Goal: Task Accomplishment & Management: Manage account settings

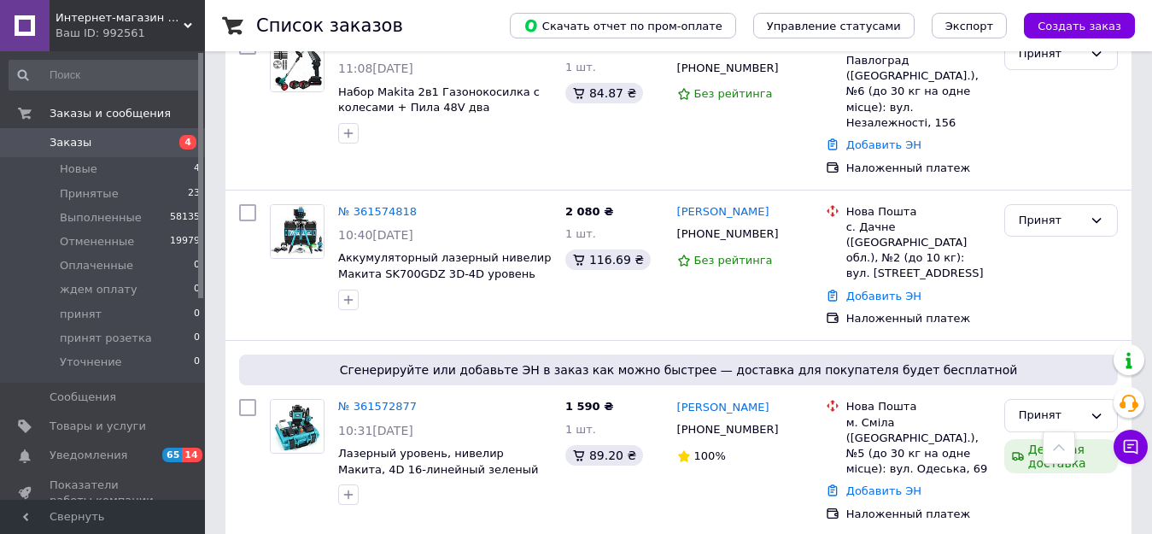
scroll to position [2135, 0]
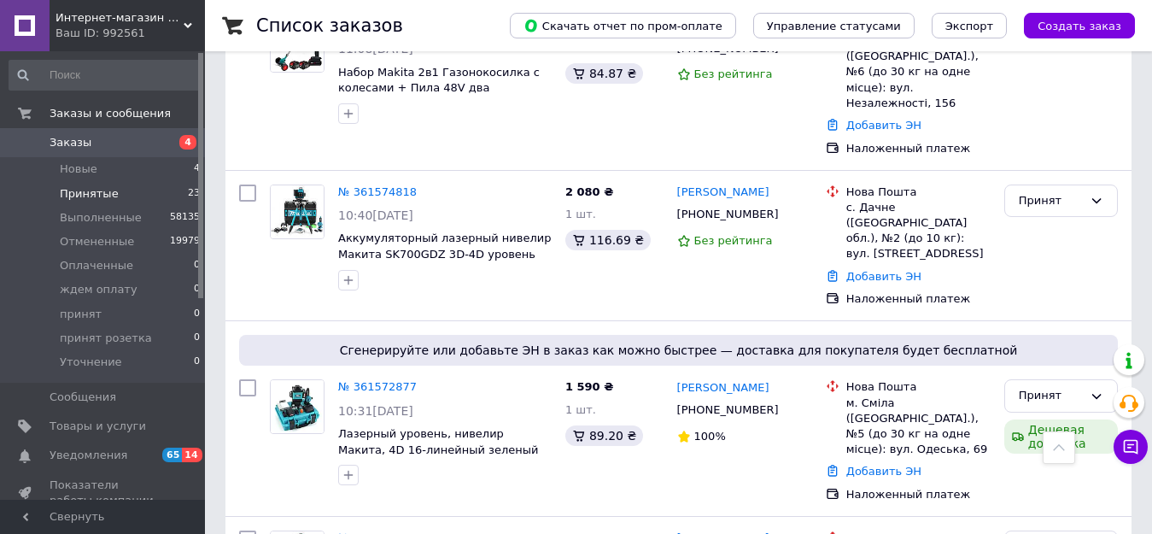
click at [108, 187] on span "Принятые" at bounding box center [89, 193] width 59 height 15
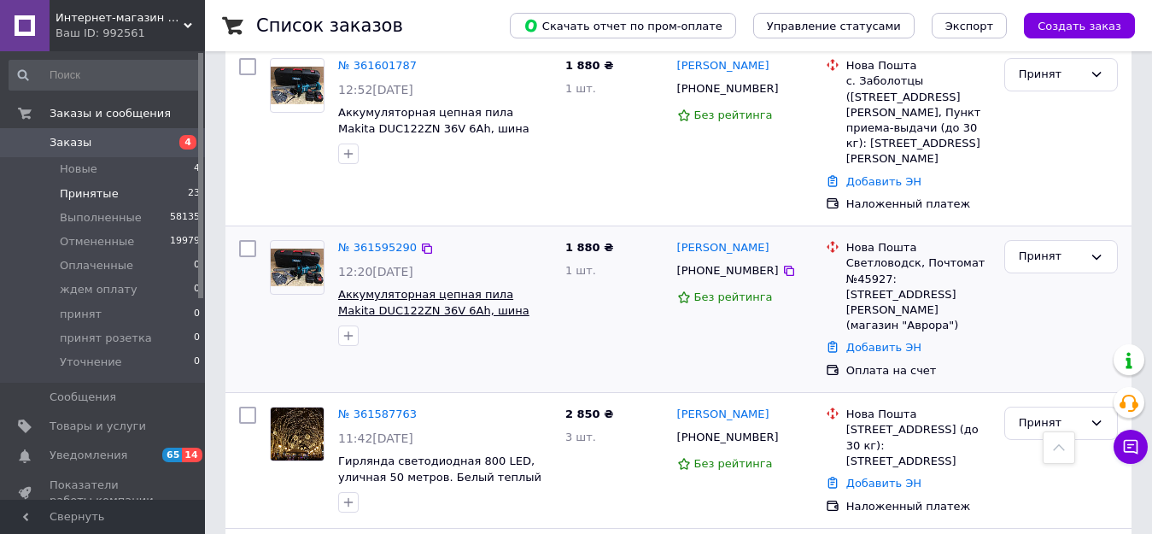
scroll to position [153, 0]
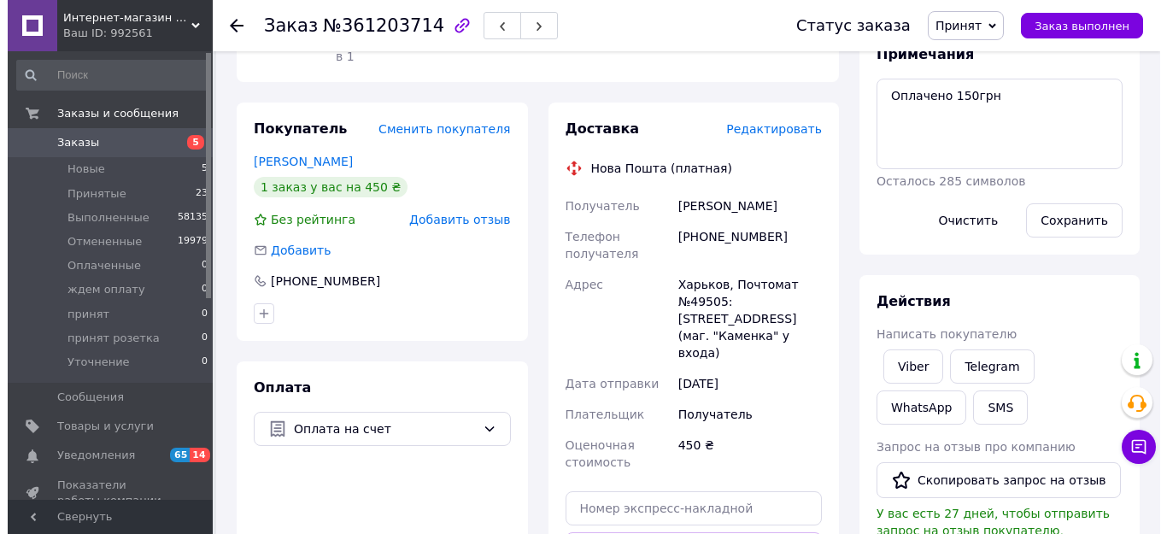
scroll to position [256, 0]
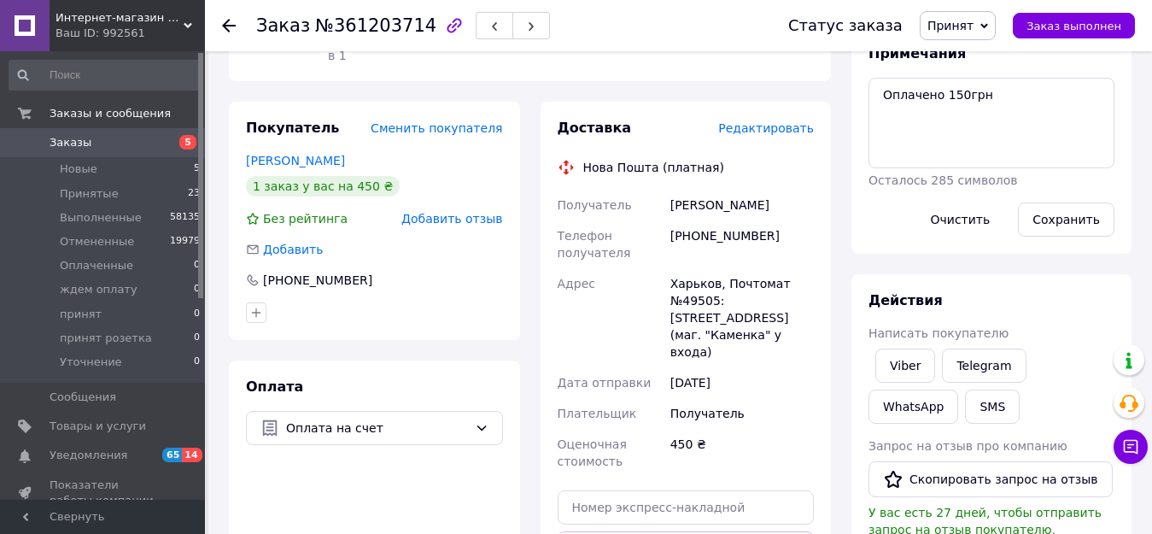
click at [767, 121] on span "Редактировать" at bounding box center [766, 128] width 96 height 14
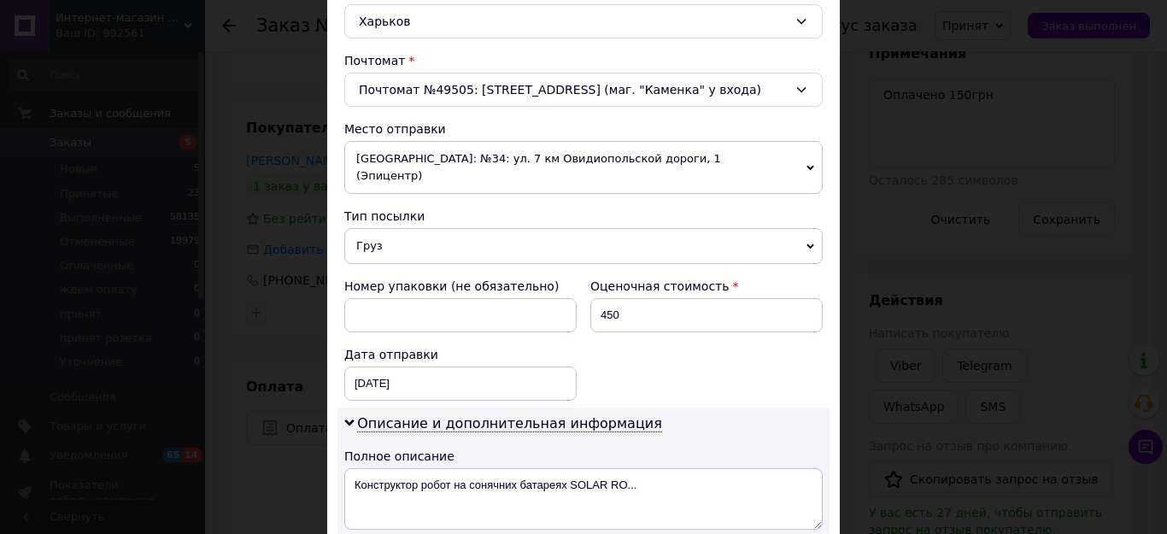
scroll to position [512, 0]
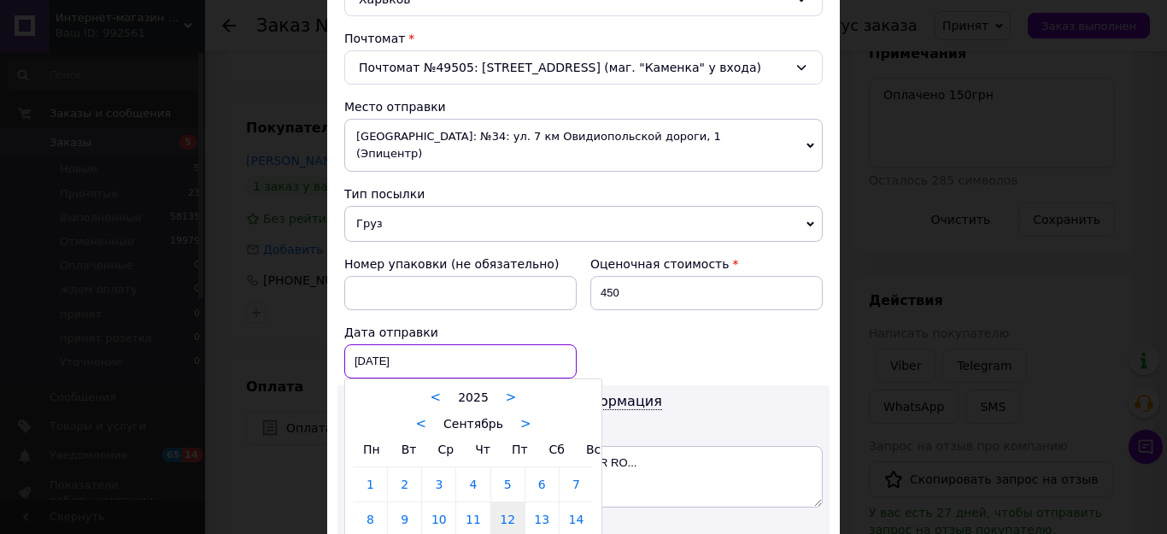
click at [417, 347] on div "12.09.2025 < 2025 > < Сентябрь > Пн Вт Ср Чт Пт Сб Вс 1 2 3 4 5 6 7 8 9 10 11 1…" at bounding box center [460, 361] width 232 height 34
click at [538, 506] on link "13" at bounding box center [541, 519] width 33 height 34
type input "13.09.2025"
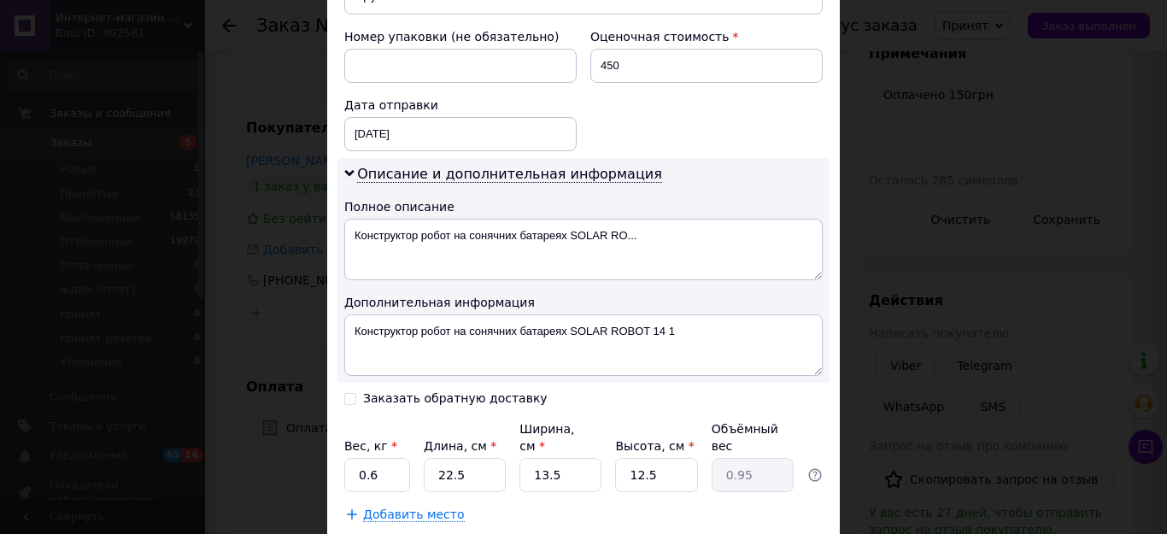
scroll to position [769, 0]
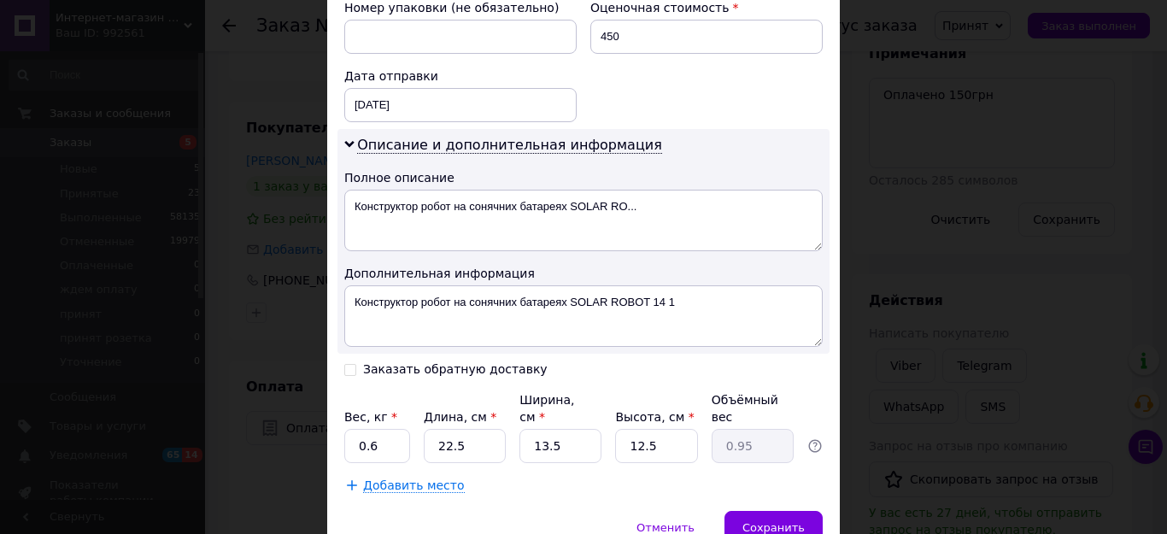
click at [347, 362] on input "Заказать обратную доставку" at bounding box center [350, 368] width 12 height 12
checkbox input "true"
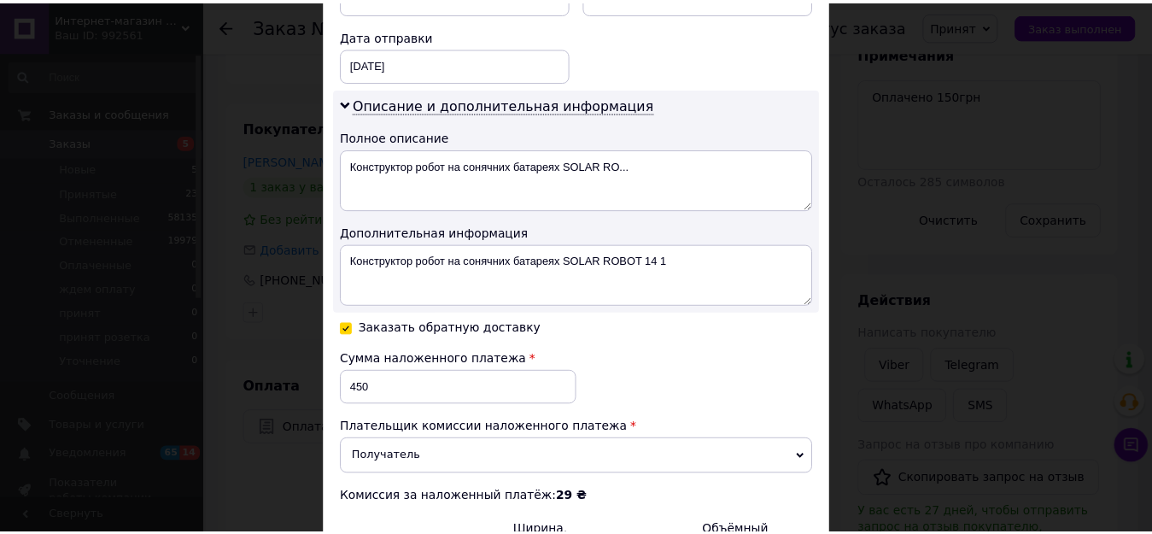
scroll to position [939, 0]
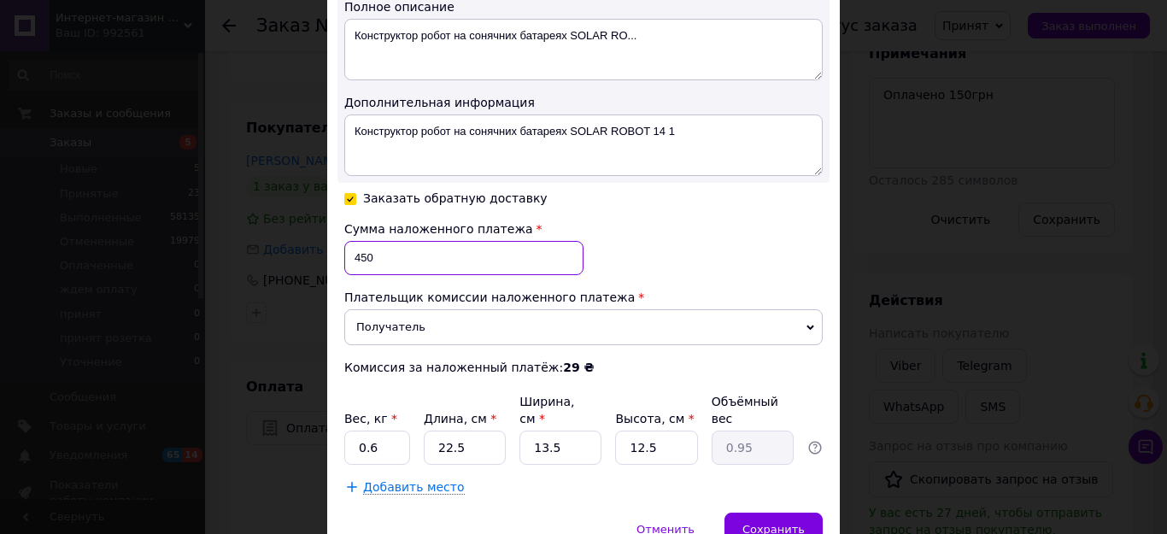
click at [391, 241] on input "450" at bounding box center [463, 258] width 239 height 34
type input "4"
type input "300"
click at [763, 523] on span "Сохранить" at bounding box center [773, 529] width 62 height 13
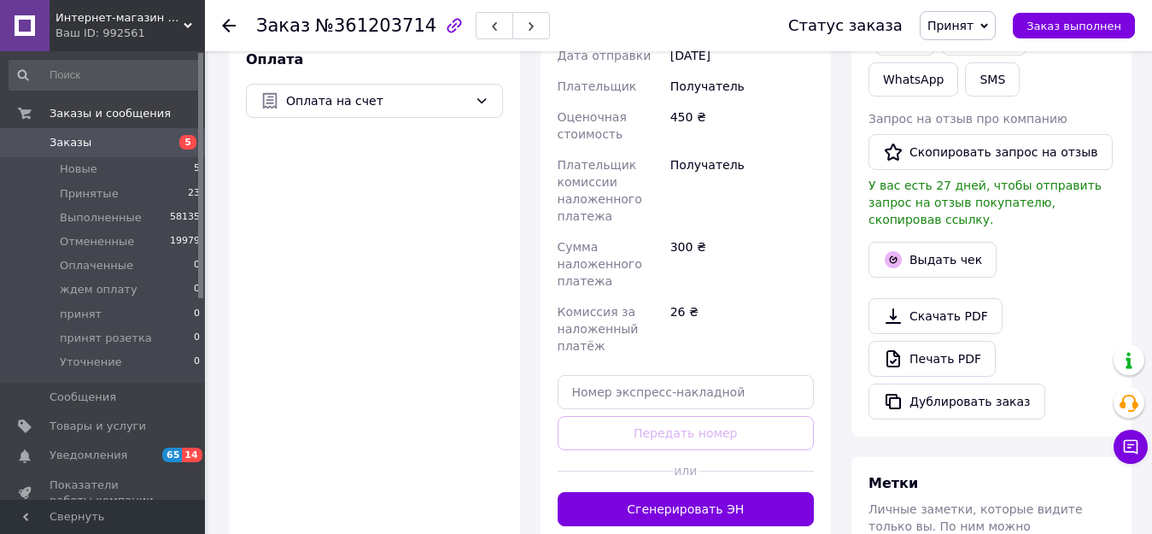
scroll to position [683, 0]
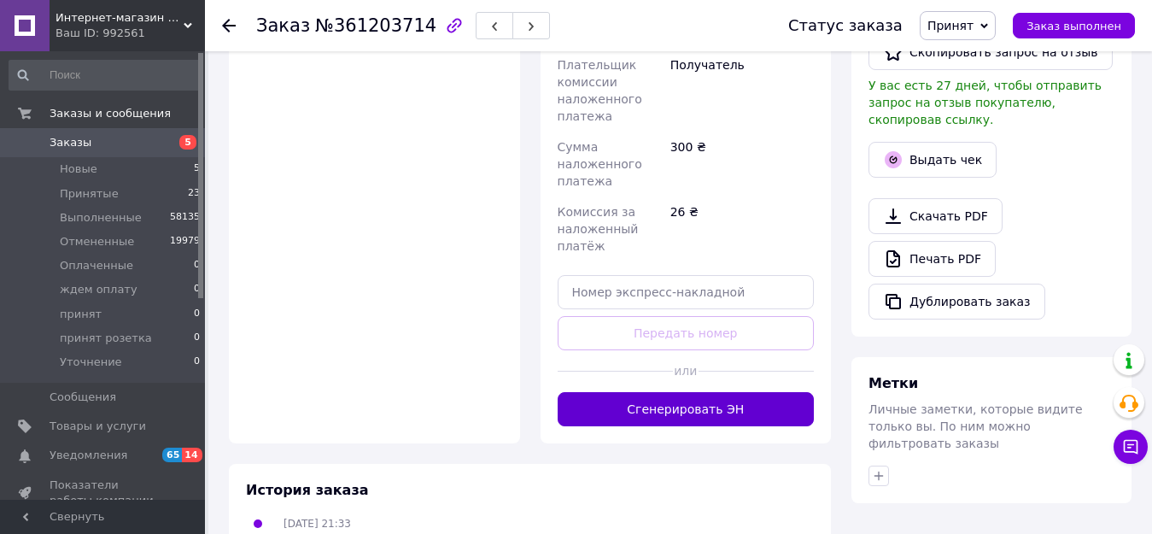
click at [699, 392] on button "Сгенерировать ЭН" at bounding box center [686, 409] width 257 height 34
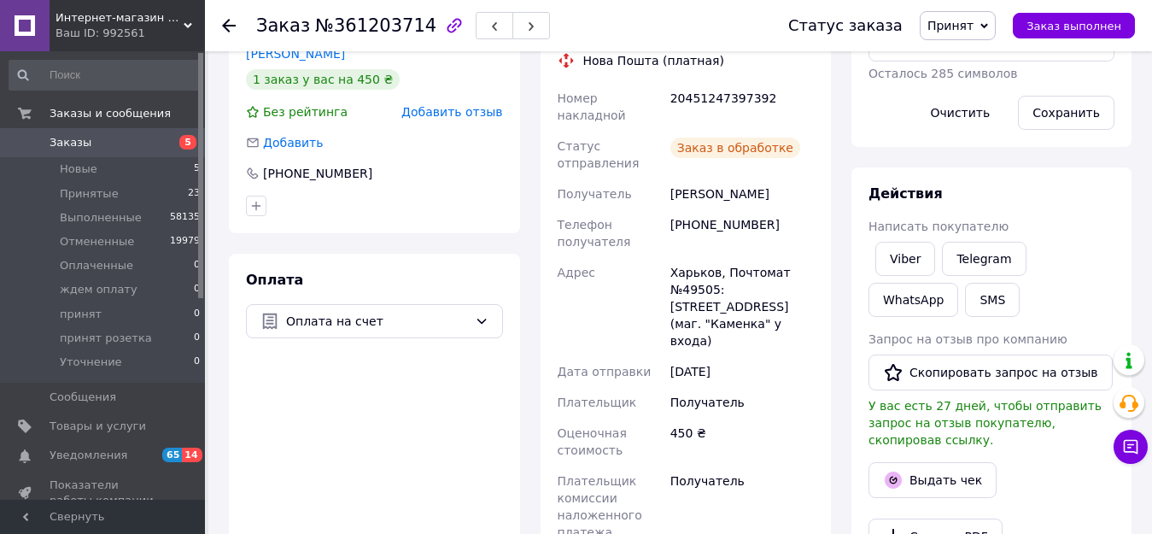
scroll to position [256, 0]
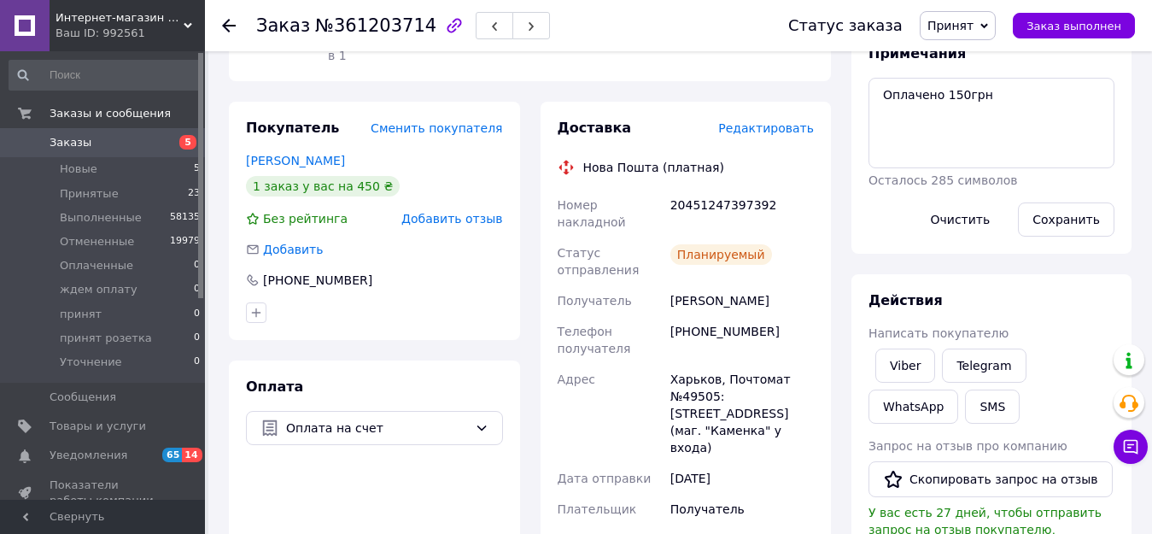
click at [974, 30] on span "Принят" at bounding box center [950, 26] width 46 height 14
click at [959, 165] on li "принят" at bounding box center [975, 162] width 109 height 26
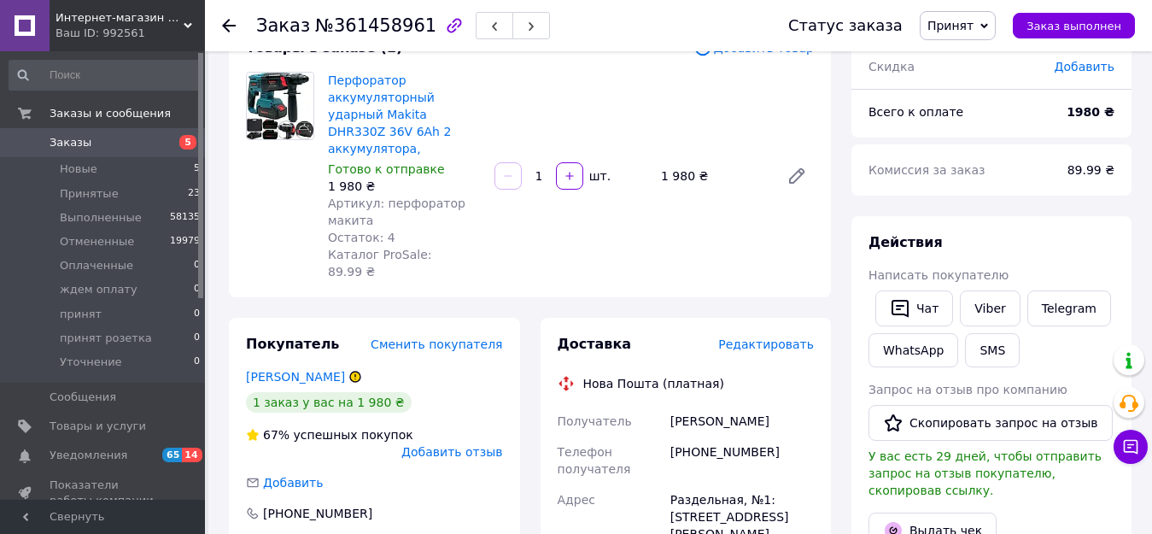
scroll to position [85, 0]
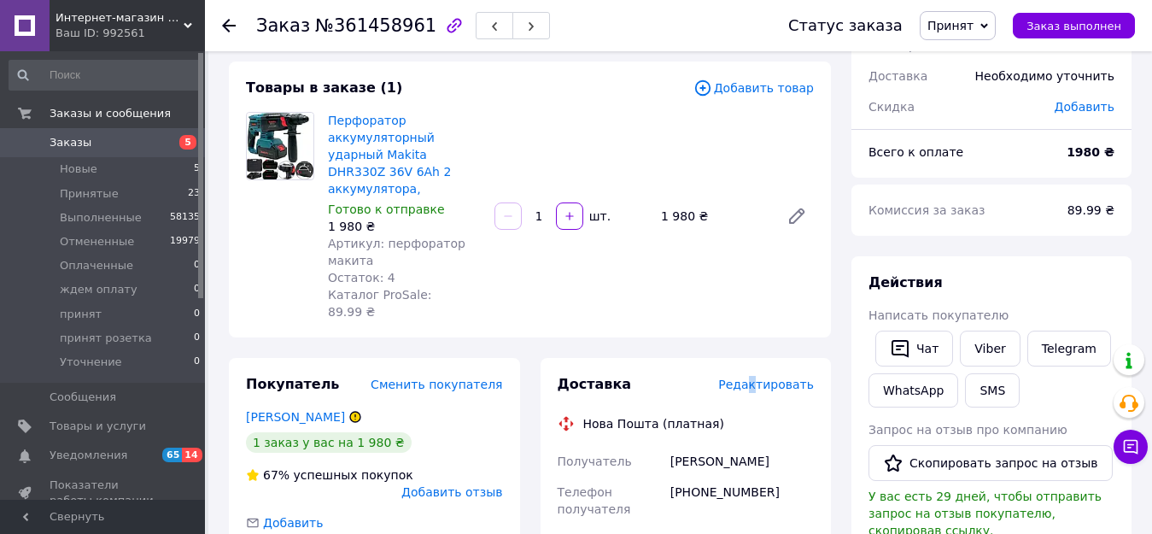
drag, startPoint x: 761, startPoint y: 348, endPoint x: 762, endPoint y: 303, distance: 44.4
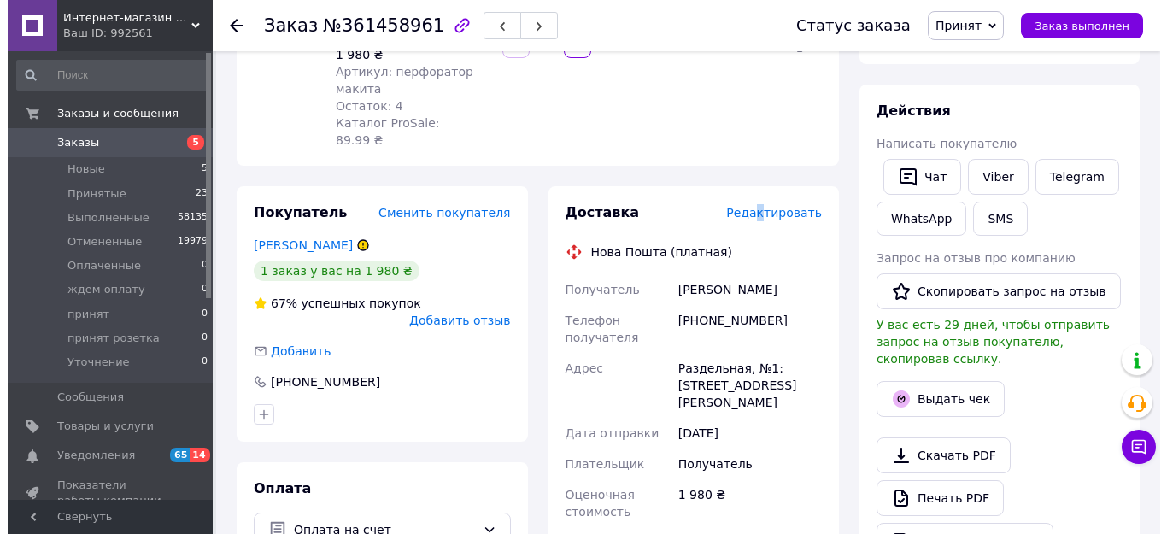
scroll to position [256, 0]
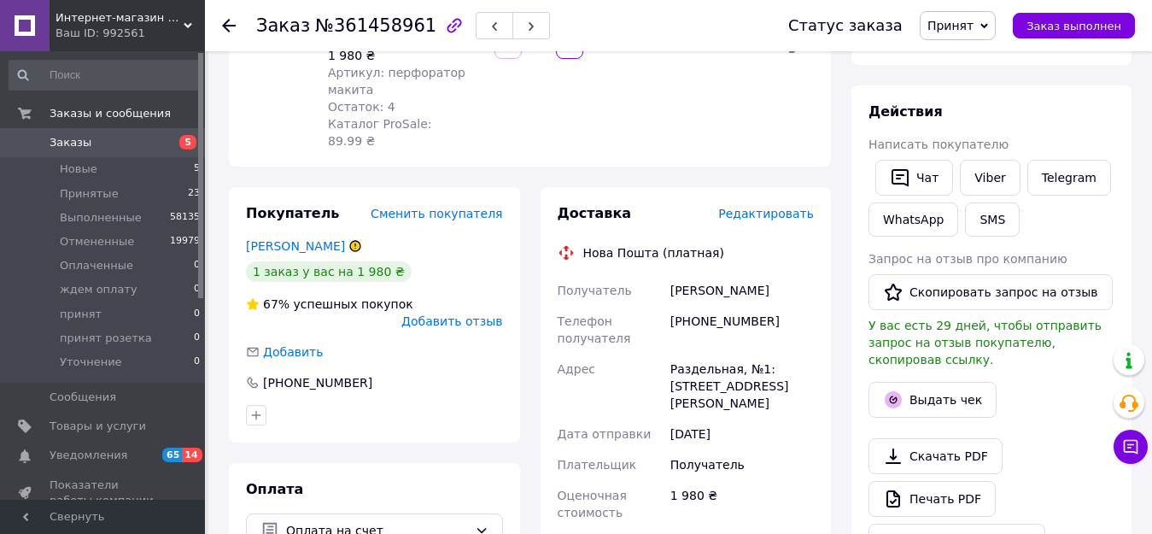
click at [738, 207] on span "Редактировать" at bounding box center [766, 214] width 96 height 14
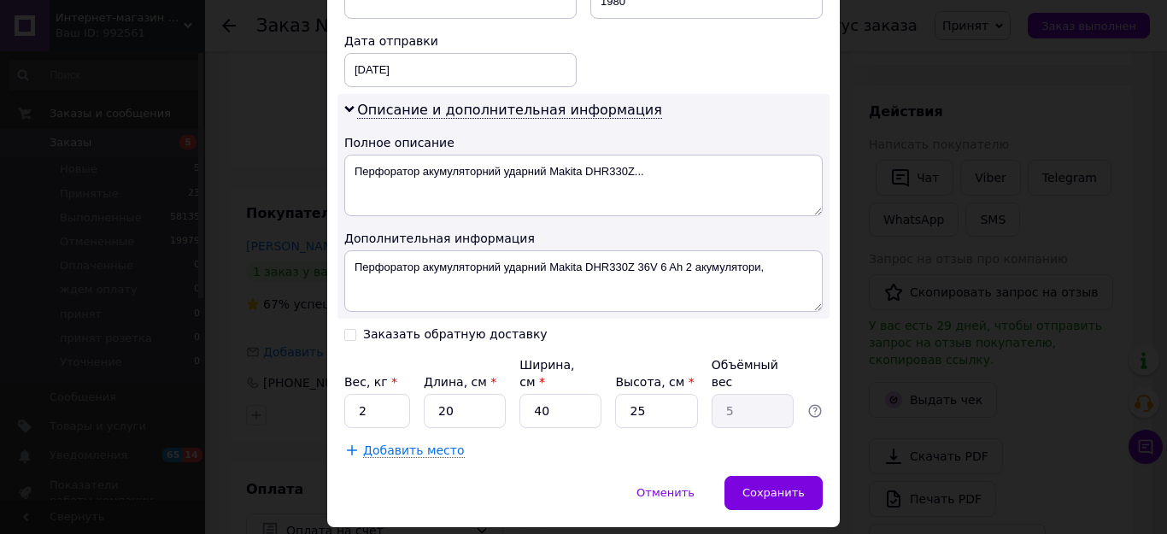
scroll to position [822, 0]
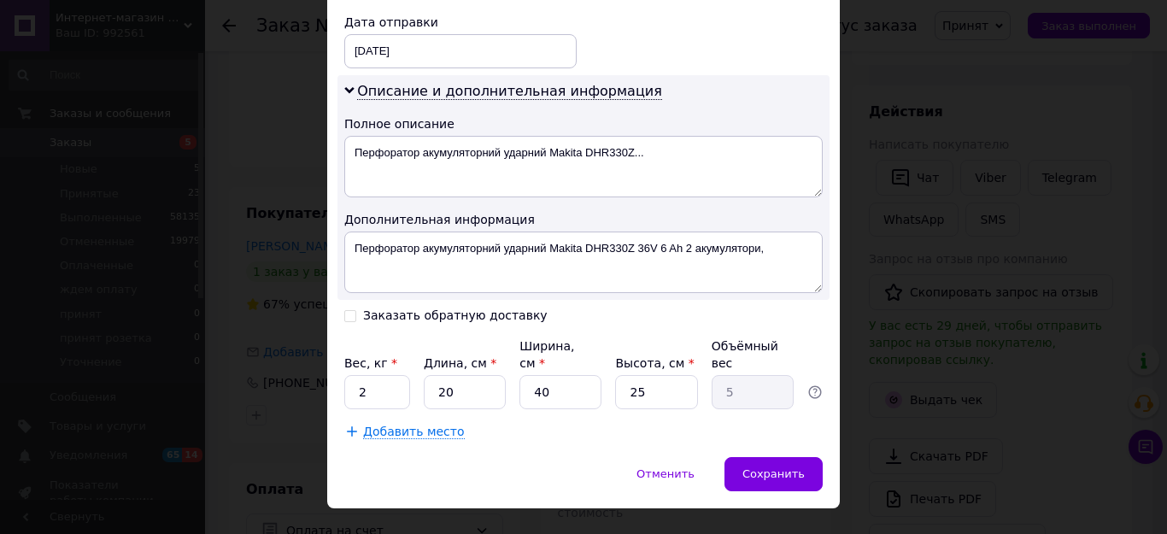
click at [347, 308] on input "Заказать обратную доставку" at bounding box center [350, 314] width 12 height 12
checkbox input "true"
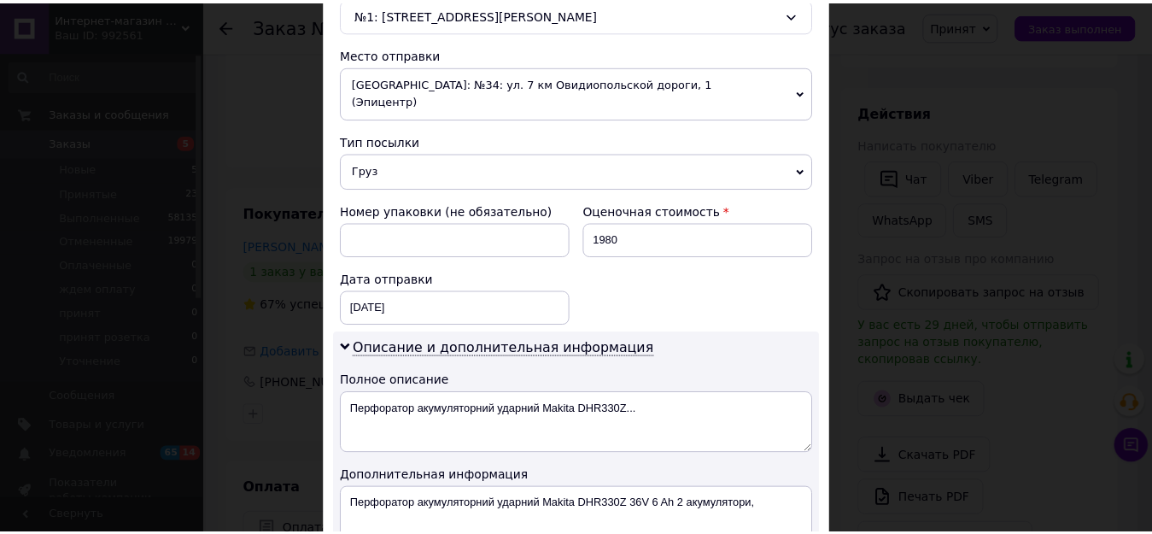
scroll to position [566, 0]
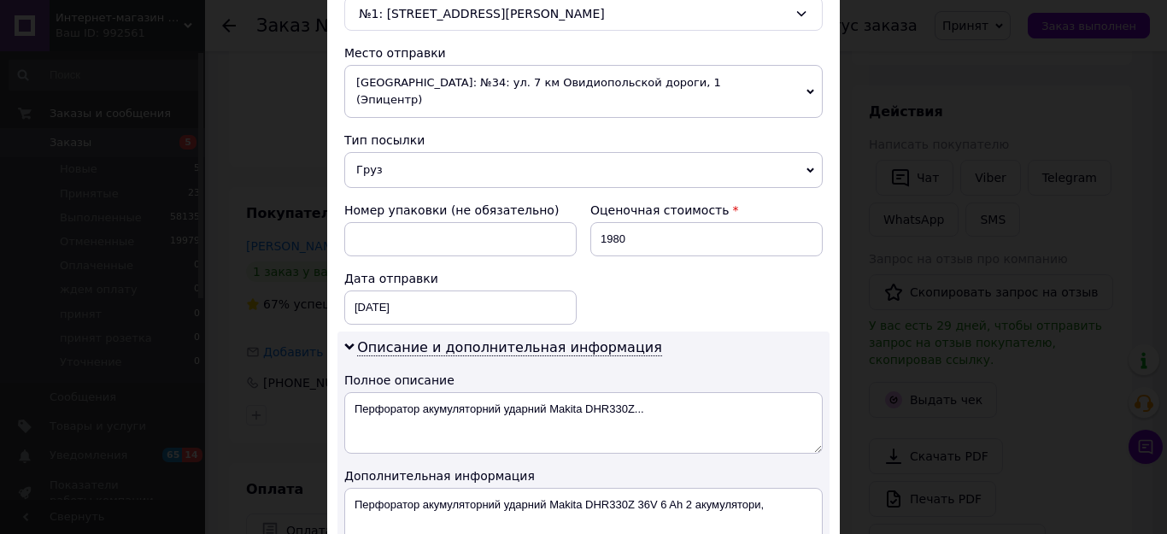
click at [268, 393] on div "× Редактирование доставки Способ доставки Нова Пошта (платная) Плательщик Получ…" at bounding box center [583, 267] width 1167 height 534
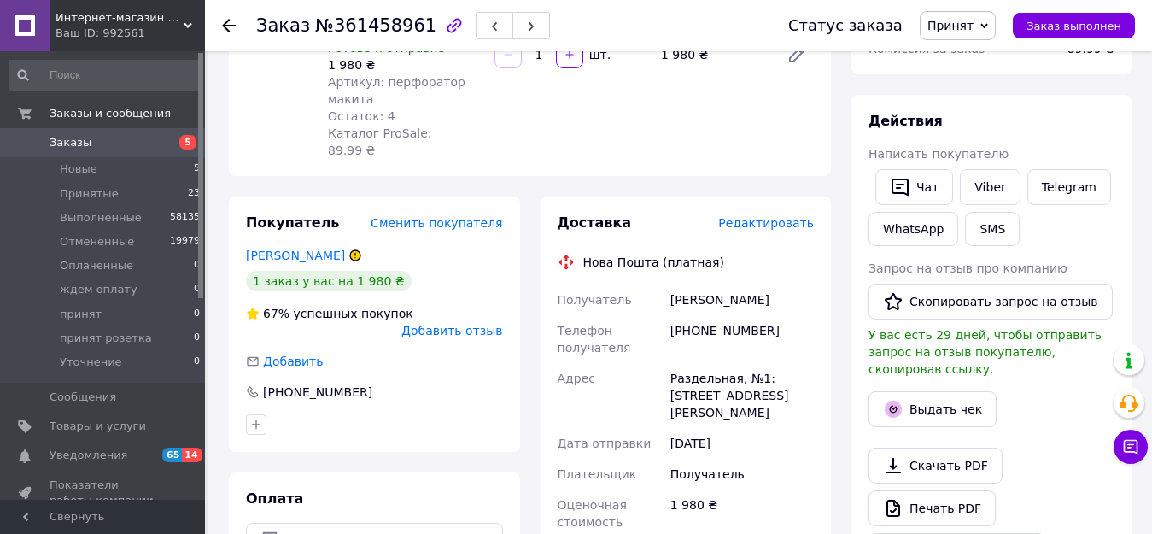
scroll to position [427, 0]
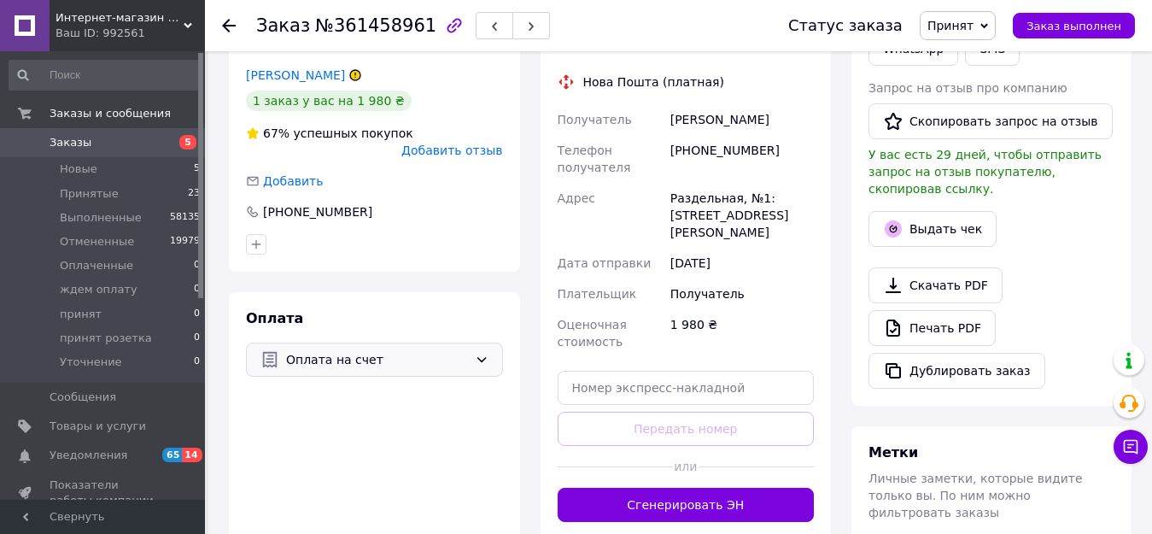
click at [475, 353] on icon at bounding box center [482, 360] width 14 height 14
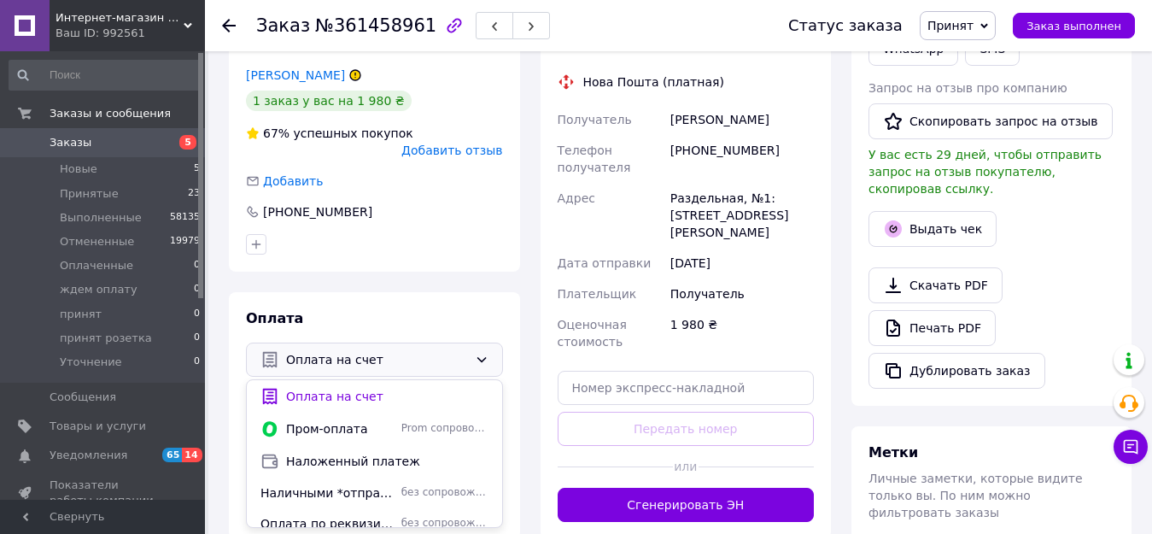
click at [355, 453] on span "Наложенный платеж" at bounding box center [387, 461] width 202 height 17
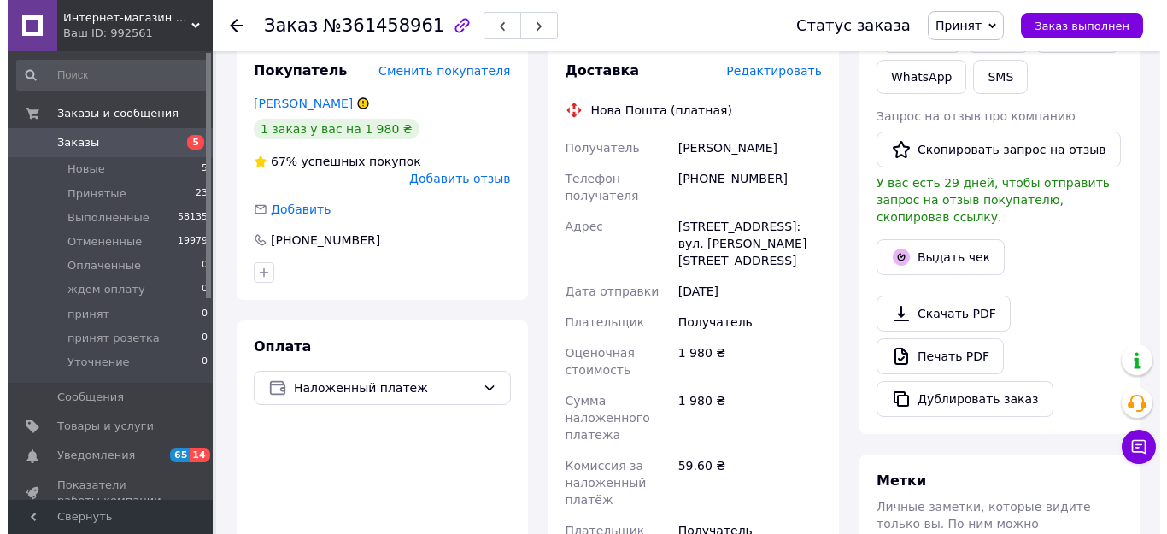
scroll to position [342, 0]
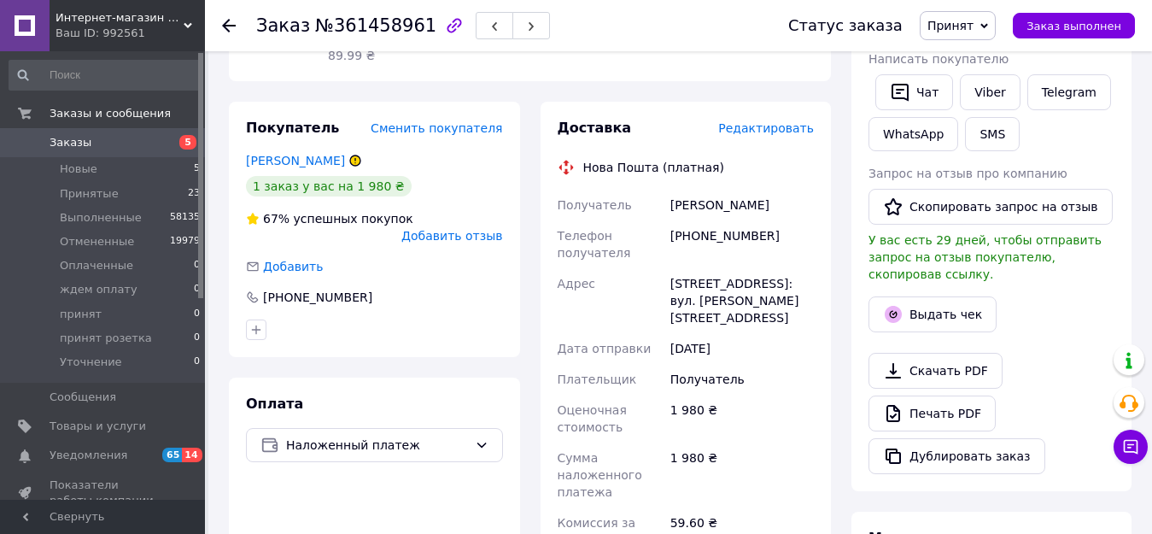
click at [763, 121] on span "Редактировать" at bounding box center [766, 128] width 96 height 14
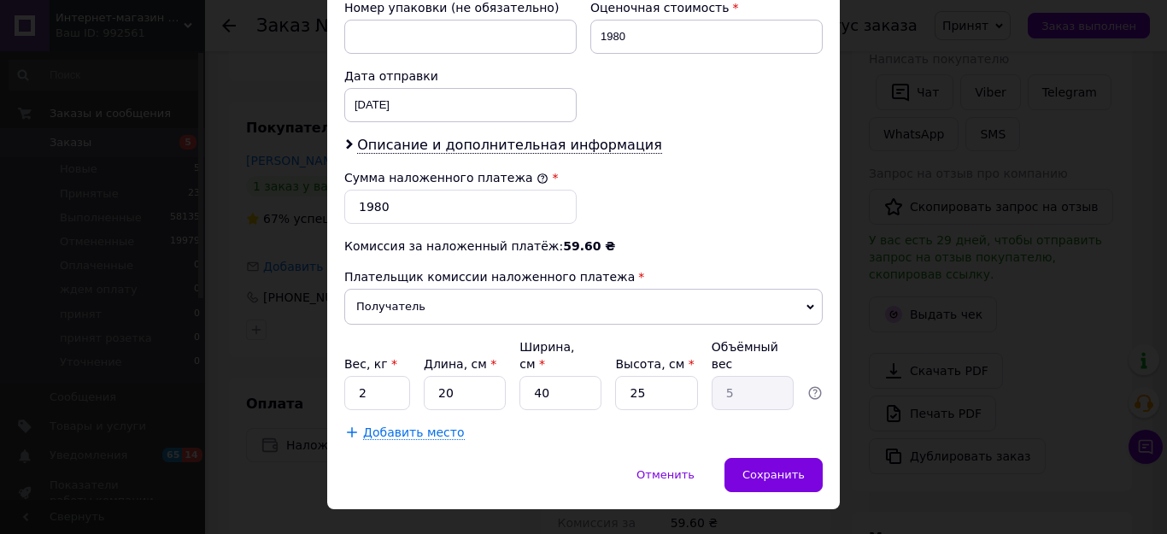
scroll to position [769, 0]
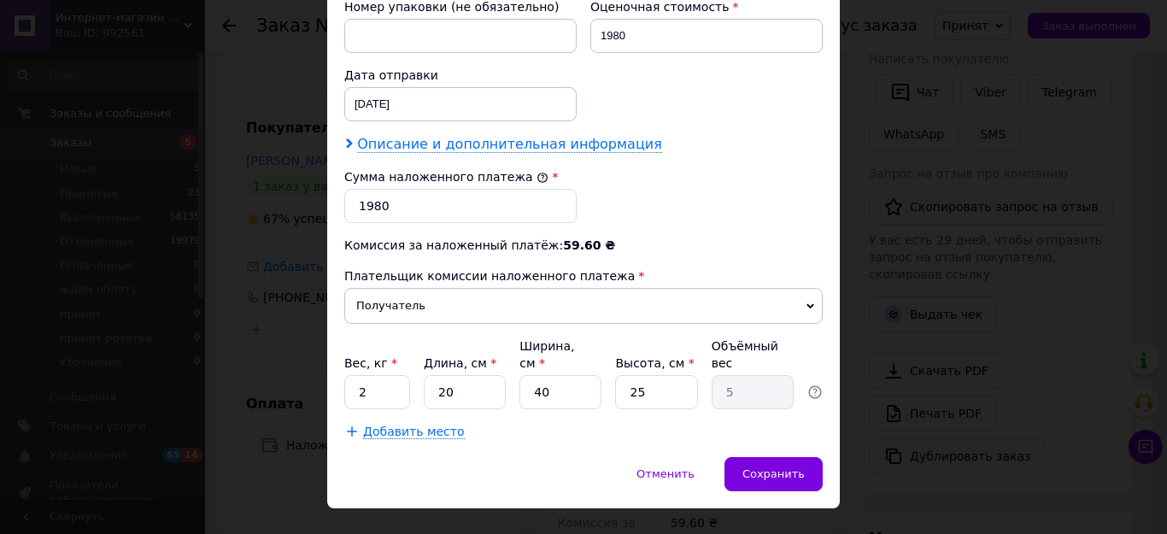
click at [564, 136] on span "Описание и дополнительная информация" at bounding box center [509, 144] width 305 height 17
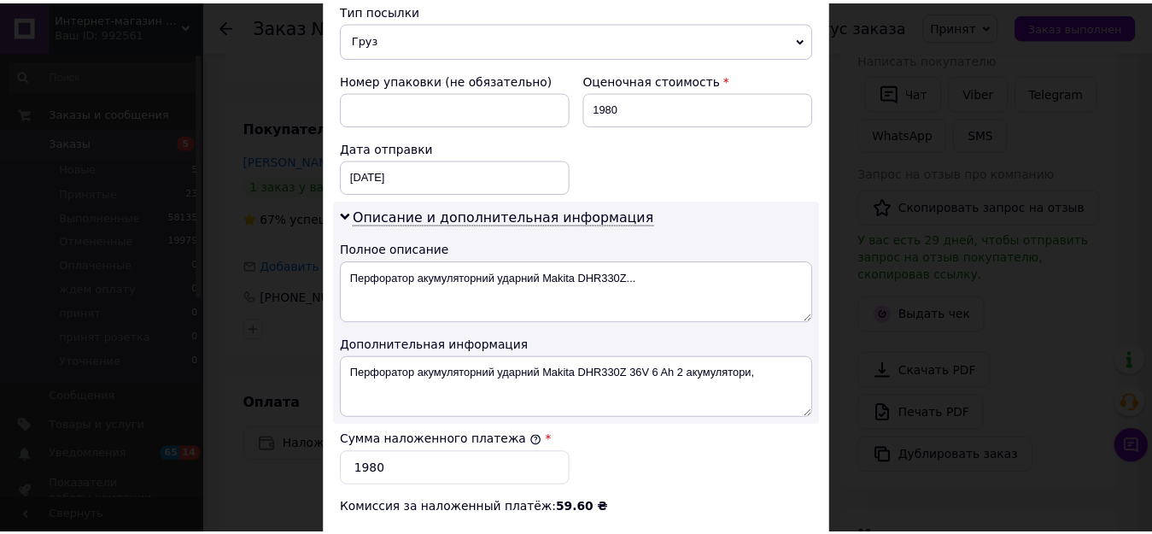
scroll to position [961, 0]
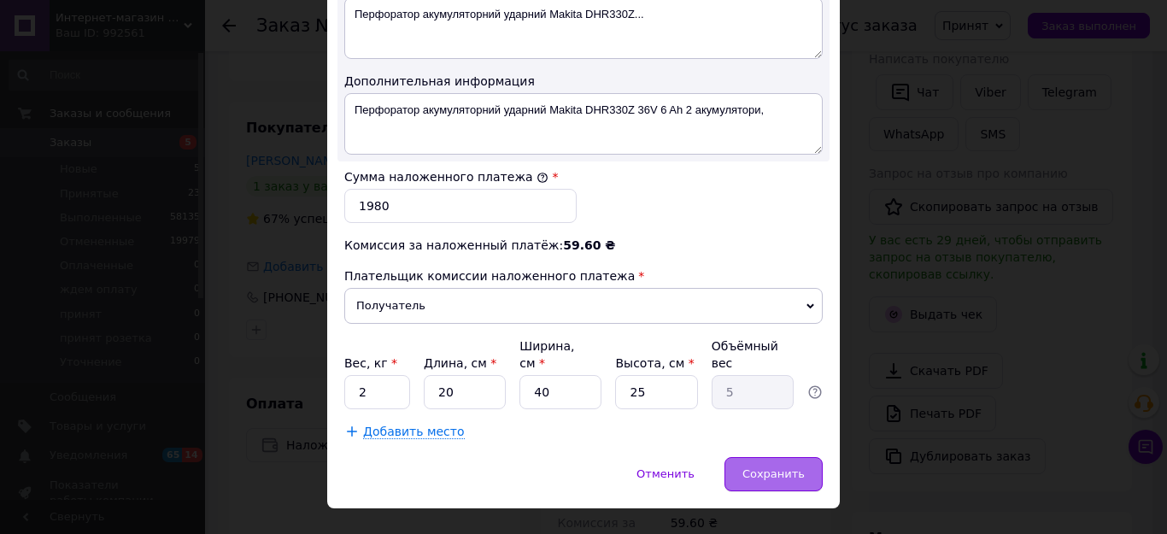
click at [769, 467] on span "Сохранить" at bounding box center [773, 473] width 62 height 13
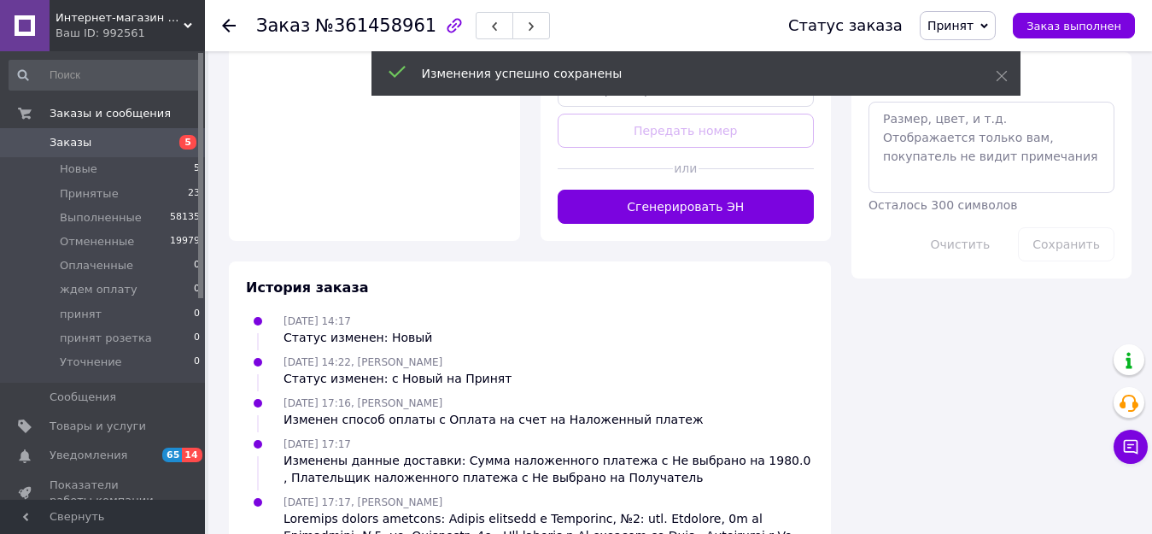
scroll to position [939, 0]
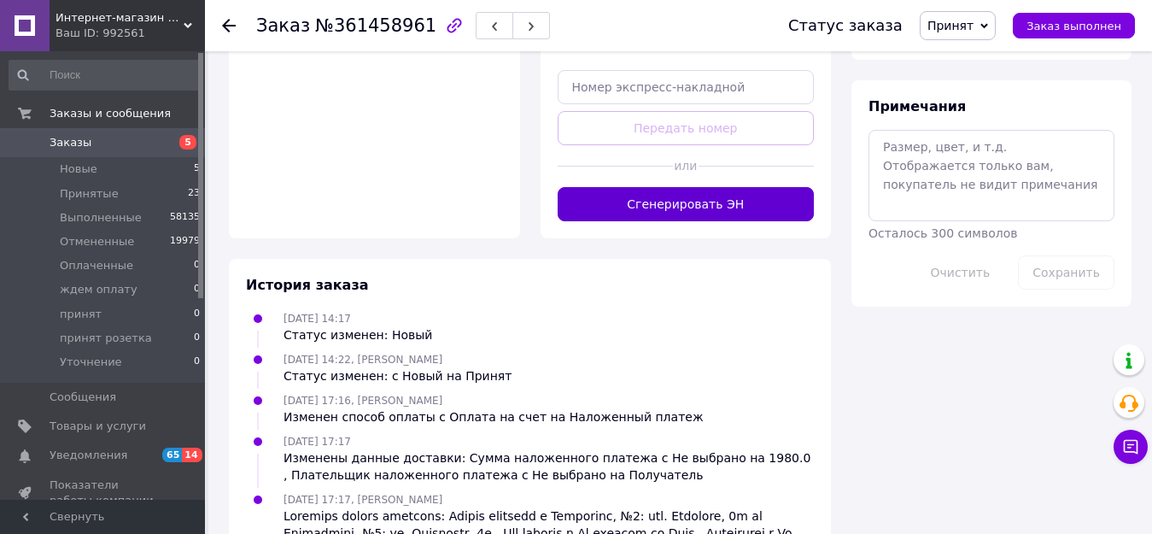
click at [715, 187] on button "Сгенерировать ЭН" at bounding box center [686, 204] width 257 height 34
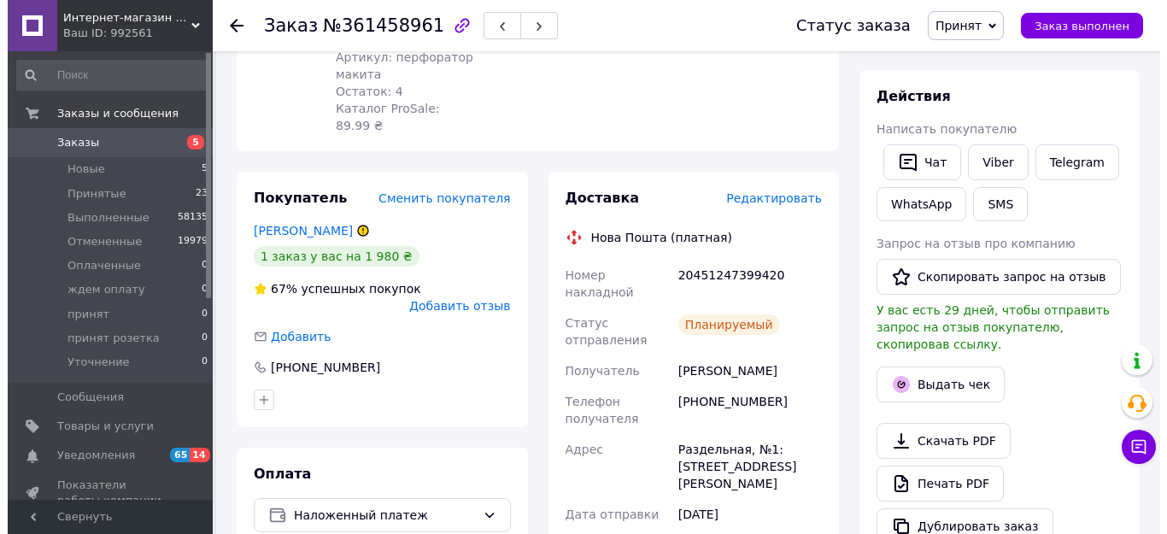
scroll to position [256, 0]
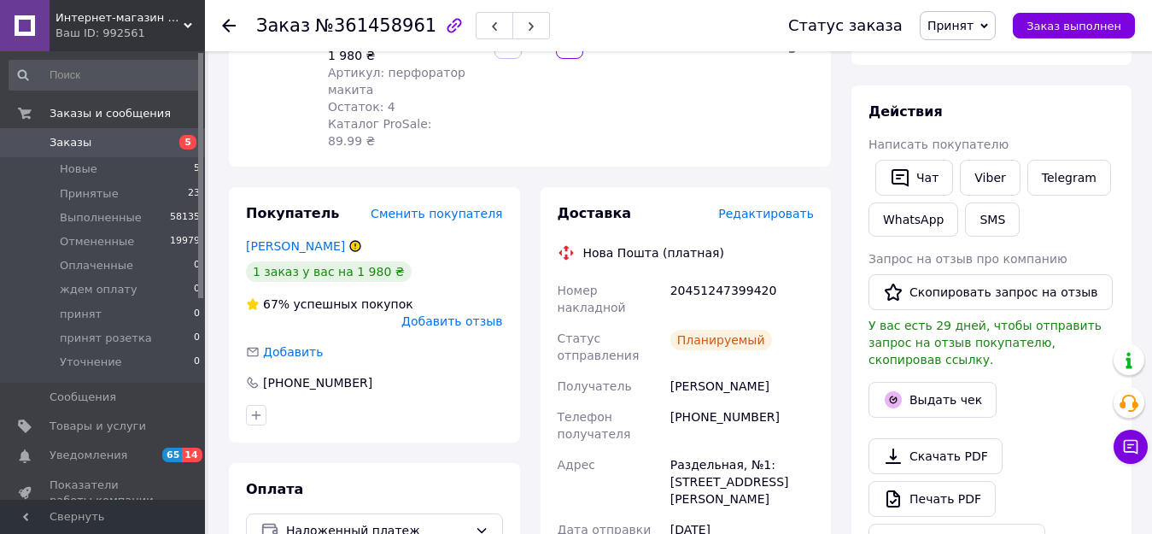
click at [775, 207] on span "Редактировать" at bounding box center [766, 214] width 96 height 14
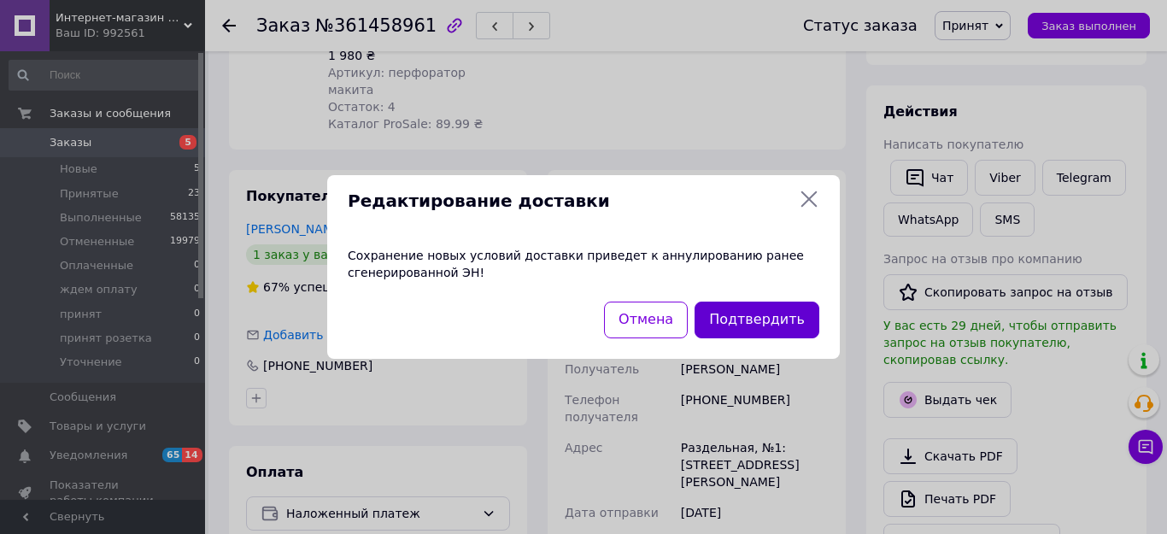
click at [780, 323] on button "Подтвердить" at bounding box center [756, 319] width 125 height 37
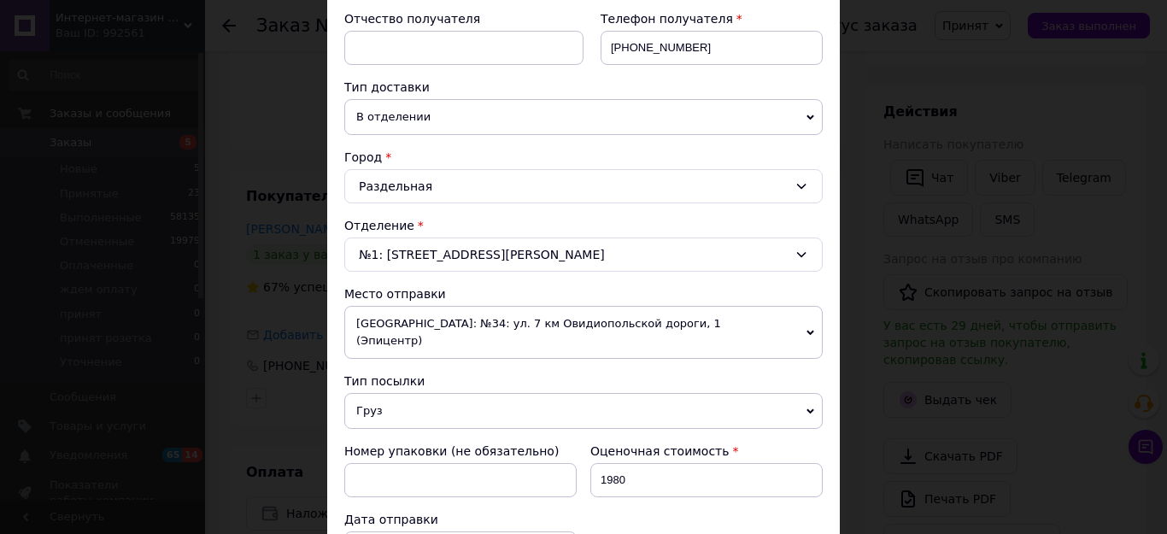
scroll to position [683, 0]
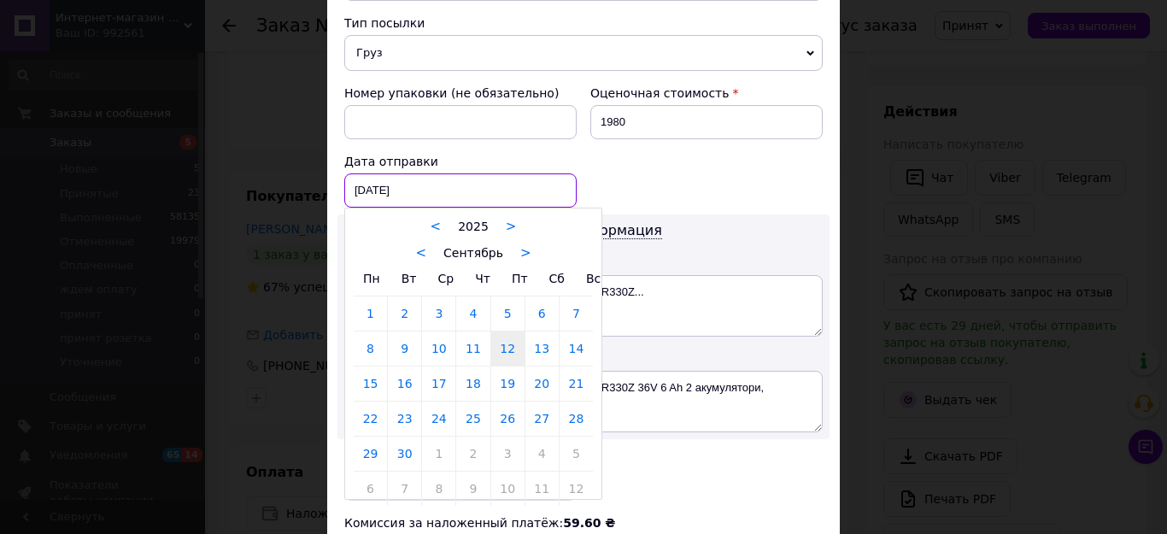
click at [425, 179] on div "[DATE] < 2025 > < Сентябрь > Пн Вт Ср Чт Пт Сб Вс 1 2 3 4 5 6 7 8 9 10 11 12 13…" at bounding box center [460, 190] width 232 height 34
click at [538, 331] on link "13" at bounding box center [541, 348] width 33 height 34
type input "[DATE]"
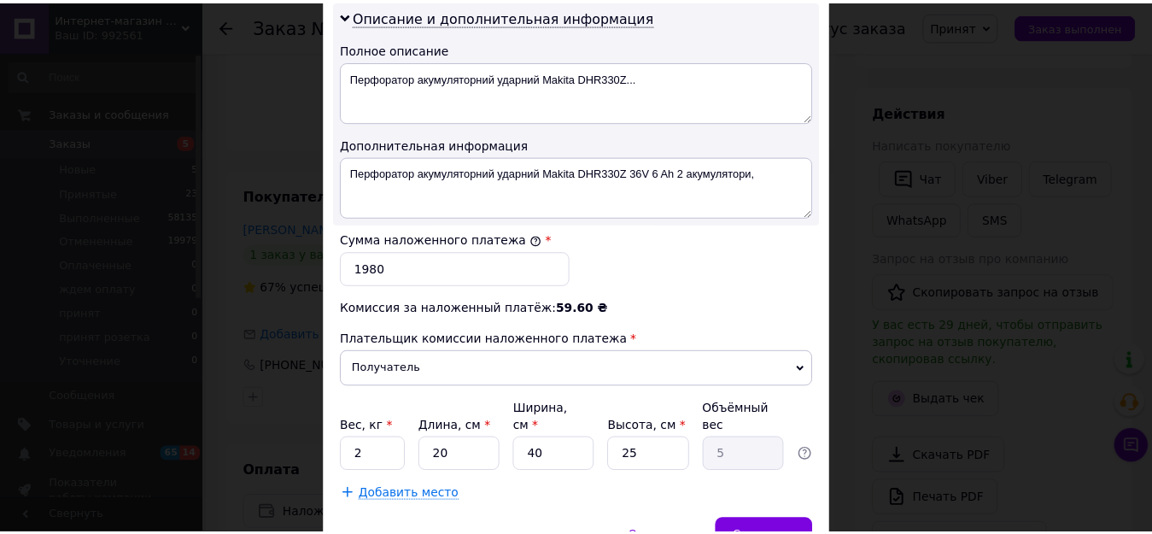
scroll to position [961, 0]
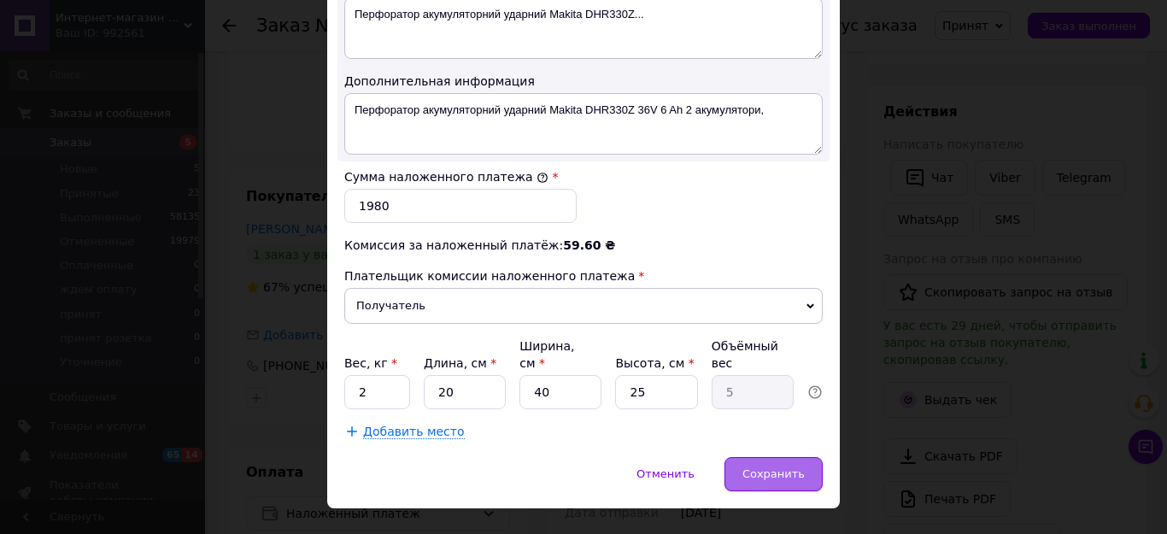
click at [775, 467] on span "Сохранить" at bounding box center [773, 473] width 62 height 13
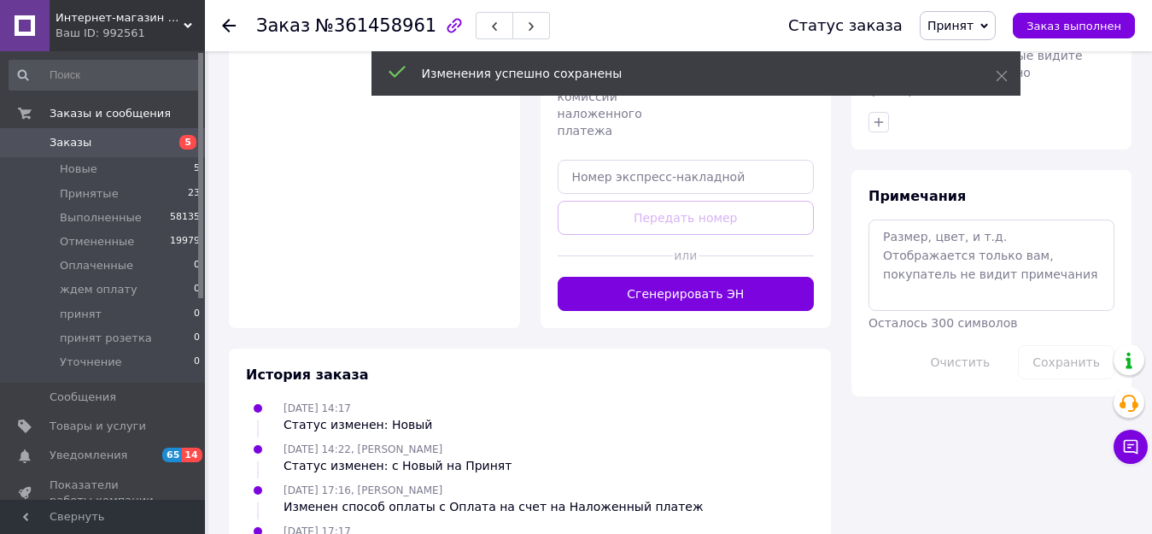
scroll to position [854, 0]
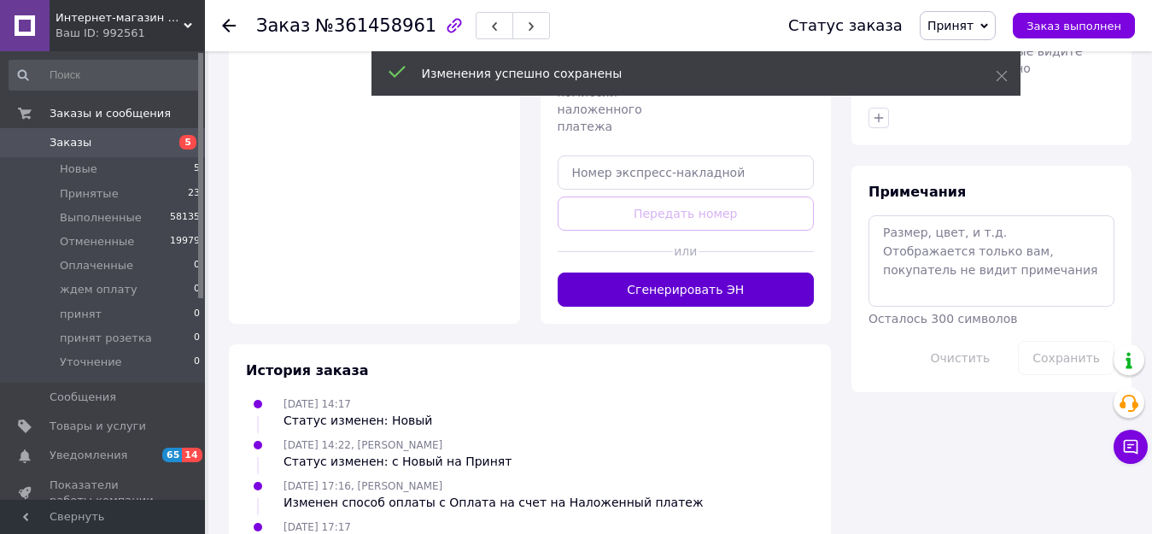
click at [710, 272] on button "Сгенерировать ЭН" at bounding box center [686, 289] width 257 height 34
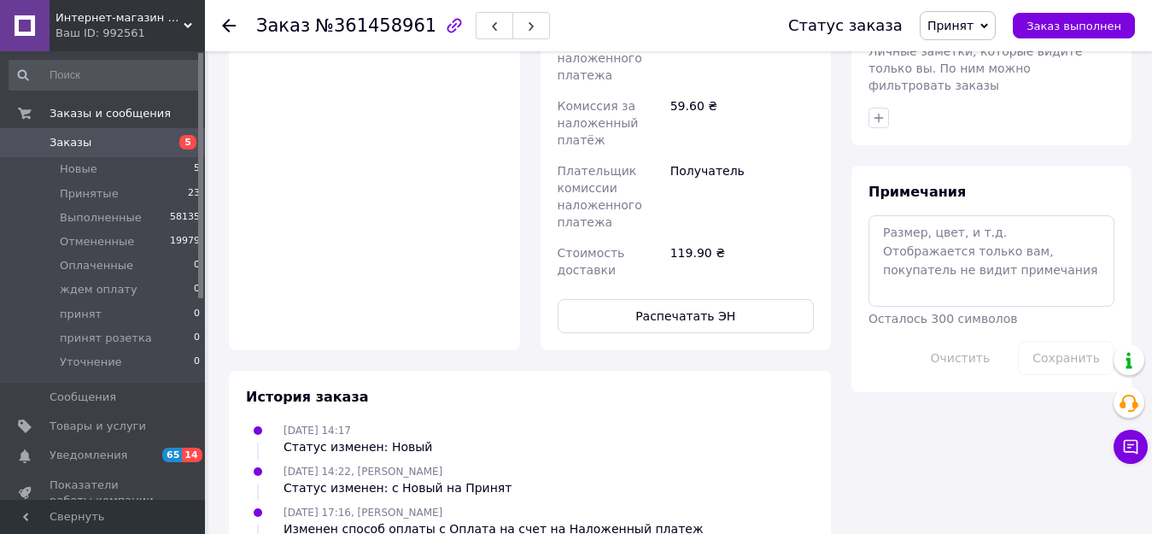
click at [974, 28] on span "Принят" at bounding box center [950, 26] width 46 height 14
click at [962, 160] on li "принят" at bounding box center [975, 162] width 109 height 26
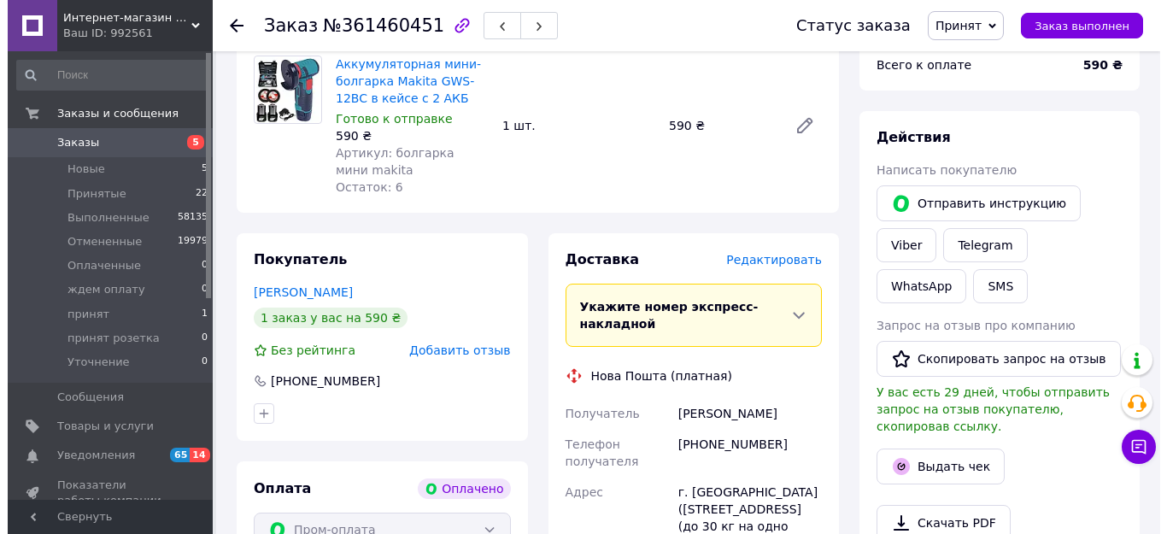
scroll to position [256, 0]
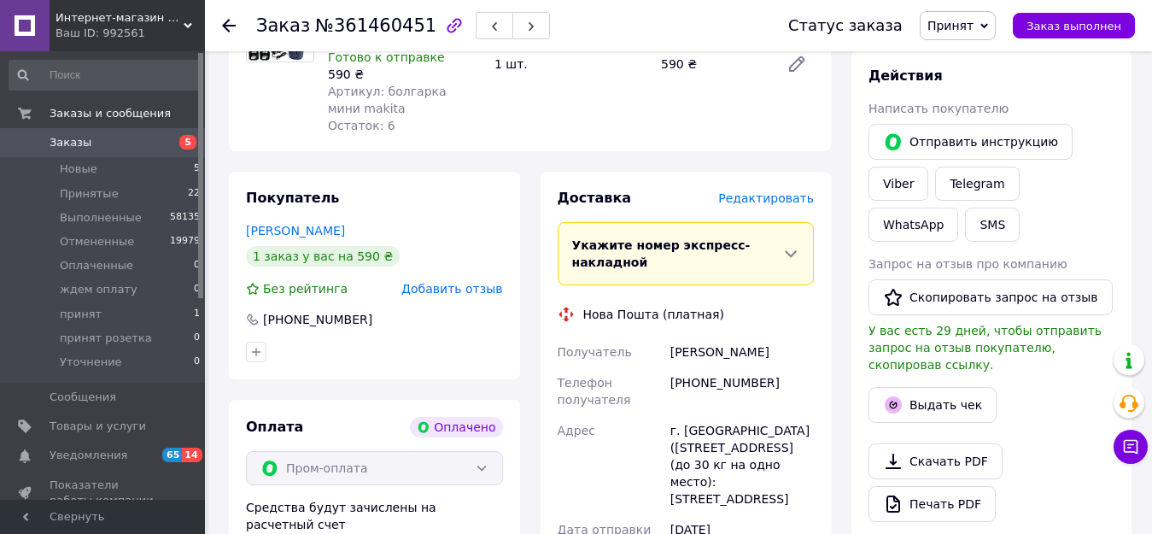
click at [769, 196] on span "Редактировать" at bounding box center [766, 198] width 96 height 14
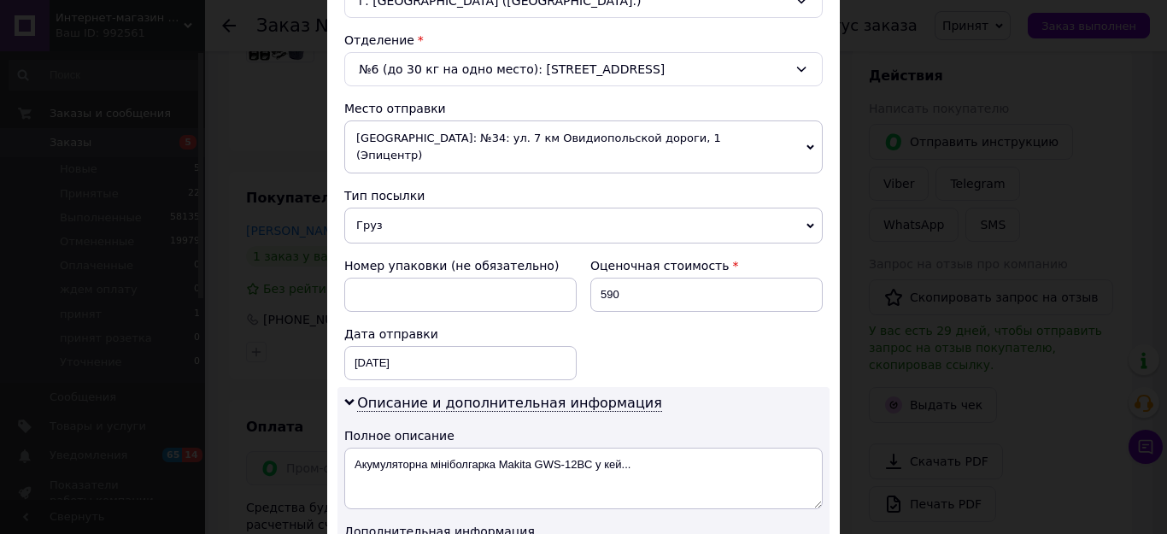
scroll to position [512, 0]
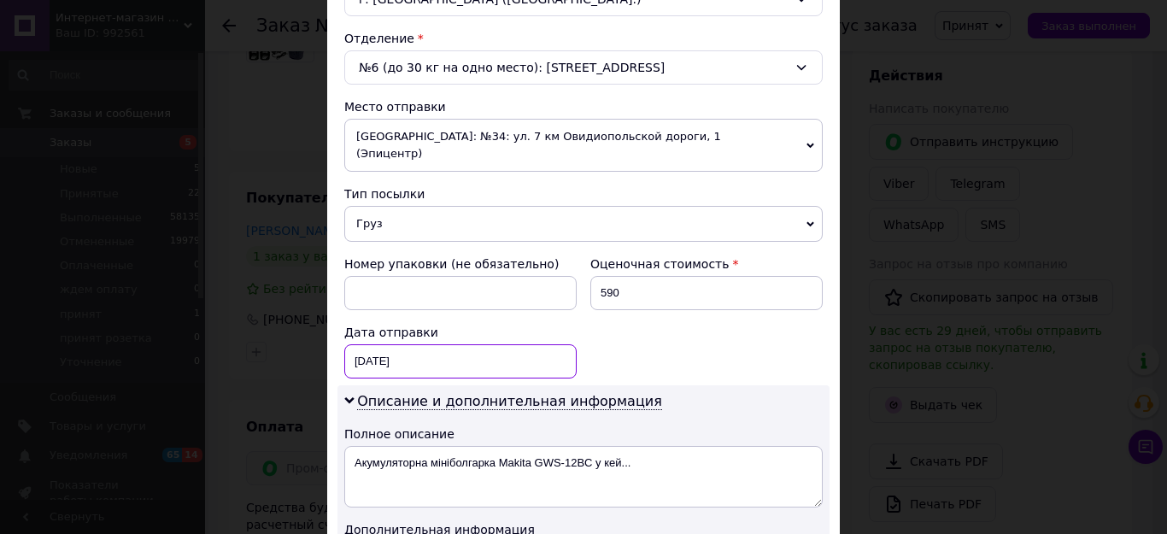
click at [416, 344] on div "[DATE] < 2025 > < Сентябрь > Пн Вт Ср Чт Пт Сб Вс 1 2 3 4 5 6 7 8 9 10 11 12 13…" at bounding box center [460, 361] width 232 height 34
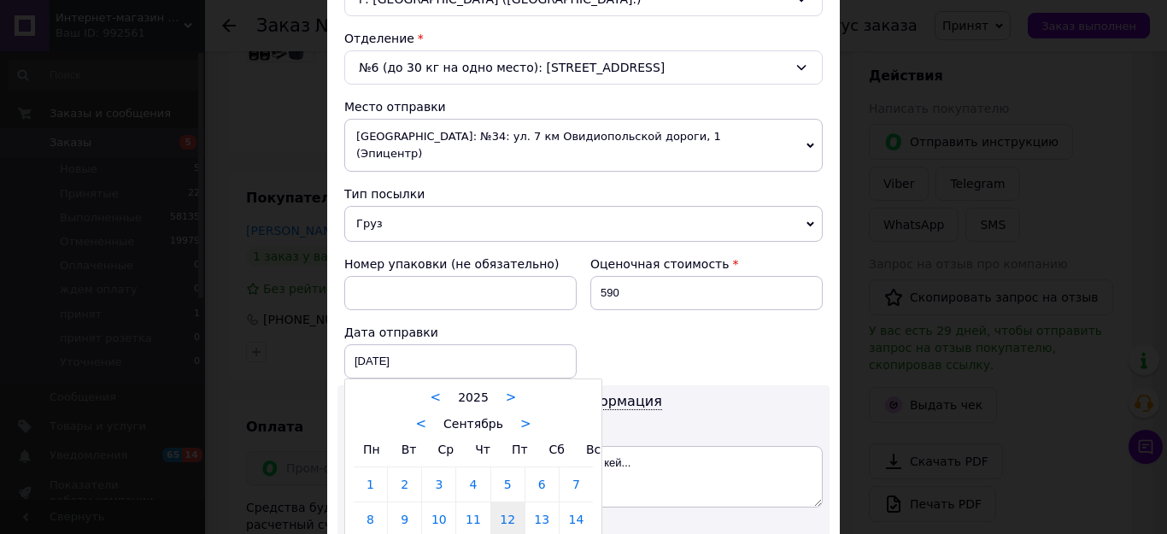
click at [537, 502] on link "13" at bounding box center [541, 519] width 33 height 34
type input "[DATE]"
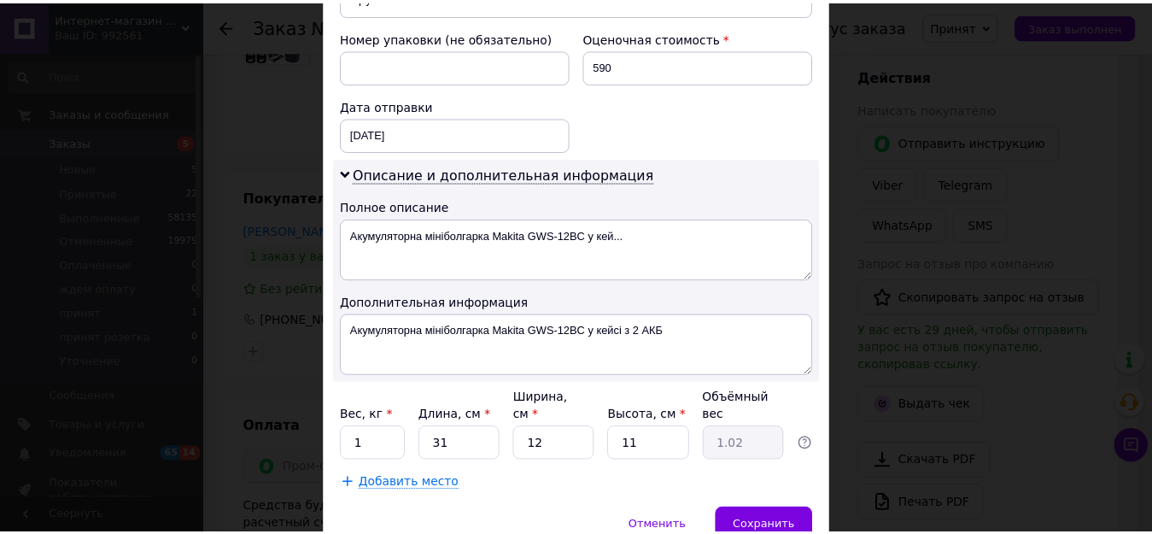
scroll to position [769, 0]
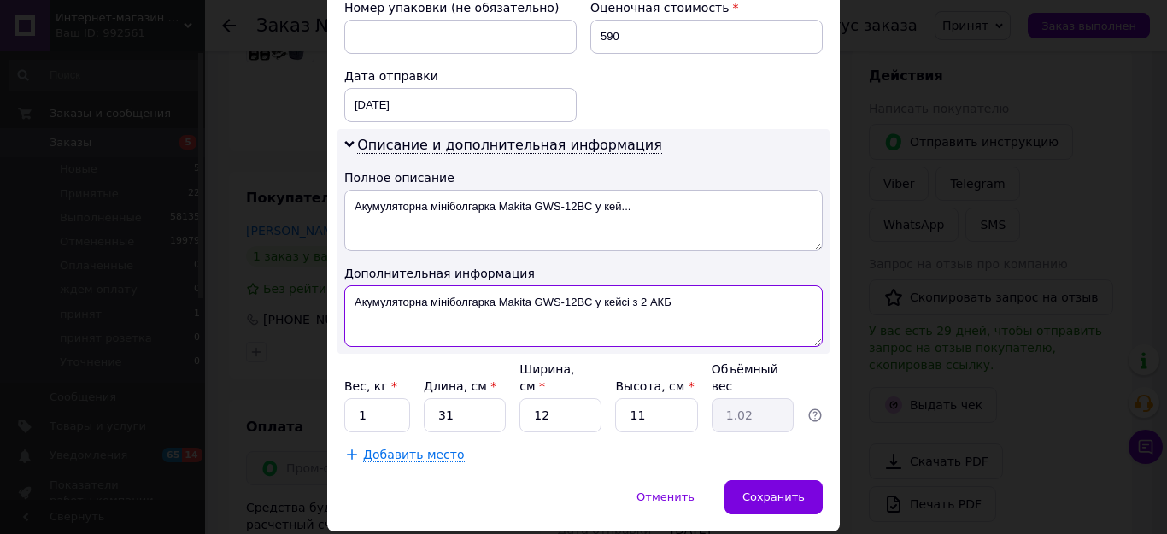
click at [681, 285] on textarea "Акумуляторна мініболгарка Makita GWS-12BC у кейсі з 2 АКБ" at bounding box center [583, 315] width 478 height 61
click at [670, 287] on textarea "Акумуляторна мініболгарка Makita GWS-12BC у кейсі з 2 АКБПром.опл" at bounding box center [583, 315] width 478 height 61
type textarea "Акумуляторна мініболгарка Makita GWS-12BC у кейсі з 2 АКБ.Пром.опл"
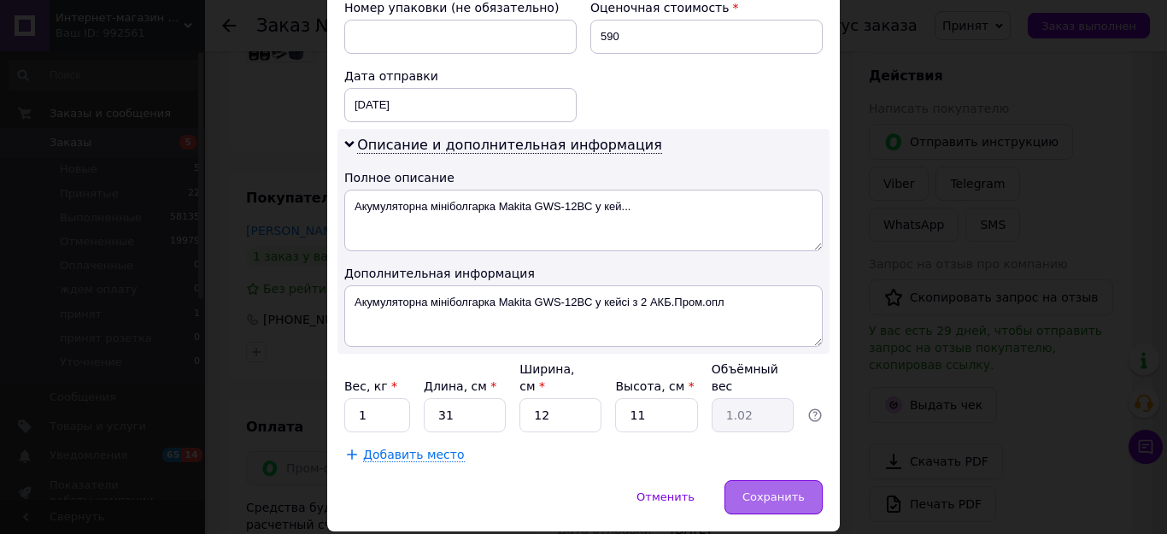
click at [769, 490] on span "Сохранить" at bounding box center [773, 496] width 62 height 13
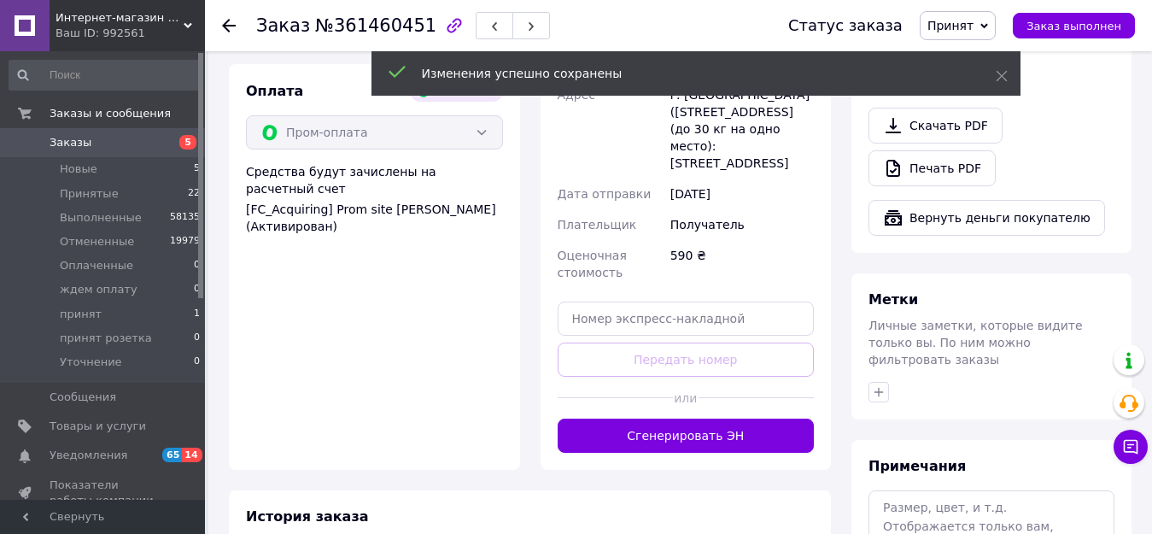
scroll to position [598, 0]
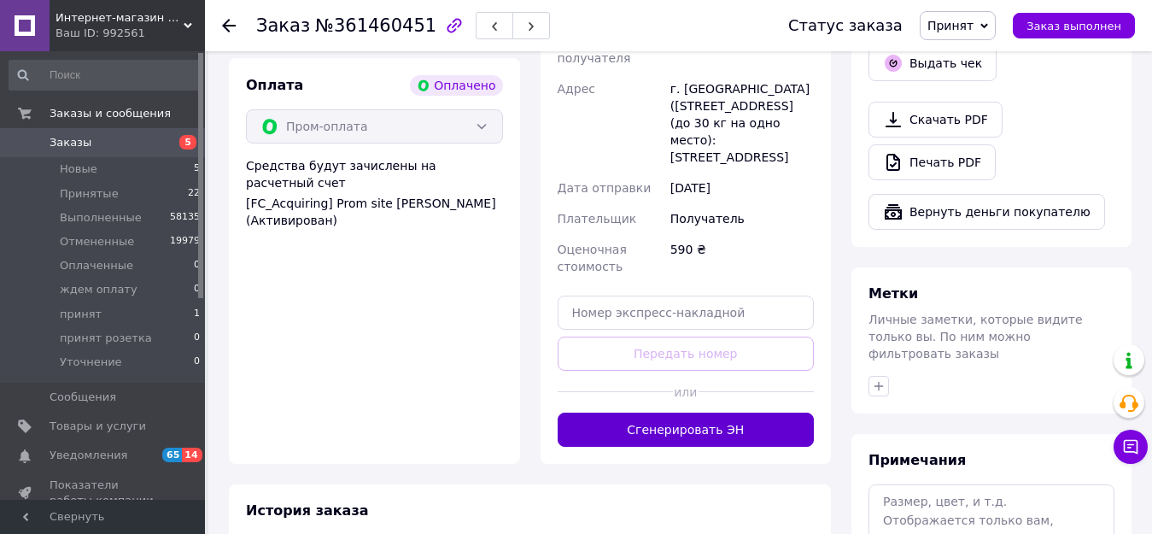
click at [715, 412] on button "Сгенерировать ЭН" at bounding box center [686, 429] width 257 height 34
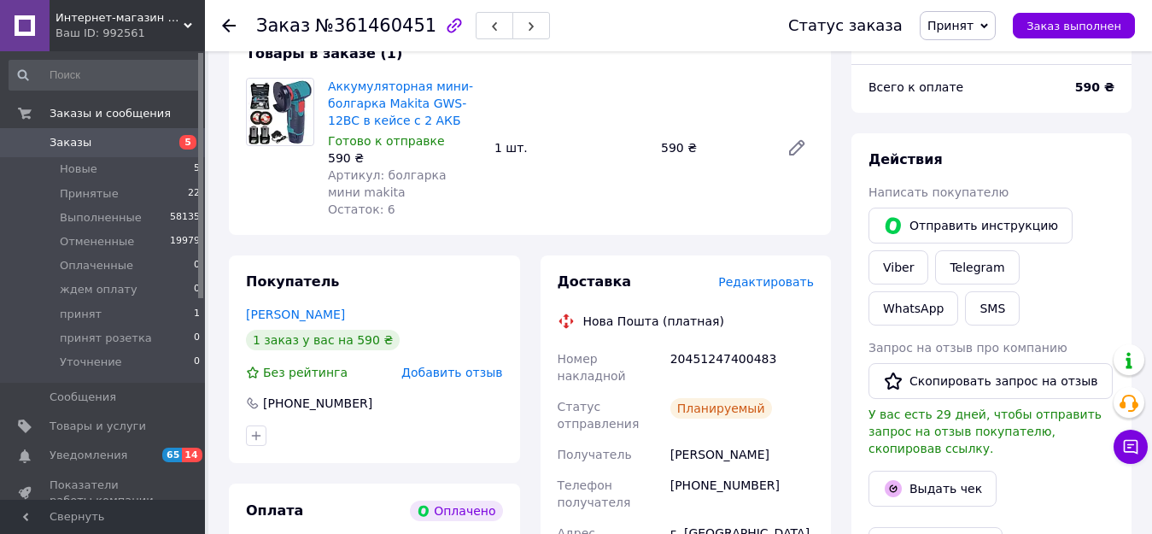
scroll to position [171, 0]
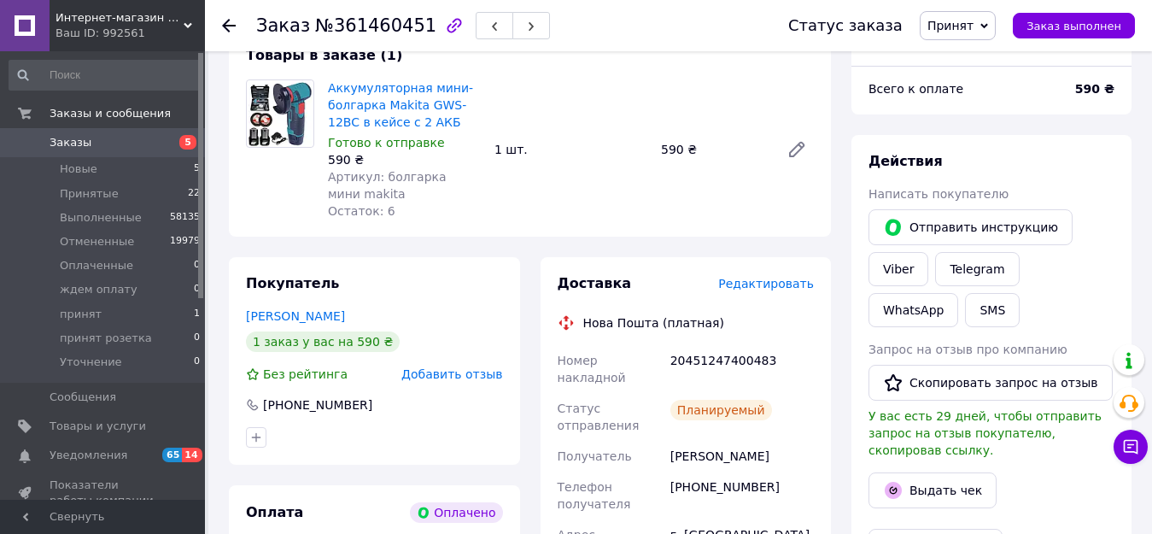
click at [974, 27] on span "Принят" at bounding box center [950, 26] width 46 height 14
click at [960, 157] on li "принят" at bounding box center [975, 162] width 109 height 26
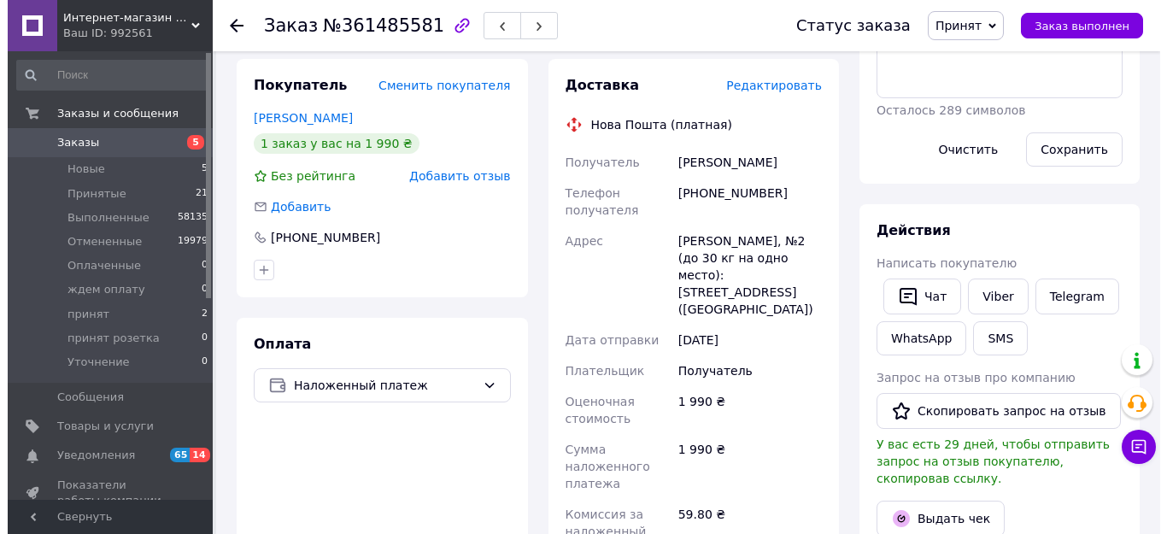
scroll to position [342, 0]
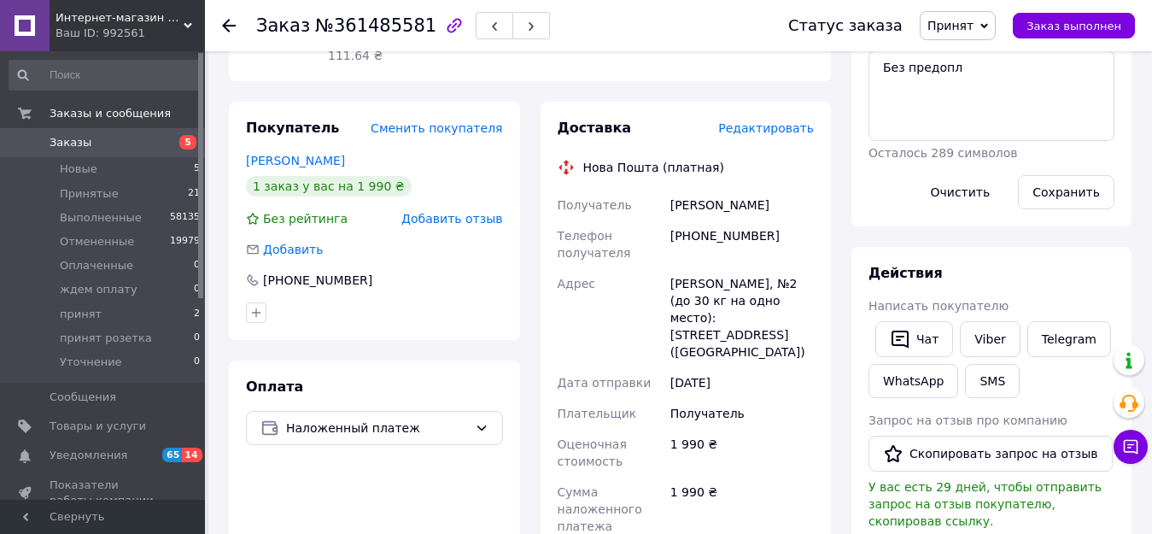
click at [760, 121] on span "Редактировать" at bounding box center [766, 128] width 96 height 14
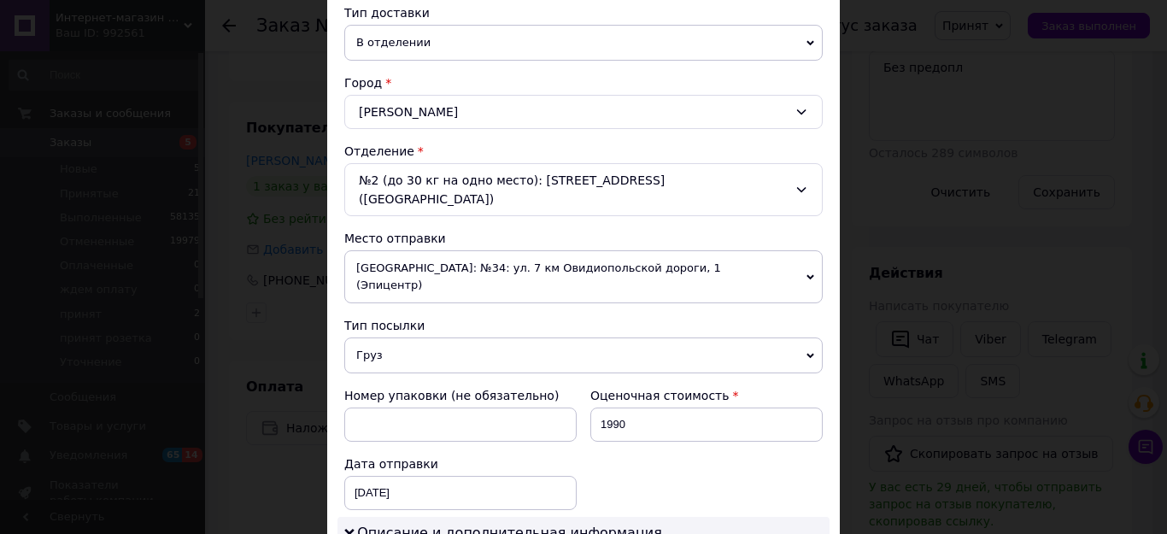
scroll to position [512, 0]
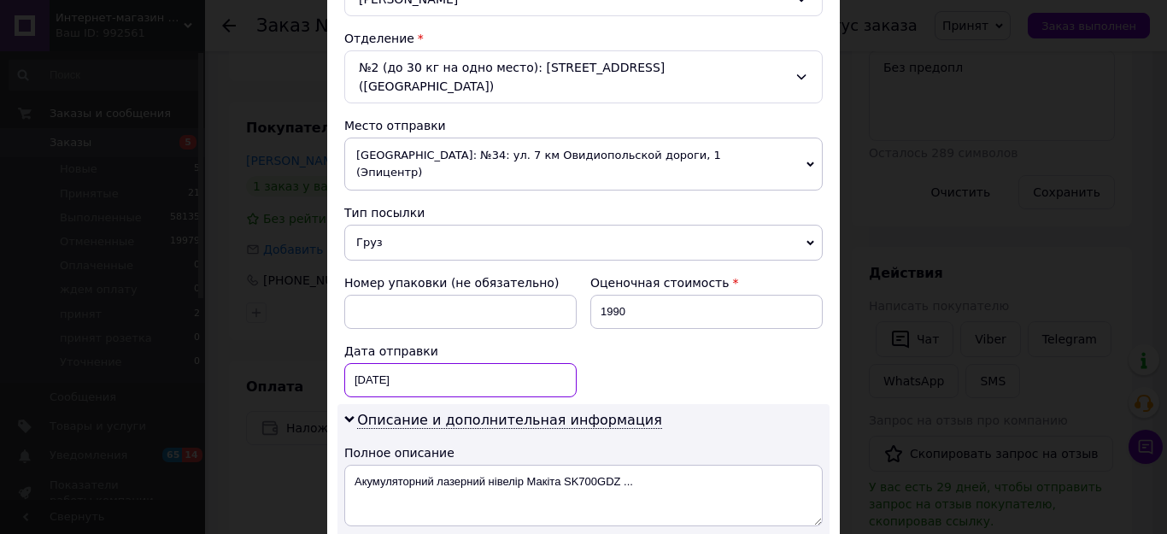
click at [424, 363] on div "[DATE] < 2025 > < Сентябрь > Пн Вт Ср Чт Пт Сб Вс 1 2 3 4 5 6 7 8 9 10 11 12 13…" at bounding box center [460, 380] width 232 height 34
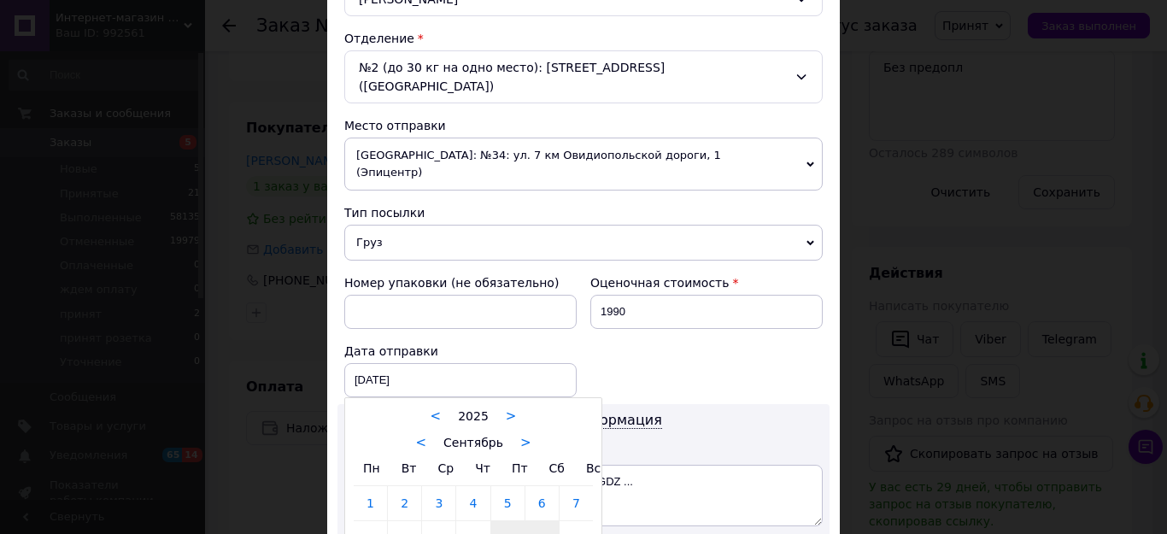
click at [546, 521] on link "13" at bounding box center [541, 538] width 33 height 34
type input "[DATE]"
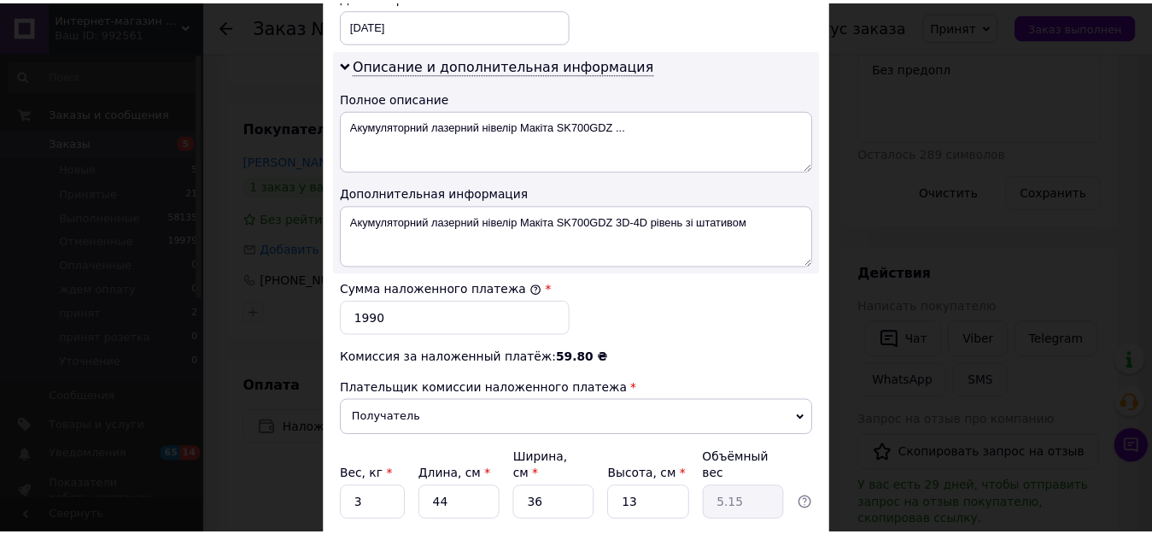
scroll to position [939, 0]
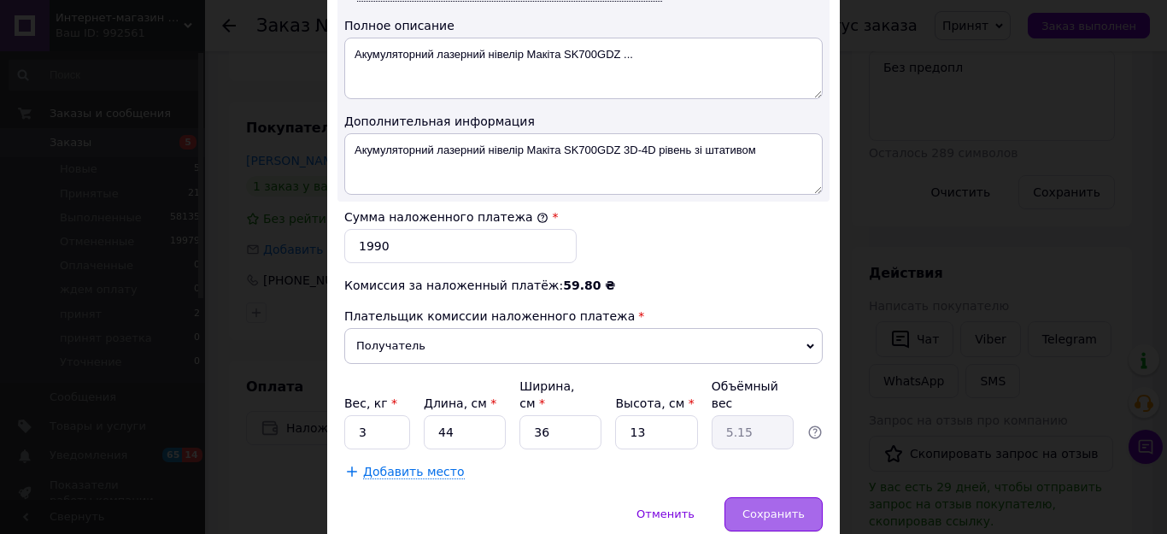
click at [780, 507] on span "Сохранить" at bounding box center [773, 513] width 62 height 13
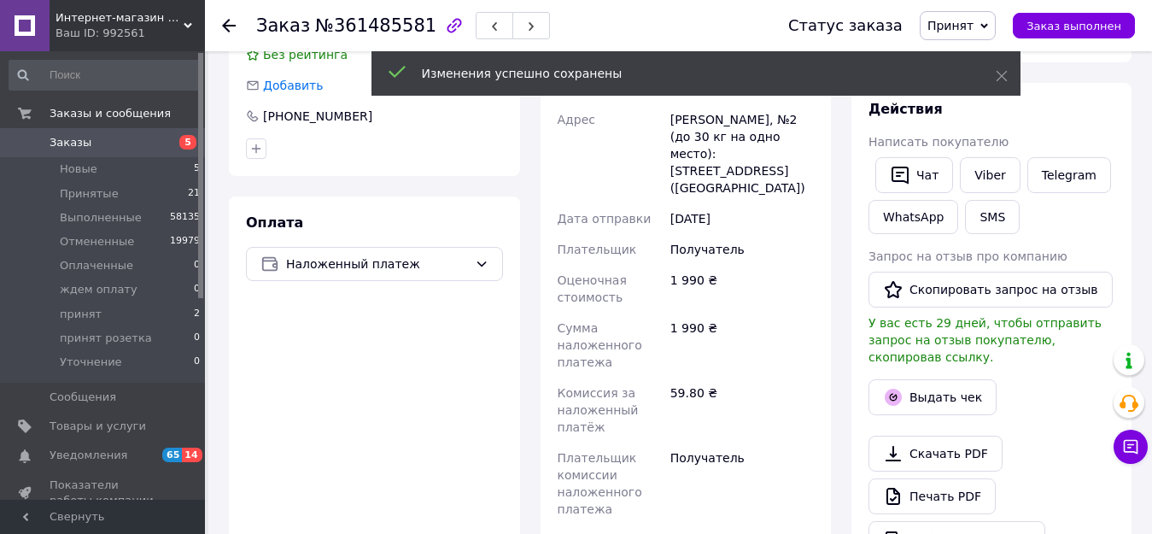
scroll to position [683, 0]
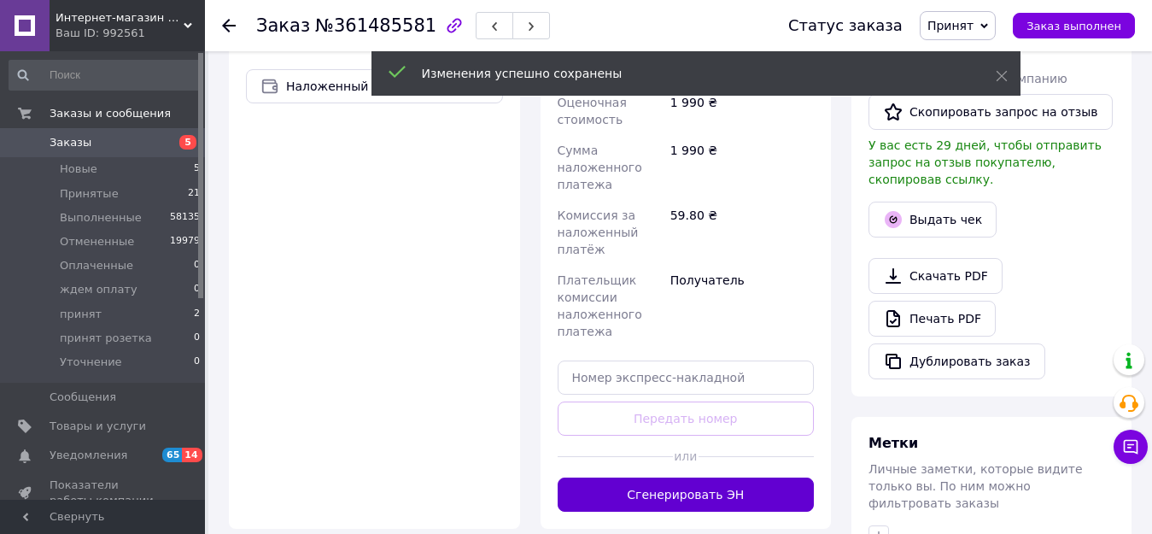
click at [718, 477] on button "Сгенерировать ЭН" at bounding box center [686, 494] width 257 height 34
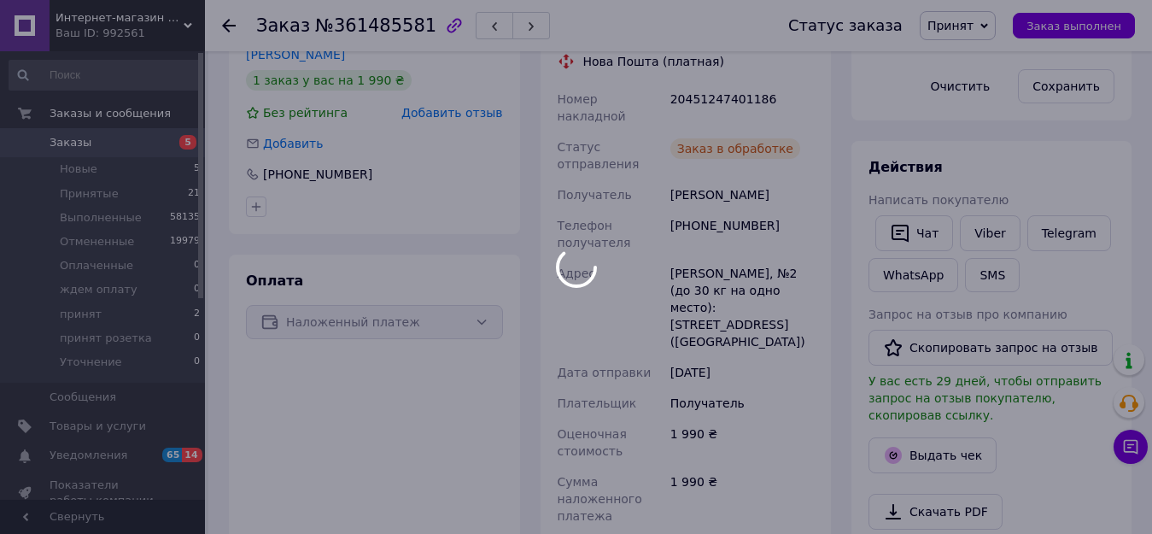
scroll to position [427, 0]
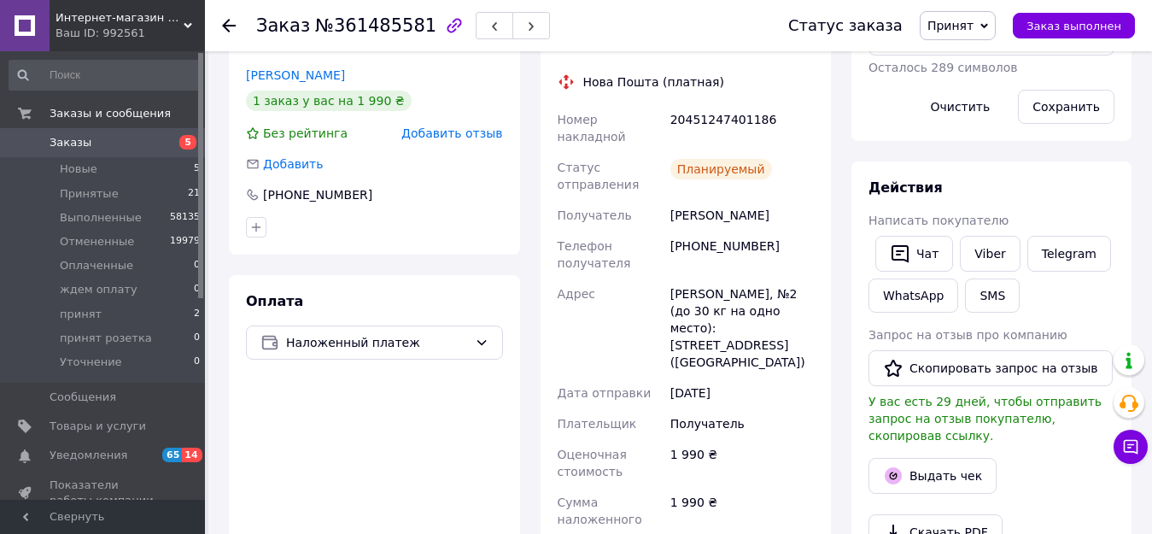
click at [974, 26] on span "Принят" at bounding box center [950, 26] width 46 height 14
click at [965, 166] on li "принят" at bounding box center [975, 162] width 109 height 26
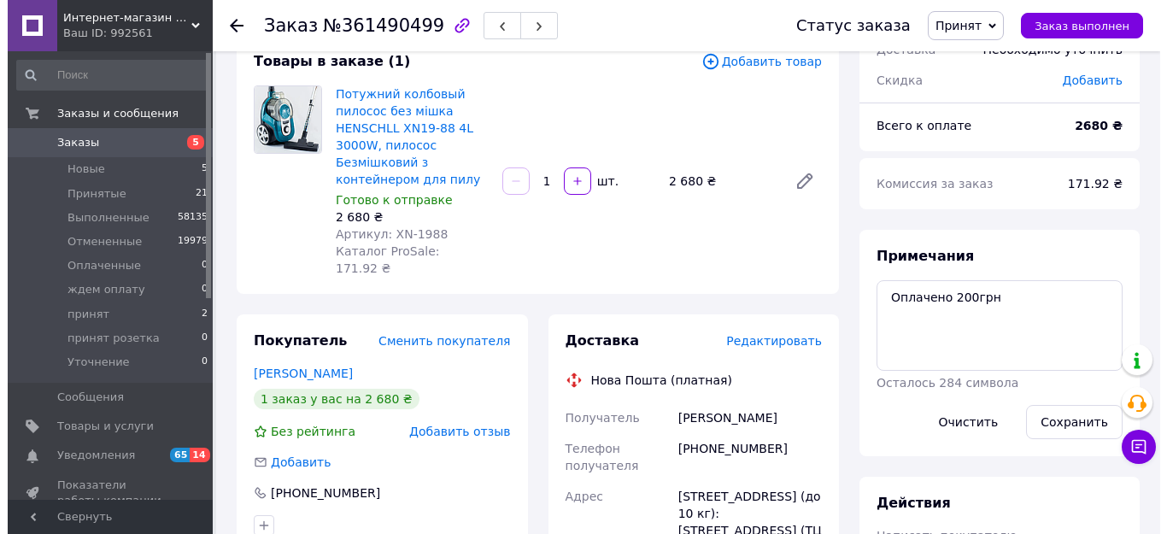
scroll to position [171, 0]
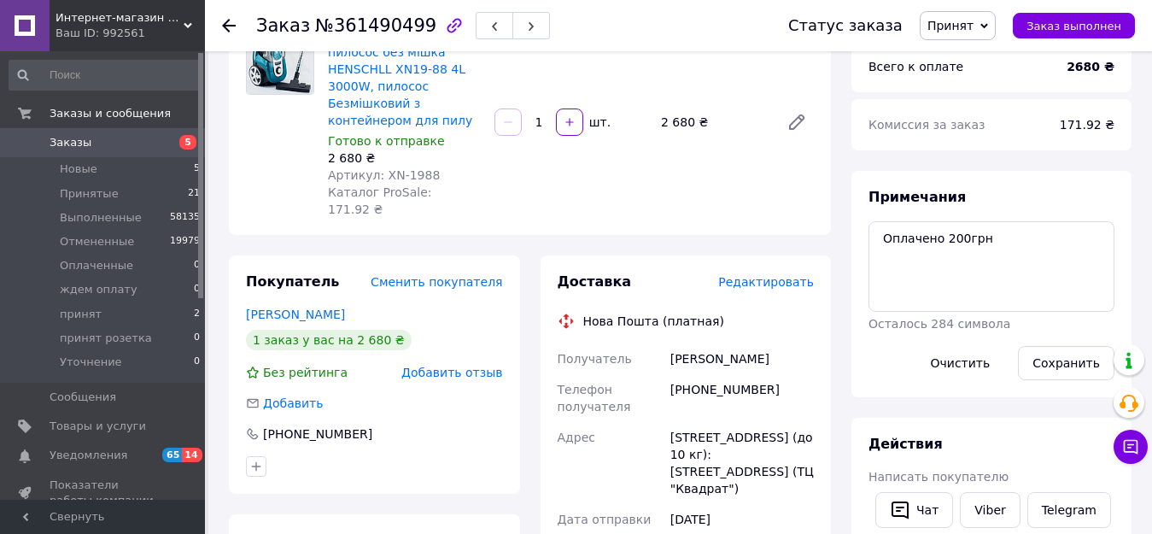
click at [762, 275] on span "Редактировать" at bounding box center [766, 282] width 96 height 14
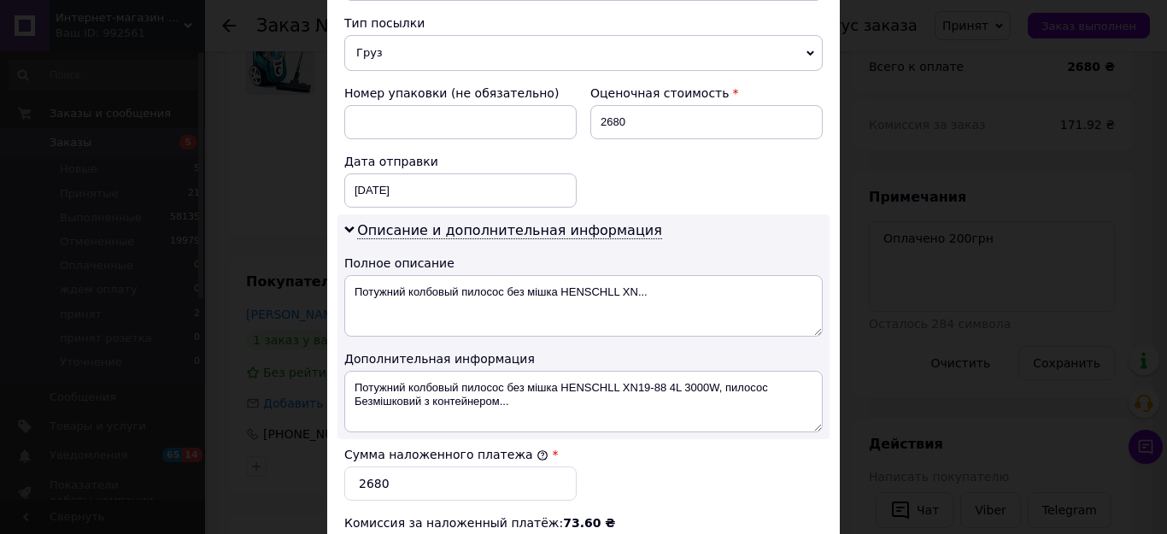
scroll to position [769, 0]
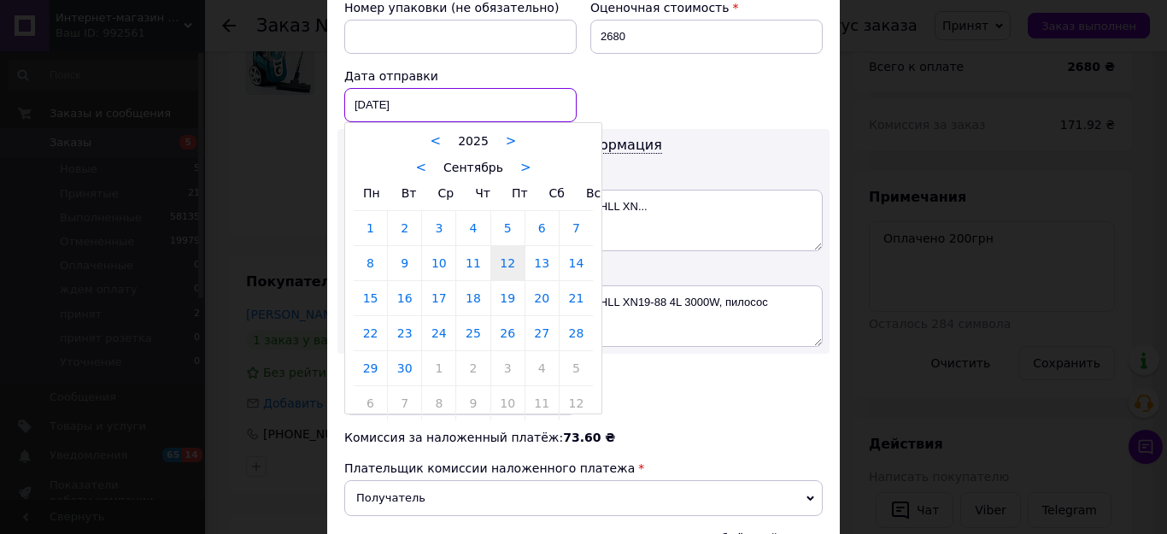
click at [408, 88] on div "[DATE] < 2025 > < Сентябрь > Пн Вт Ср Чт Пт Сб Вс 1 2 3 4 5 6 7 8 9 10 11 12 13…" at bounding box center [460, 105] width 232 height 34
click at [532, 246] on link "13" at bounding box center [541, 263] width 33 height 34
type input "[DATE]"
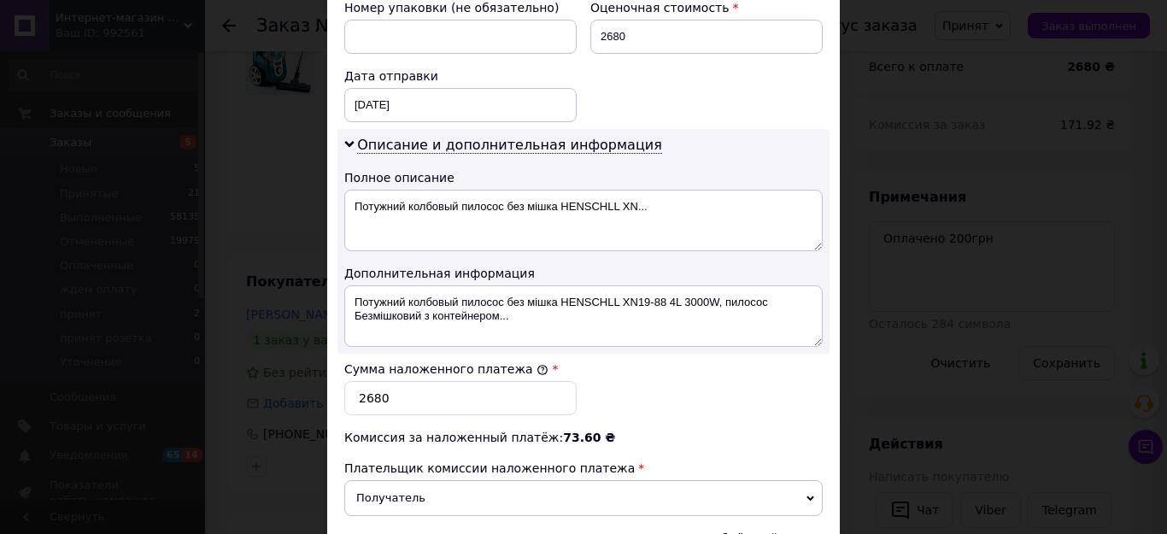
scroll to position [854, 0]
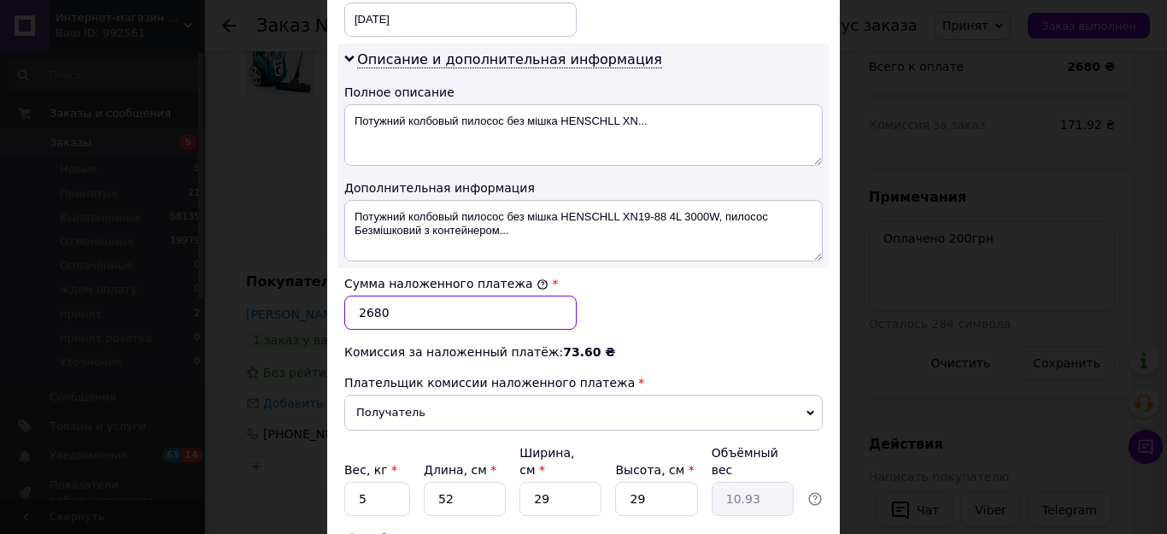
click at [371, 295] on input "2680" at bounding box center [460, 312] width 232 height 34
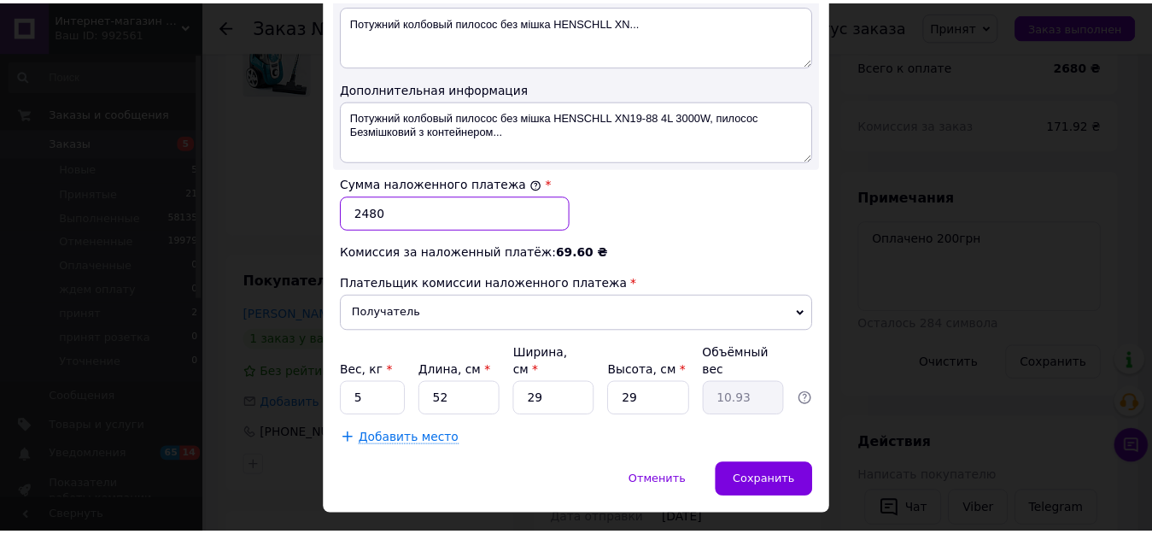
scroll to position [961, 0]
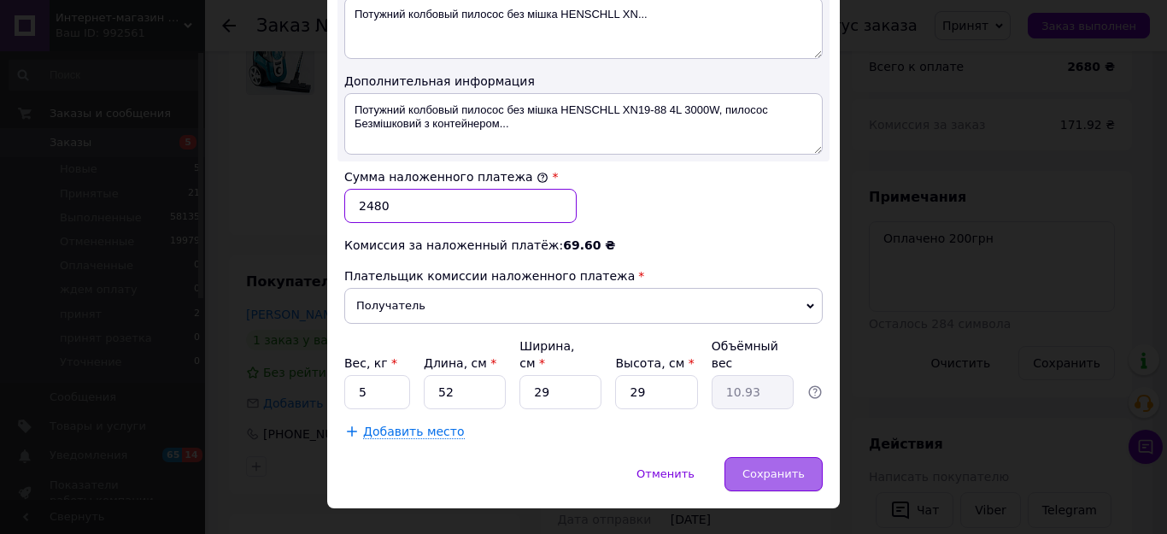
type input "2480"
click at [775, 457] on div "Сохранить" at bounding box center [773, 474] width 98 height 34
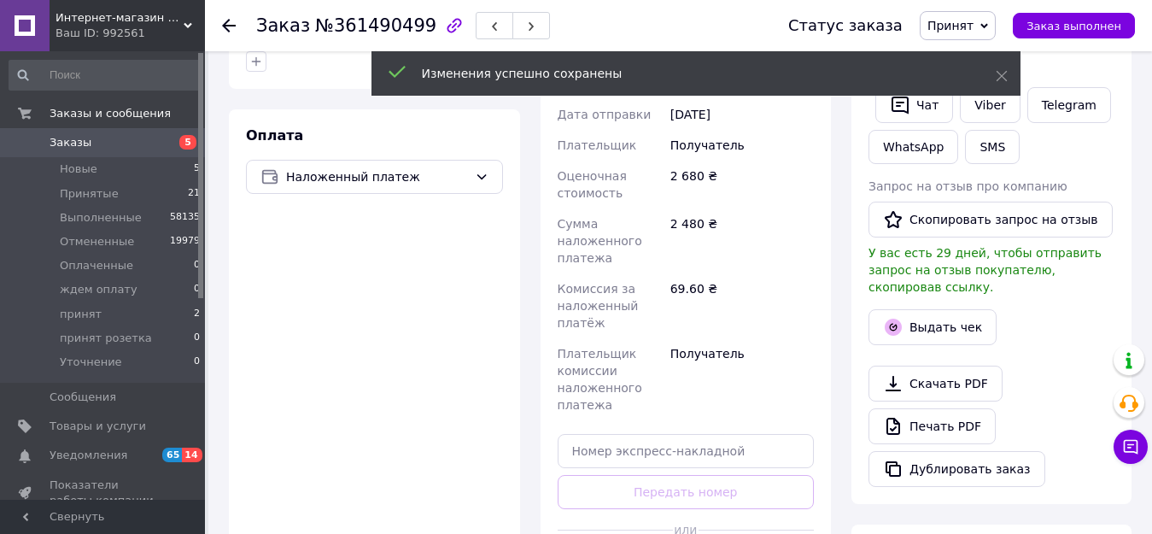
scroll to position [683, 0]
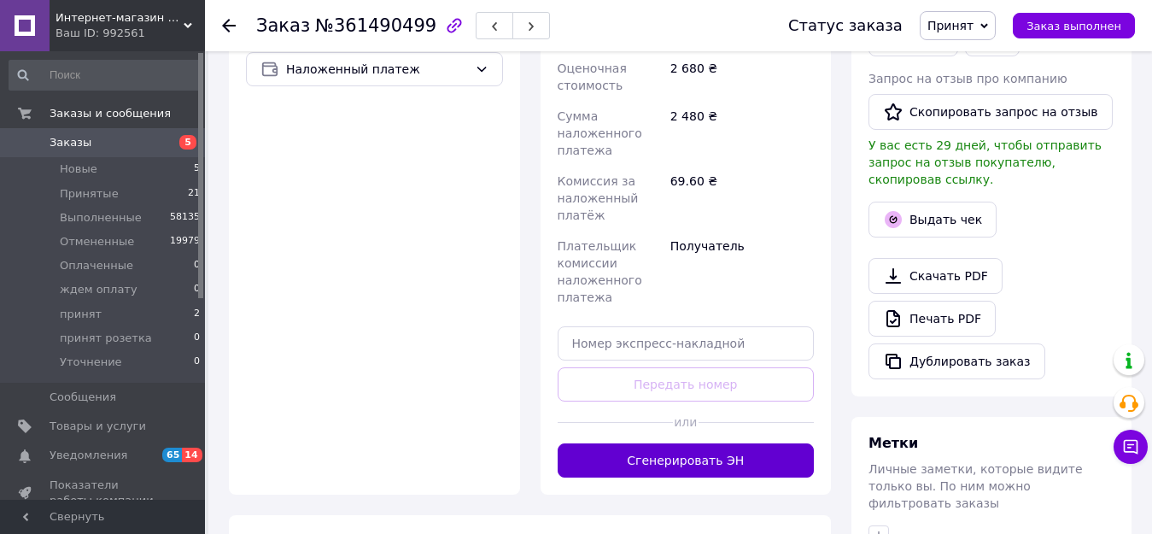
click at [732, 446] on button "Сгенерировать ЭН" at bounding box center [686, 460] width 257 height 34
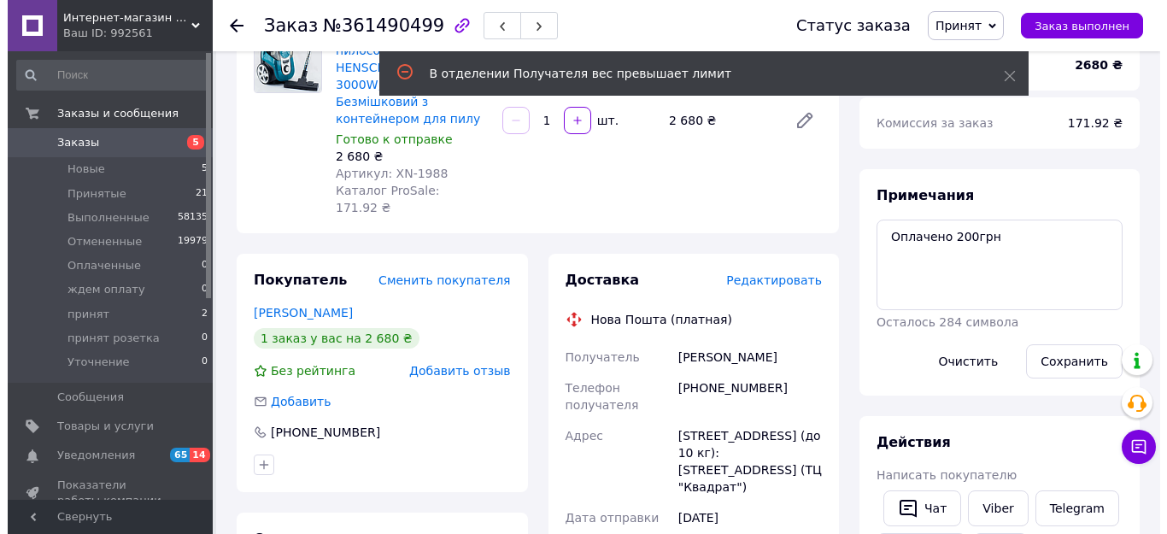
scroll to position [171, 0]
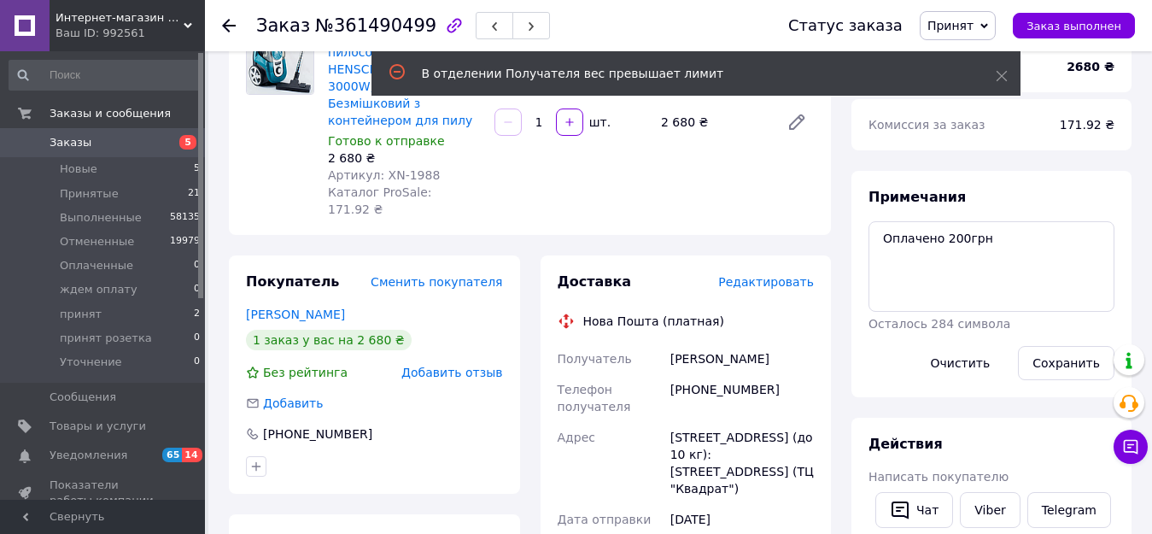
click at [785, 275] on span "Редактировать" at bounding box center [766, 282] width 96 height 14
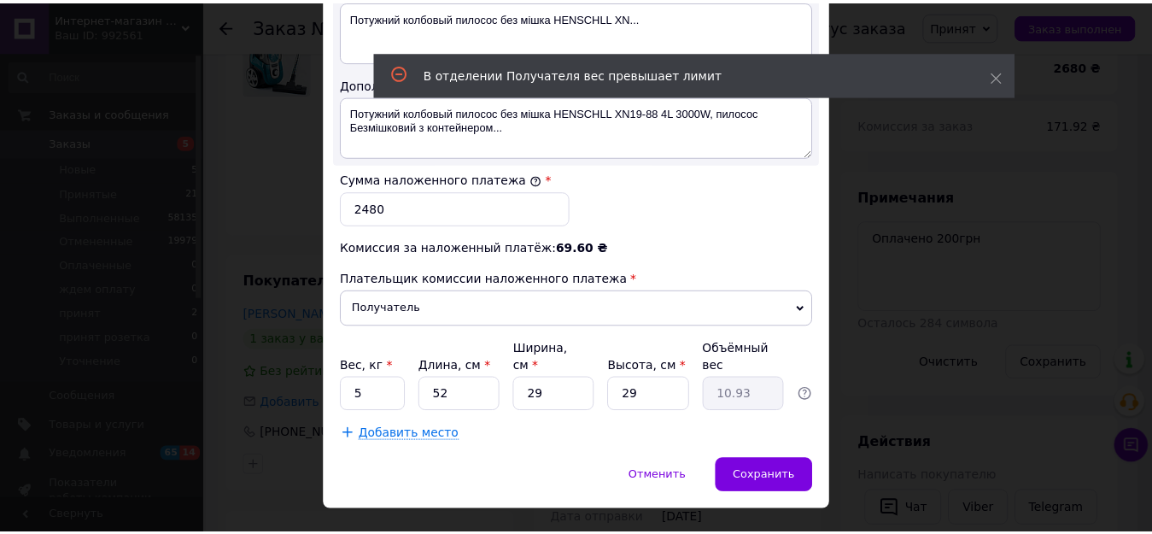
scroll to position [961, 0]
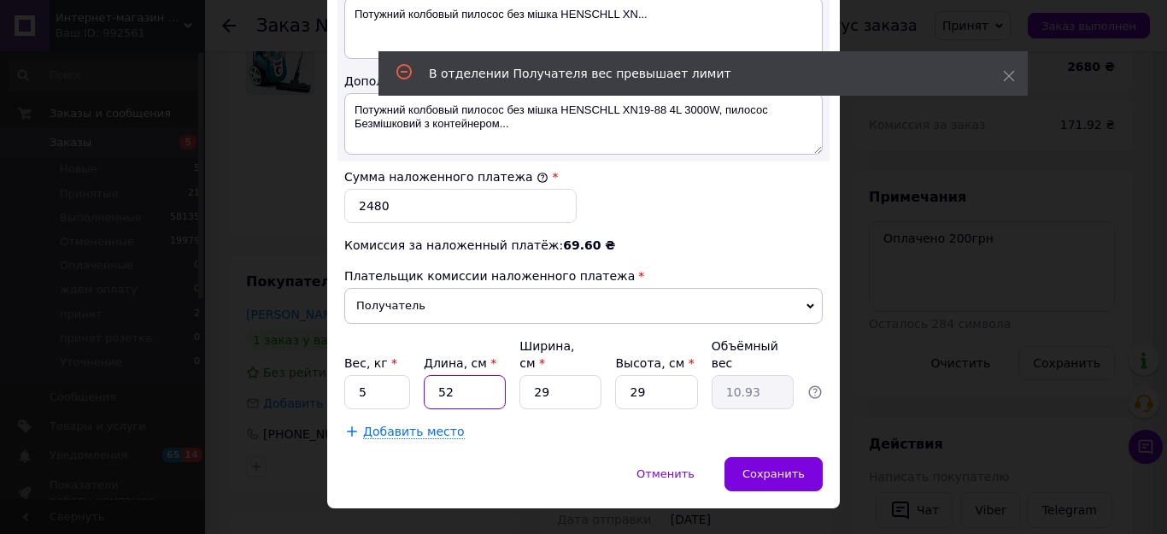
click at [447, 375] on input "52" at bounding box center [465, 392] width 82 height 34
type input "5"
type input "1.05"
type input "50"
type input "10.51"
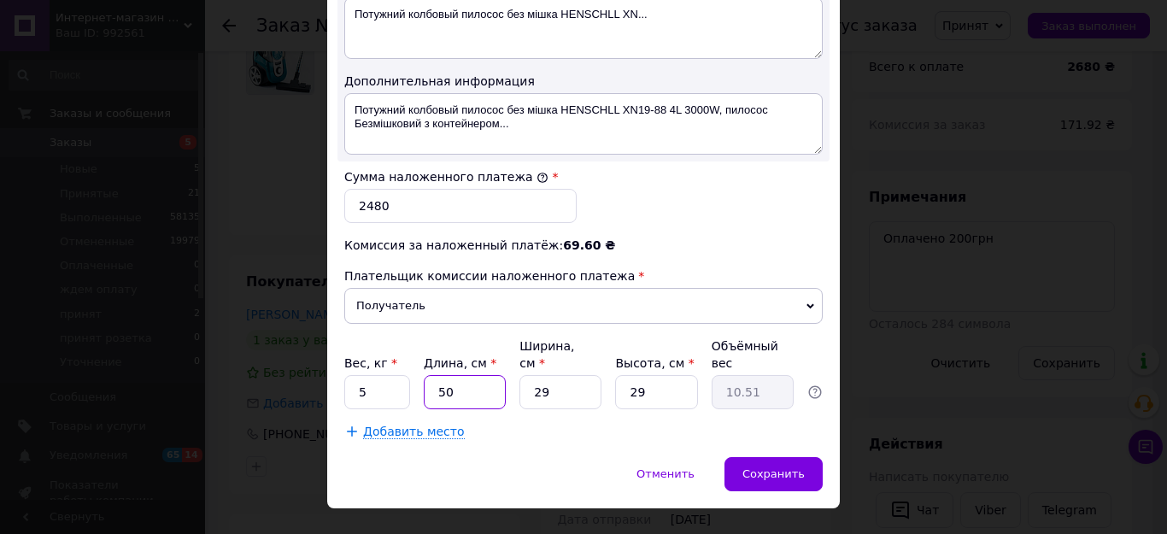
type input "50"
click at [546, 375] on input "29" at bounding box center [560, 392] width 82 height 34
type input "2"
type input "0.73"
type input "22"
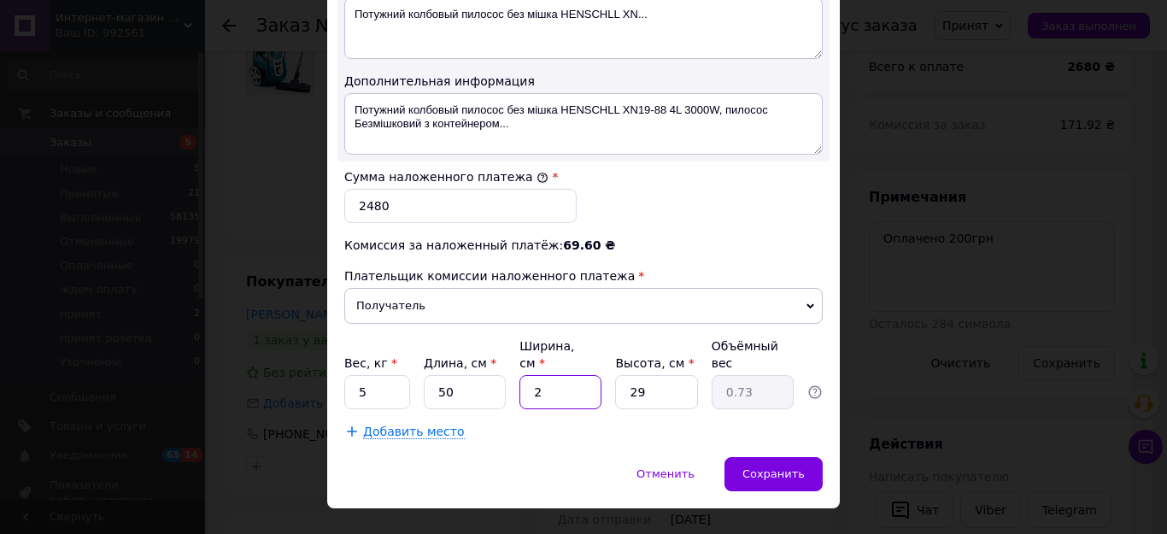
type input "7.98"
type input "2"
type input "0.73"
type input "25"
type input "9.06"
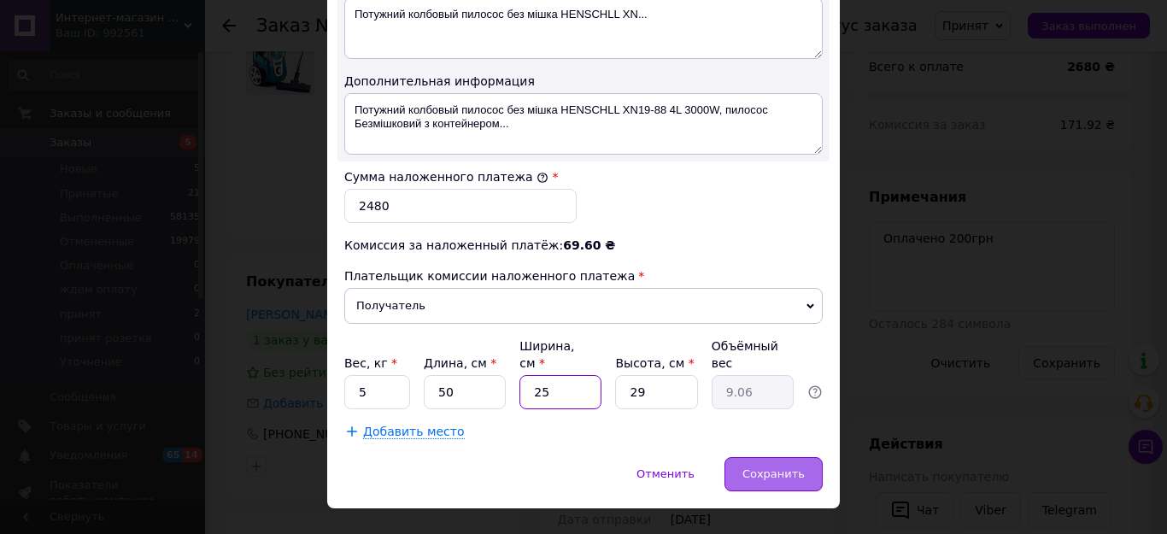
type input "25"
click at [779, 467] on span "Сохранить" at bounding box center [773, 473] width 62 height 13
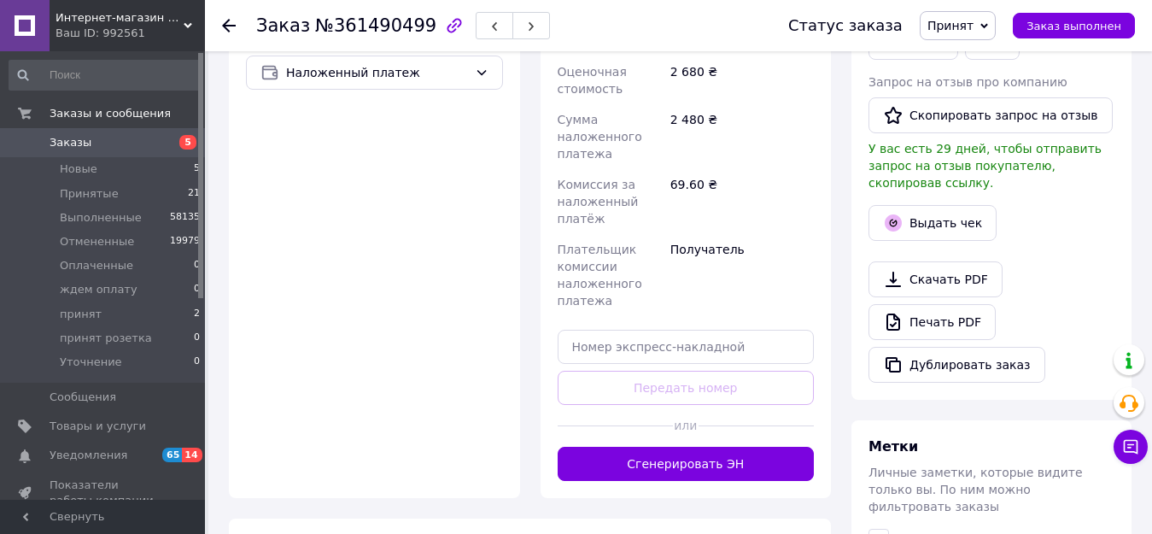
scroll to position [683, 0]
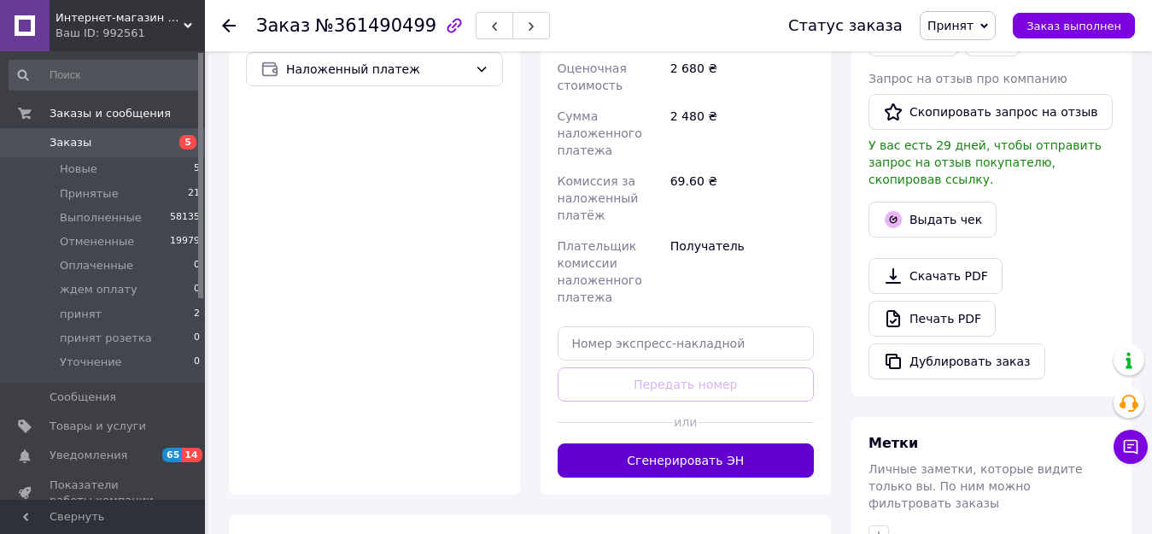
click at [693, 443] on button "Сгенерировать ЭН" at bounding box center [686, 460] width 257 height 34
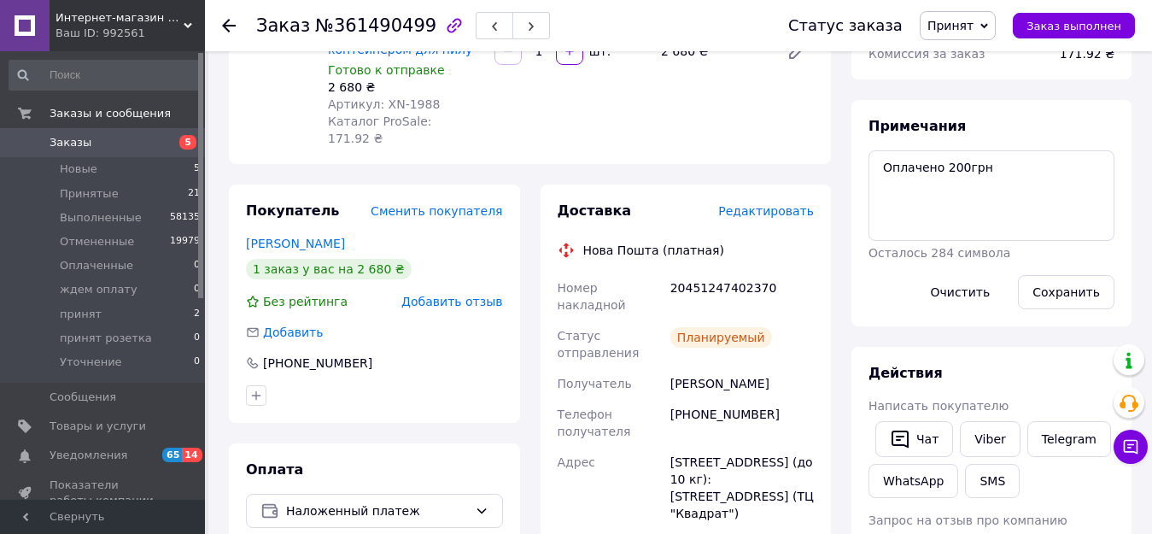
scroll to position [171, 0]
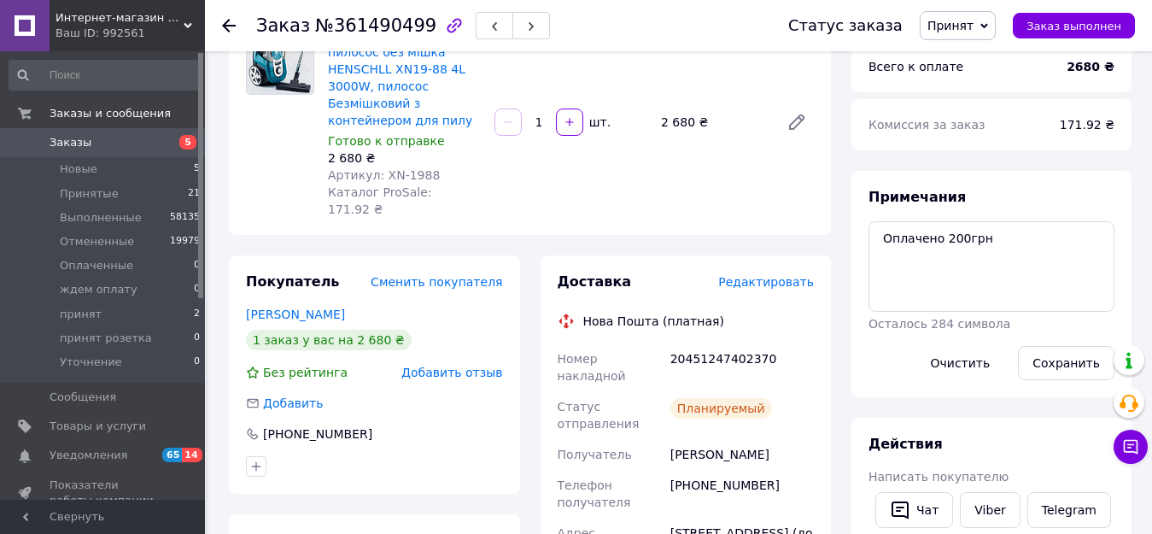
click at [991, 26] on span "Принят" at bounding box center [958, 25] width 76 height 29
click at [967, 160] on li "принят" at bounding box center [975, 162] width 109 height 26
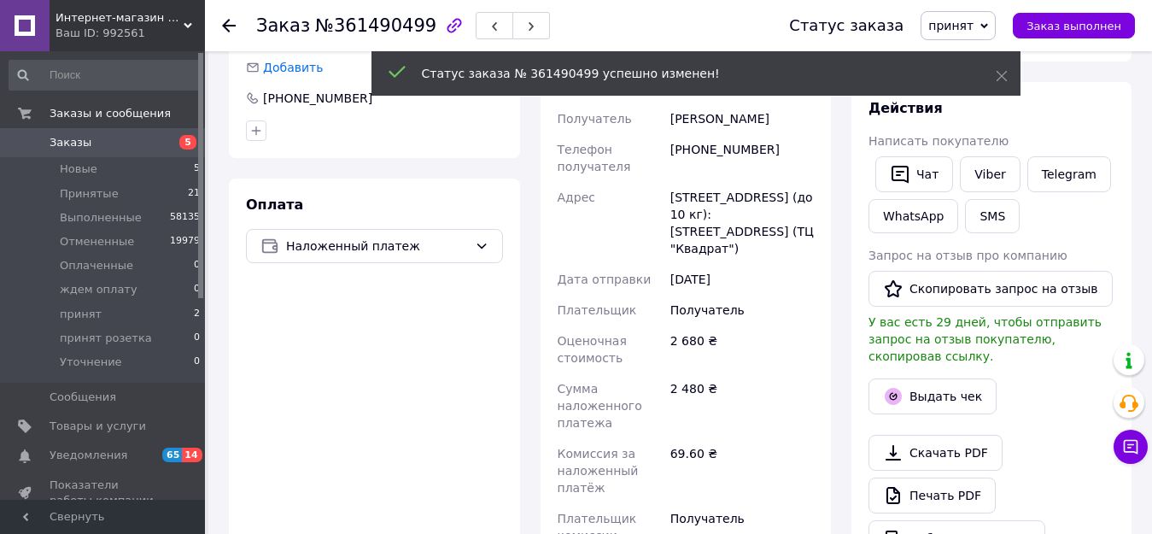
scroll to position [512, 0]
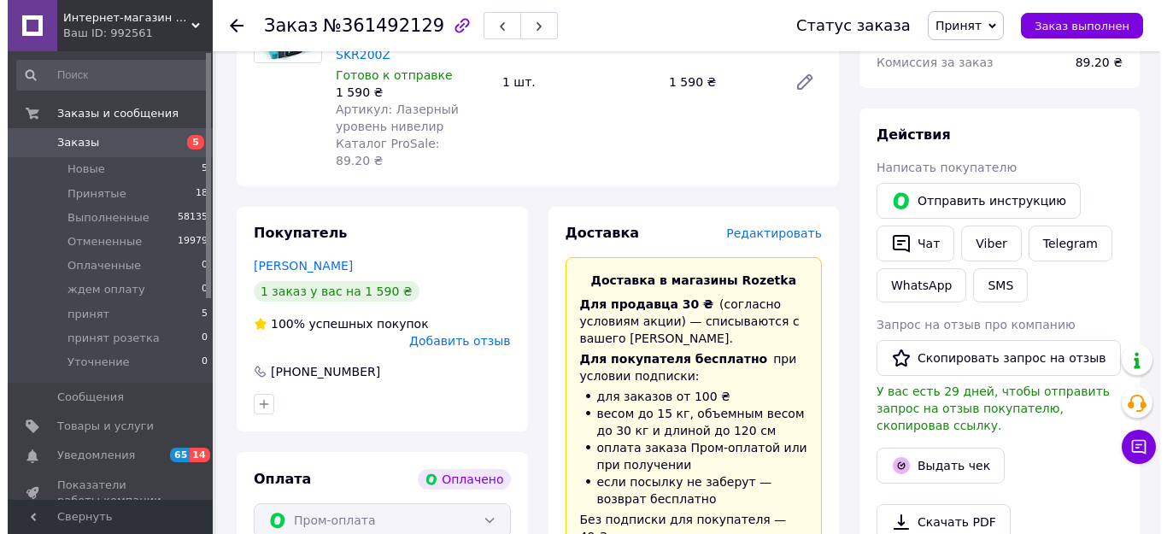
scroll to position [256, 0]
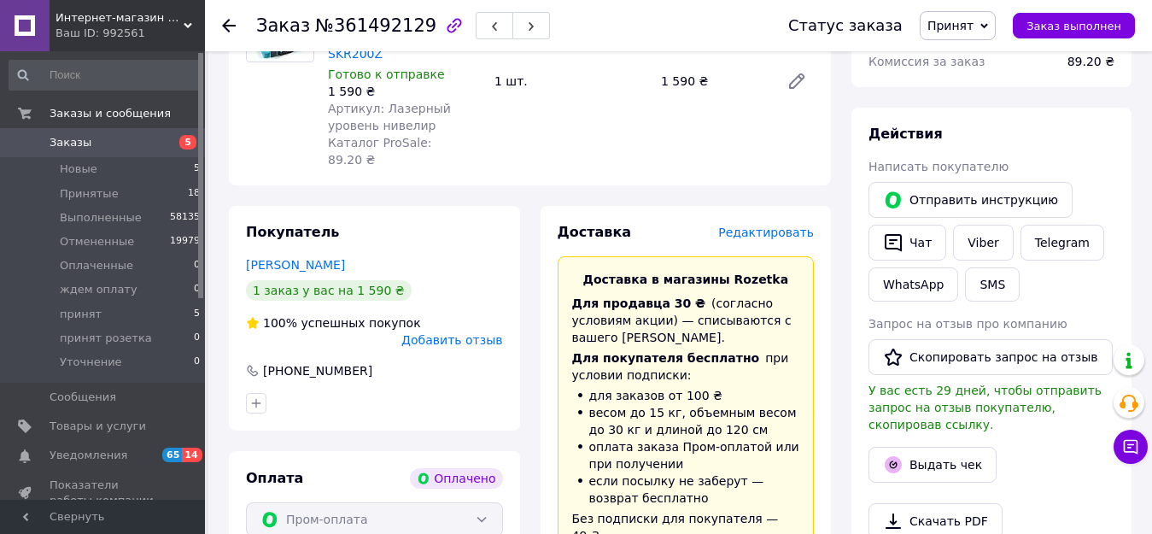
click at [780, 225] on span "Редактировать" at bounding box center [766, 232] width 96 height 14
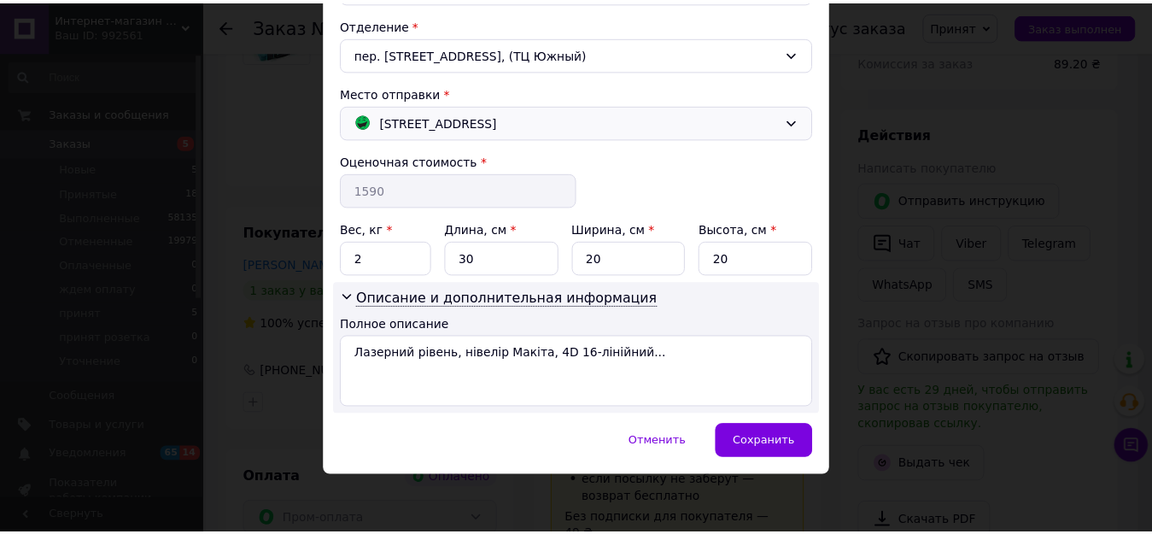
scroll to position [525, 0]
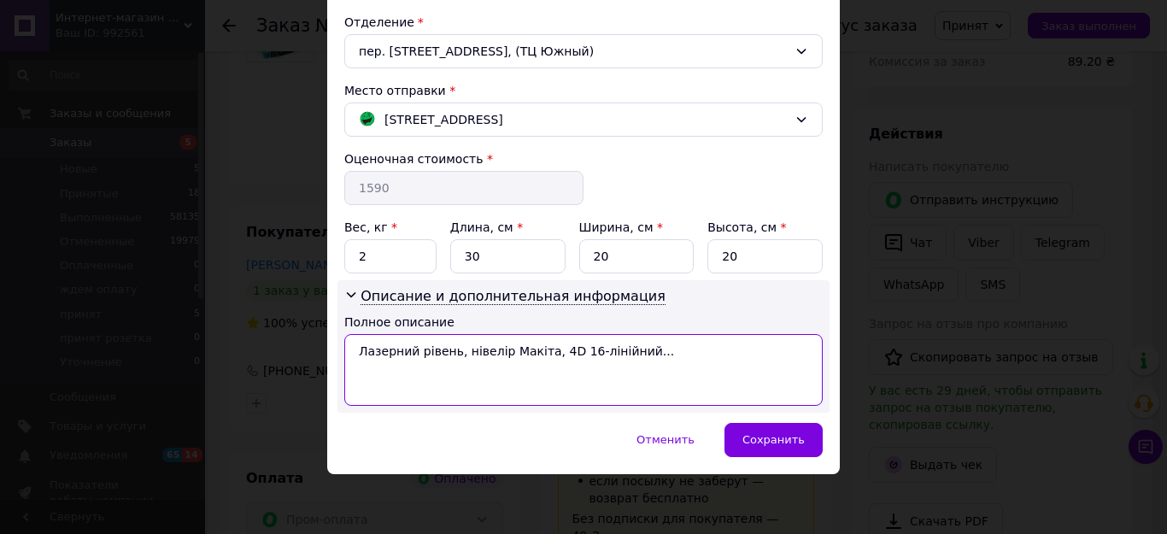
click at [637, 360] on textarea "Лазерний рівень, нівелір Макіта, 4D 16-лінійний..." at bounding box center [583, 370] width 478 height 72
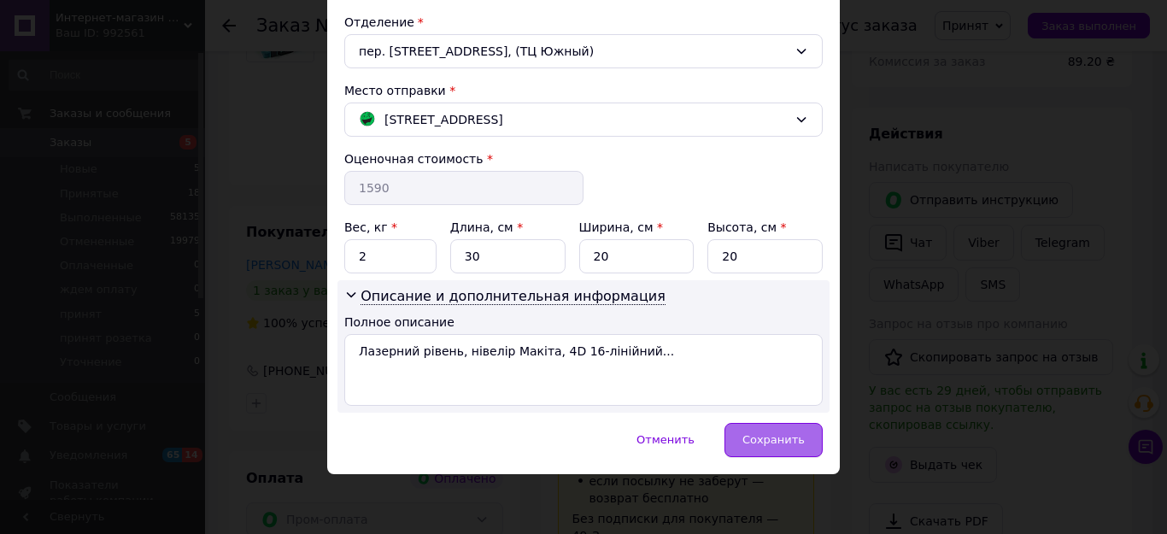
click at [764, 442] on span "Сохранить" at bounding box center [773, 439] width 62 height 13
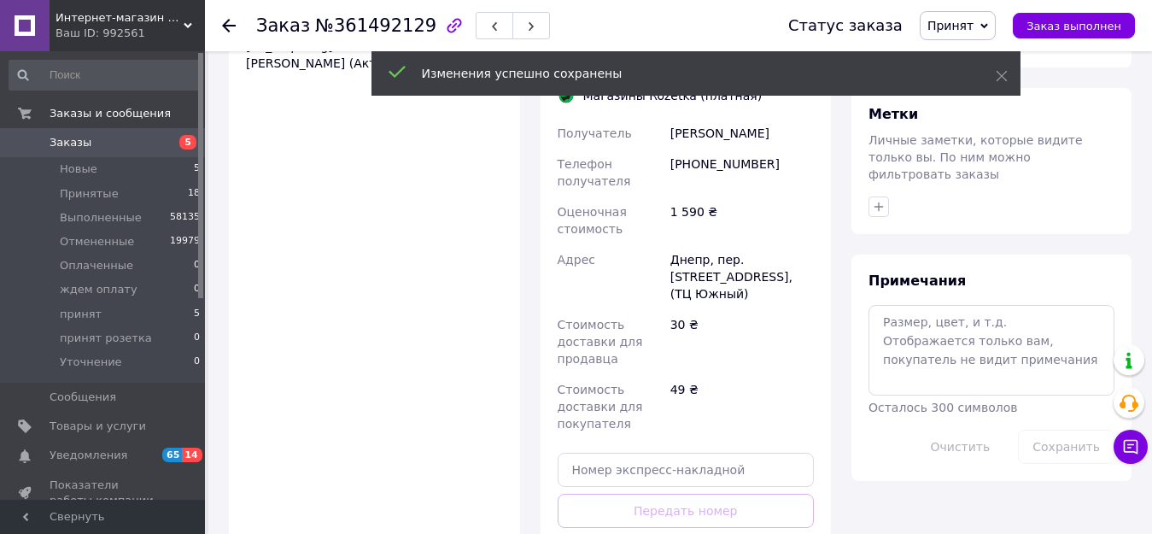
scroll to position [854, 0]
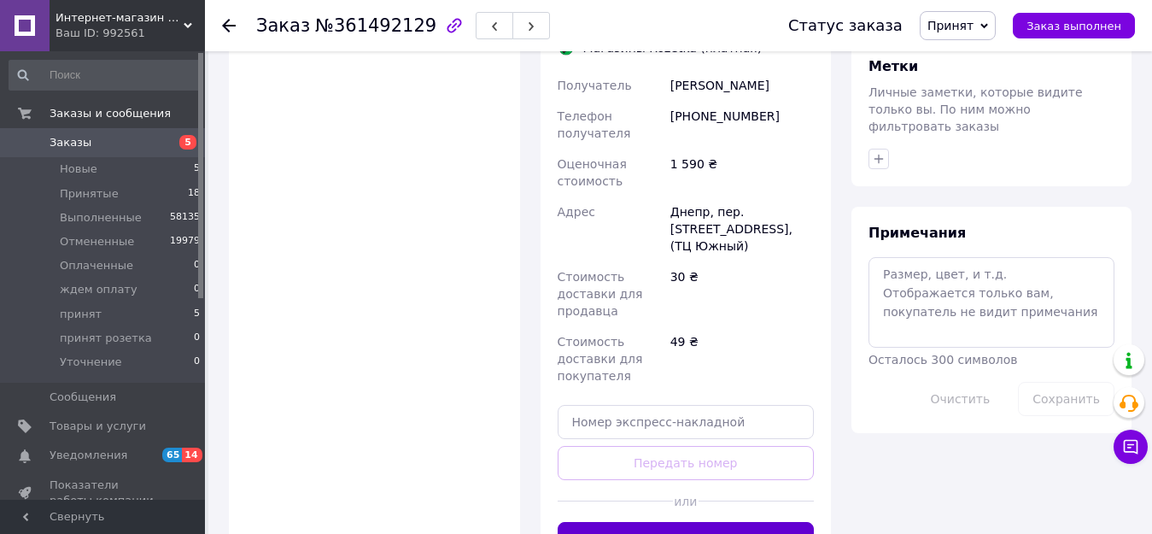
click at [720, 522] on button "Сгенерировать ЭН" at bounding box center [686, 539] width 257 height 34
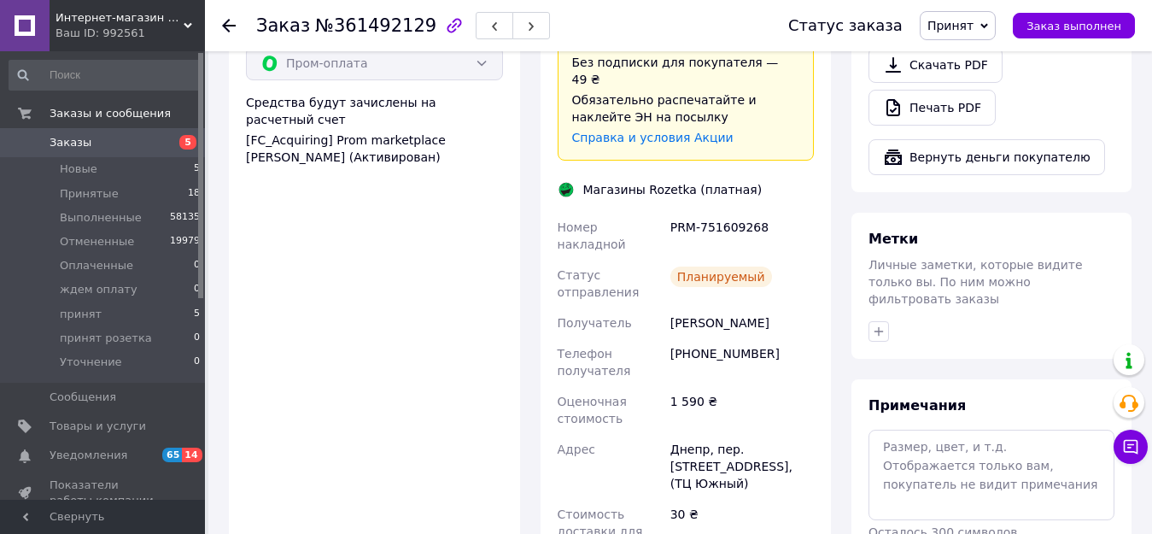
scroll to position [683, 0]
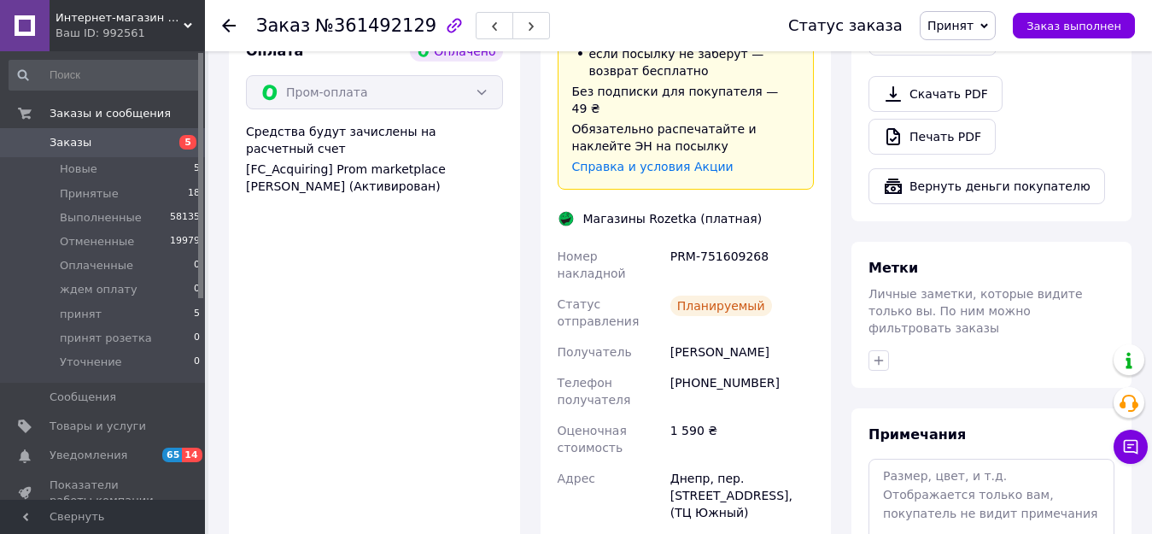
click at [991, 26] on span "Принят" at bounding box center [958, 25] width 76 height 29
click at [964, 161] on li "принят" at bounding box center [975, 162] width 109 height 26
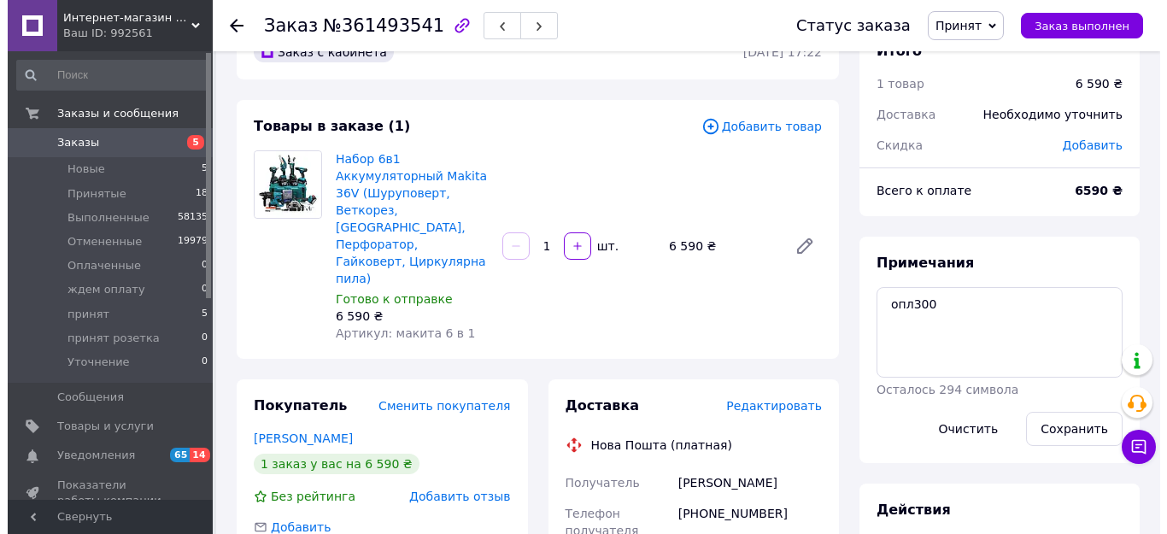
scroll to position [171, 0]
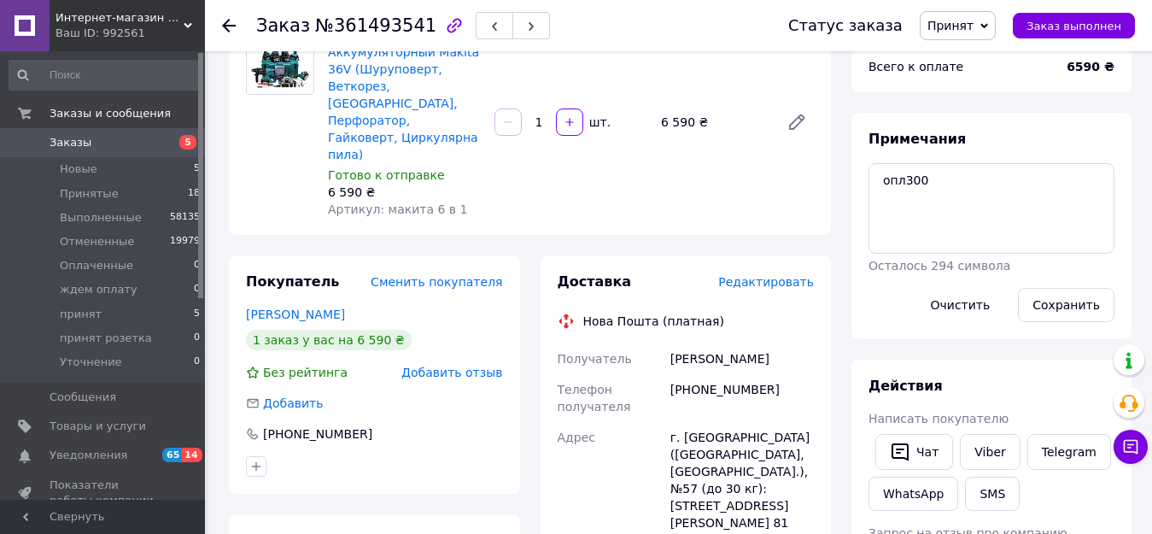
click at [751, 275] on span "Редактировать" at bounding box center [766, 282] width 96 height 14
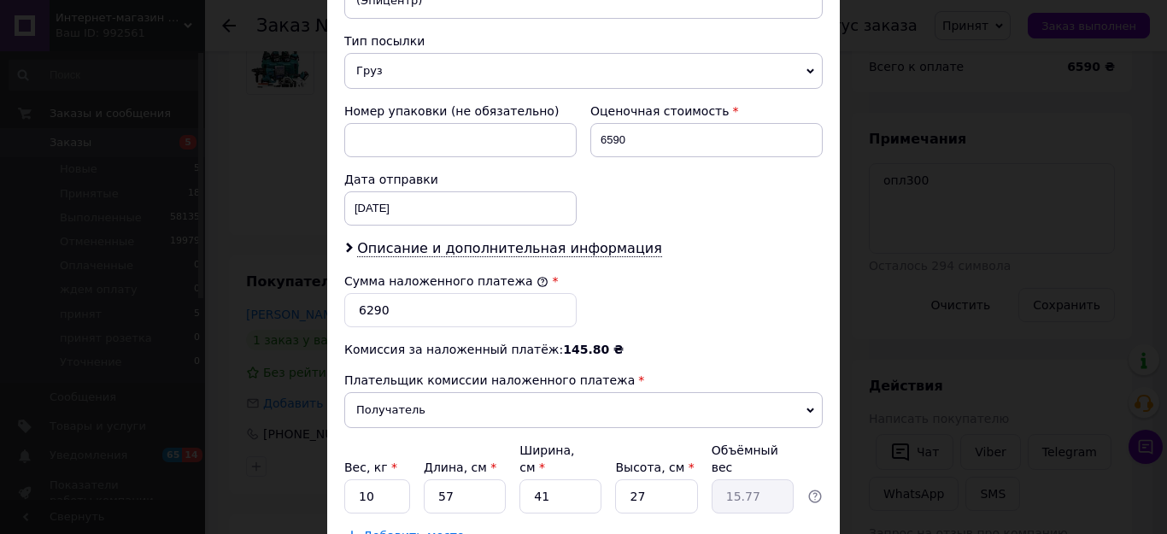
scroll to position [683, 0]
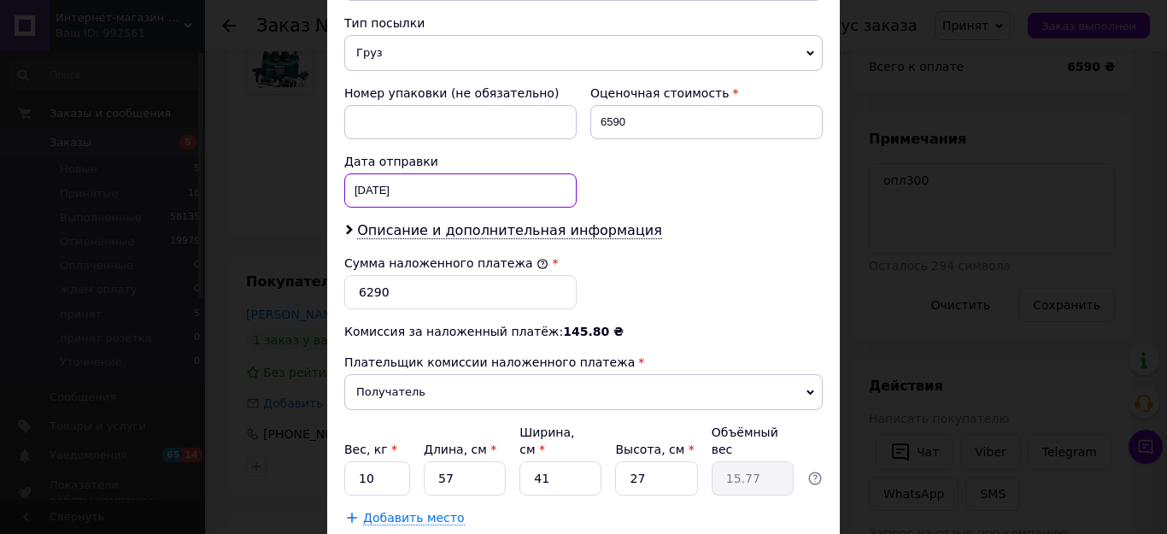
click at [425, 173] on div "[DATE] < 2025 > < Сентябрь > Пн Вт Ср Чт Пт Сб Вс 1 2 3 4 5 6 7 8 9 10 11 12 13…" at bounding box center [460, 190] width 232 height 34
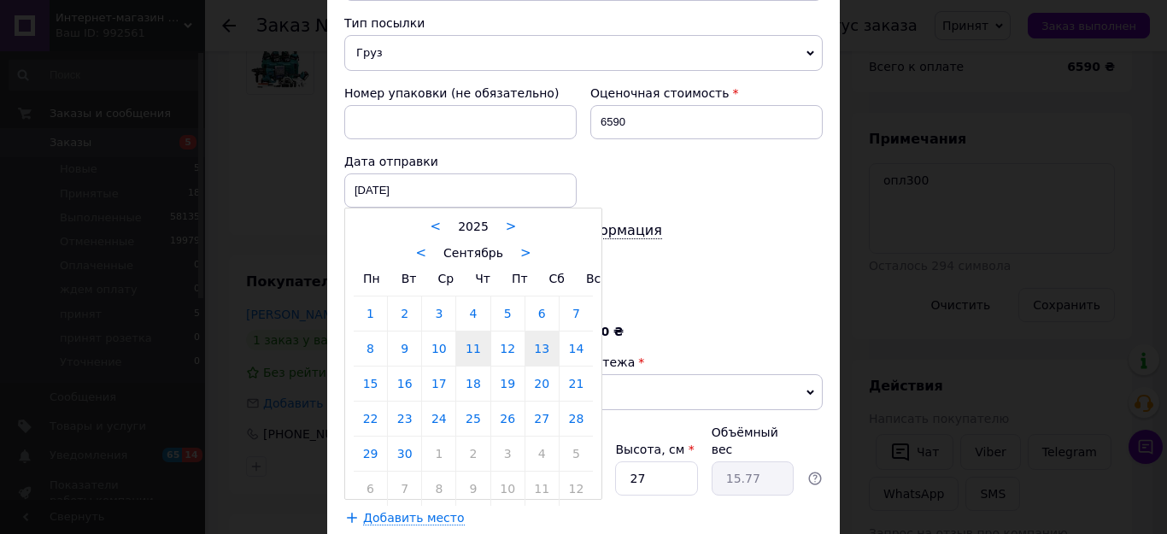
click at [534, 333] on link "13" at bounding box center [541, 348] width 33 height 34
type input "[DATE]"
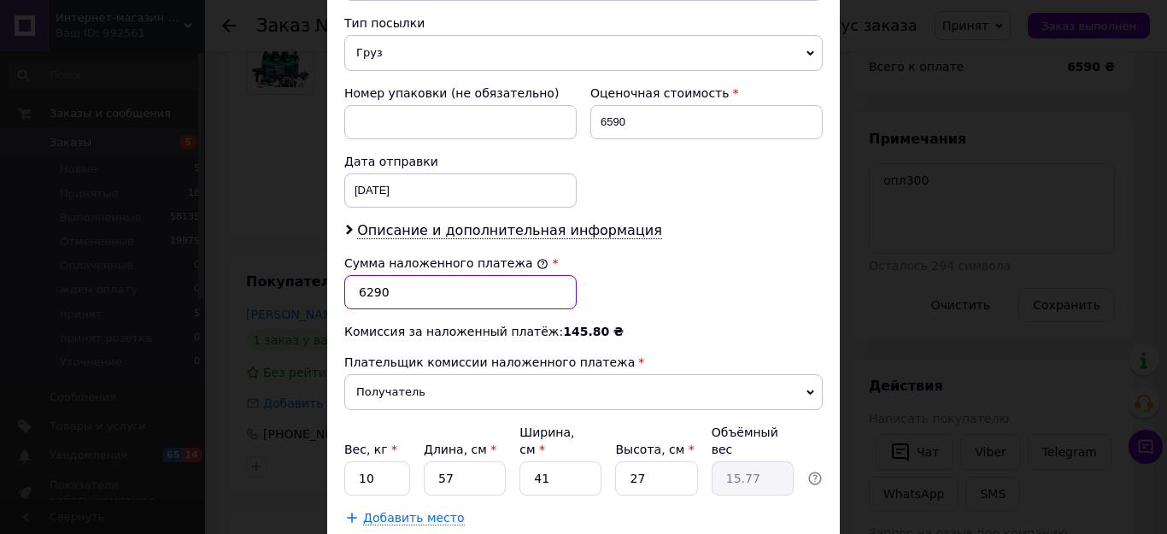
click at [366, 277] on input "6290" at bounding box center [460, 292] width 232 height 34
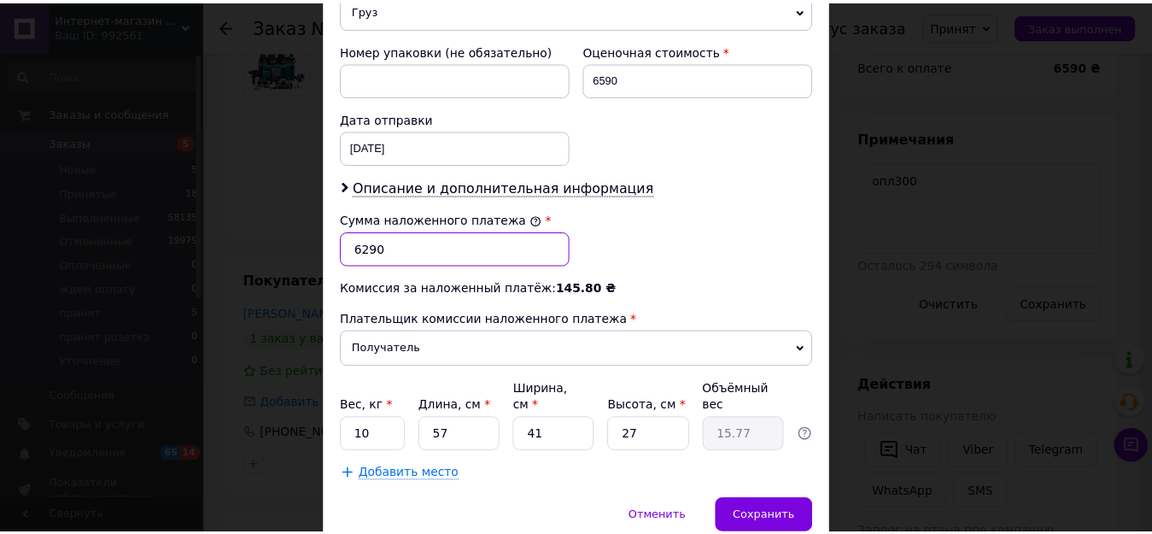
scroll to position [769, 0]
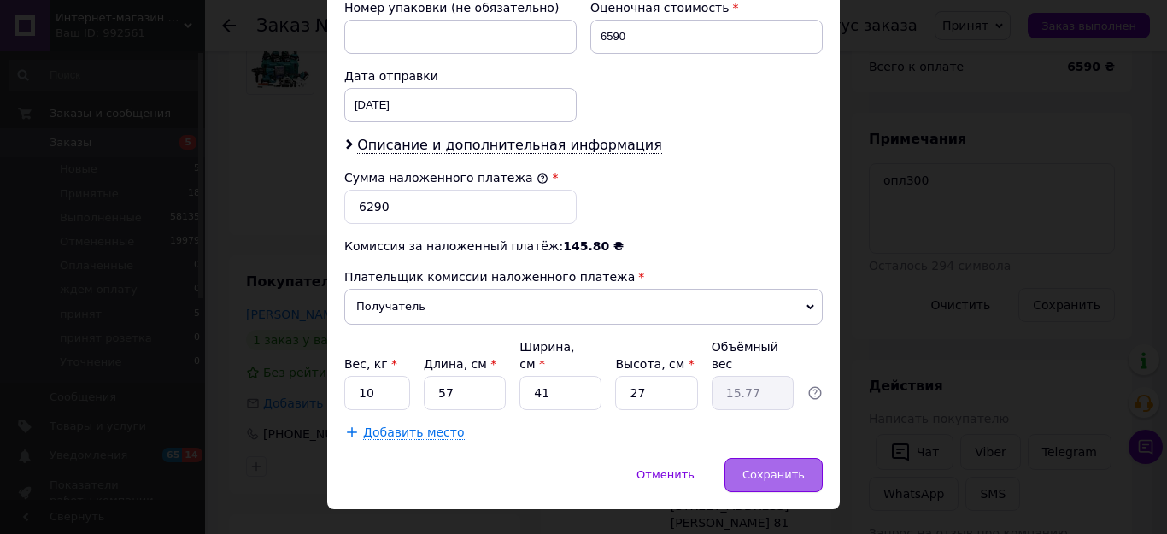
click at [767, 468] on span "Сохранить" at bounding box center [773, 474] width 62 height 13
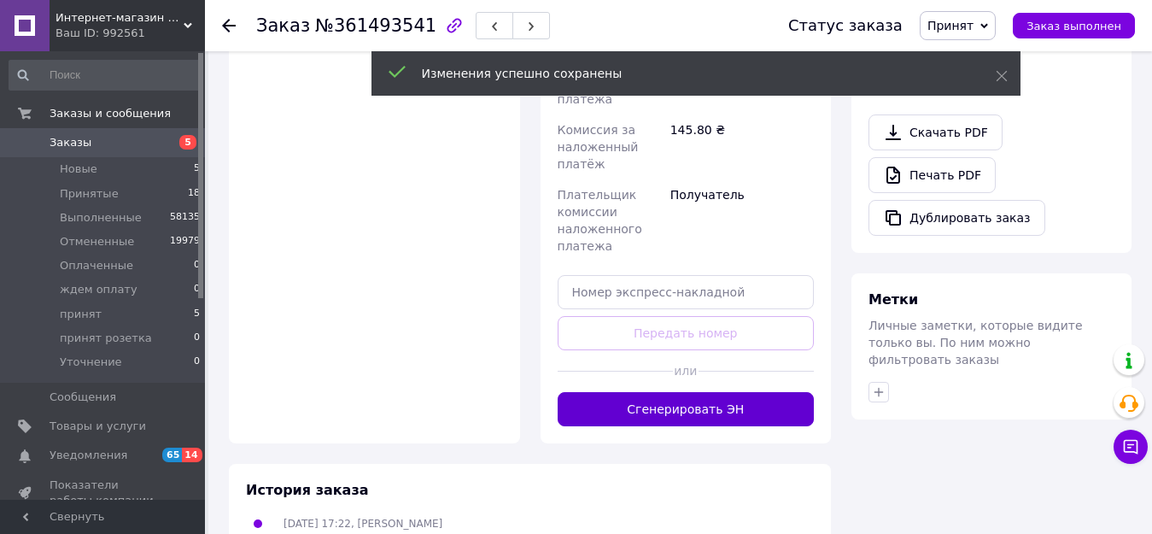
click at [717, 392] on button "Сгенерировать ЭН" at bounding box center [686, 409] width 257 height 34
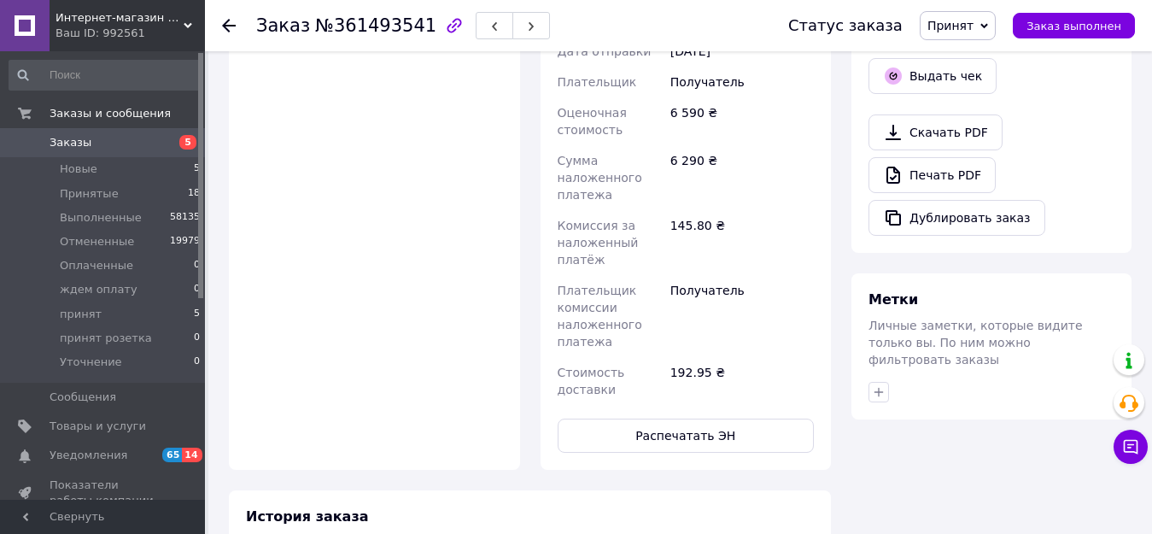
click at [992, 31] on span "Принят" at bounding box center [958, 25] width 76 height 29
click at [951, 161] on li "принят" at bounding box center [975, 162] width 109 height 26
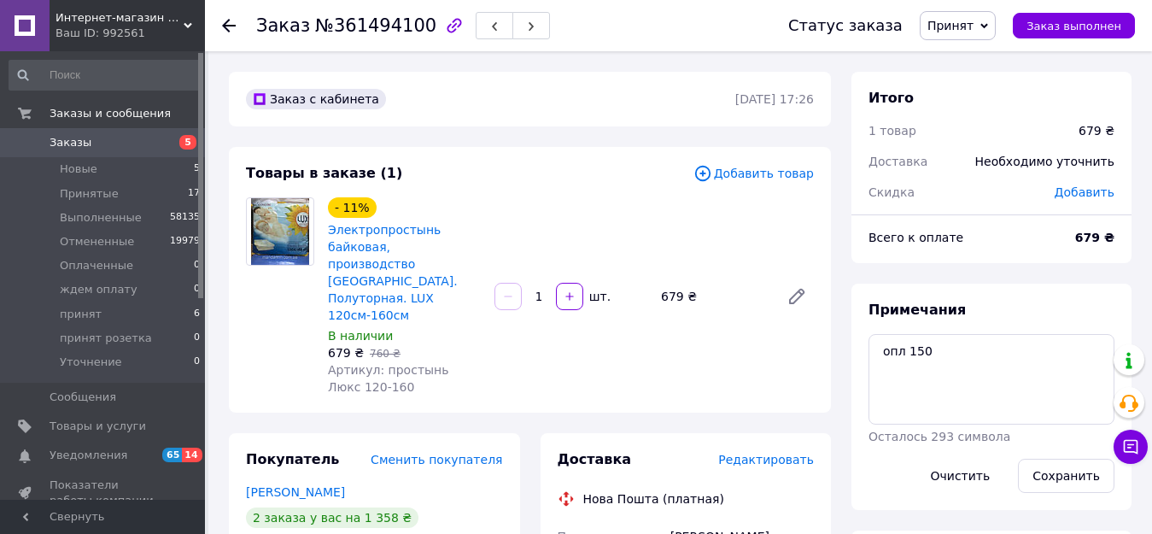
click at [758, 453] on span "Редактировать" at bounding box center [766, 460] width 96 height 14
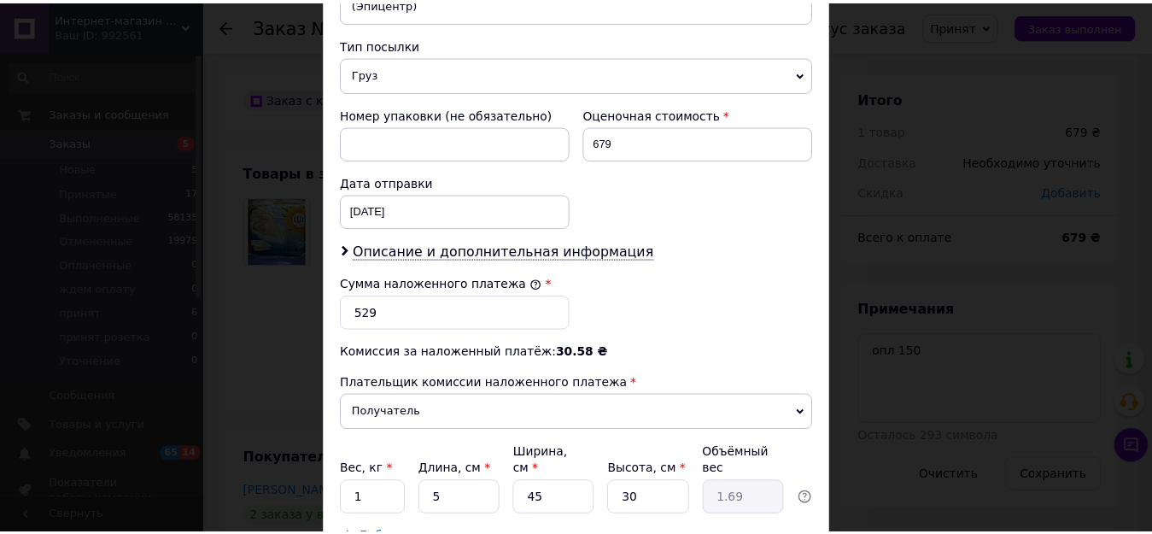
scroll to position [683, 0]
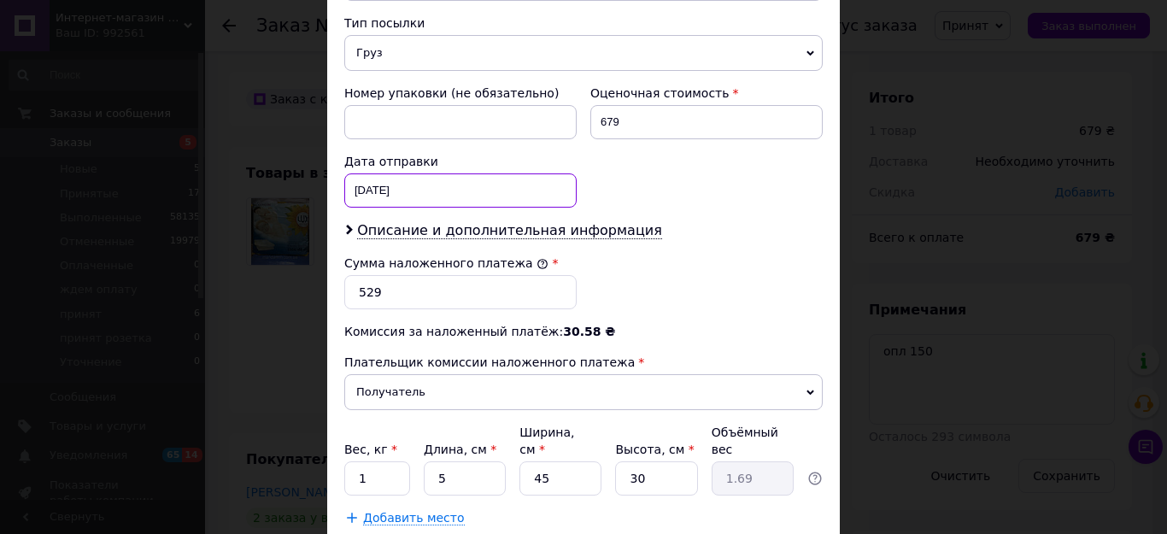
click at [416, 173] on div "11.09.2025 < 2025 > < Сентябрь > Пн Вт Ср Чт Пт Сб Вс 1 2 3 4 5 6 7 8 9 10 11 1…" at bounding box center [460, 190] width 232 height 34
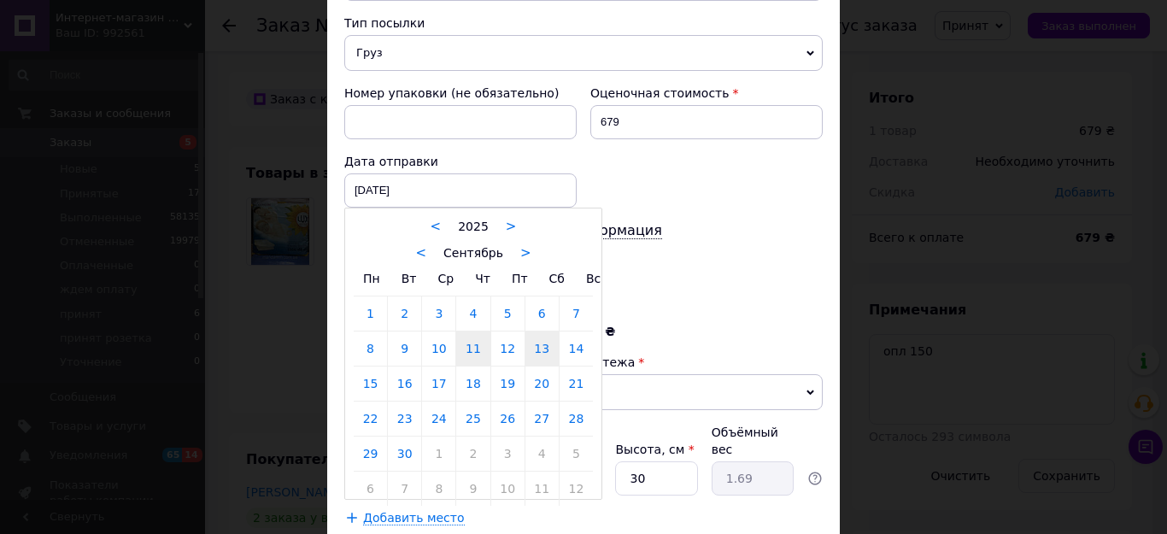
click at [538, 331] on link "13" at bounding box center [541, 348] width 33 height 34
type input "[DATE]"
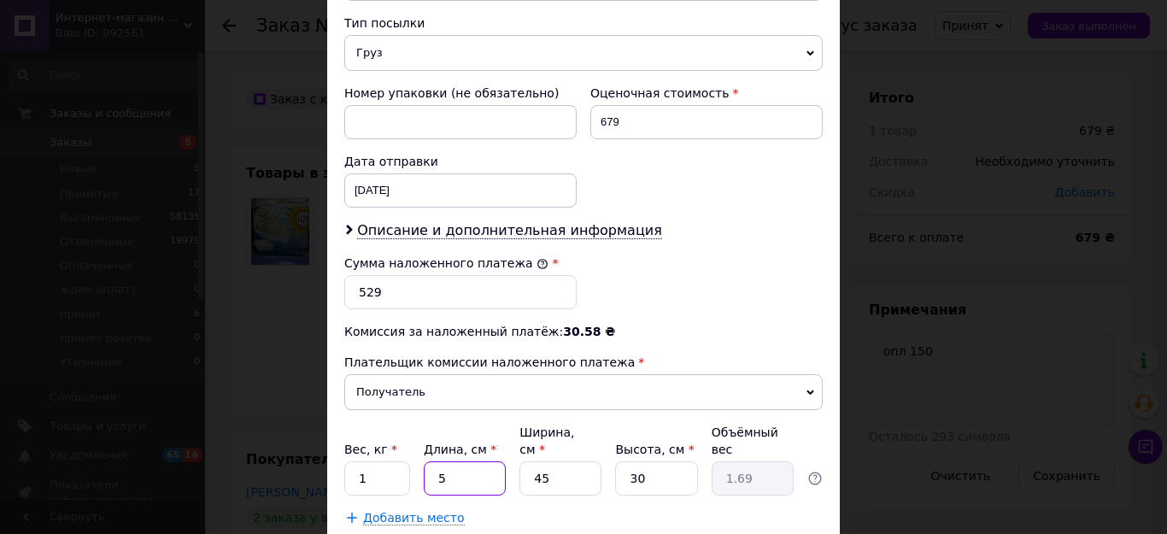
click at [445, 461] on input "5" at bounding box center [465, 478] width 82 height 34
click at [437, 461] on input "5" at bounding box center [465, 478] width 82 height 34
type input "4"
type input "1.35"
type input "45"
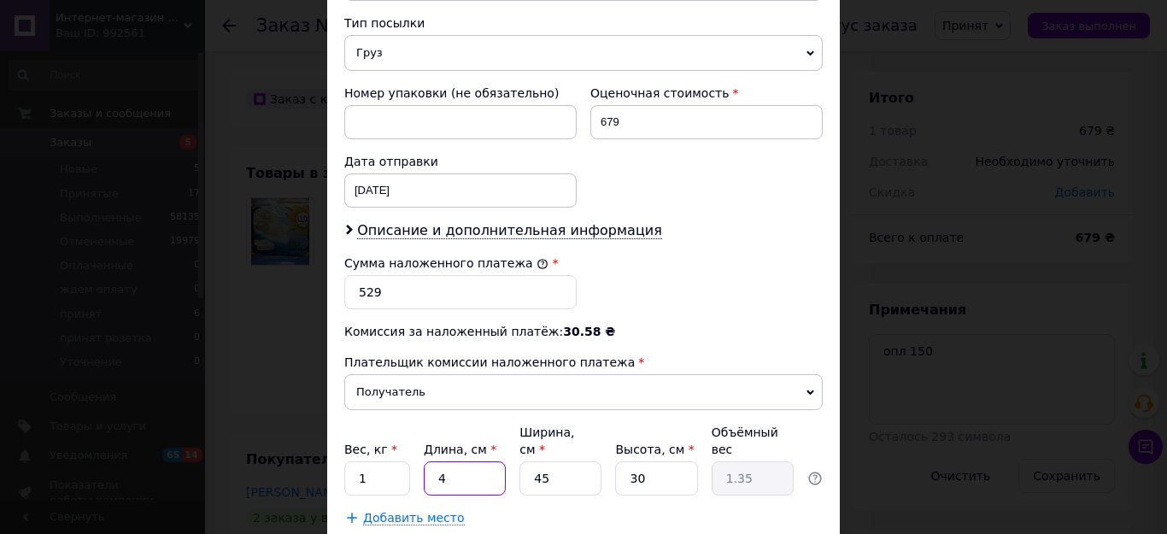
type input "15.19"
type input "45"
click at [546, 461] on input "45" at bounding box center [560, 478] width 82 height 34
type input "4"
type input "1.35"
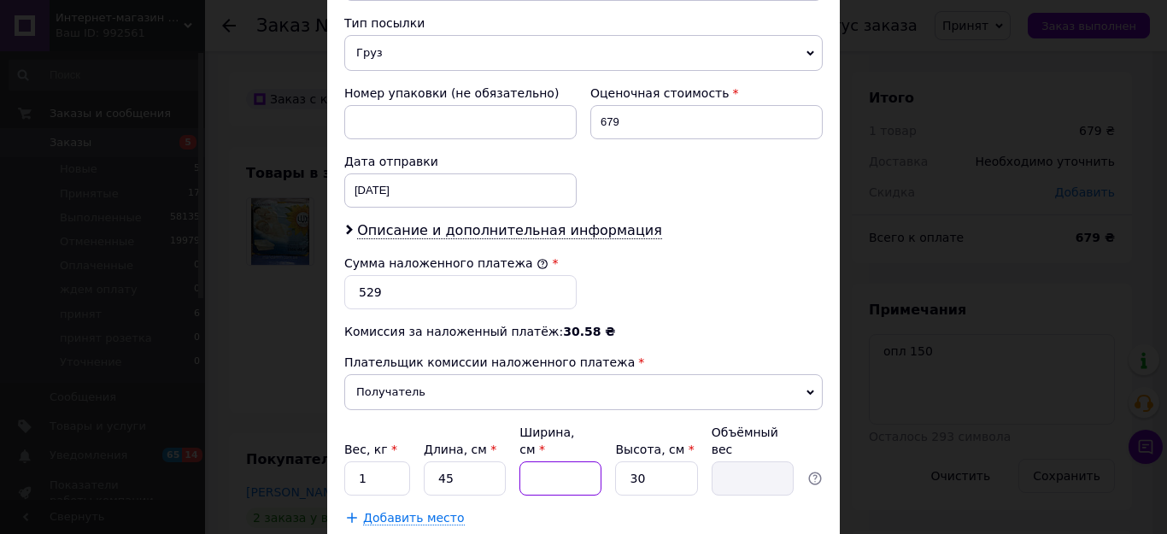
type input "5"
type input "1.69"
type input "5"
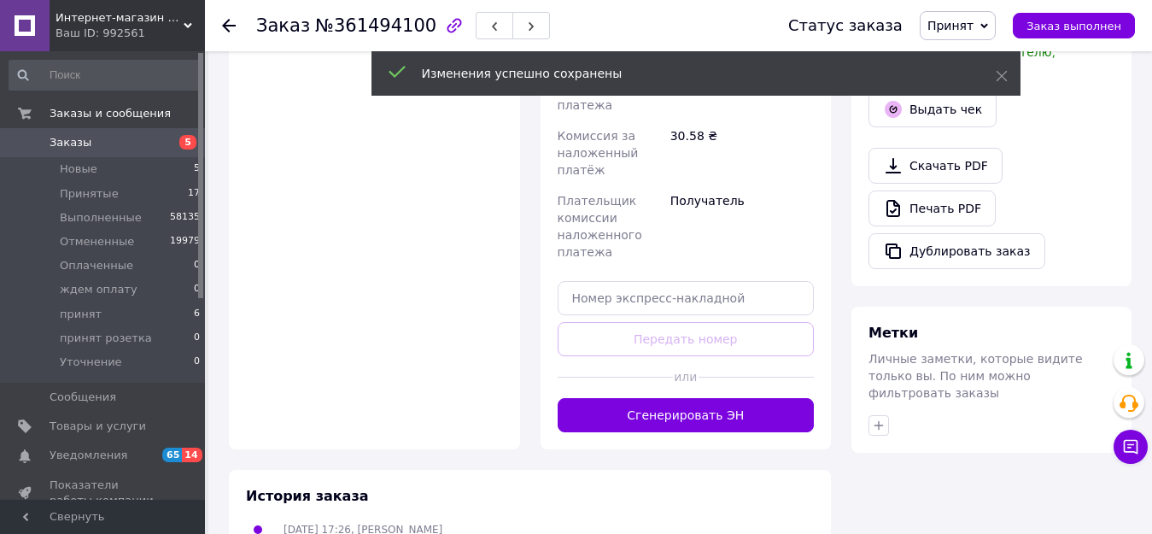
scroll to position [769, 0]
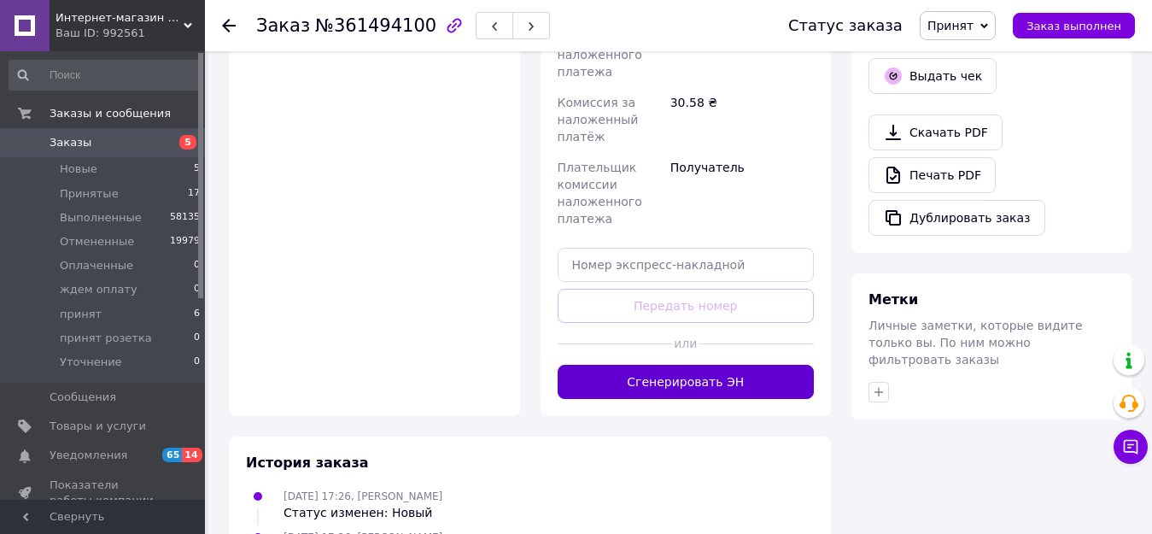
click at [683, 365] on button "Сгенерировать ЭН" at bounding box center [686, 382] width 257 height 34
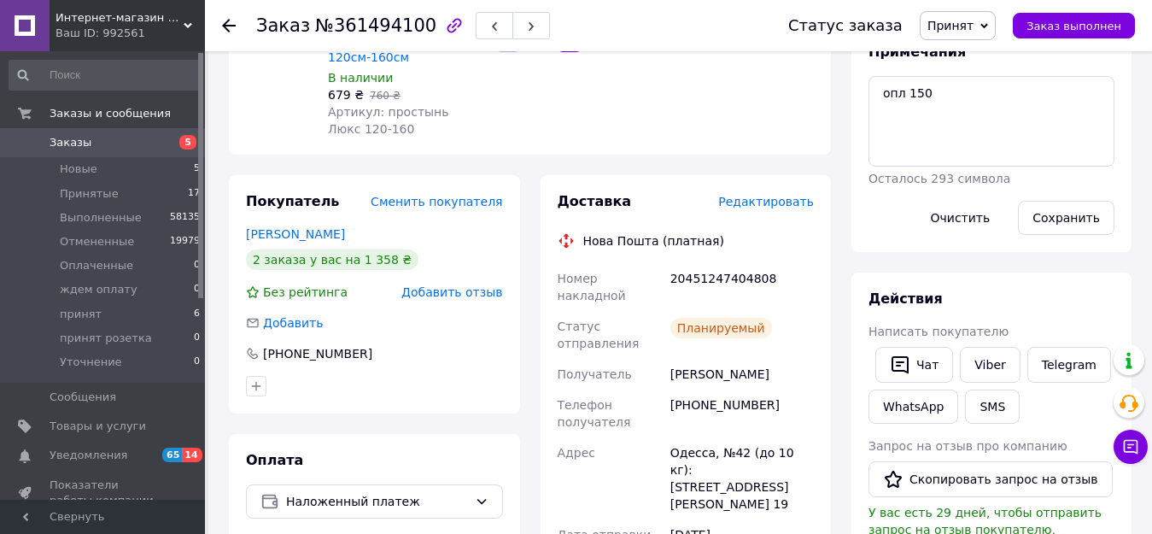
scroll to position [256, 0]
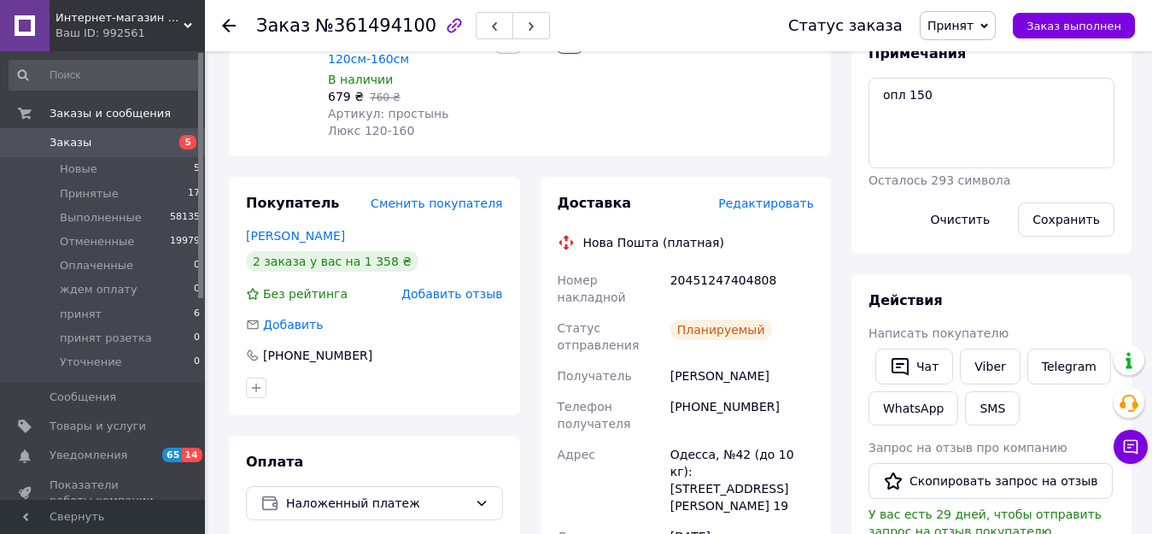
click at [974, 26] on span "Принят" at bounding box center [950, 26] width 46 height 14
click at [962, 163] on li "принят" at bounding box center [975, 162] width 109 height 26
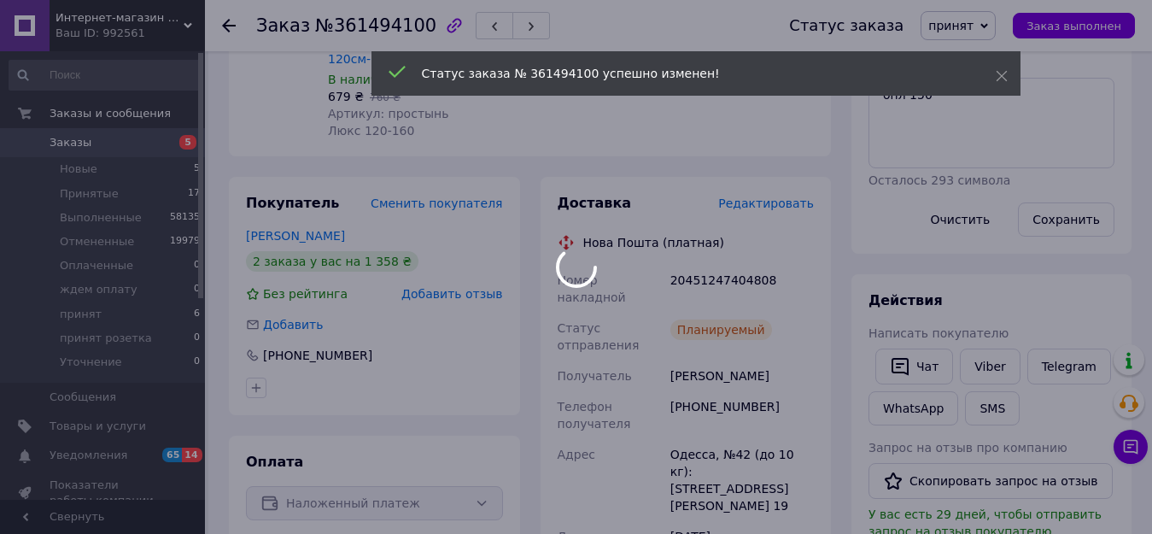
scroll to position [20, 0]
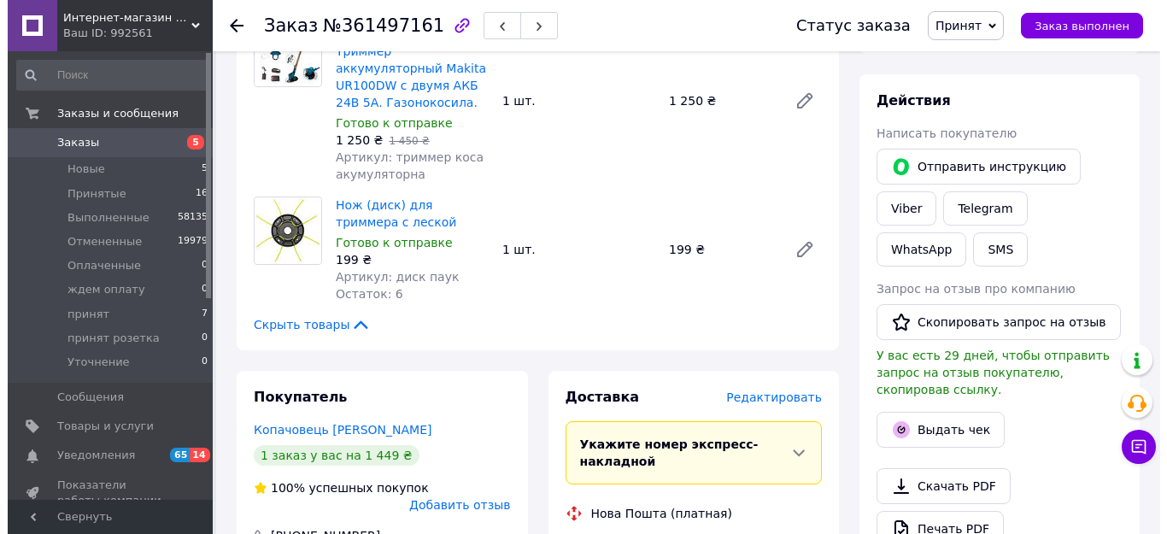
scroll to position [342, 0]
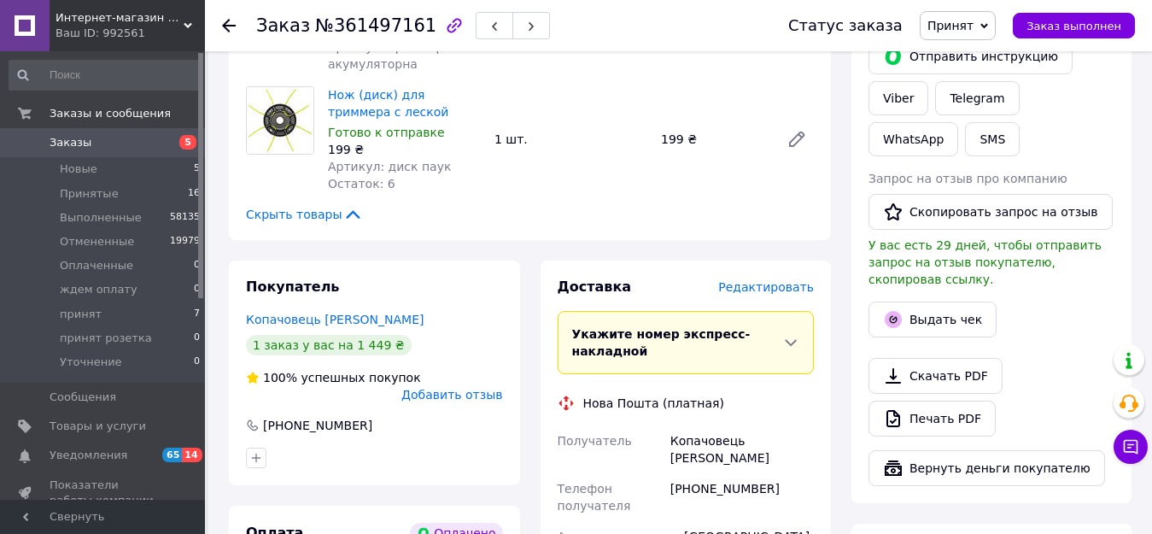
click at [764, 280] on span "Редактировать" at bounding box center [766, 287] width 96 height 14
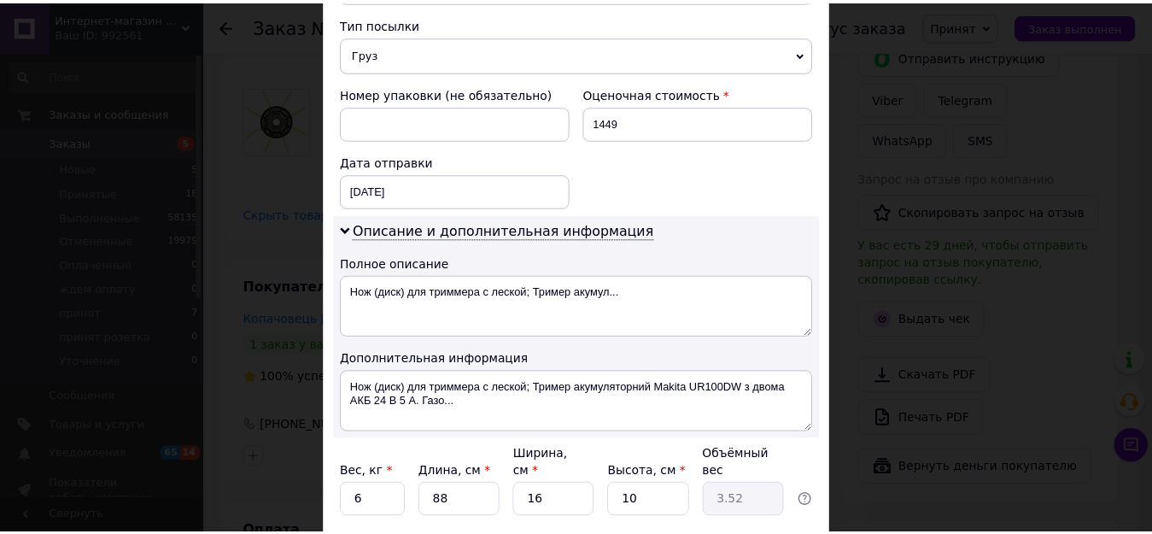
scroll to position [769, 0]
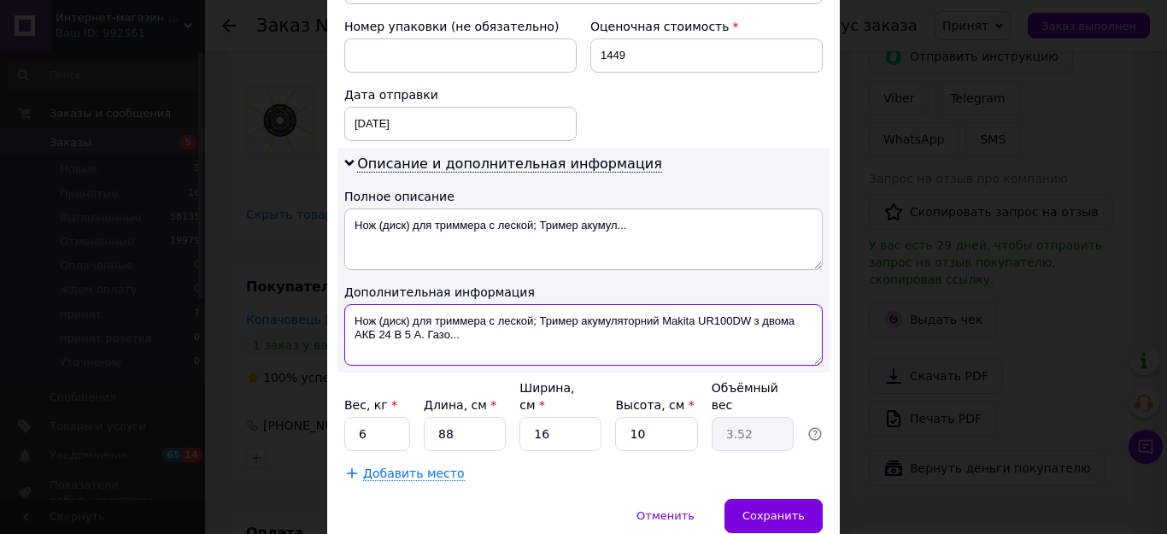
click at [535, 304] on textarea "Нож (диск) для триммера с леской; Тример акумуляторний Makita UR100DW з двома А…" at bounding box center [583, 334] width 478 height 61
click at [455, 304] on textarea "Нож (диск) для триммера с леской +Тример акумуляторний Makita UR100DW з двома А…" at bounding box center [583, 334] width 478 height 61
type textarea "Нож (диск) для триммера с леской +Тример акумуляторний Makita UR100DW з двома А…"
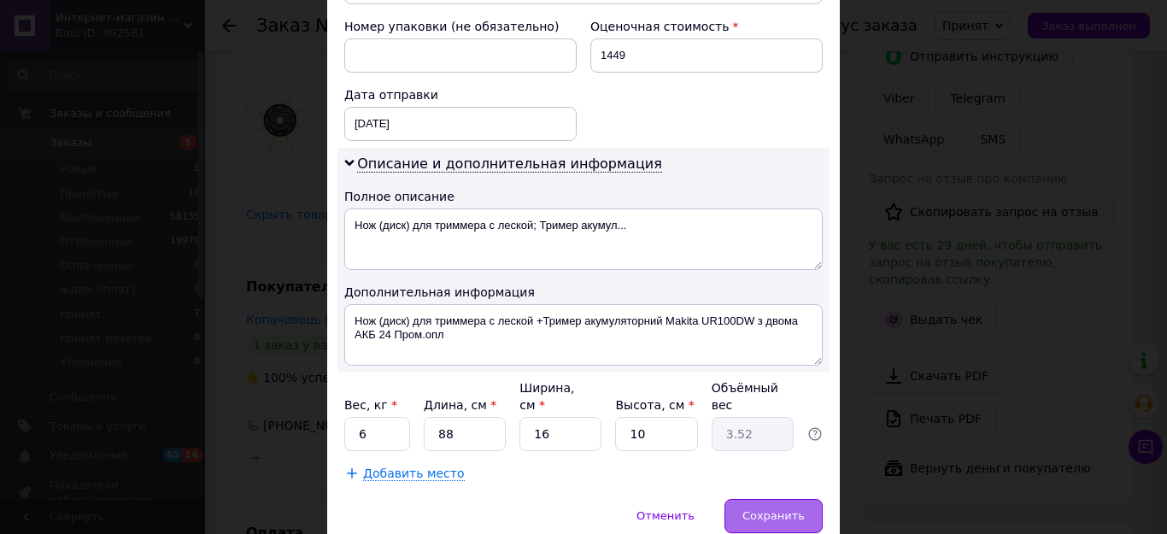
click at [779, 509] on span "Сохранить" at bounding box center [773, 515] width 62 height 13
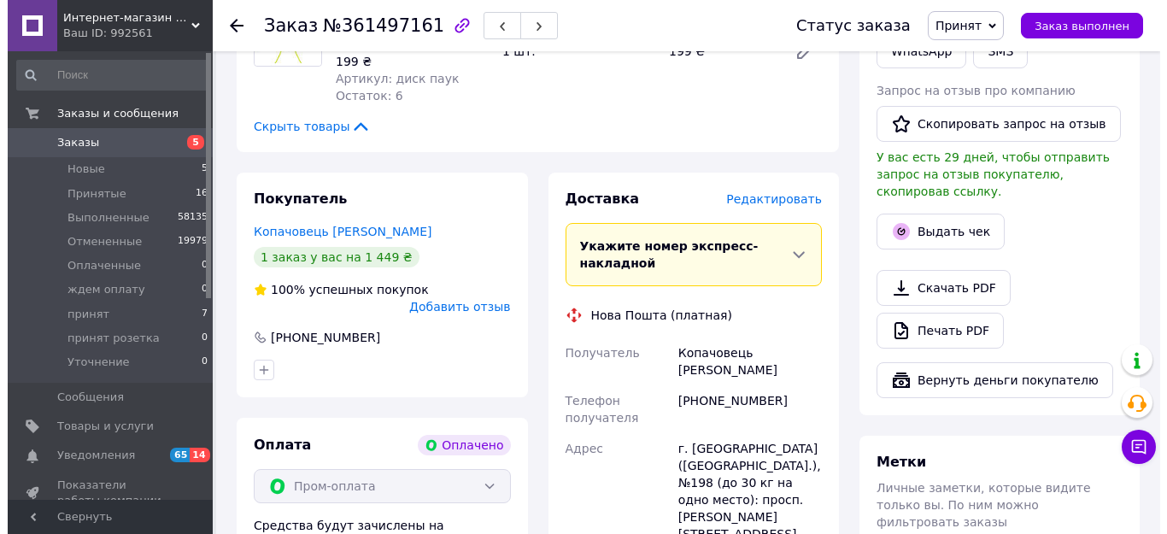
scroll to position [427, 0]
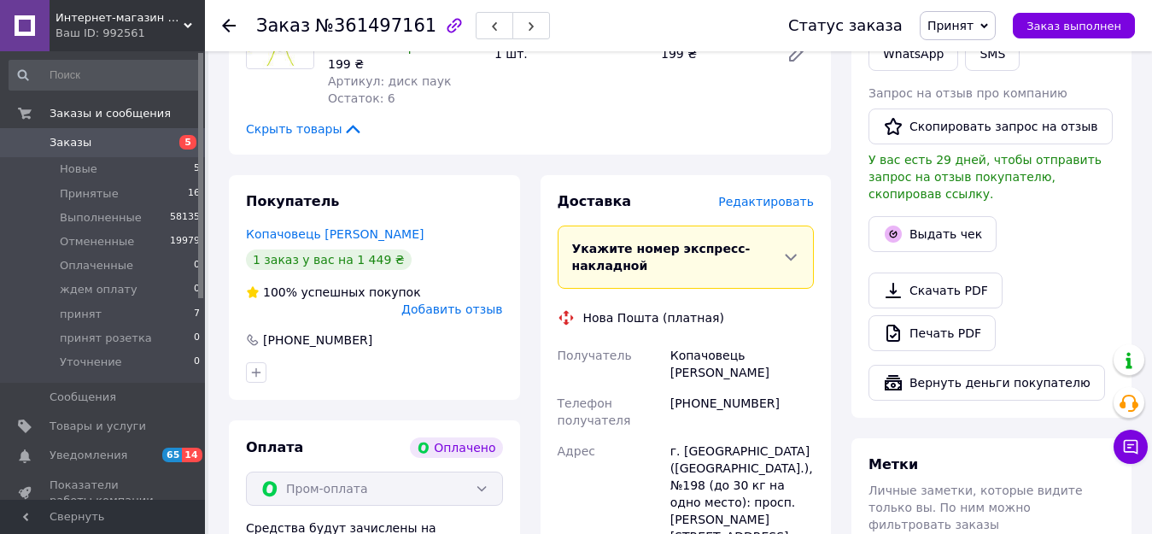
click at [772, 195] on span "Редактировать" at bounding box center [766, 202] width 96 height 14
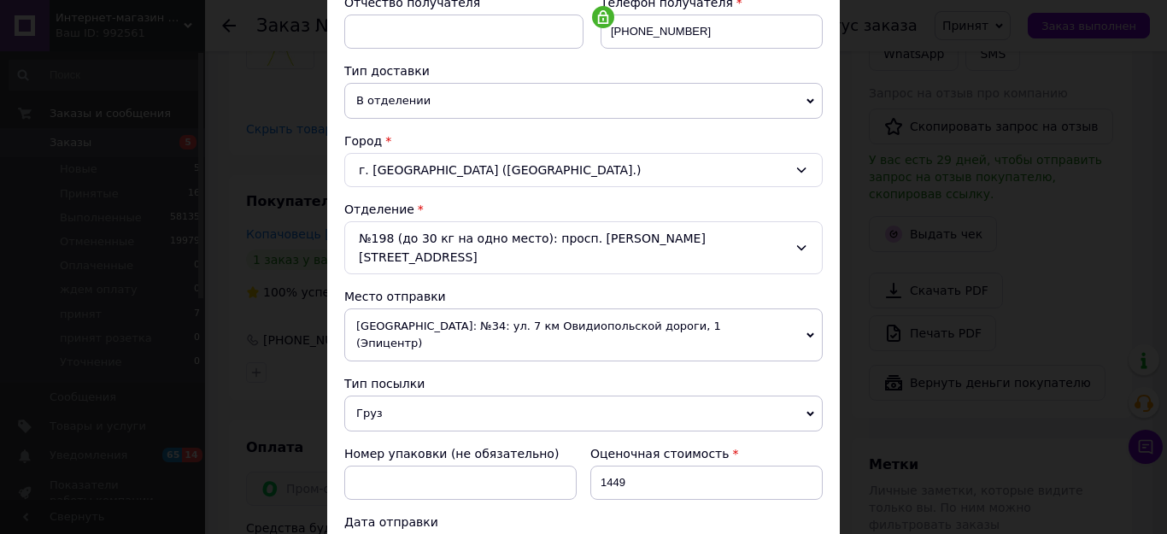
scroll to position [512, 0]
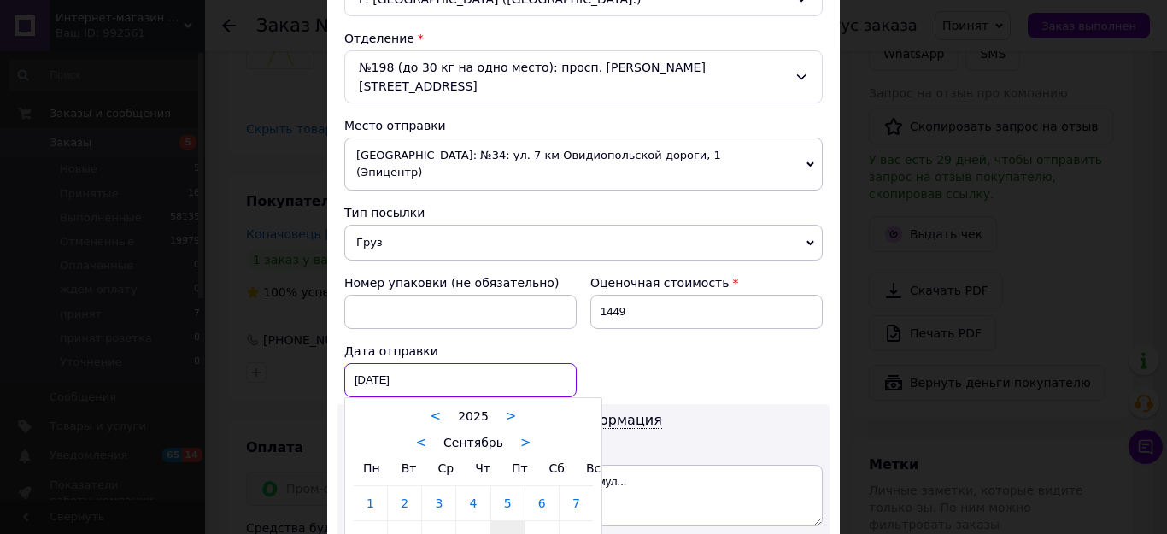
click at [444, 363] on div "12.09.2025 < 2025 > < Сентябрь > Пн Вт Ср Чт Пт Сб Вс 1 2 3 4 5 6 7 8 9 10 11 1…" at bounding box center [460, 380] width 232 height 34
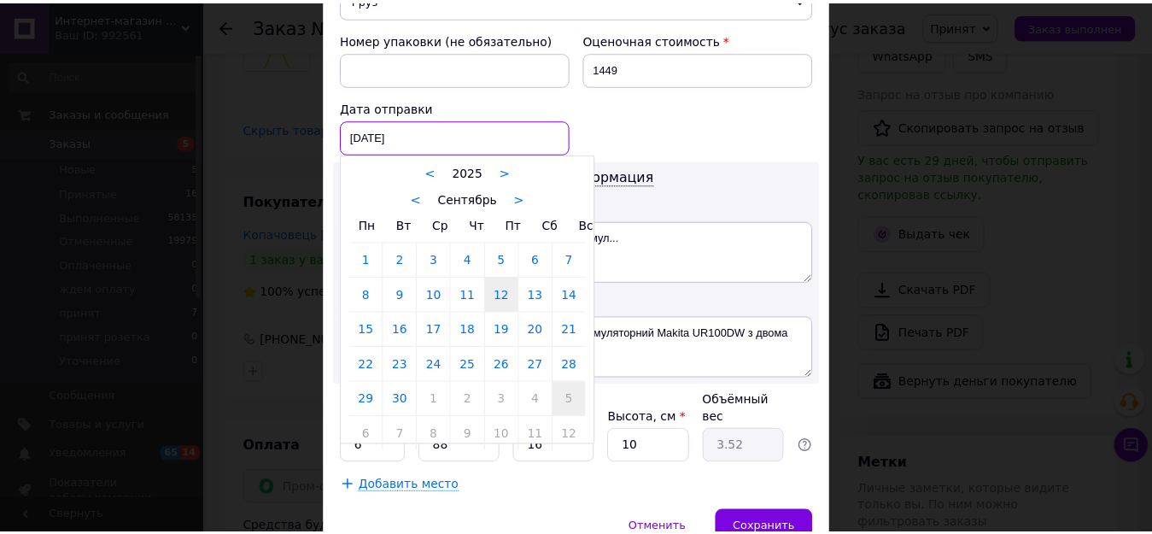
scroll to position [769, 0]
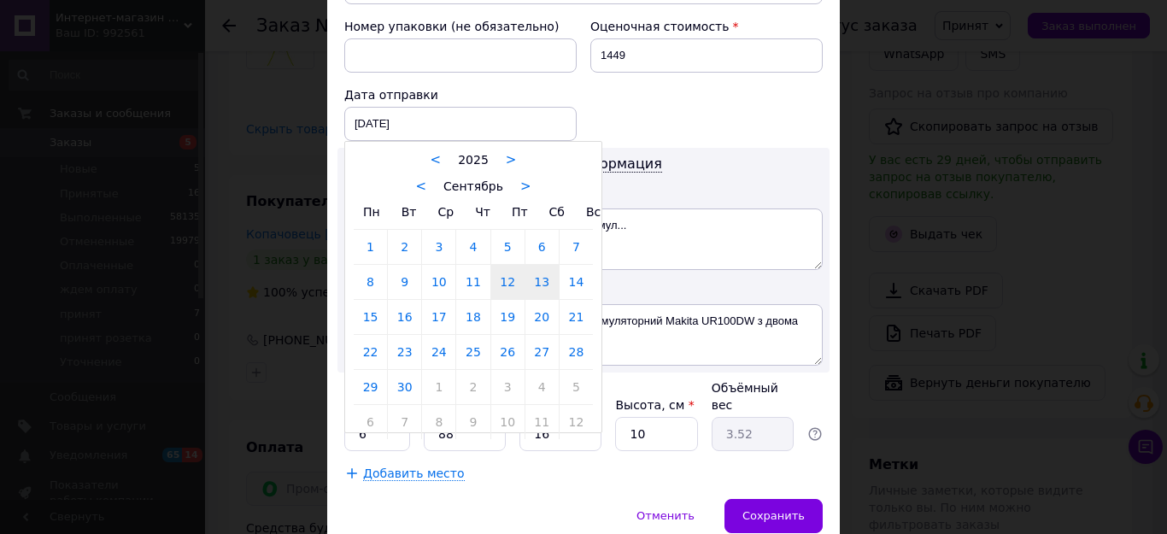
click at [543, 265] on link "13" at bounding box center [541, 282] width 33 height 34
type input "[DATE]"
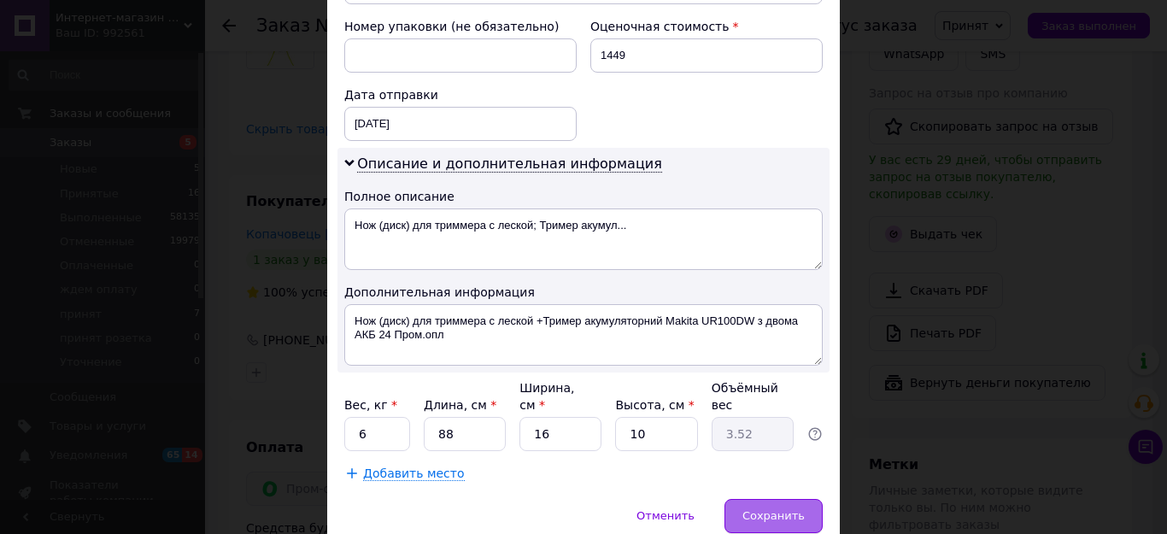
click at [775, 509] on span "Сохранить" at bounding box center [773, 515] width 62 height 13
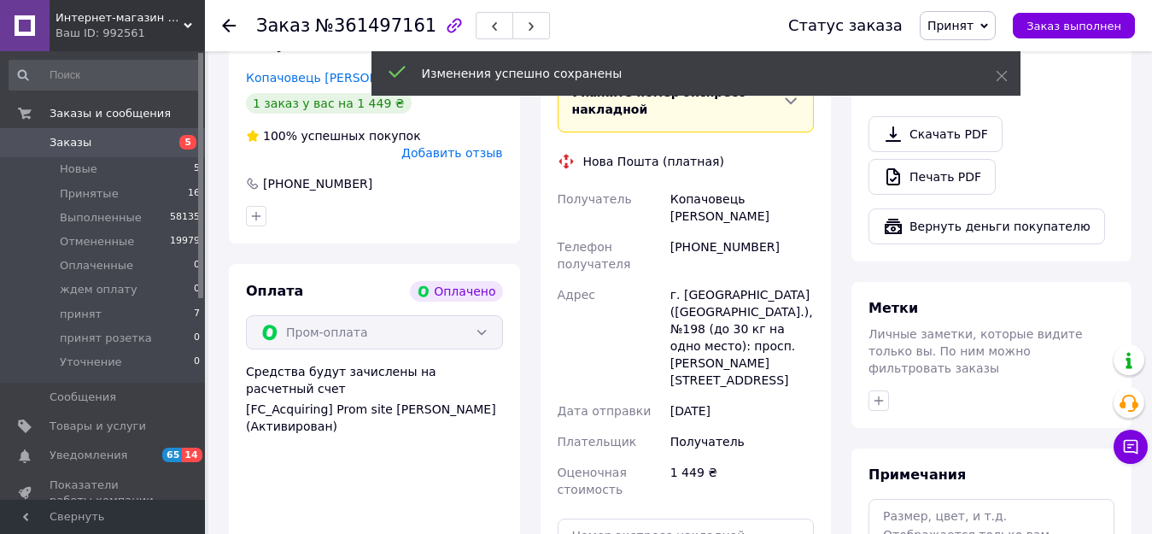
scroll to position [683, 0]
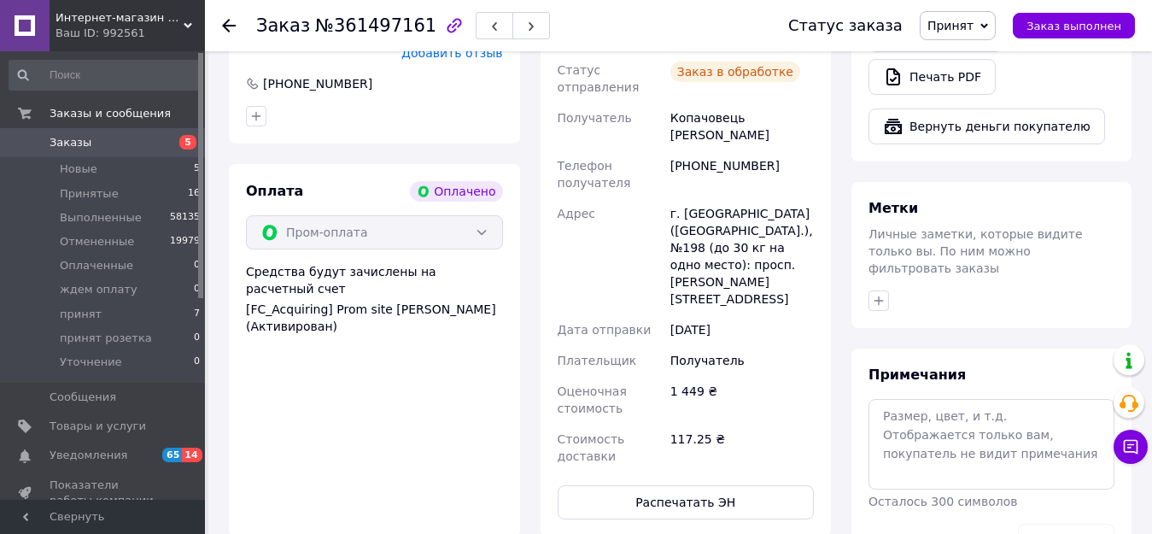
click at [974, 23] on span "Принят" at bounding box center [950, 26] width 46 height 14
click at [971, 159] on li "принят" at bounding box center [975, 162] width 109 height 26
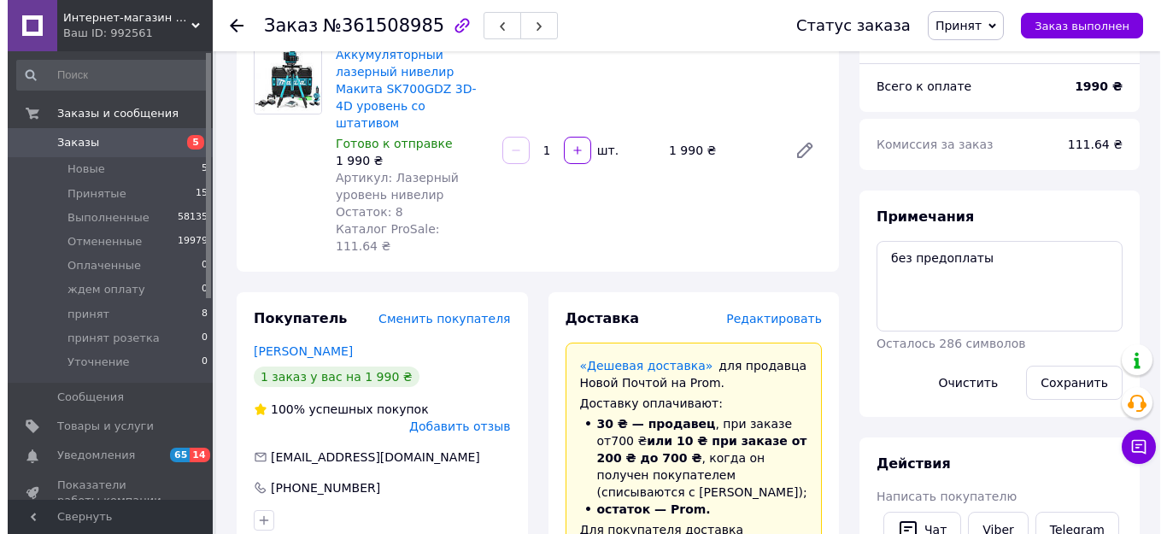
scroll to position [171, 0]
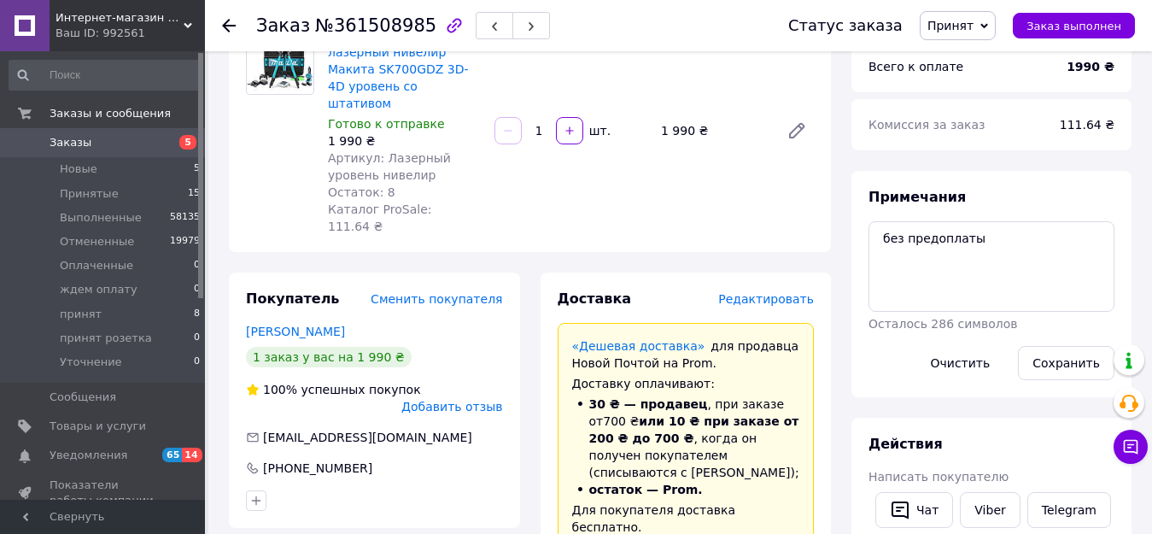
click at [766, 292] on span "Редактировать" at bounding box center [766, 299] width 96 height 14
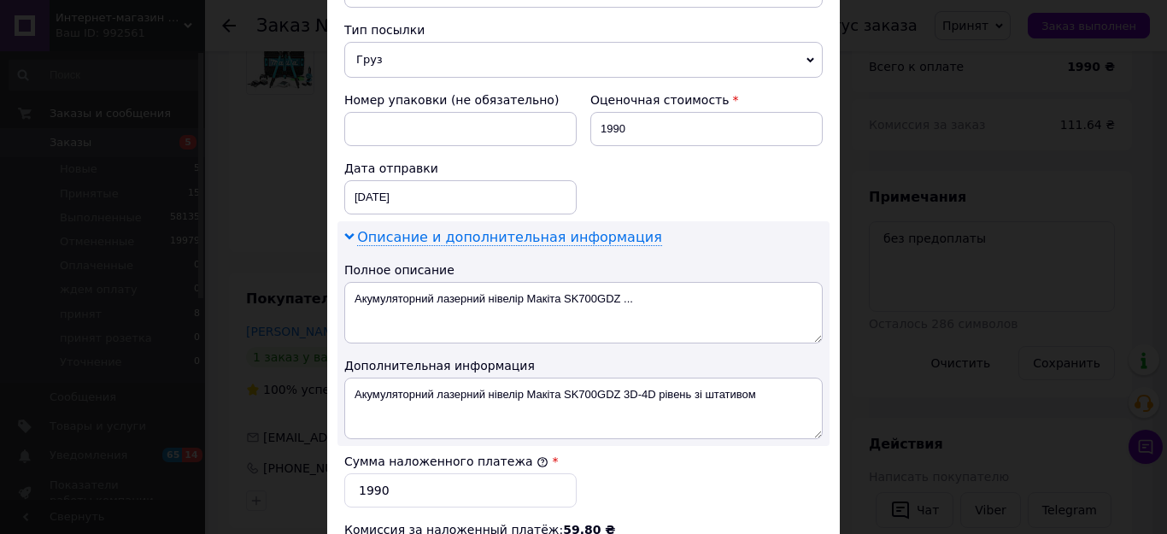
scroll to position [683, 0]
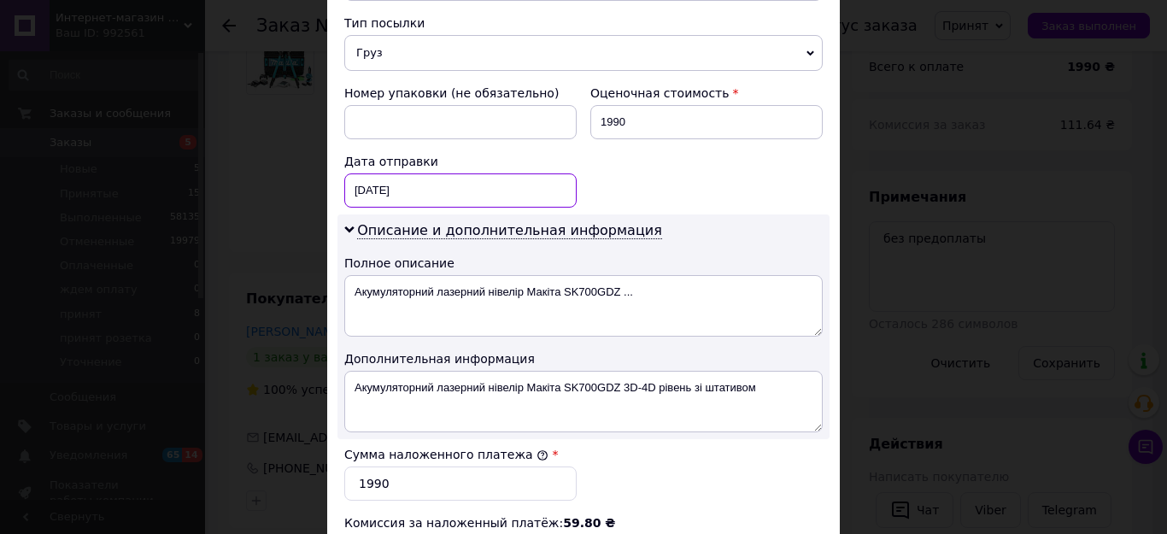
click at [425, 173] on div "[DATE] < 2025 > < Сентябрь > Пн Вт Ср Чт Пт Сб Вс 1 2 3 4 5 6 7 8 9 10 11 12 13…" at bounding box center [460, 190] width 232 height 34
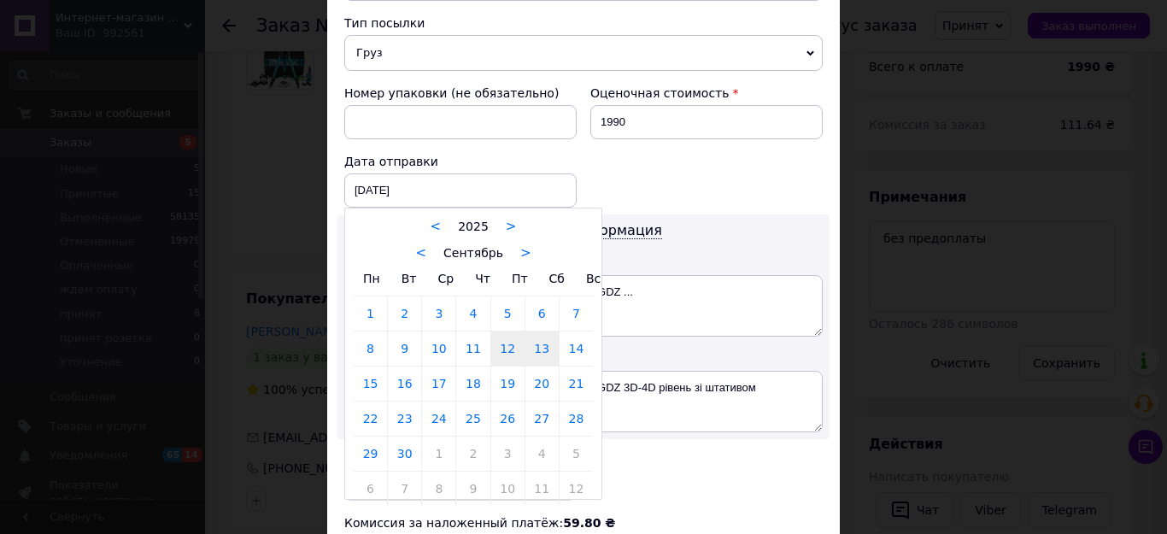
click at [527, 331] on link "13" at bounding box center [541, 348] width 33 height 34
type input "[DATE]"
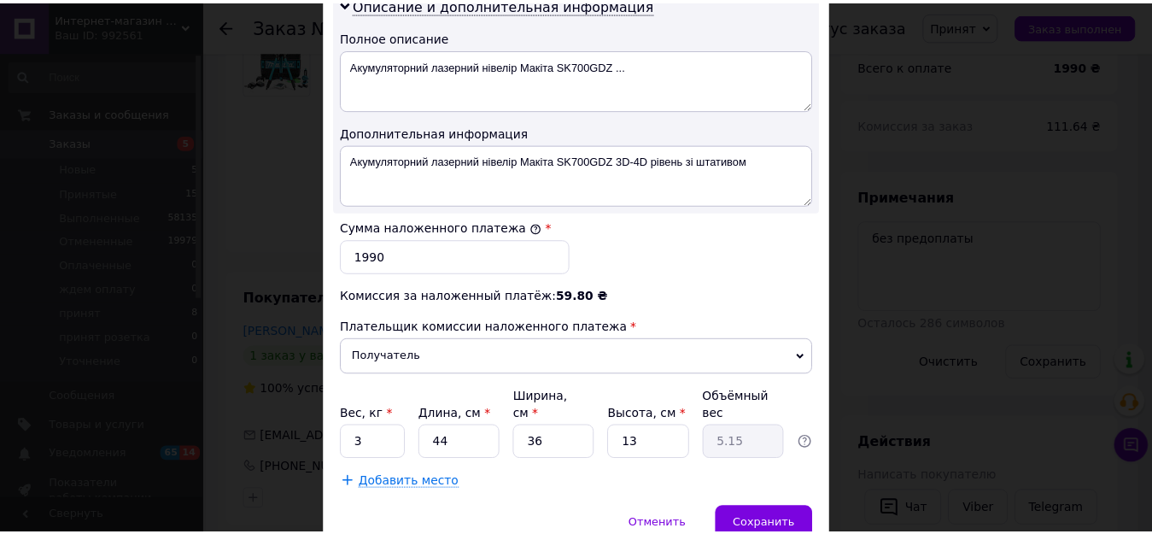
scroll to position [939, 0]
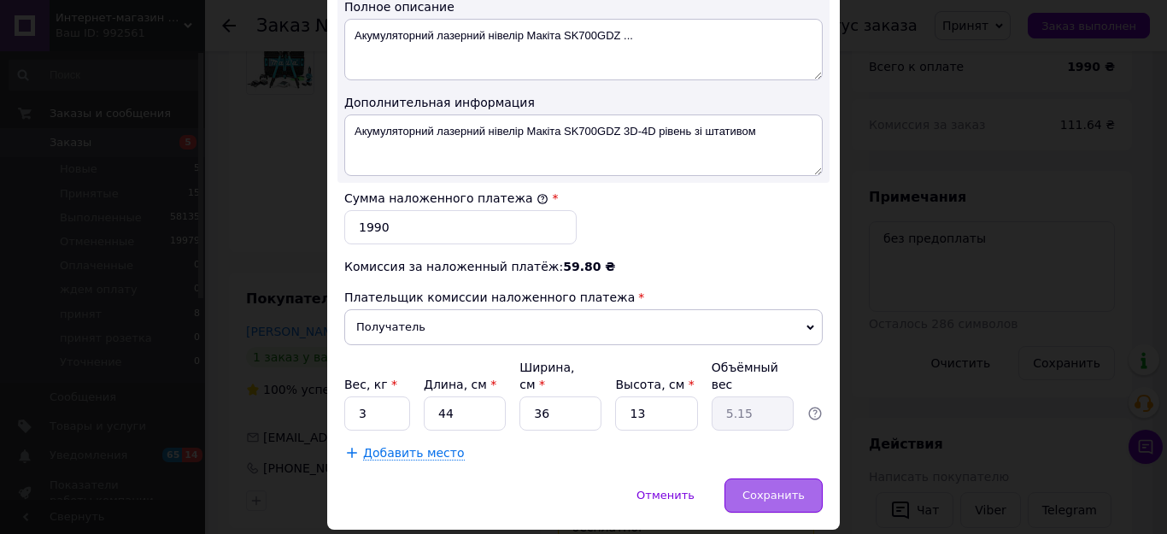
click at [762, 488] on span "Сохранить" at bounding box center [773, 494] width 62 height 13
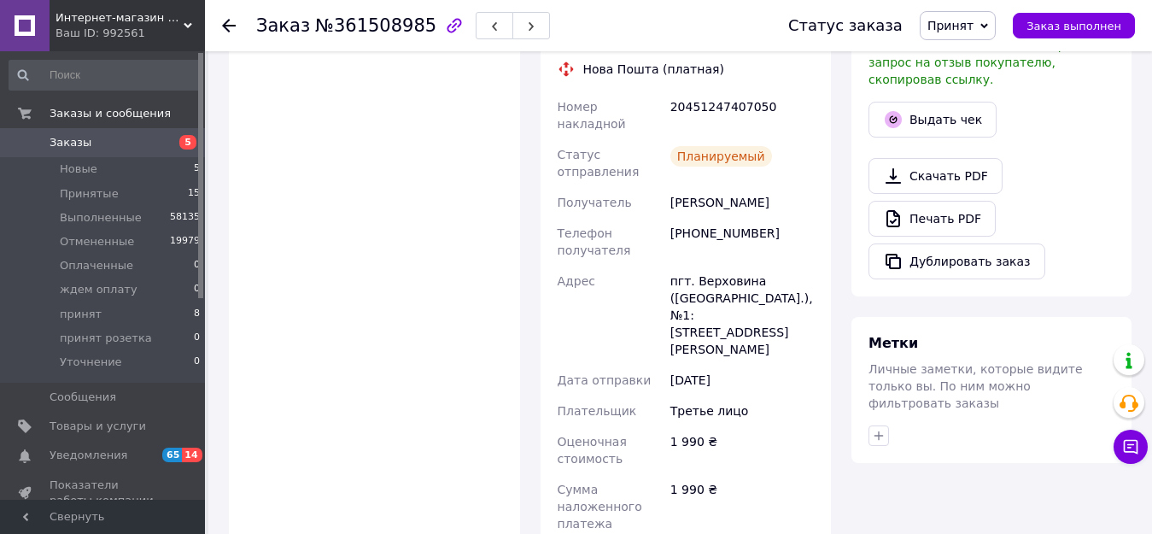
scroll to position [769, 0]
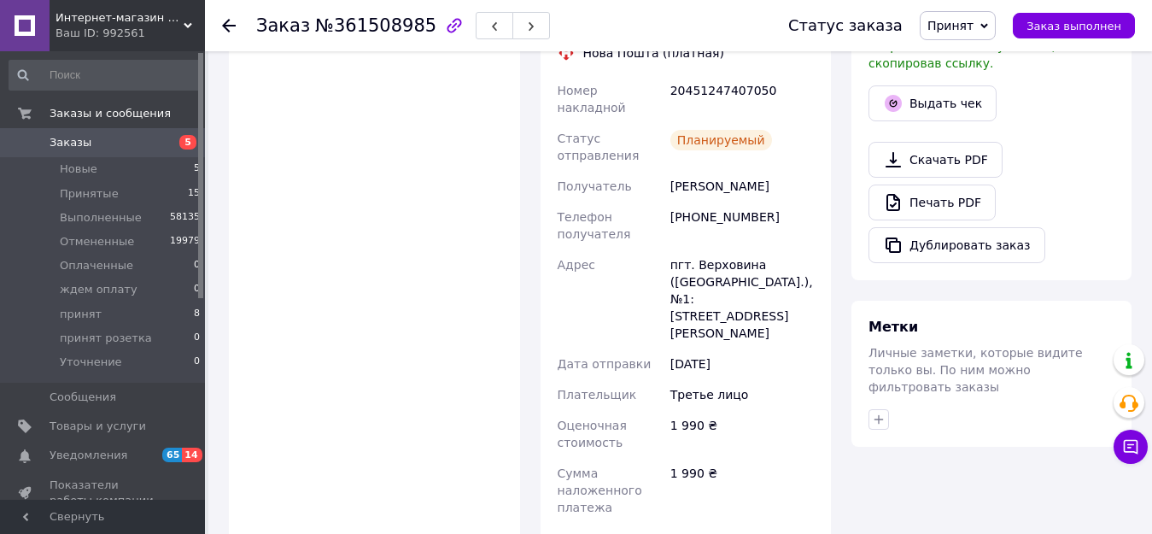
click at [971, 27] on span "Принят" at bounding box center [950, 26] width 46 height 14
click at [955, 162] on li "принят" at bounding box center [975, 162] width 109 height 26
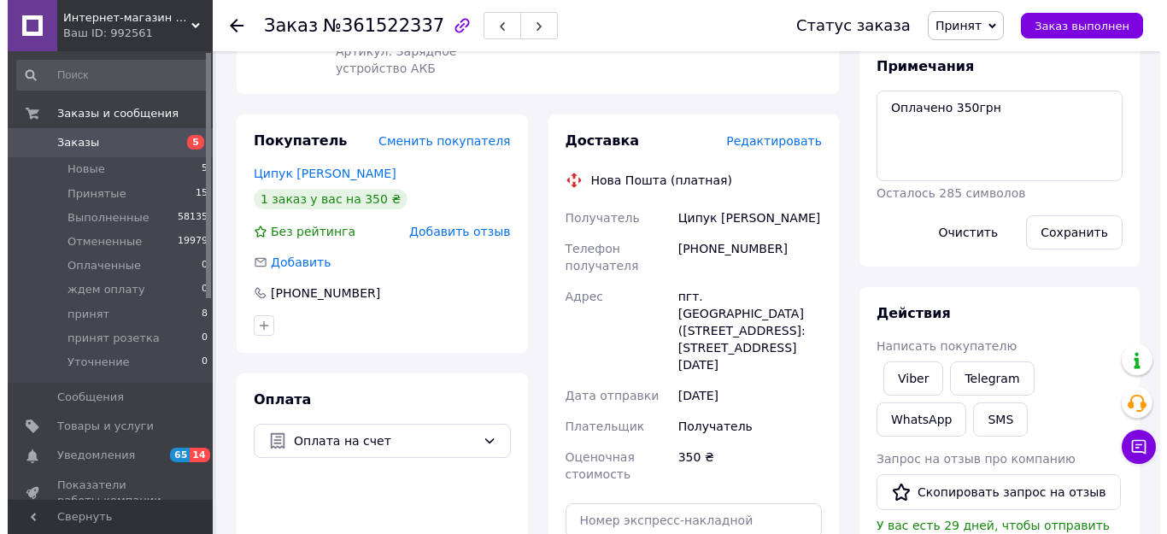
scroll to position [256, 0]
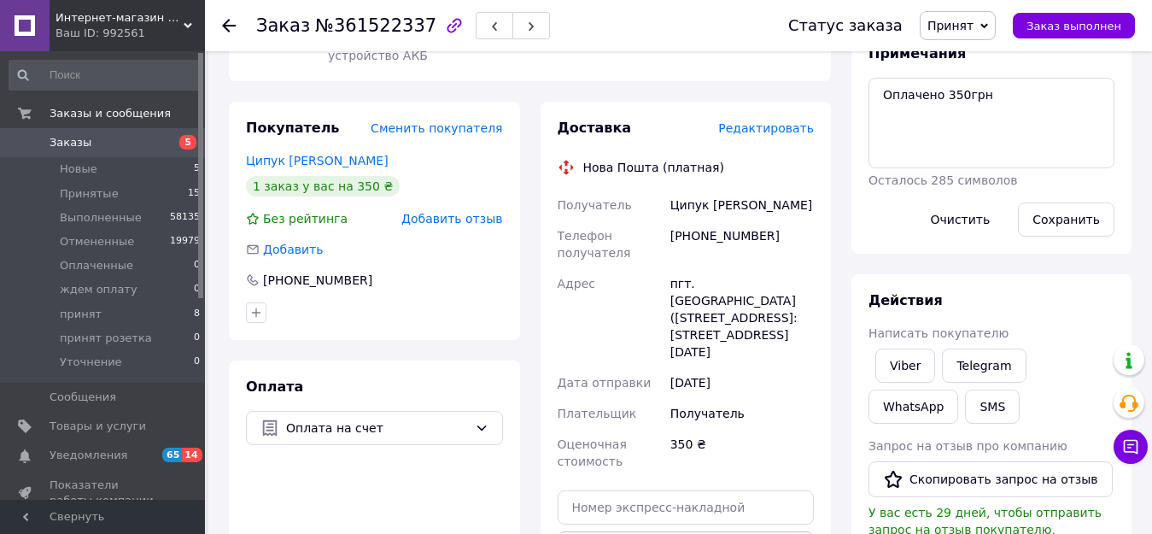
click at [771, 132] on span "Редактировать" at bounding box center [766, 128] width 96 height 14
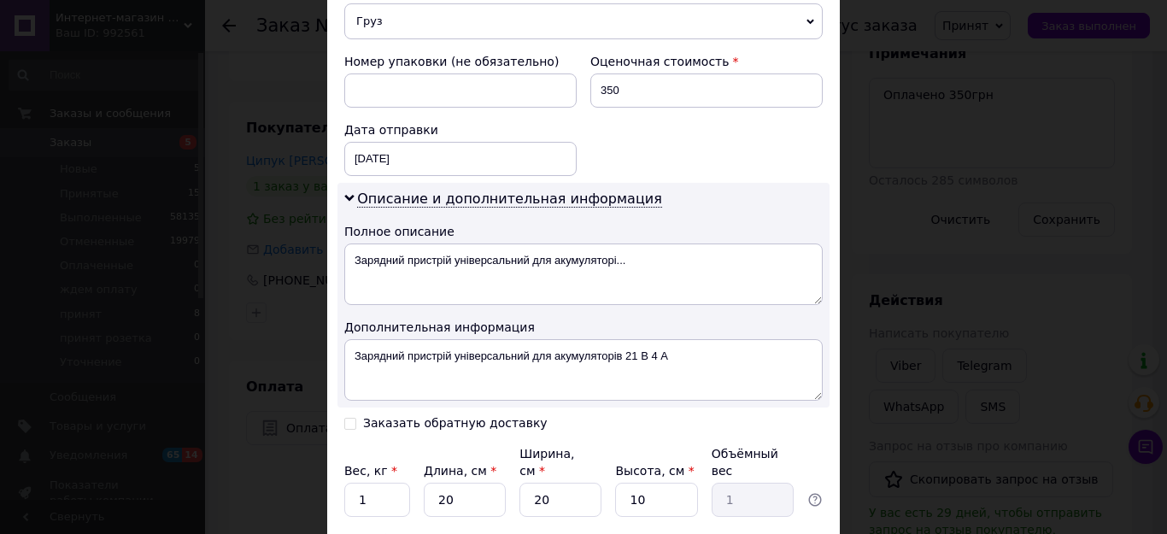
scroll to position [769, 0]
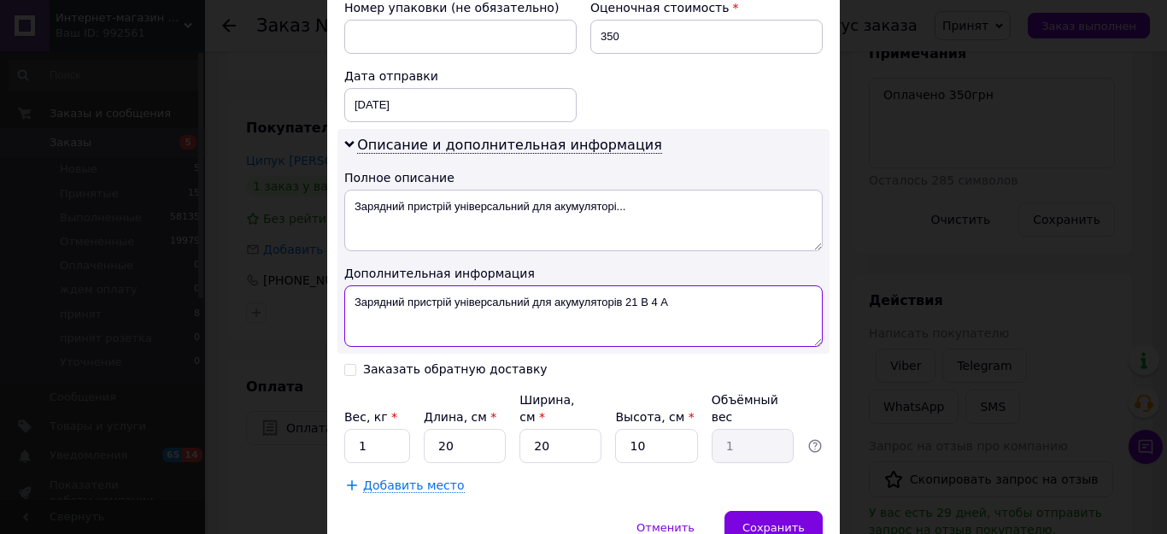
click at [669, 285] on textarea "Зарядний пристрій універсальний для акумуляторів 21 В 4 А" at bounding box center [583, 315] width 478 height 61
type textarea "Зарядний пристрій універсальний для акумуляторів 21 В 4 АЖелтый"
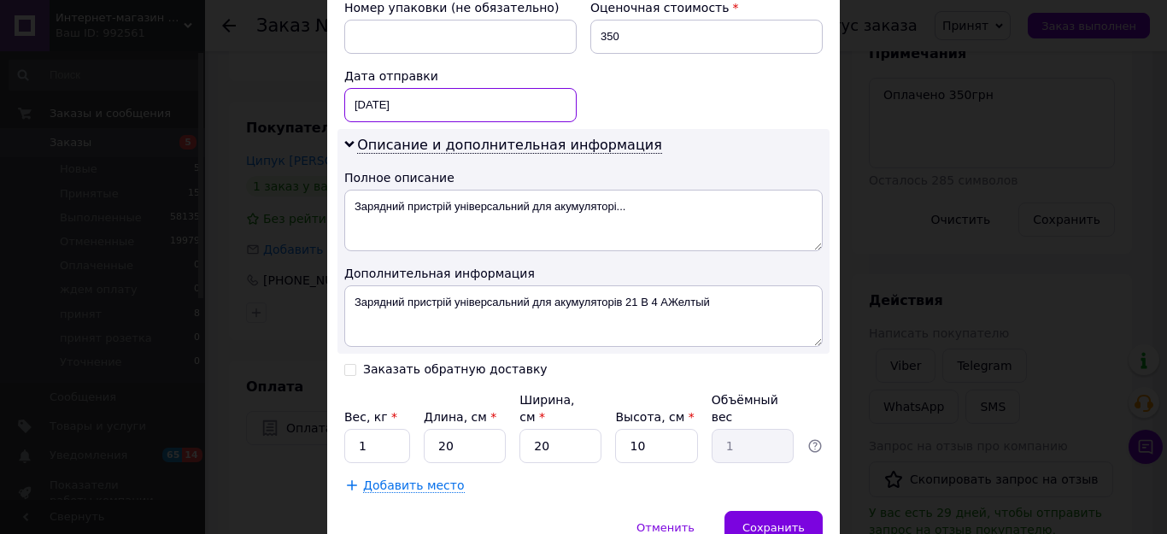
click at [436, 93] on div "[DATE] < 2025 > < Сентябрь > Пн Вт Ср Чт Пт Сб Вс 1 2 3 4 5 6 7 8 9 10 11 12 13…" at bounding box center [460, 105] width 232 height 34
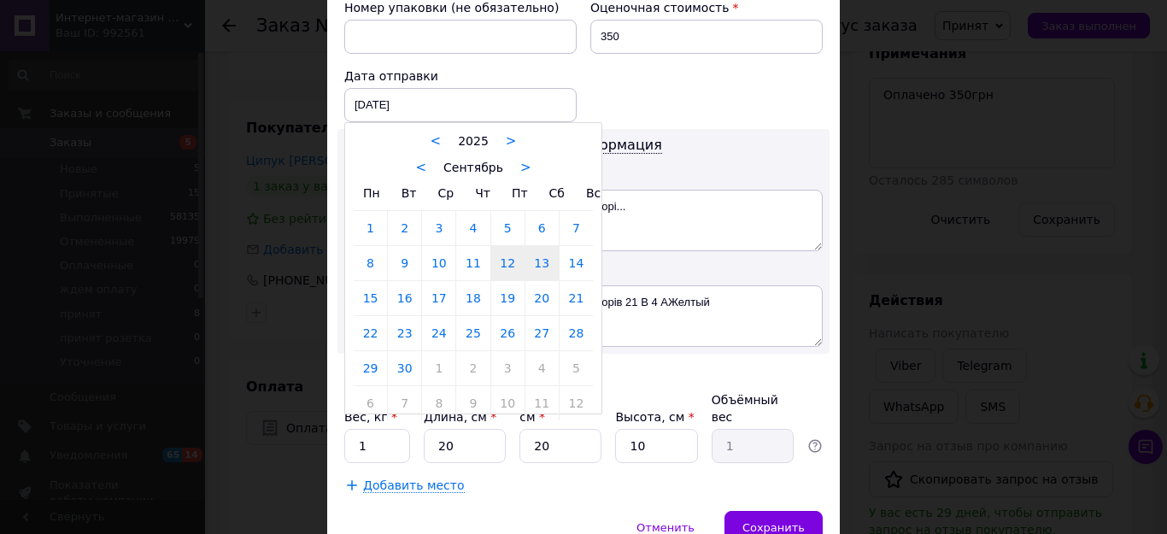
click at [534, 249] on link "13" at bounding box center [541, 263] width 33 height 34
type input "[DATE]"
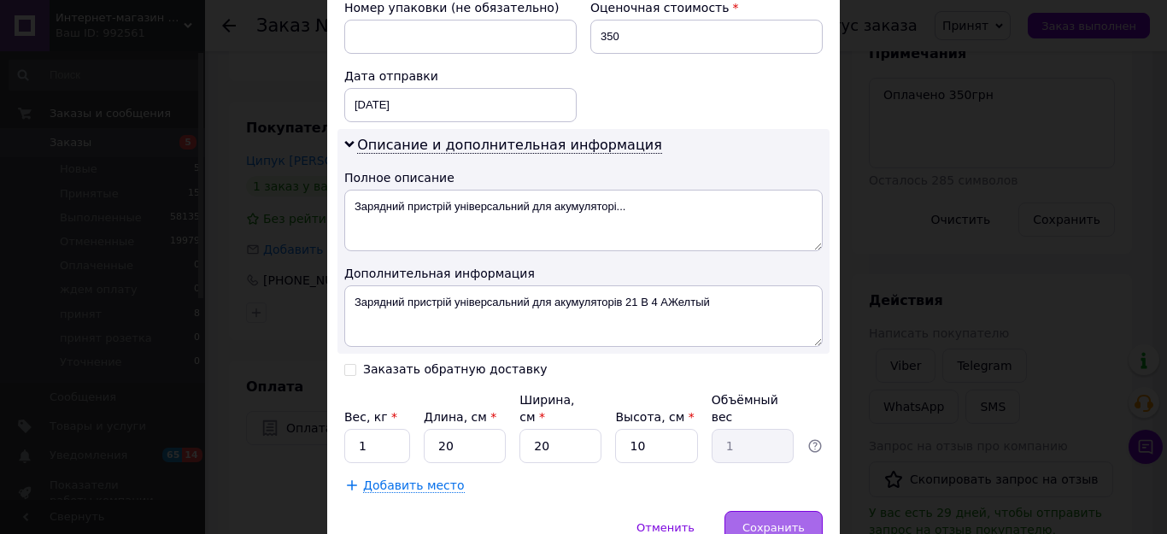
click at [779, 521] on span "Сохранить" at bounding box center [773, 527] width 62 height 13
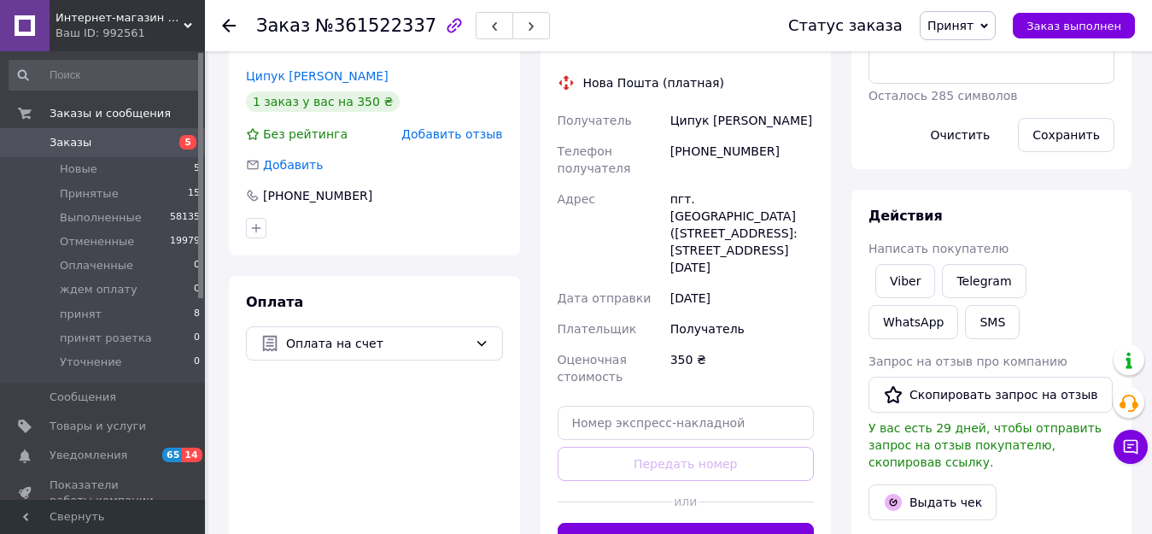
scroll to position [342, 0]
click at [687, 522] on button "Сгенерировать ЭН" at bounding box center [686, 539] width 257 height 34
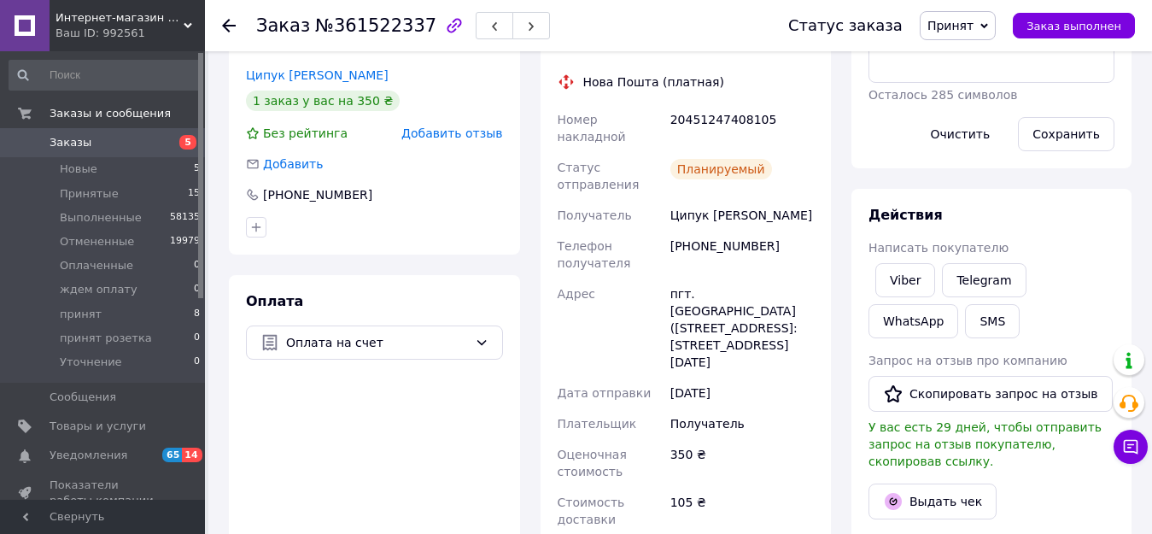
click at [954, 27] on span "Принят" at bounding box center [950, 26] width 46 height 14
click at [953, 161] on li "принят" at bounding box center [975, 162] width 109 height 26
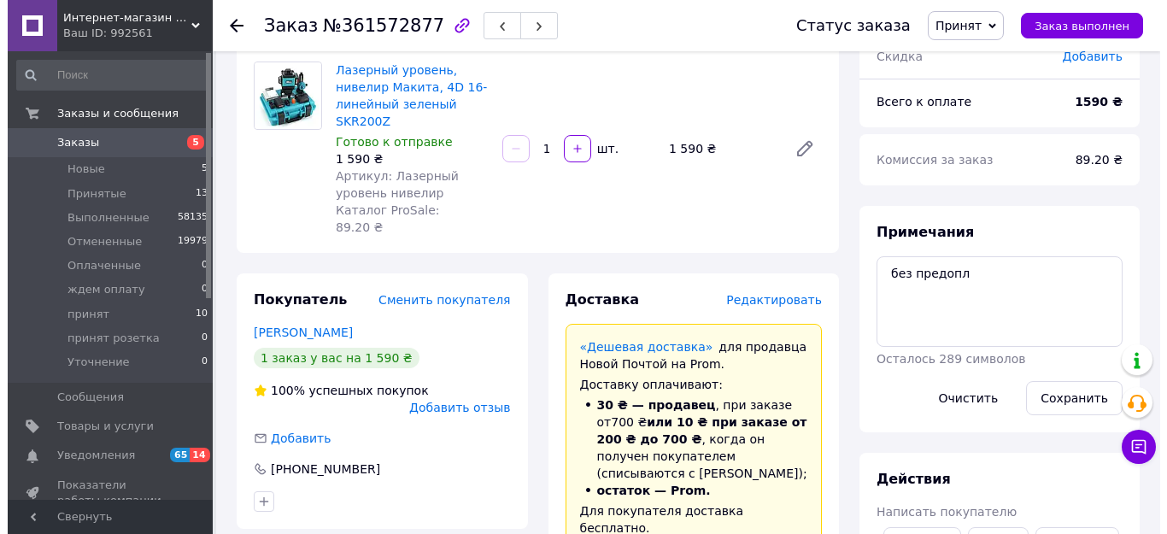
scroll to position [171, 0]
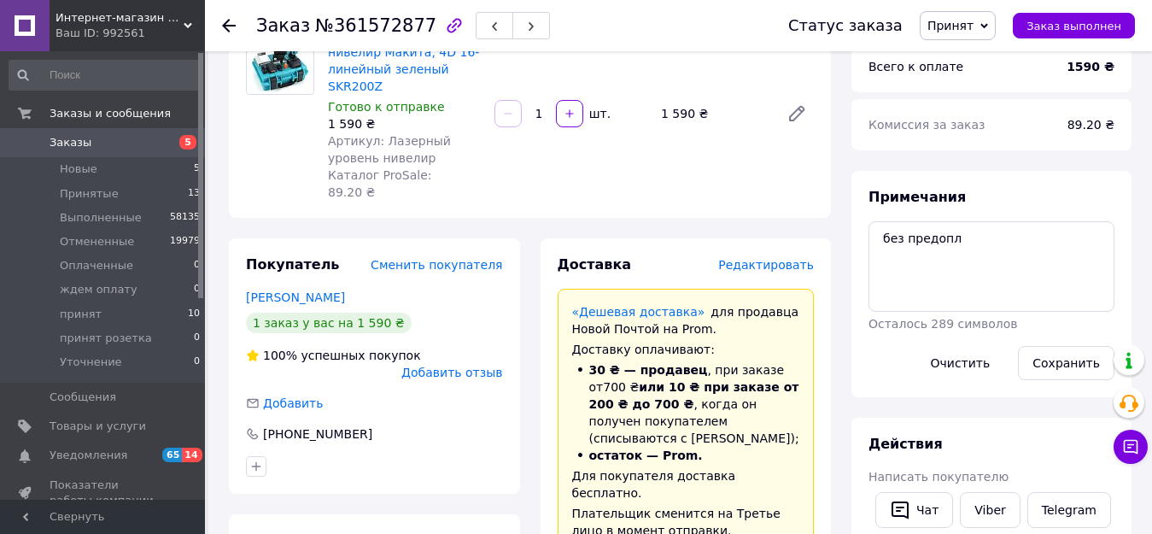
click at [769, 258] on span "Редактировать" at bounding box center [766, 265] width 96 height 14
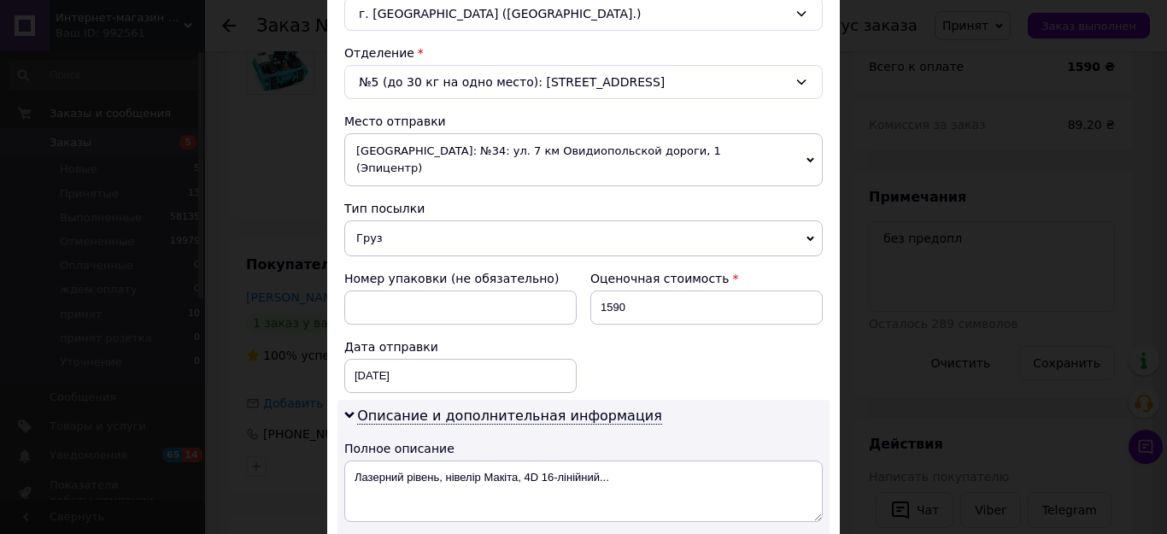
scroll to position [598, 0]
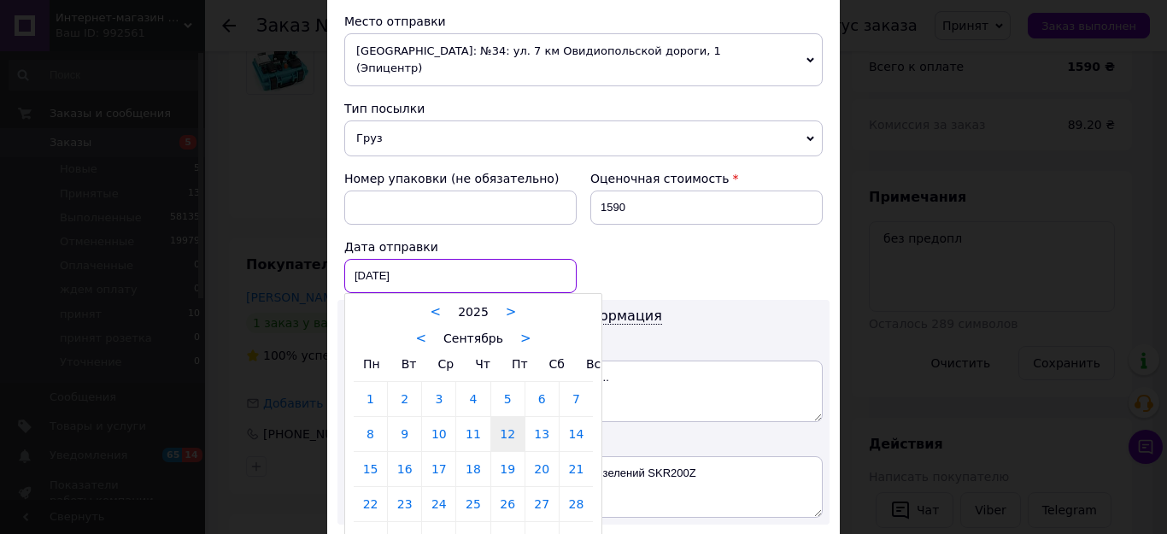
click at [410, 259] on div "[DATE] < 2025 > < Сентябрь > Пн Вт Ср Чт Пт Сб Вс 1 2 3 4 5 6 7 8 9 10 11 12 13…" at bounding box center [460, 276] width 232 height 34
click at [535, 421] on link "13" at bounding box center [541, 434] width 33 height 34
type input "[DATE]"
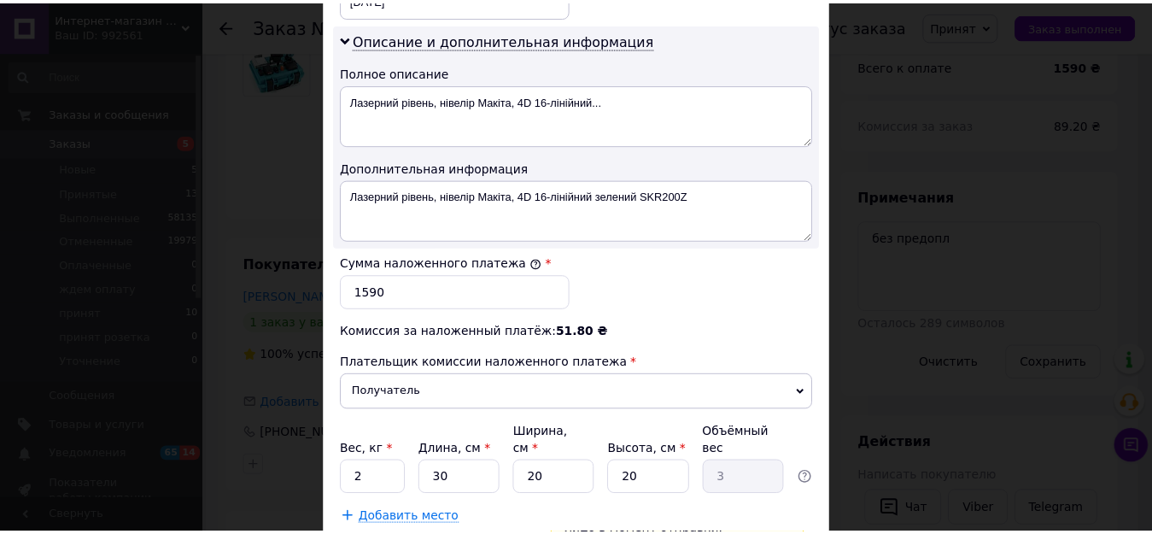
scroll to position [961, 0]
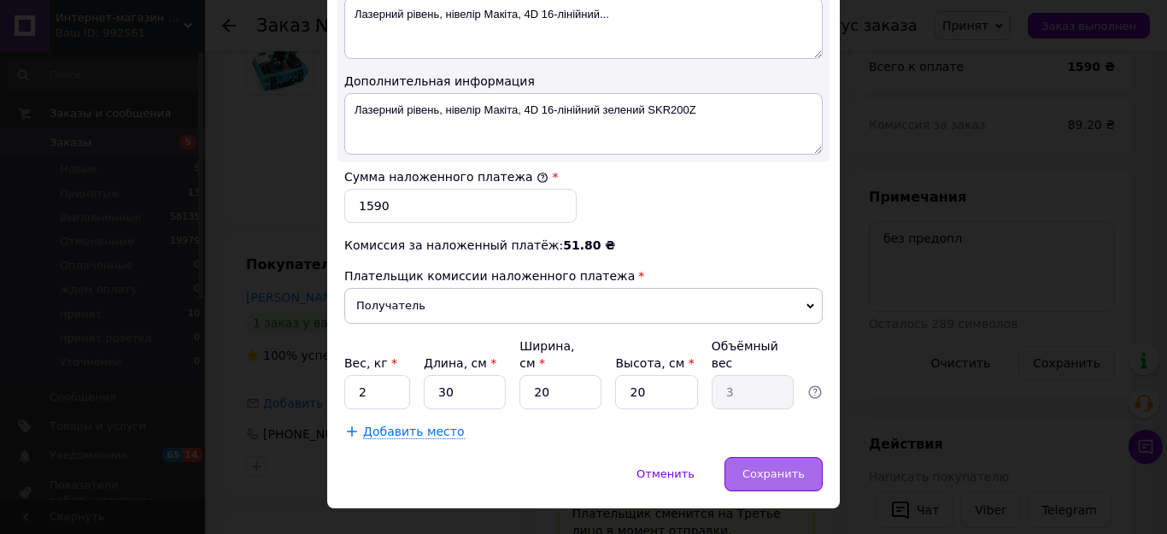
click at [757, 467] on span "Сохранить" at bounding box center [773, 473] width 62 height 13
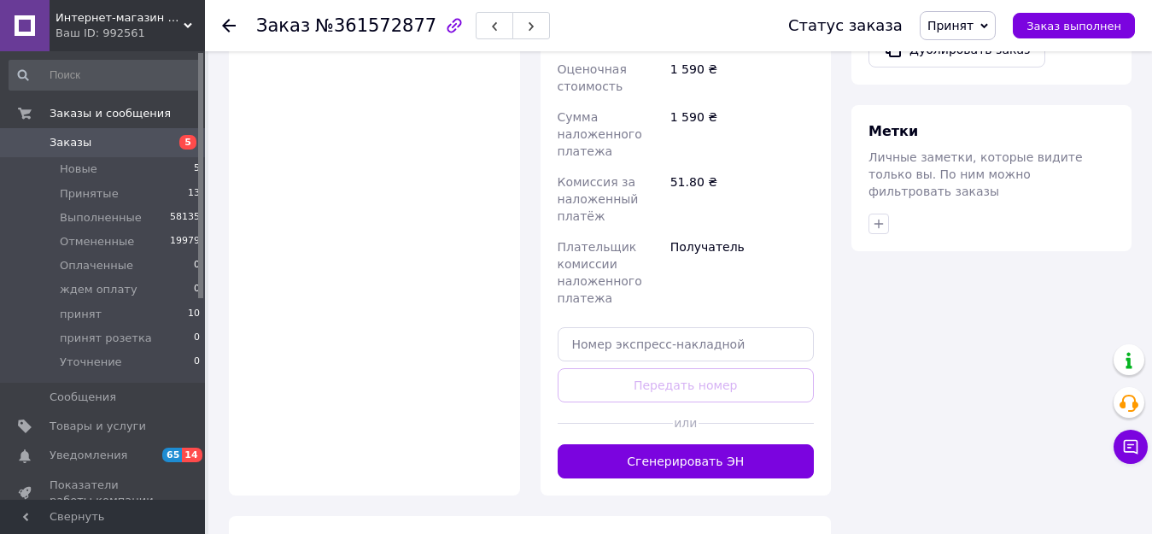
scroll to position [1025, 0]
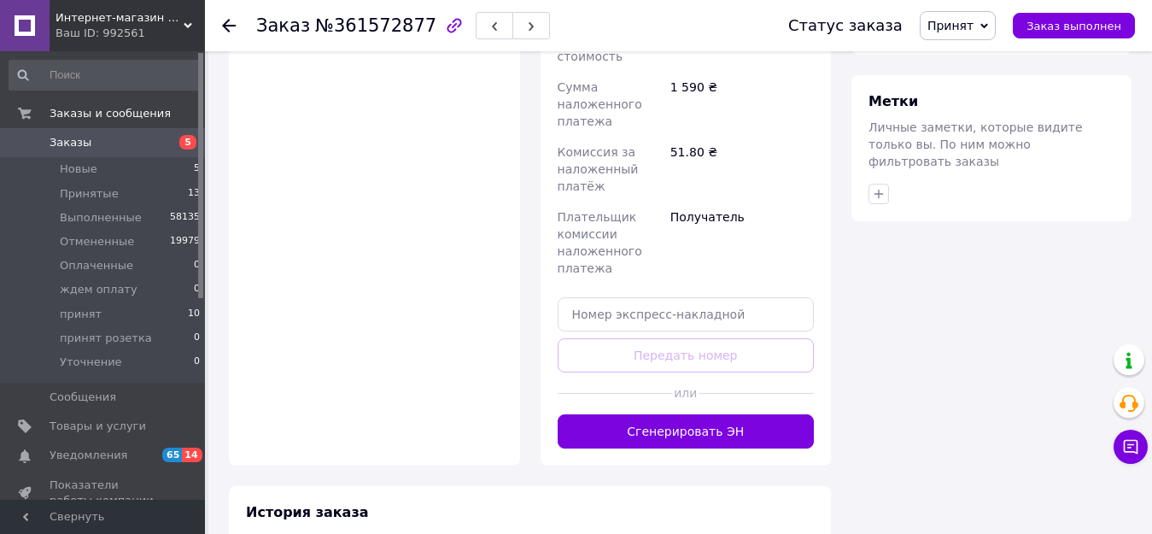
click at [723, 414] on button "Сгенерировать ЭН" at bounding box center [686, 431] width 257 height 34
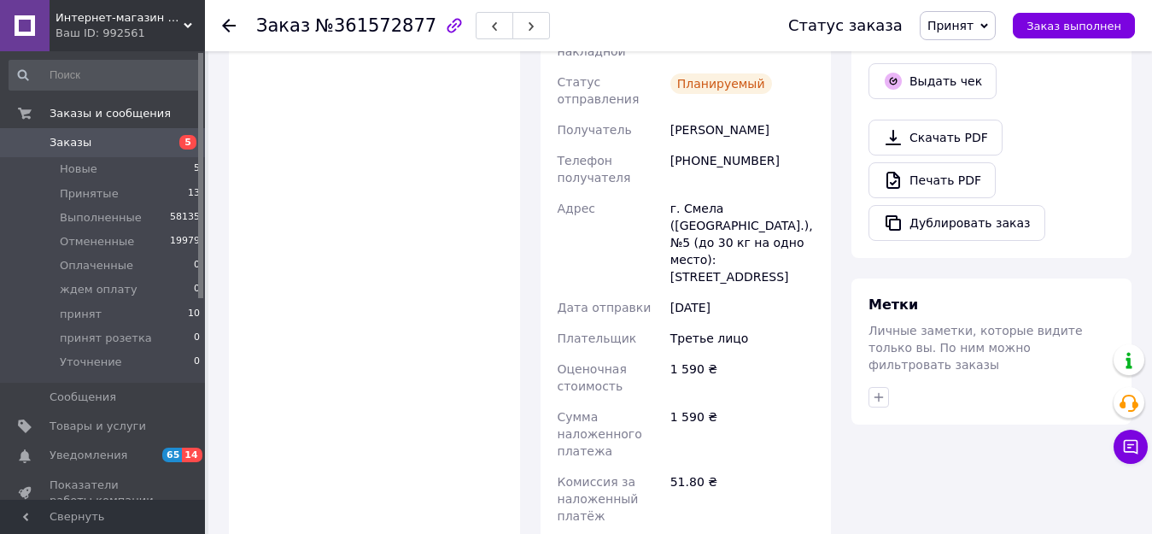
scroll to position [598, 0]
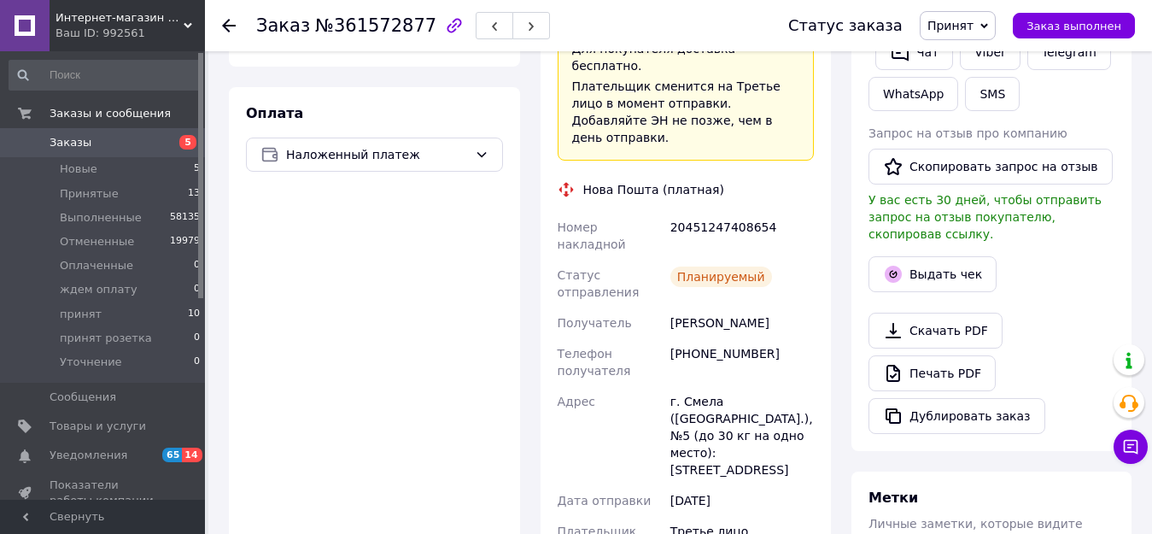
click at [970, 19] on span "Принят" at bounding box center [950, 26] width 46 height 14
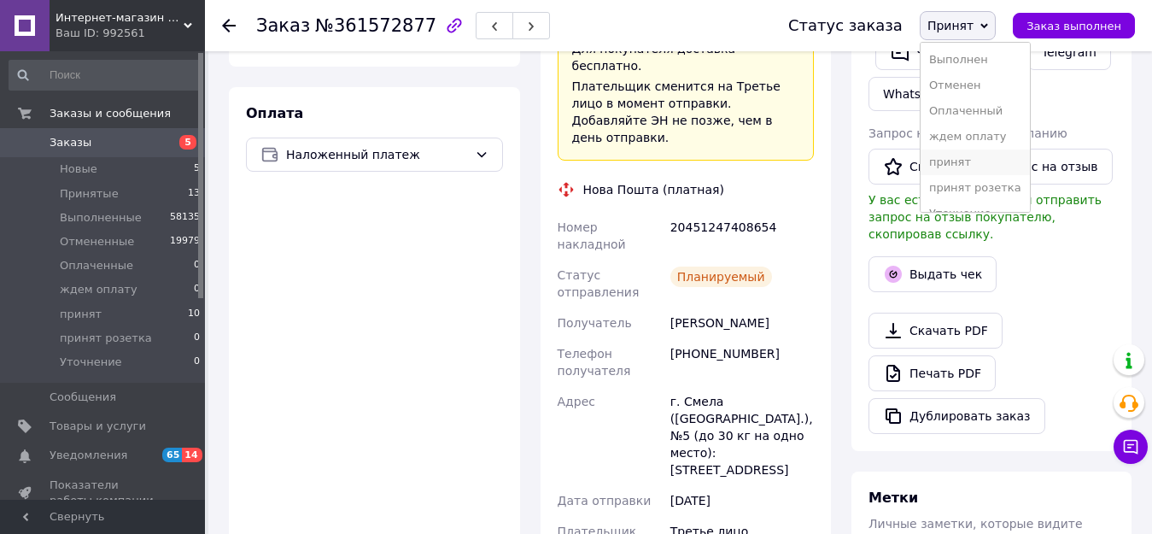
click at [950, 159] on li "принят" at bounding box center [975, 162] width 109 height 26
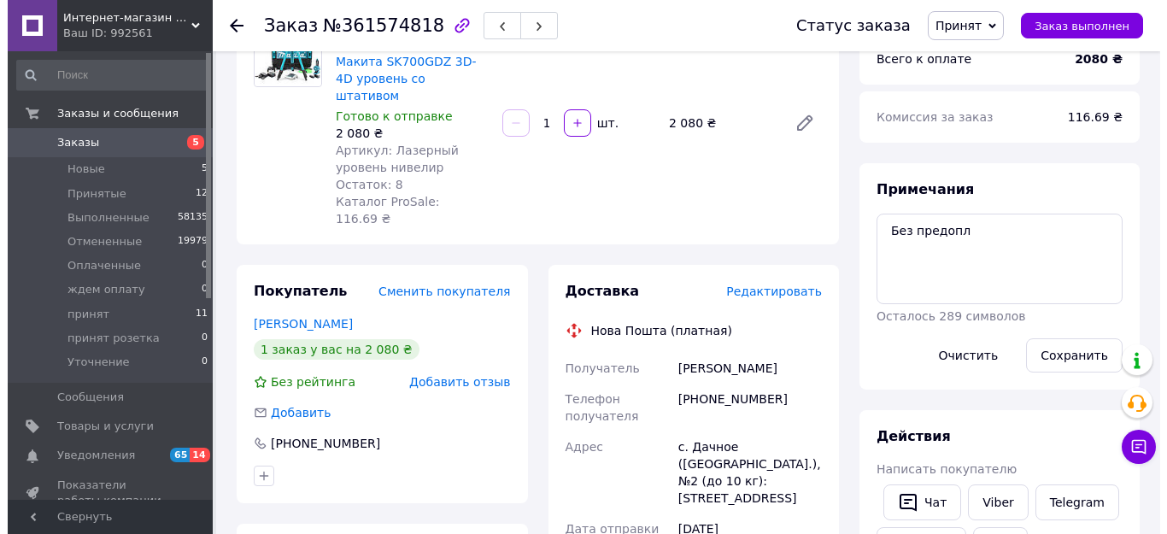
scroll to position [256, 0]
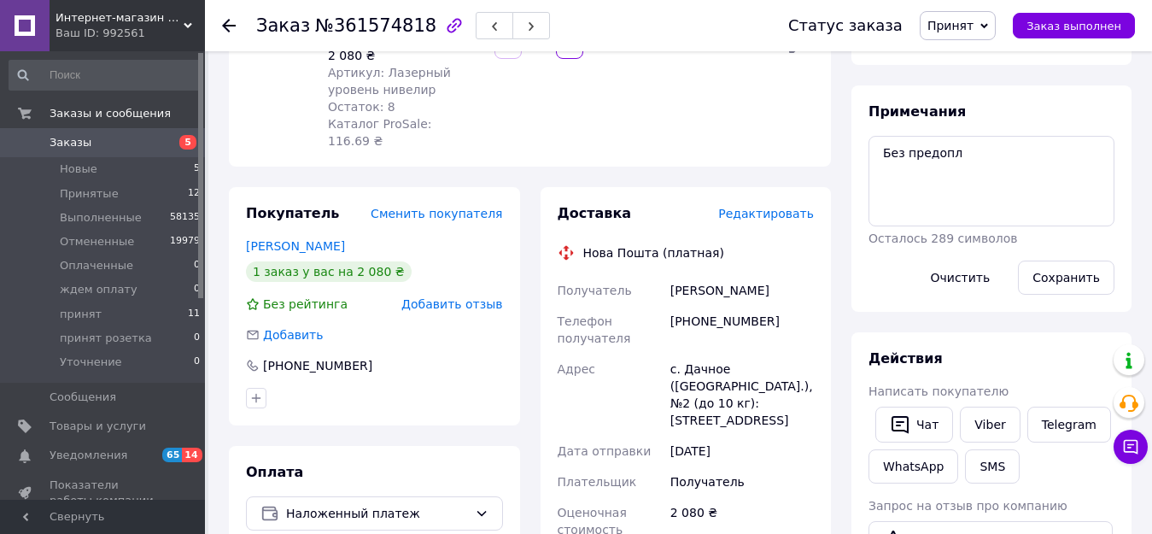
click at [775, 207] on span "Редактировать" at bounding box center [766, 214] width 96 height 14
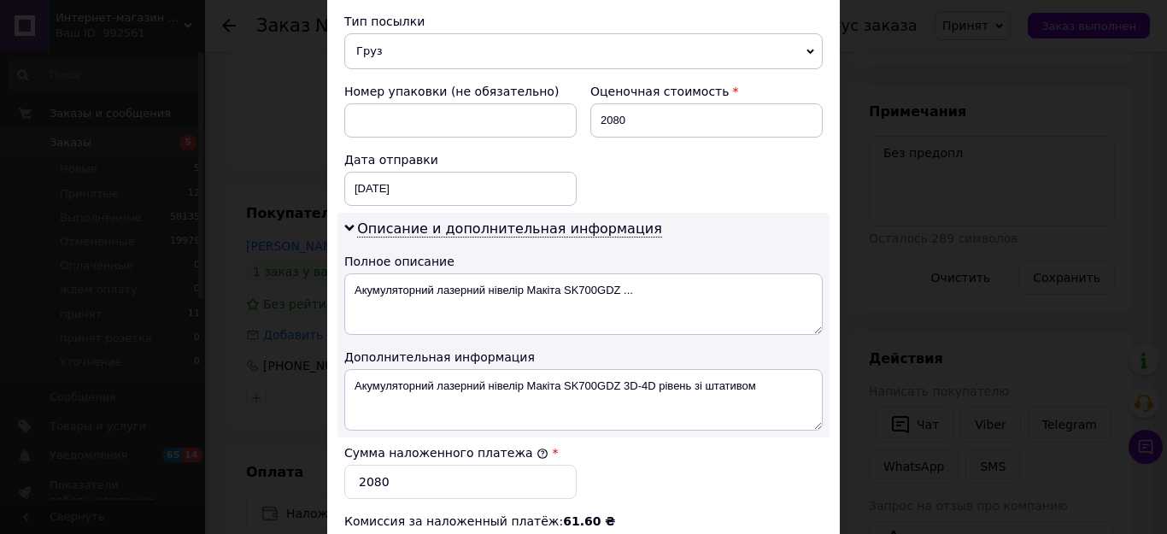
scroll to position [769, 0]
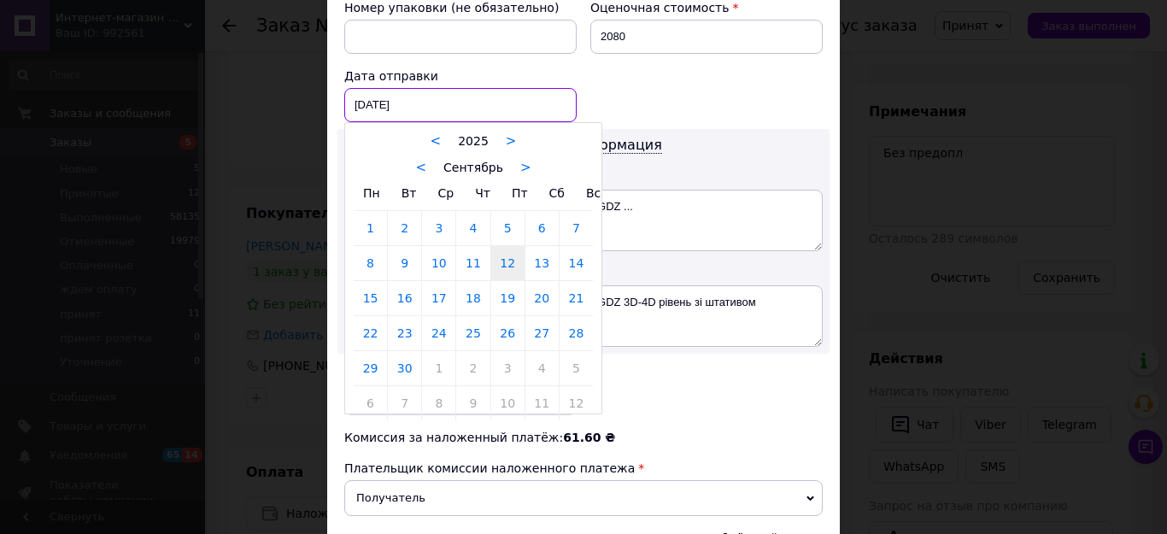
click at [430, 88] on div "[DATE] < 2025 > < Сентябрь > Пн Вт Ср Чт Пт Сб Вс 1 2 3 4 5 6 7 8 9 10 11 12 13…" at bounding box center [460, 105] width 232 height 34
click at [541, 246] on link "13" at bounding box center [541, 263] width 33 height 34
type input "[DATE]"
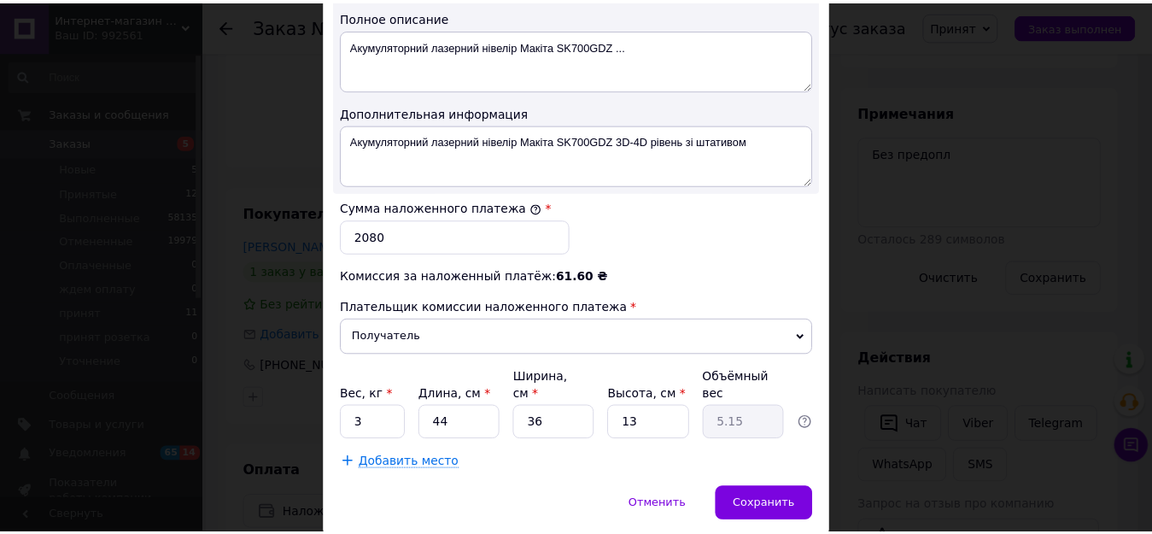
scroll to position [961, 0]
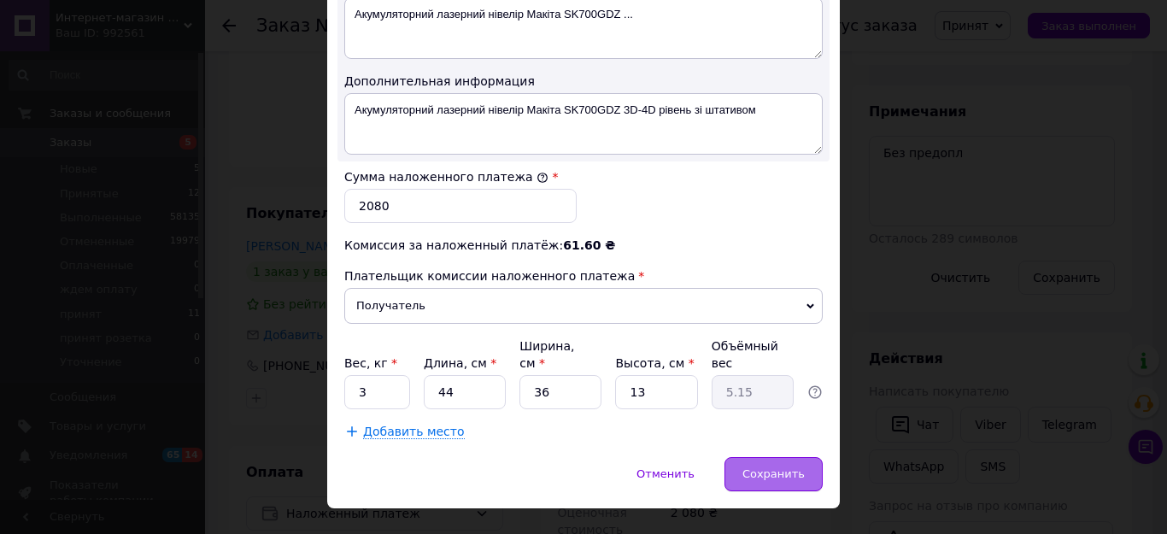
click at [778, 467] on span "Сохранить" at bounding box center [773, 473] width 62 height 13
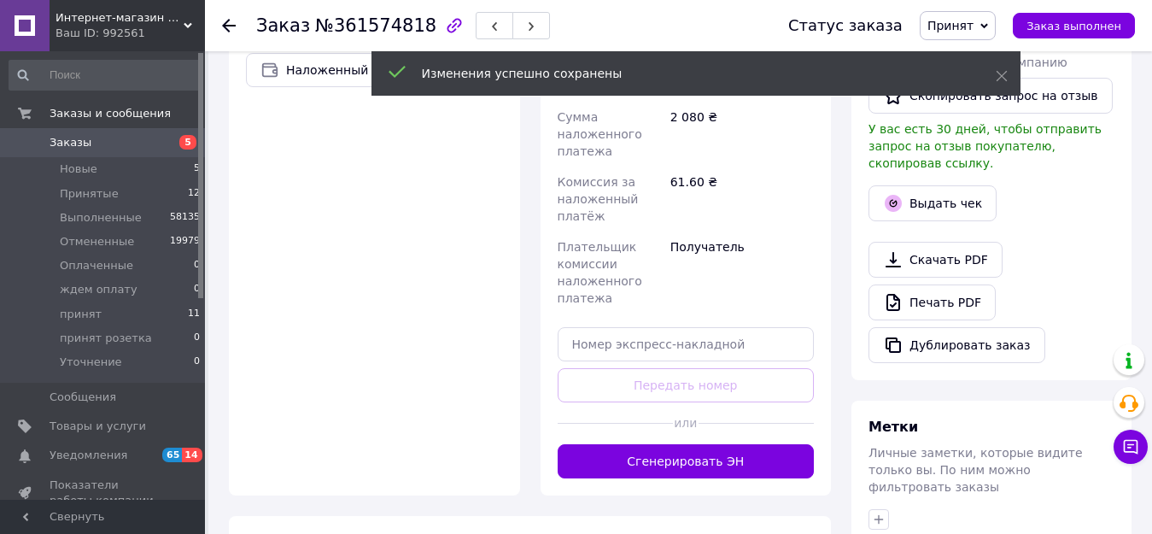
scroll to position [769, 0]
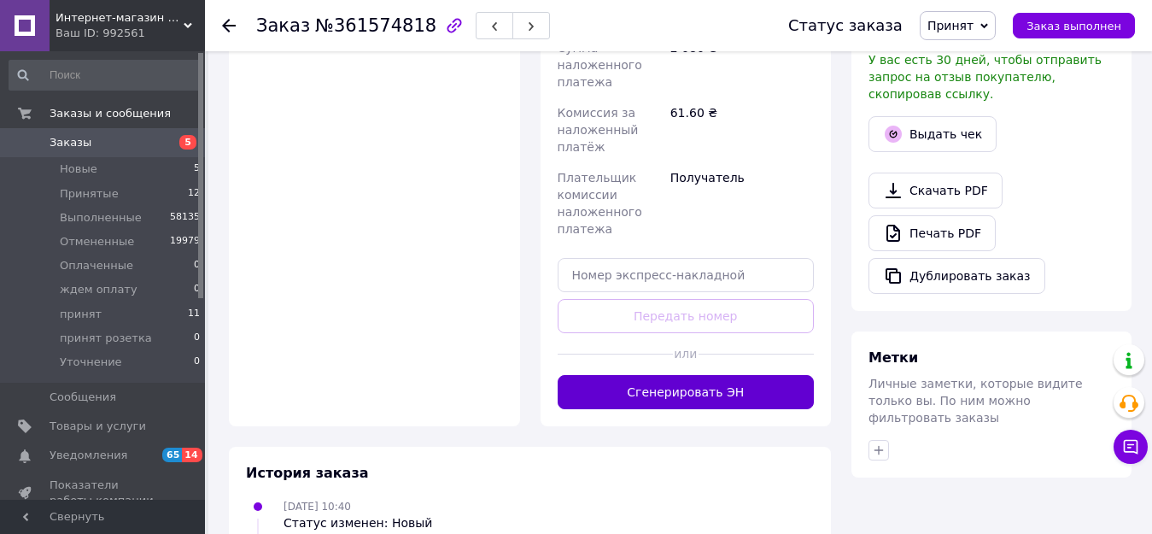
click at [693, 375] on button "Сгенерировать ЭН" at bounding box center [686, 392] width 257 height 34
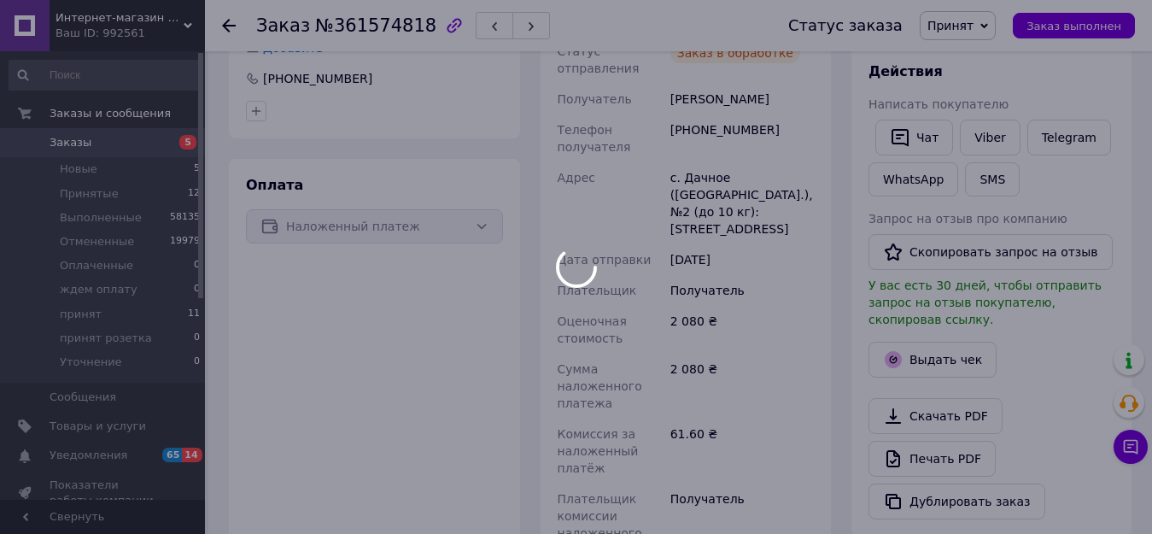
scroll to position [512, 0]
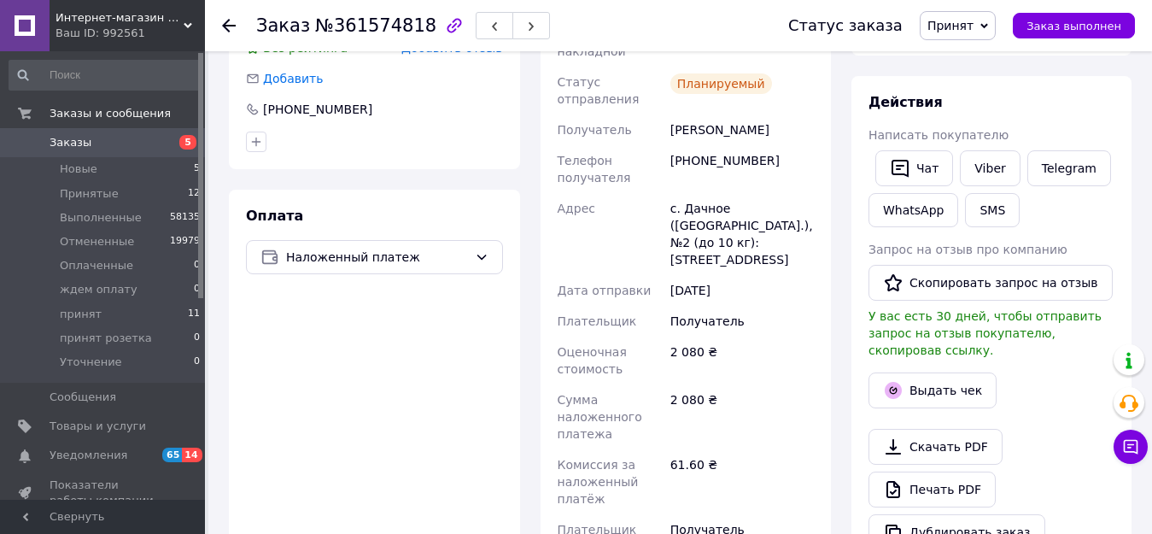
drag, startPoint x: 862, startPoint y: 198, endPoint x: 968, endPoint y: 32, distance: 197.3
click at [968, 32] on span "Принят" at bounding box center [950, 26] width 46 height 14
click at [962, 161] on li "принят" at bounding box center [975, 162] width 109 height 26
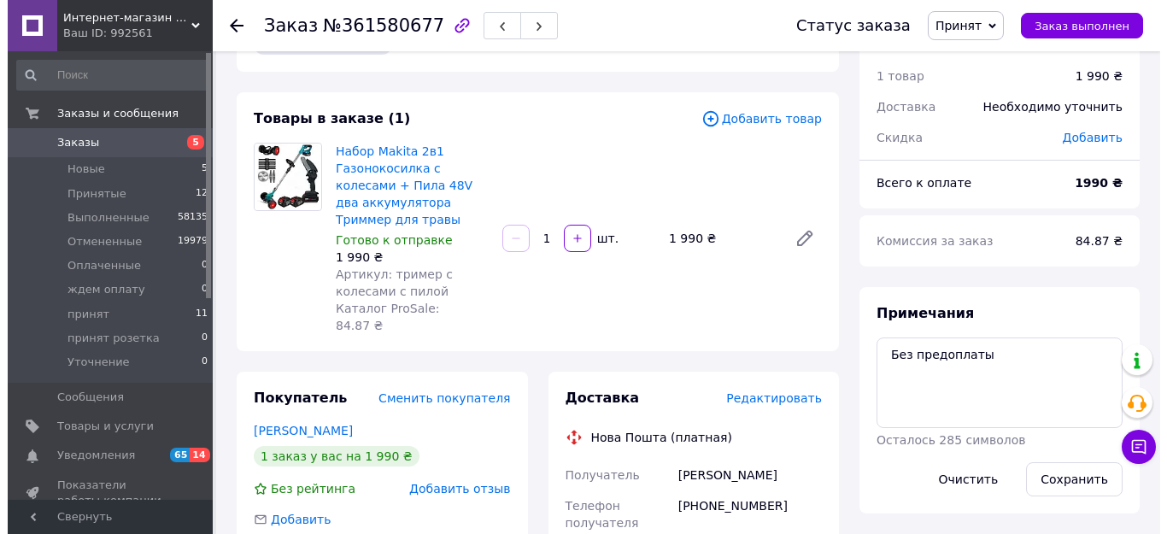
scroll to position [85, 0]
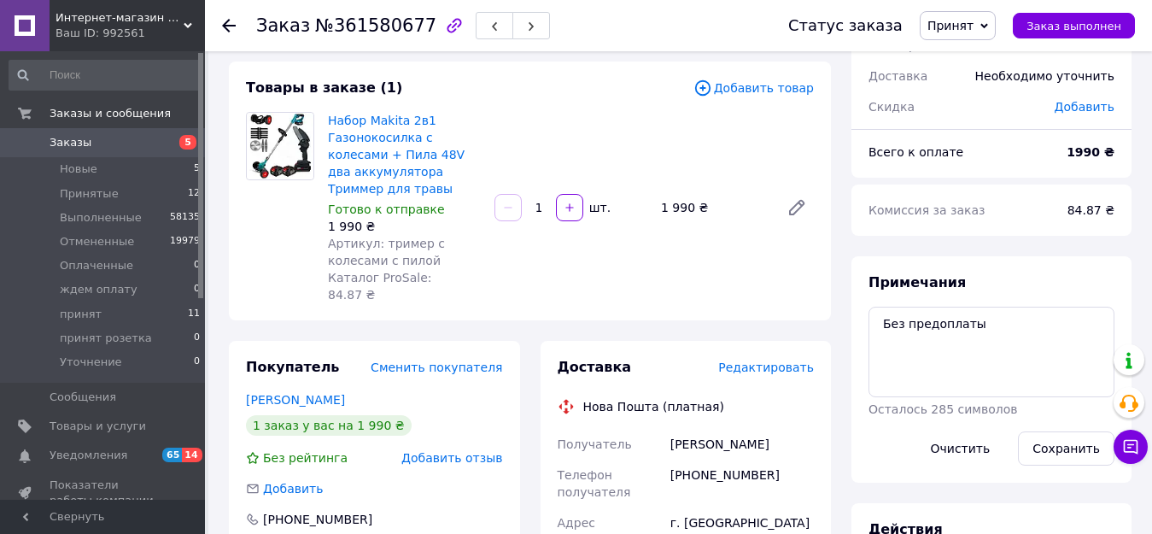
click at [770, 360] on span "Редактировать" at bounding box center [766, 367] width 96 height 14
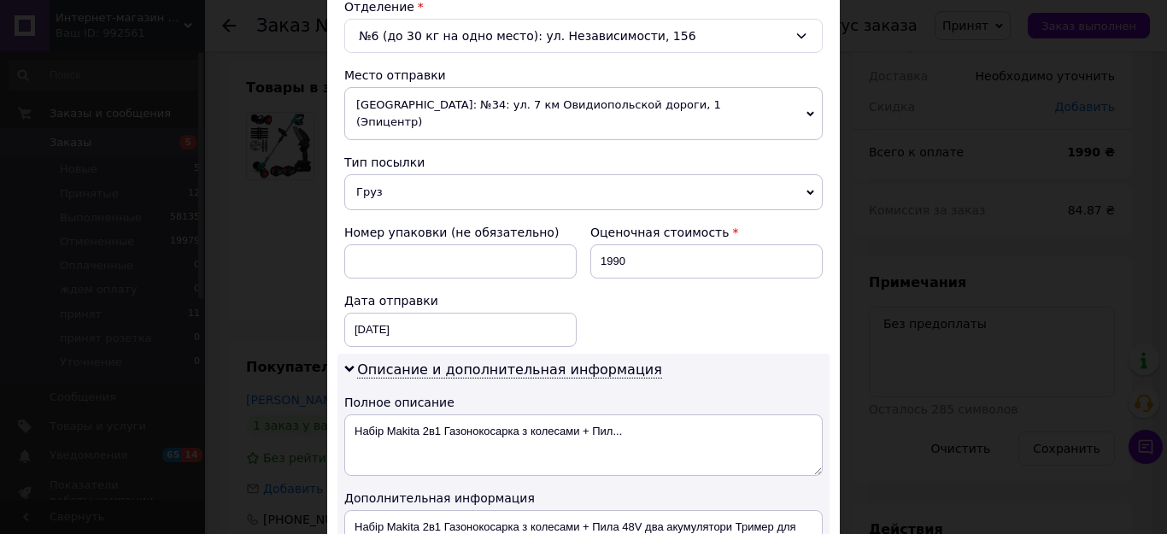
scroll to position [598, 0]
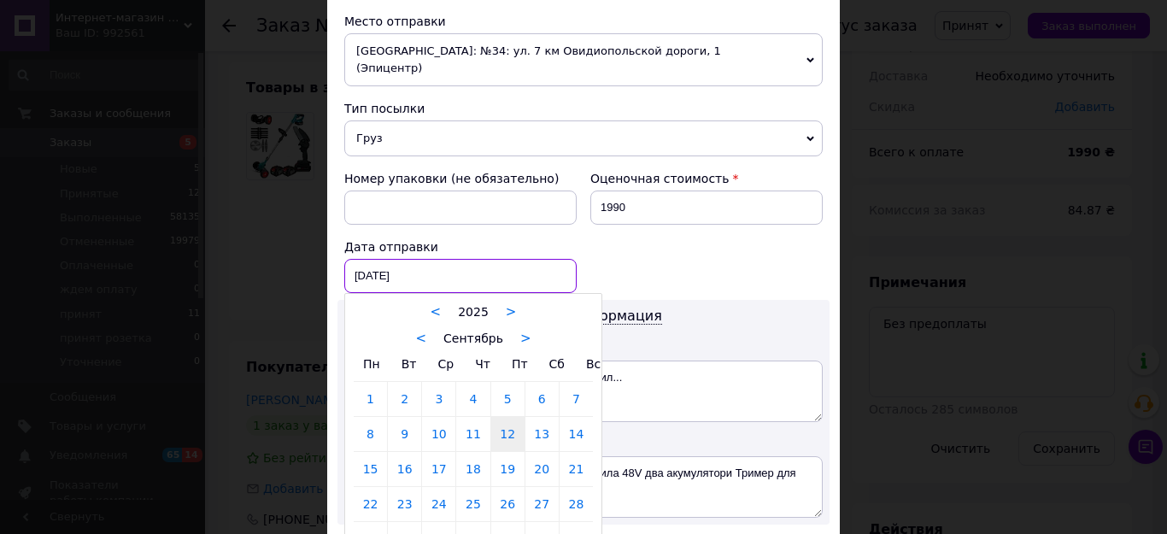
click at [418, 259] on div "[DATE] < 2025 > < Сентябрь > Пн Вт Ср Чт Пт Сб Вс 1 2 3 4 5 6 7 8 9 10 11 12 13…" at bounding box center [460, 276] width 232 height 34
click at [535, 417] on link "13" at bounding box center [541, 434] width 33 height 34
type input "[DATE]"
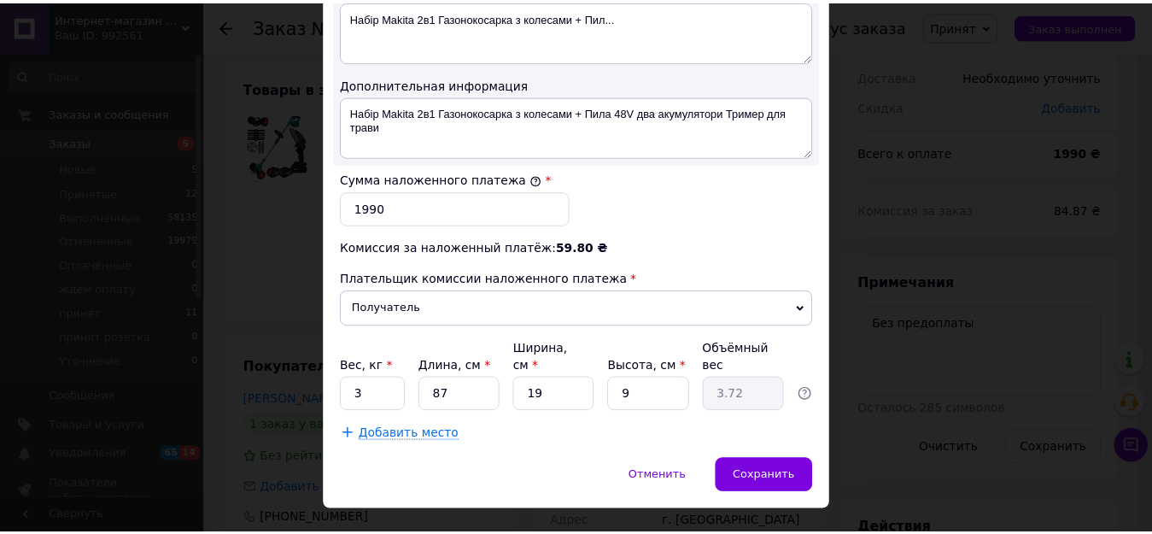
scroll to position [961, 0]
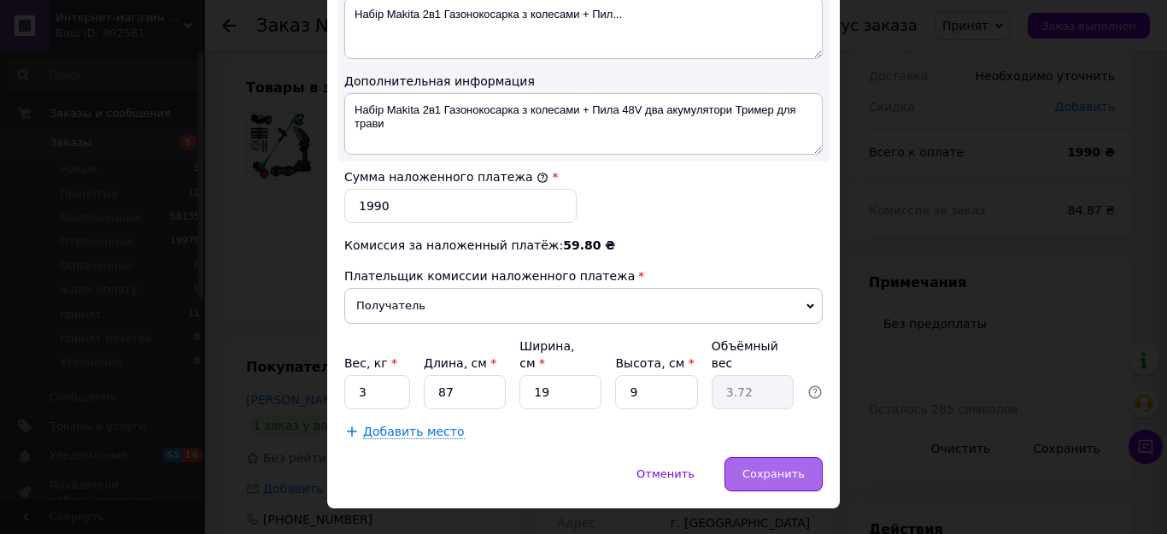
click at [774, 467] on span "Сохранить" at bounding box center [773, 473] width 62 height 13
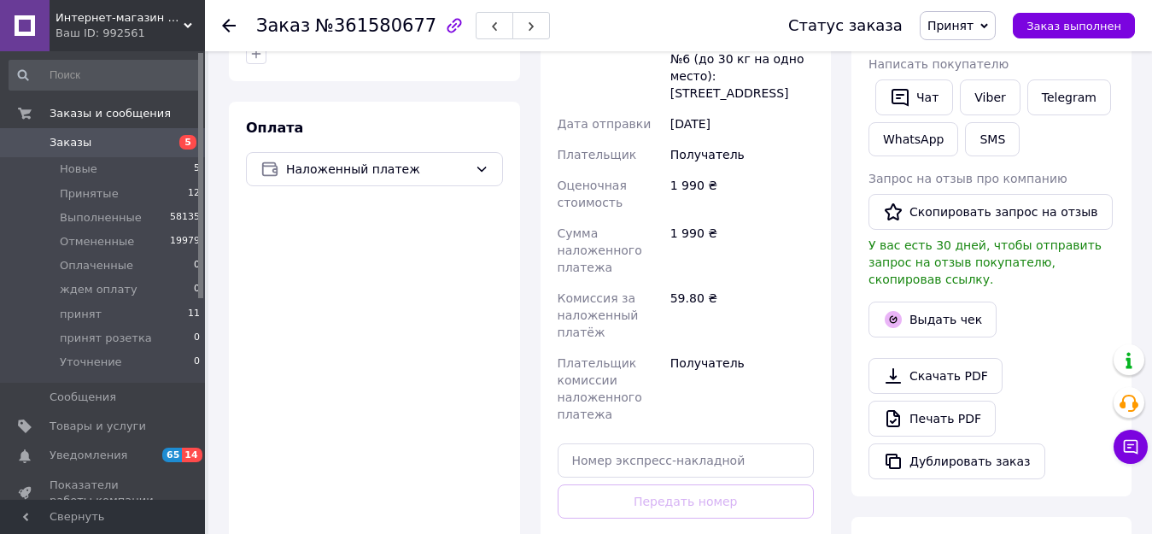
scroll to position [769, 0]
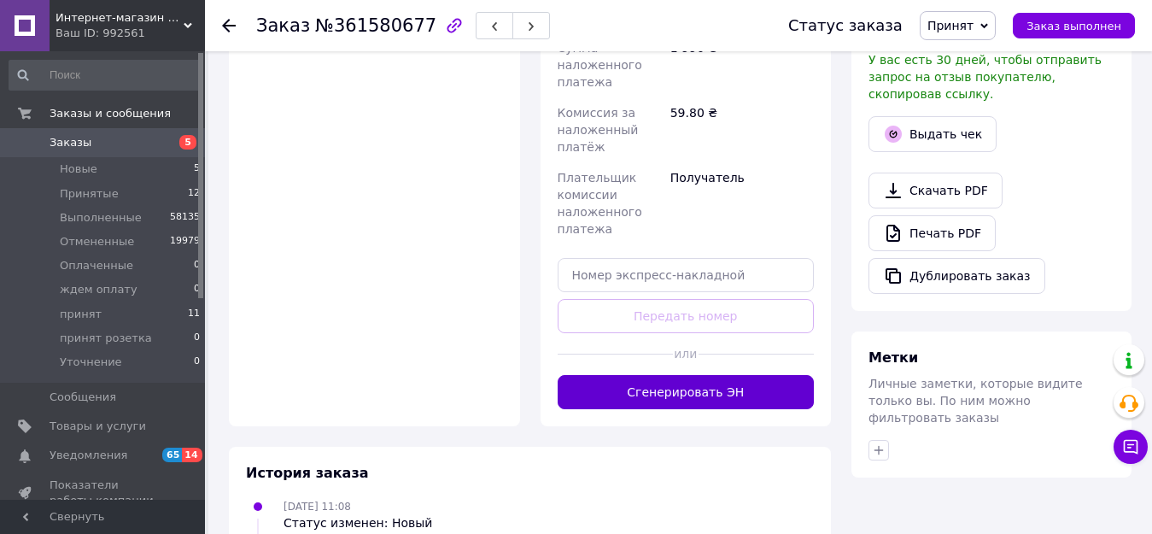
click at [708, 375] on button "Сгенерировать ЭН" at bounding box center [686, 392] width 257 height 34
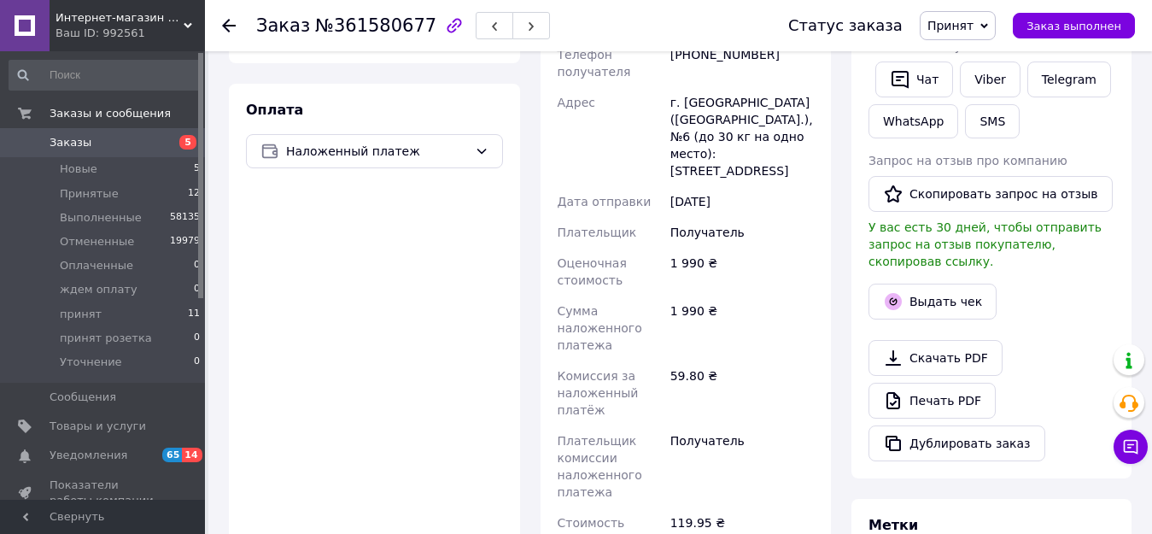
scroll to position [427, 0]
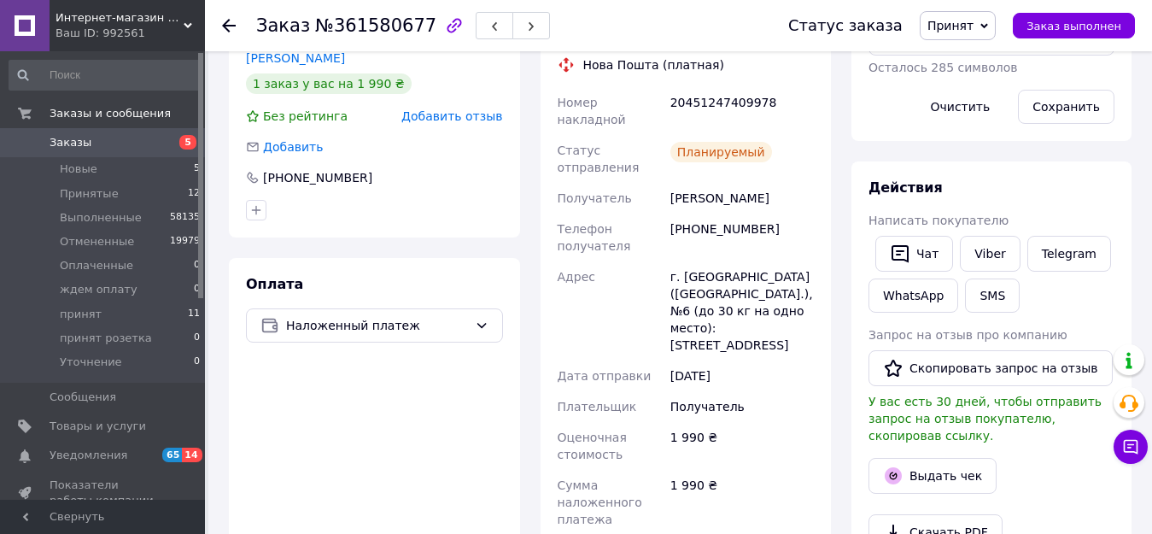
click at [974, 26] on span "Принят" at bounding box center [950, 26] width 46 height 14
click at [956, 162] on li "принят" at bounding box center [975, 162] width 109 height 26
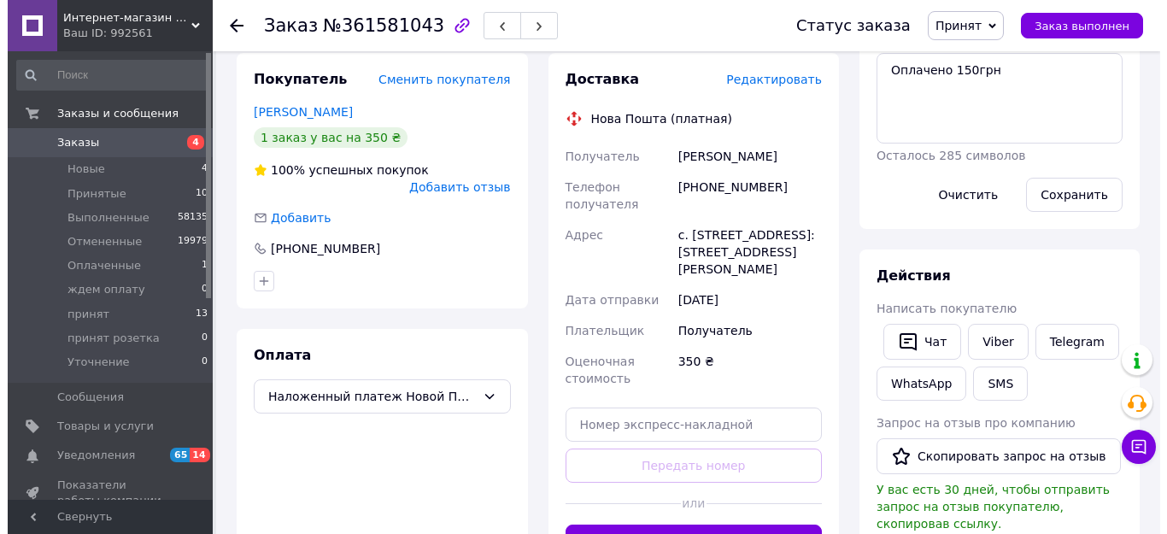
scroll to position [342, 0]
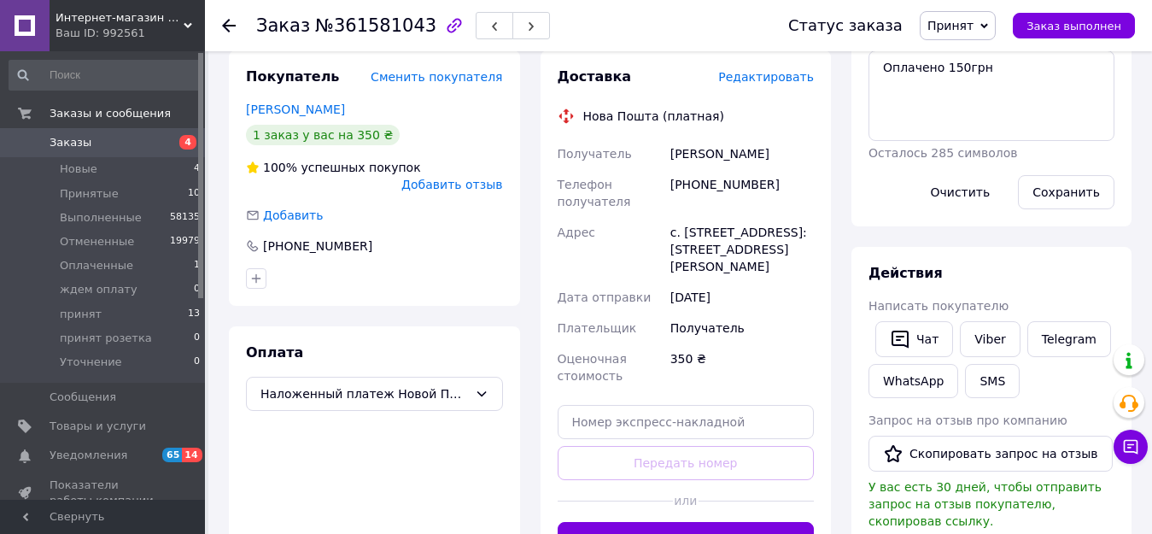
click at [747, 70] on span "Редактировать" at bounding box center [766, 77] width 96 height 14
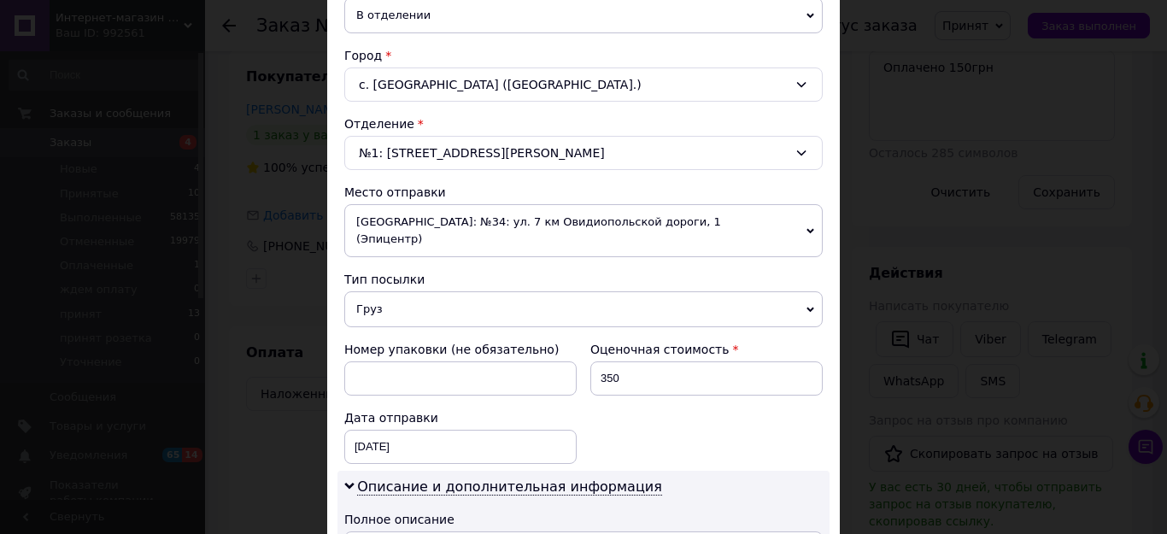
scroll to position [598, 0]
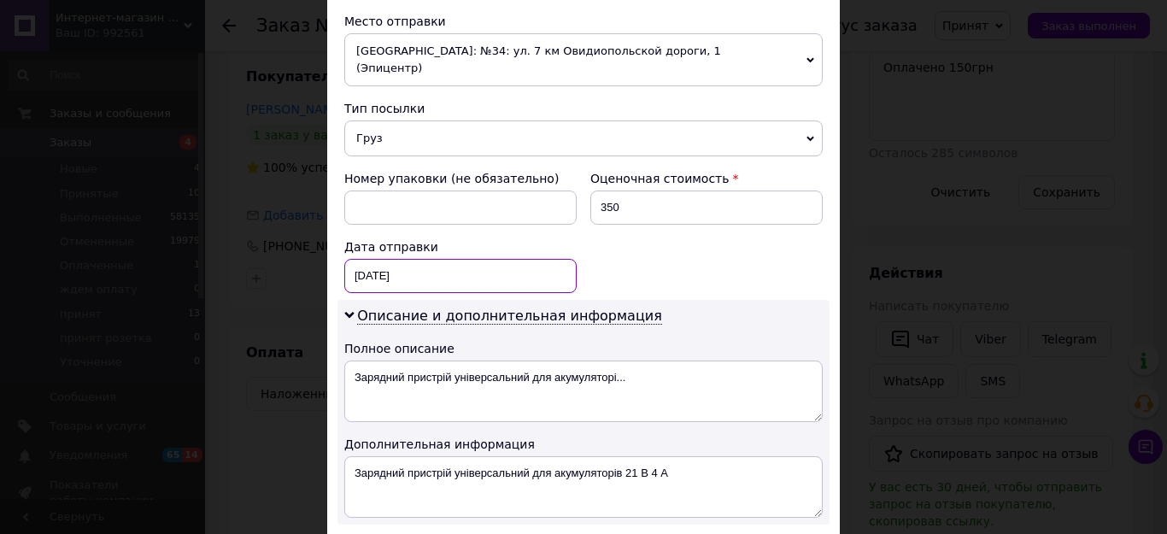
click at [414, 259] on div "[DATE] < 2025 > < Сентябрь > Пн Вт Ср Чт Пт Сб Вс 1 2 3 4 5 6 7 8 9 10 11 12 13…" at bounding box center [460, 276] width 232 height 34
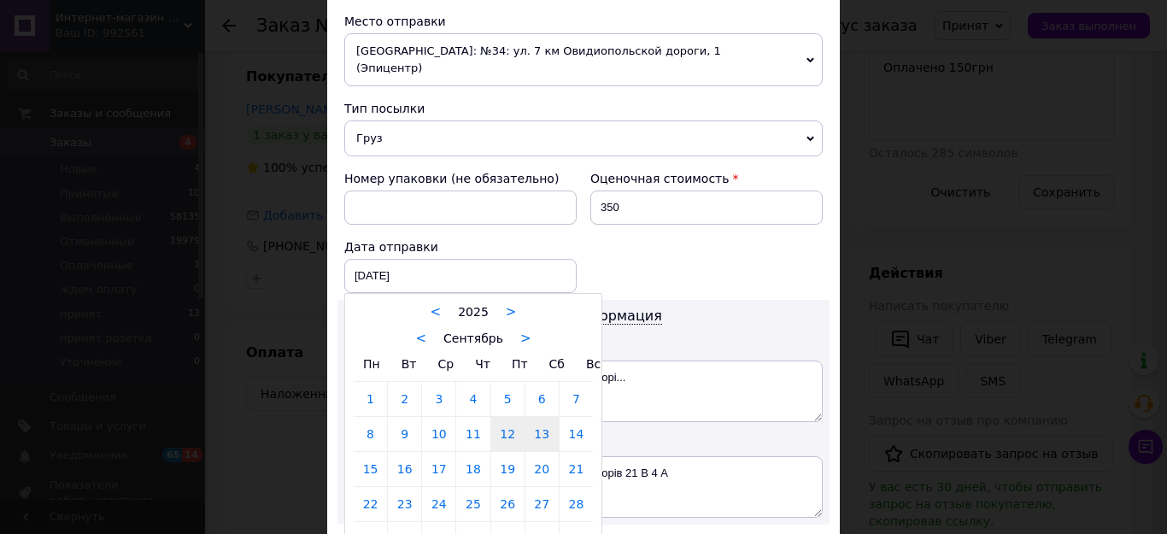
click at [533, 417] on link "13" at bounding box center [541, 434] width 33 height 34
type input "[DATE]"
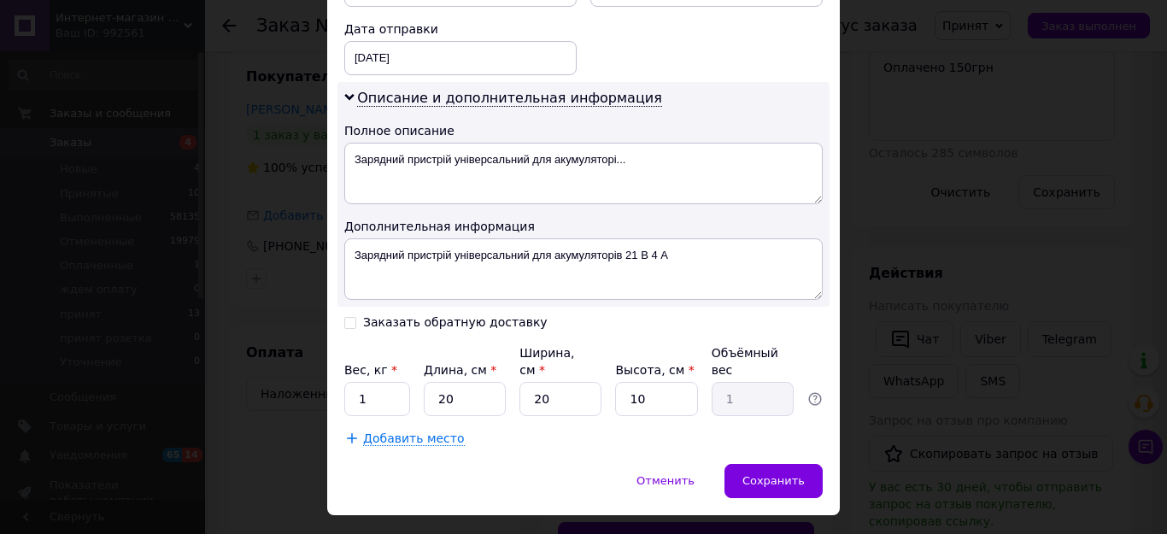
scroll to position [822, 0]
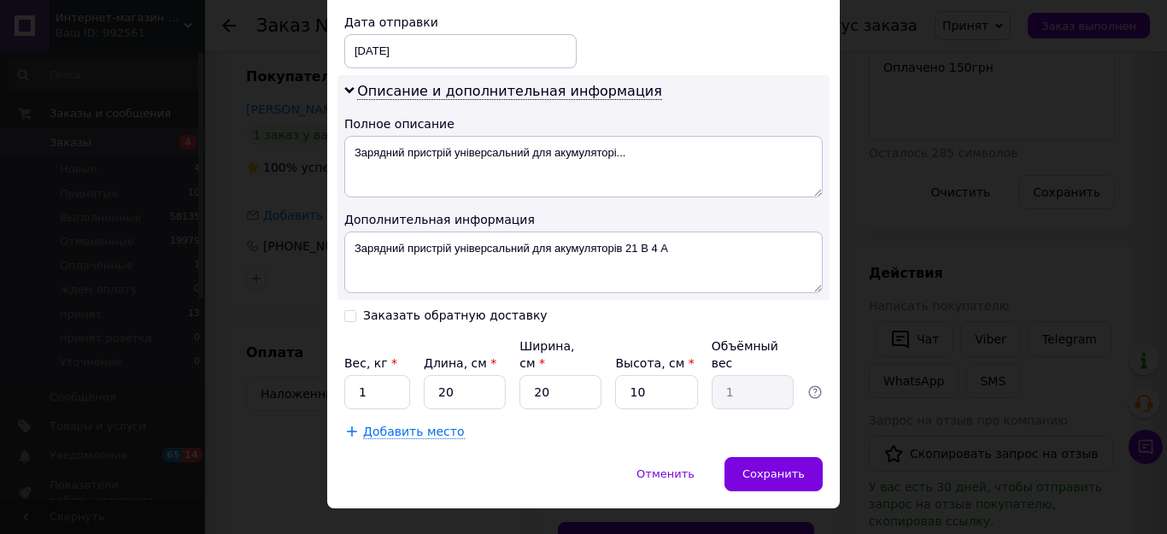
click at [466, 308] on div "Заказать обратную доставку" at bounding box center [455, 315] width 184 height 15
click at [356, 308] on input "Заказать обратную доставку" at bounding box center [350, 314] width 12 height 12
checkbox input "true"
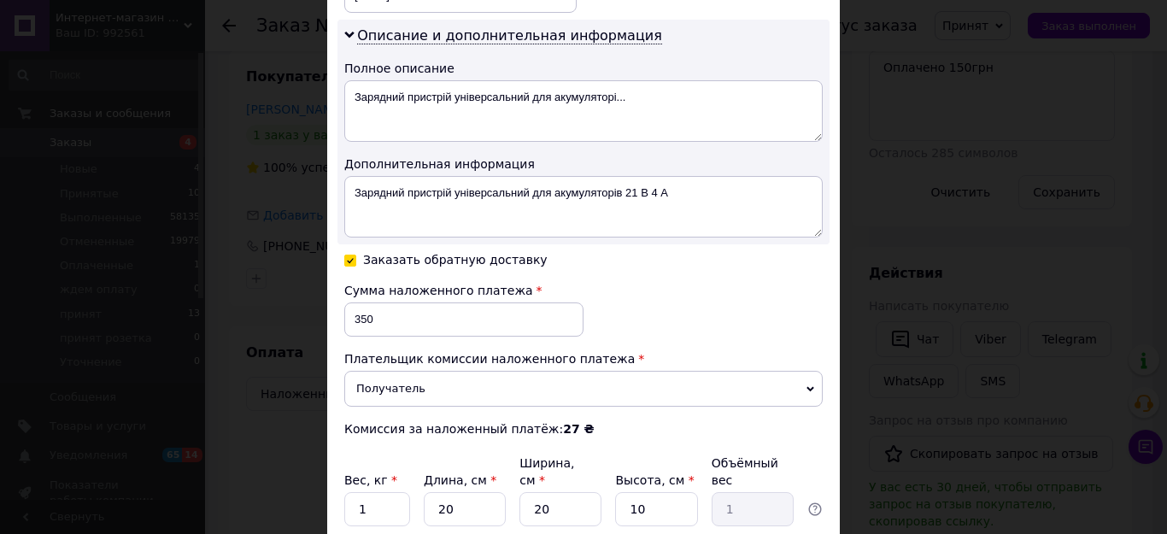
scroll to position [908, 0]
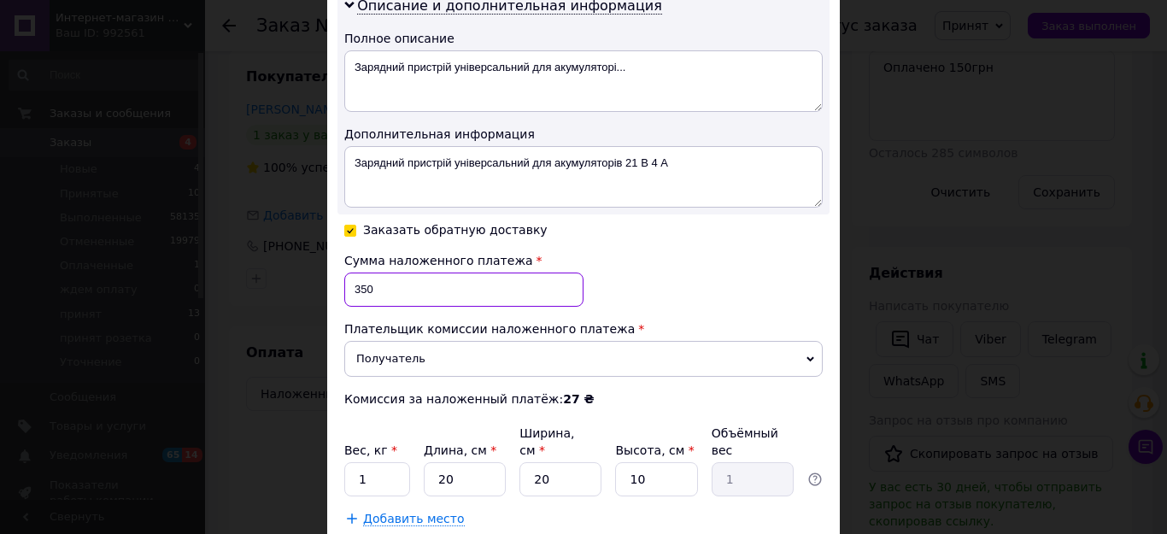
click at [373, 281] on input "350" at bounding box center [463, 289] width 239 height 34
type input "3"
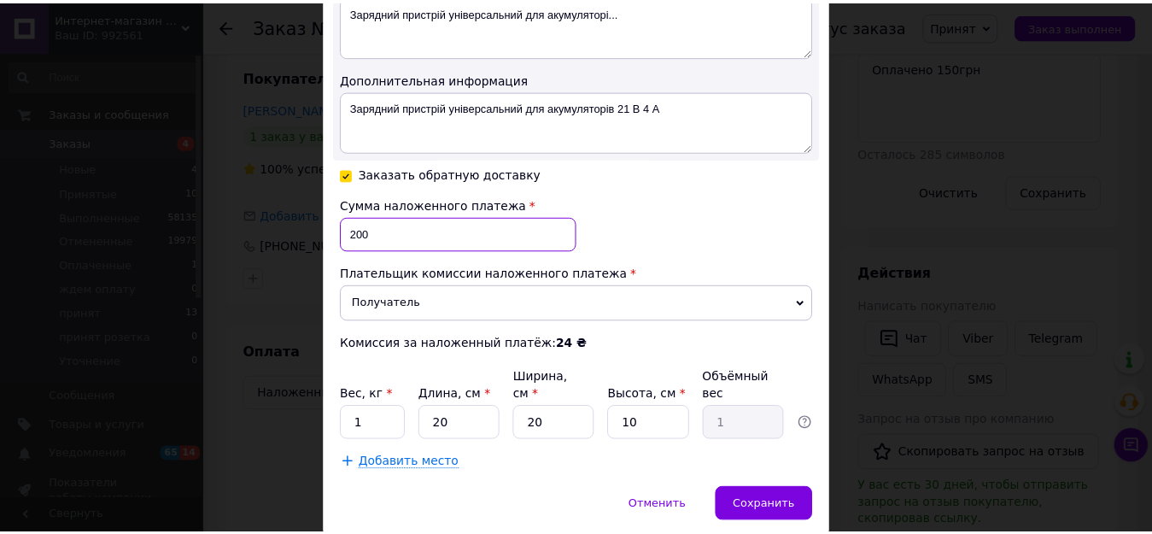
scroll to position [995, 0]
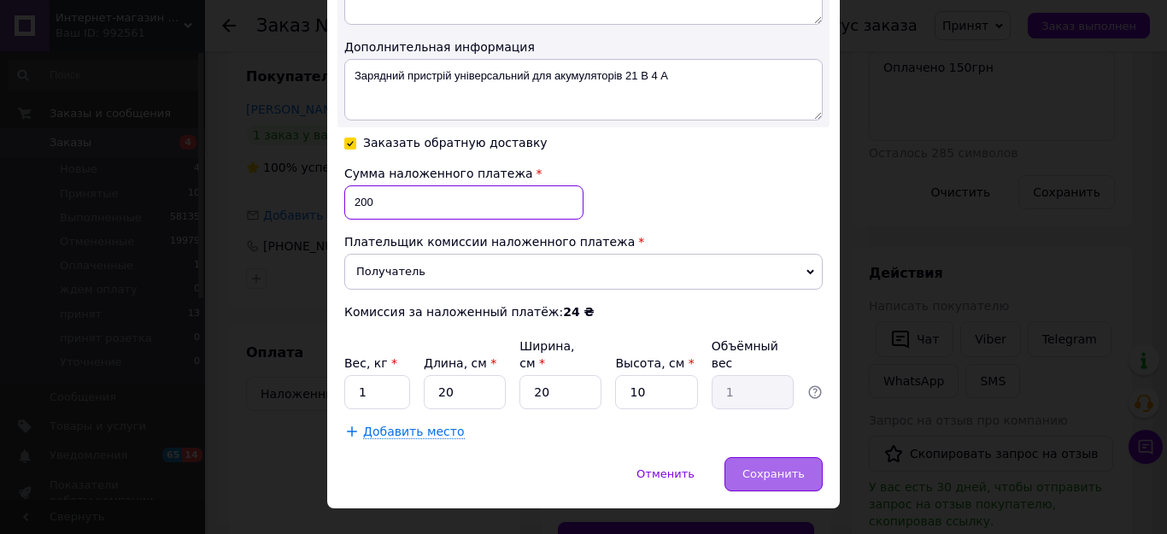
type input "200"
click at [781, 467] on span "Сохранить" at bounding box center [773, 473] width 62 height 13
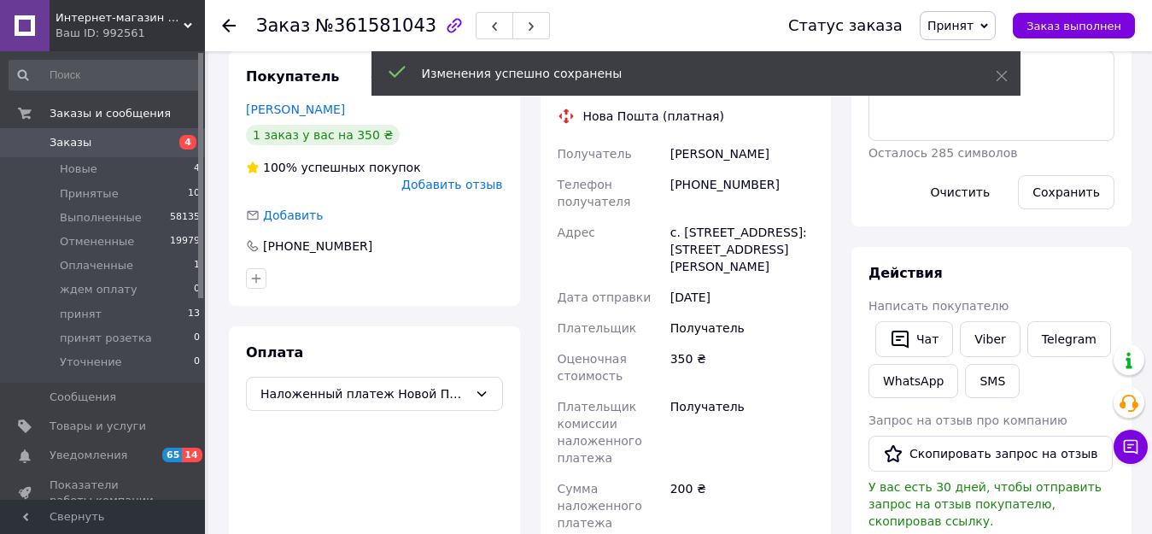
scroll to position [598, 0]
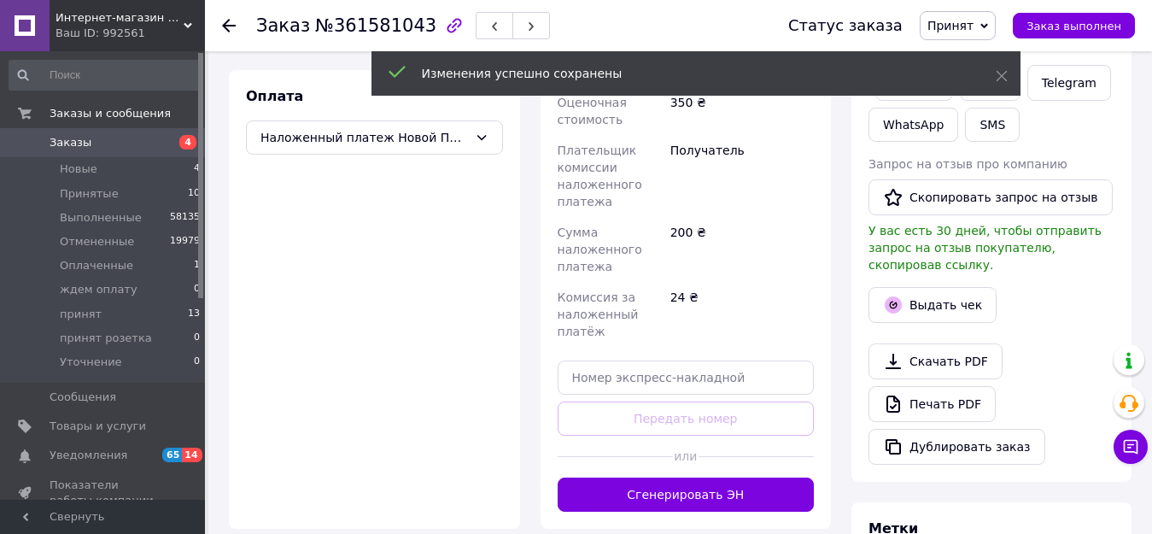
click at [698, 477] on button "Сгенерировать ЭН" at bounding box center [686, 494] width 257 height 34
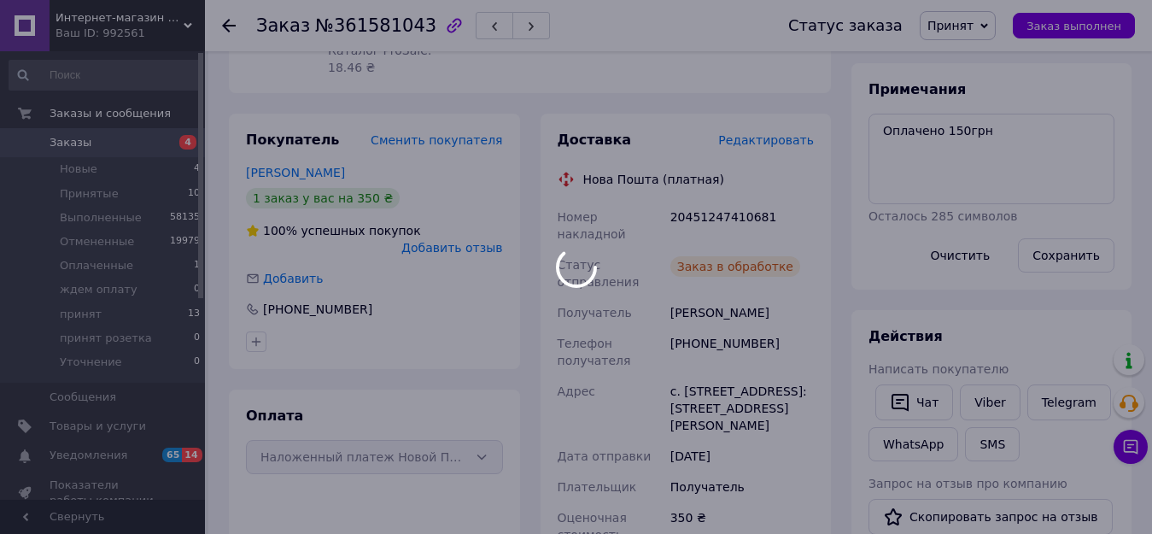
scroll to position [256, 0]
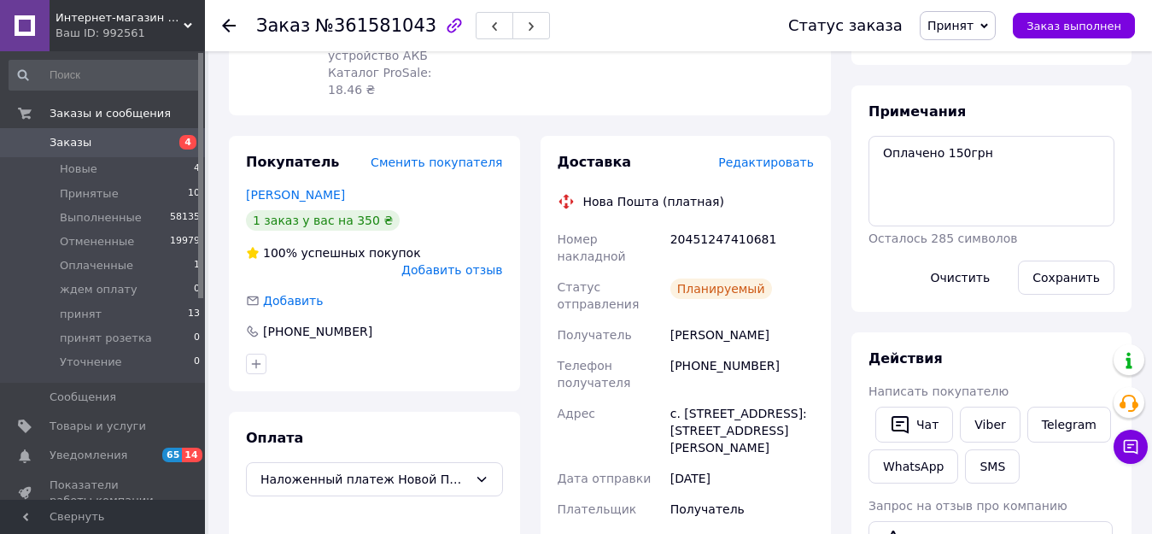
click at [988, 28] on span "Принят" at bounding box center [958, 25] width 76 height 29
click at [967, 160] on li "принят" at bounding box center [975, 162] width 109 height 26
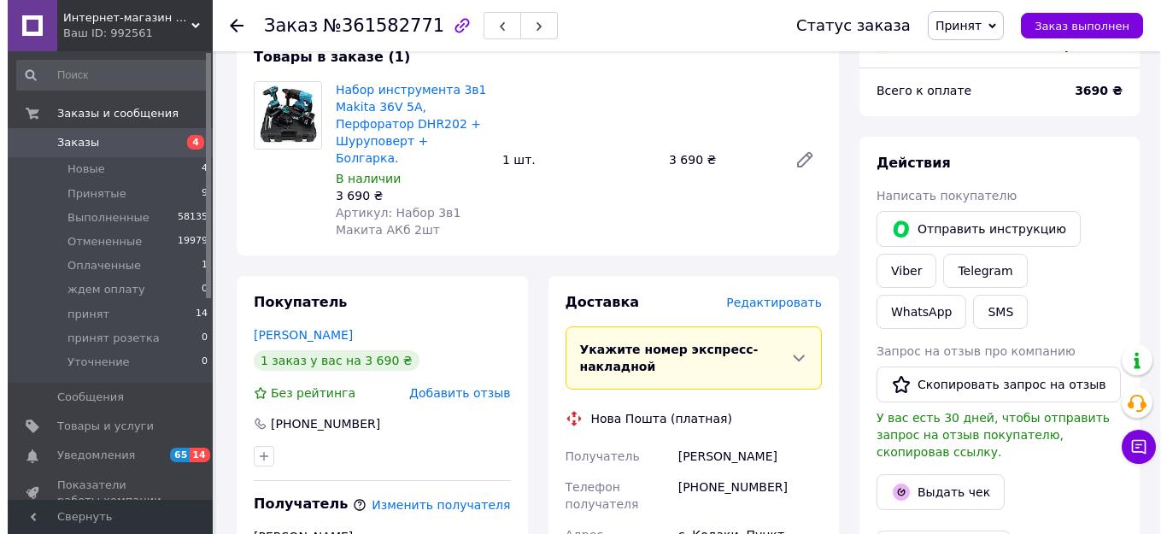
scroll to position [256, 0]
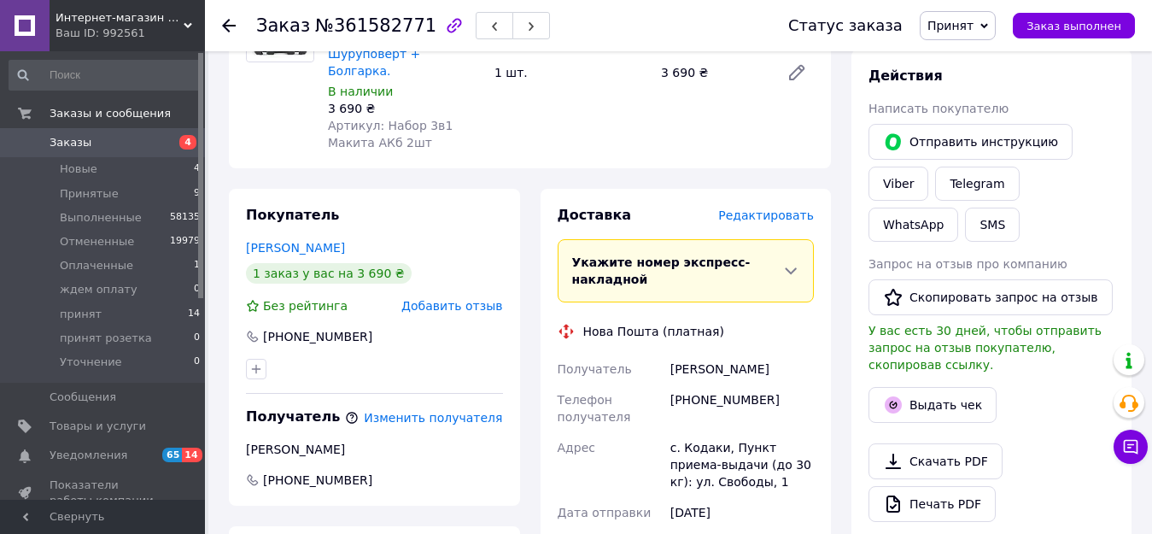
click at [775, 208] on span "Редактировать" at bounding box center [766, 215] width 96 height 14
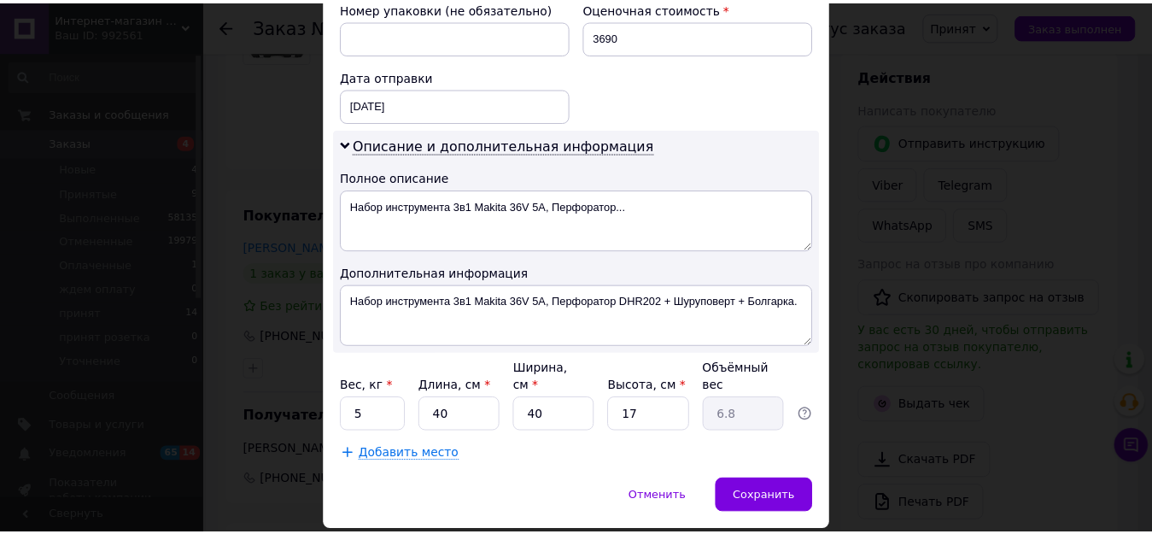
scroll to position [792, 0]
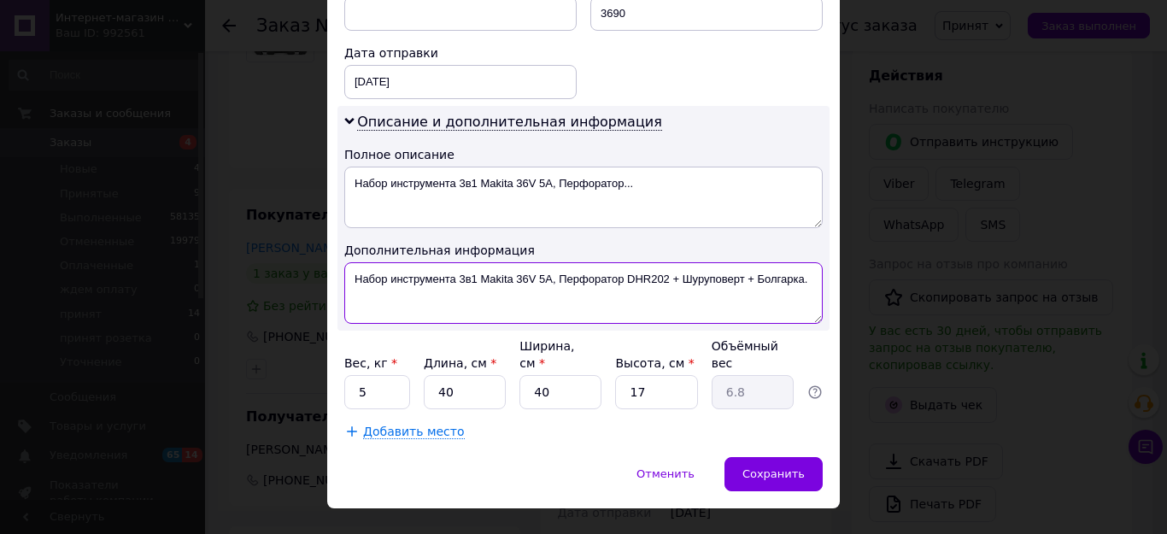
drag, startPoint x: 810, startPoint y: 266, endPoint x: 805, endPoint y: 274, distance: 8.8
click at [810, 266] on textarea "Набор инструмента 3в1 Makita 36V 5А, Перфоратор DHR202 + Шуруповерт + Болгарка." at bounding box center [583, 292] width 478 height 61
type textarea "Набор инструмента 3в1 Makita 36V 5А, Перфоратор DHR202 + Шуруповерт + Болгарка.…"
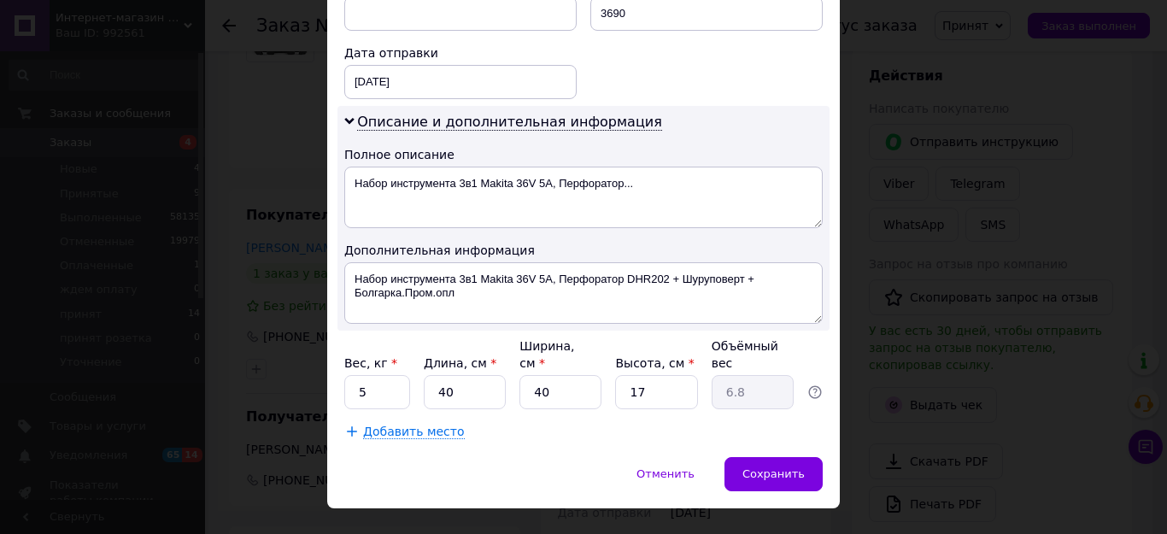
drag, startPoint x: 780, startPoint y: 442, endPoint x: 702, endPoint y: 266, distance: 193.1
click at [429, 65] on div "[DATE] < 2025 > < Сентябрь > Пн Вт Ср Чт Пт Сб Вс 1 2 3 4 5 6 7 8 9 10 11 12 13…" at bounding box center [460, 82] width 232 height 34
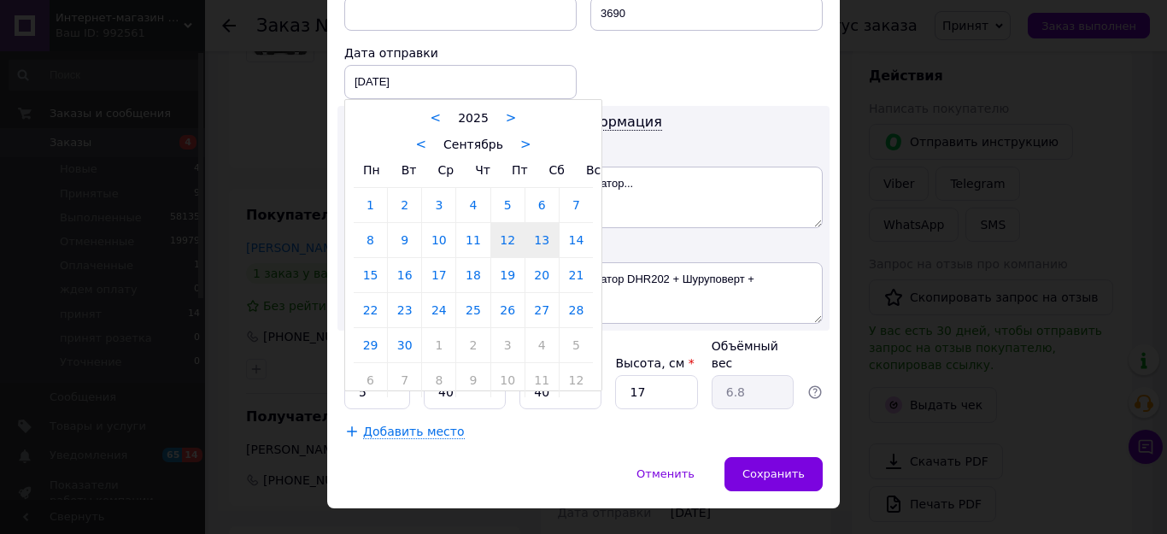
click at [538, 228] on link "13" at bounding box center [541, 240] width 33 height 34
type input "[DATE]"
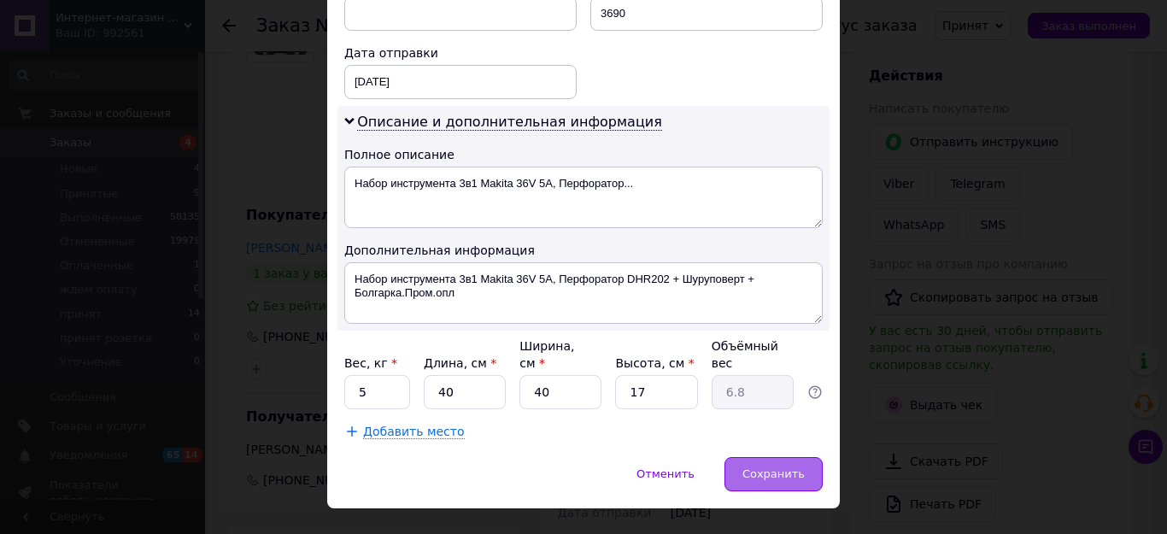
click at [771, 467] on span "Сохранить" at bounding box center [773, 473] width 62 height 13
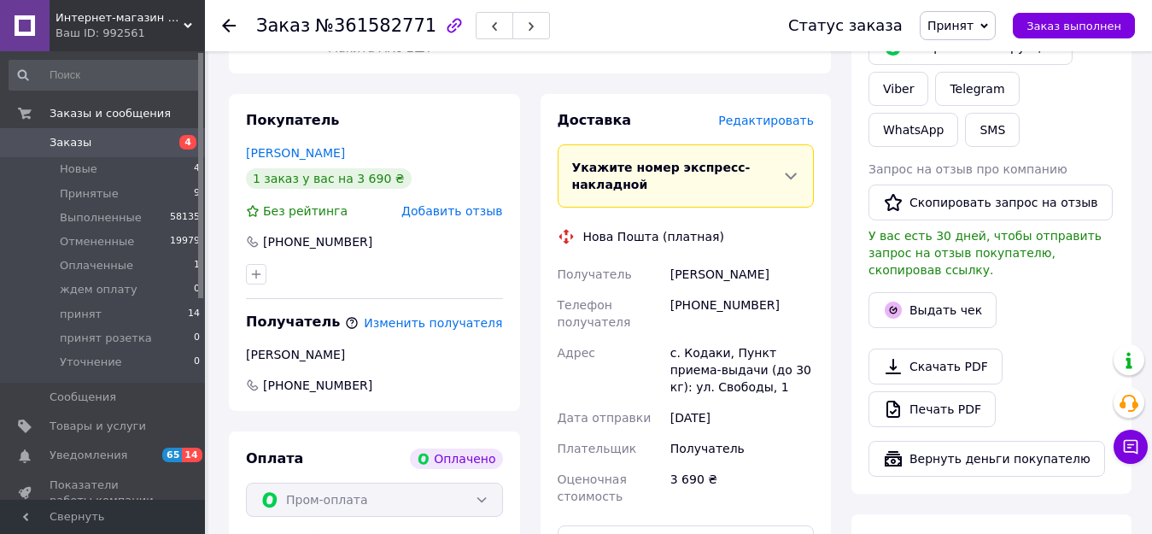
scroll to position [769, 0]
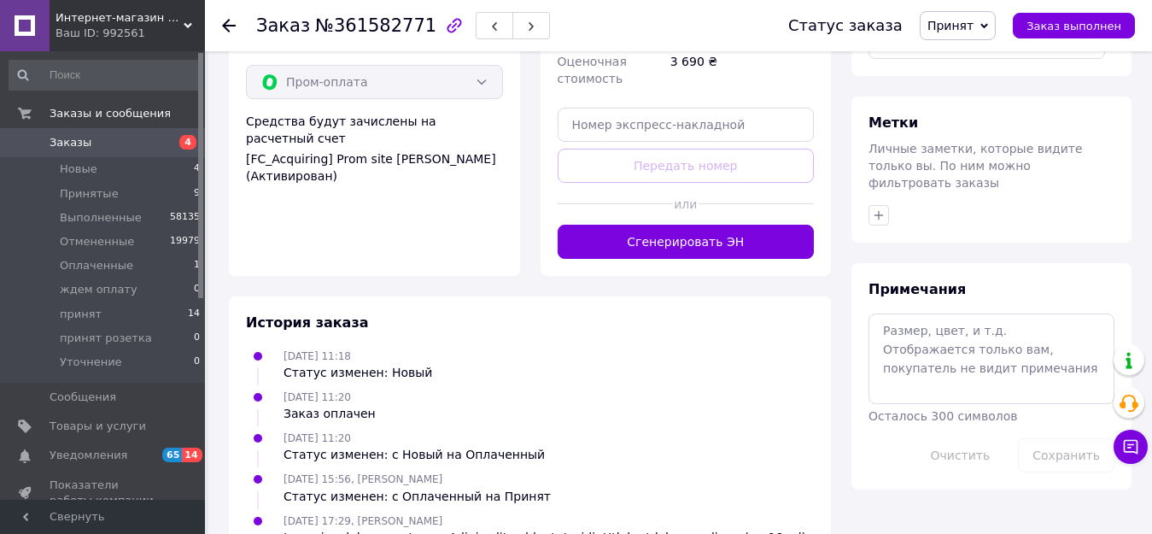
click at [719, 226] on button "Сгенерировать ЭН" at bounding box center [686, 242] width 257 height 34
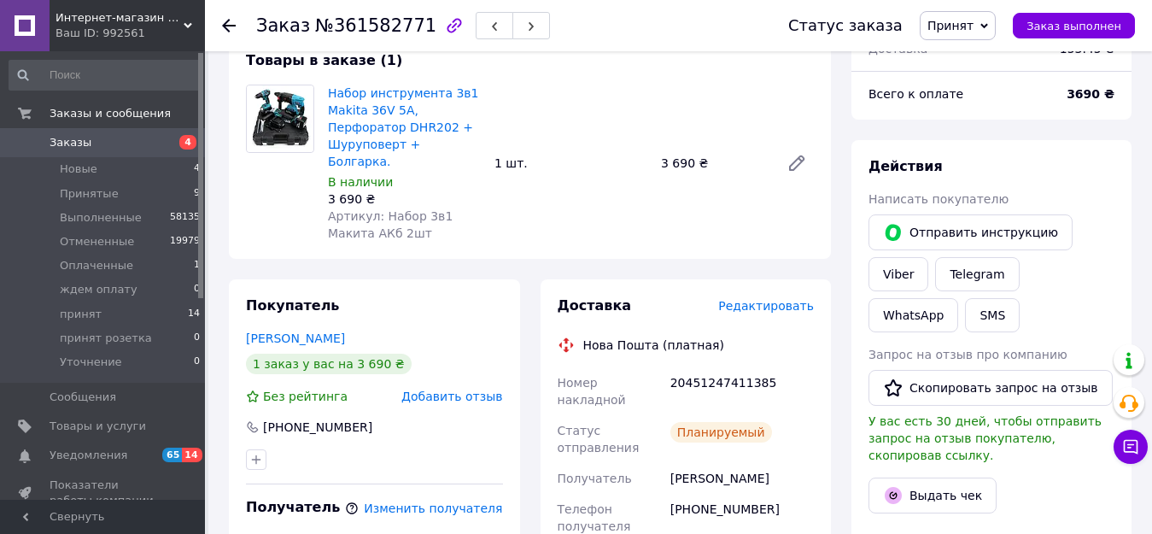
scroll to position [85, 0]
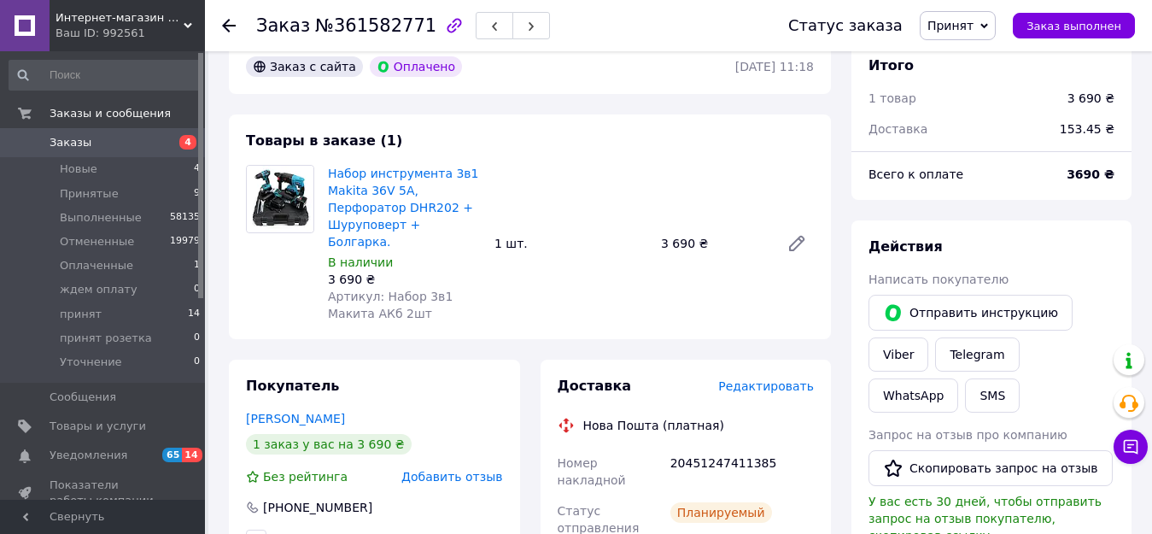
click at [974, 32] on span "Принят" at bounding box center [950, 26] width 46 height 14
click at [971, 160] on li "принят" at bounding box center [975, 162] width 109 height 26
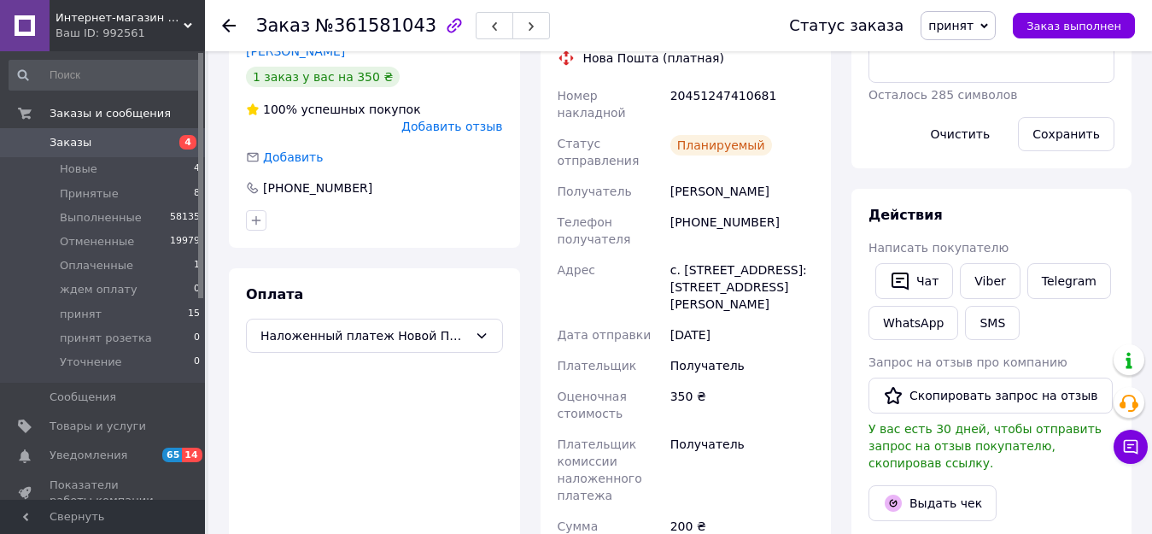
scroll to position [427, 0]
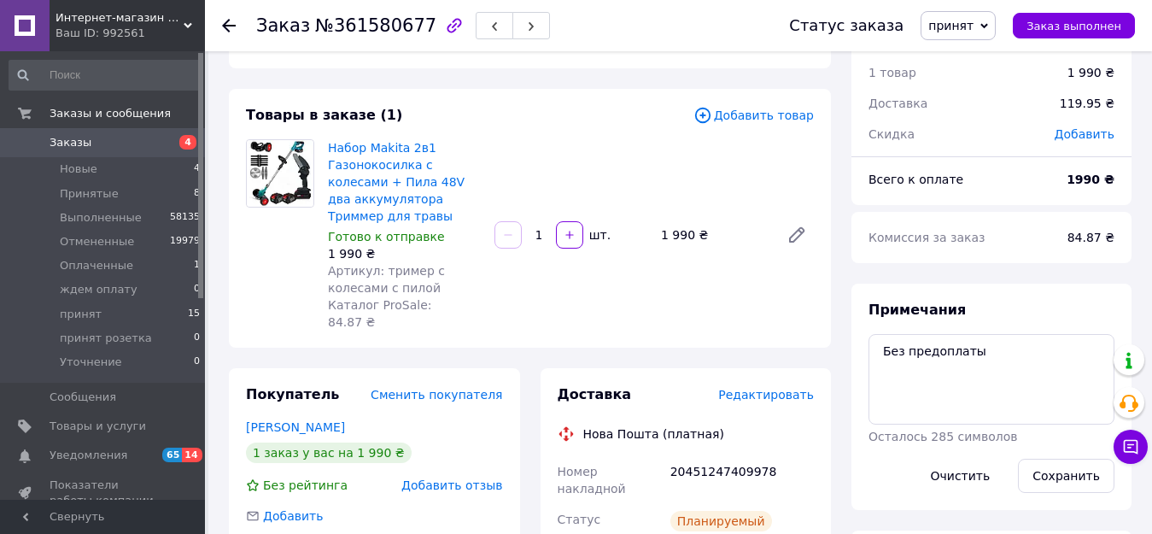
scroll to position [342, 0]
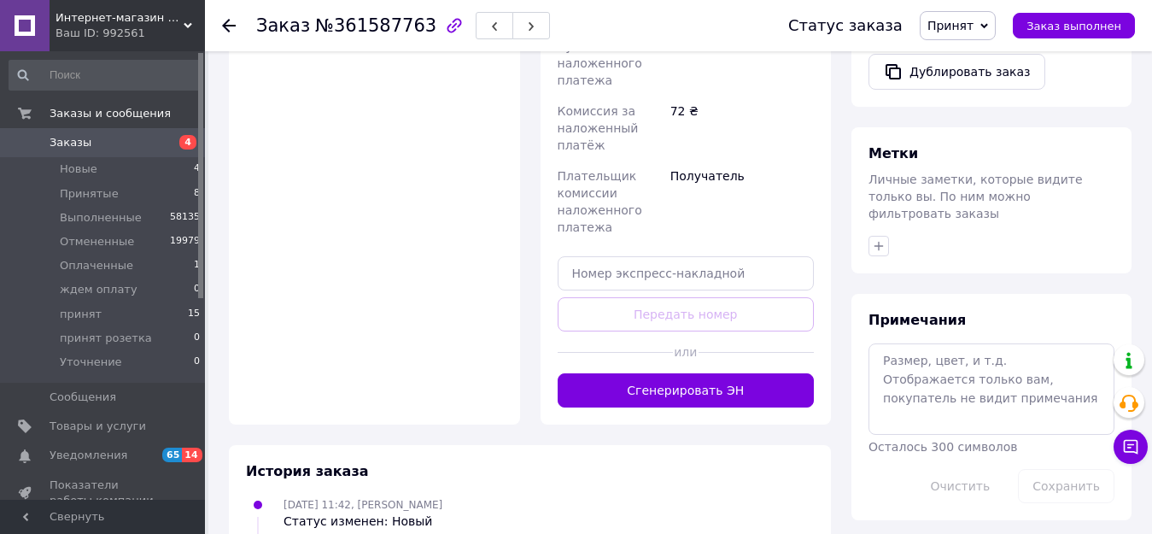
scroll to position [683, 0]
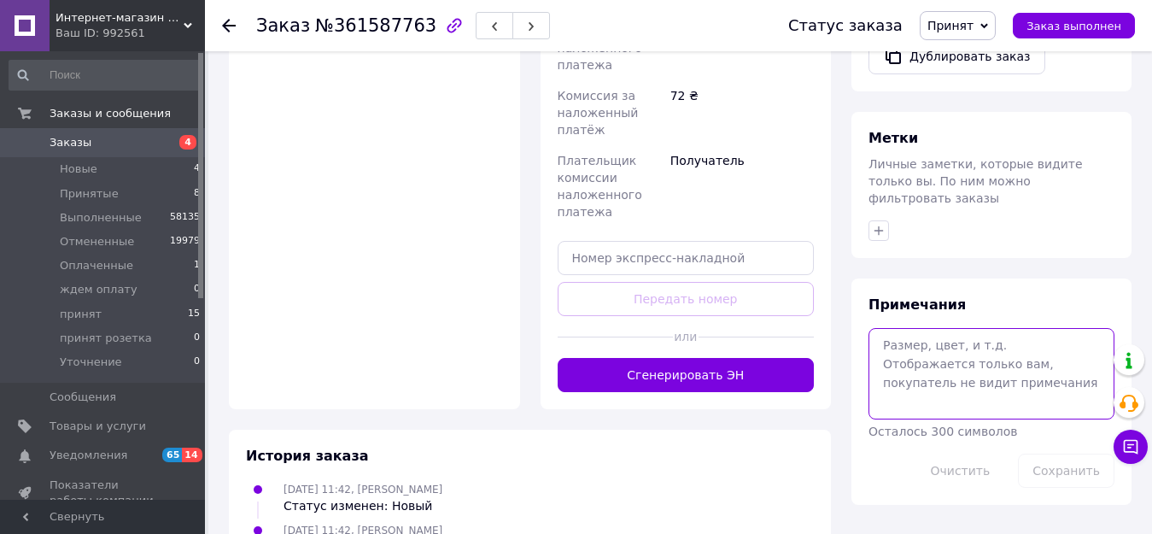
click at [923, 328] on textarea at bounding box center [992, 373] width 246 height 91
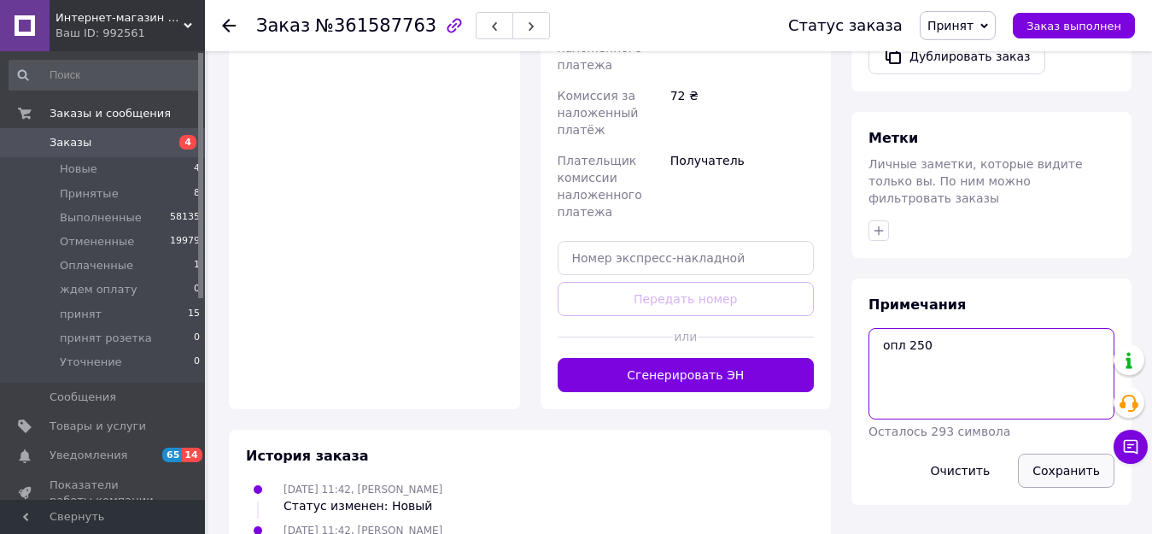
type textarea "опл 250"
click at [1068, 453] on button "Сохранить" at bounding box center [1066, 470] width 97 height 34
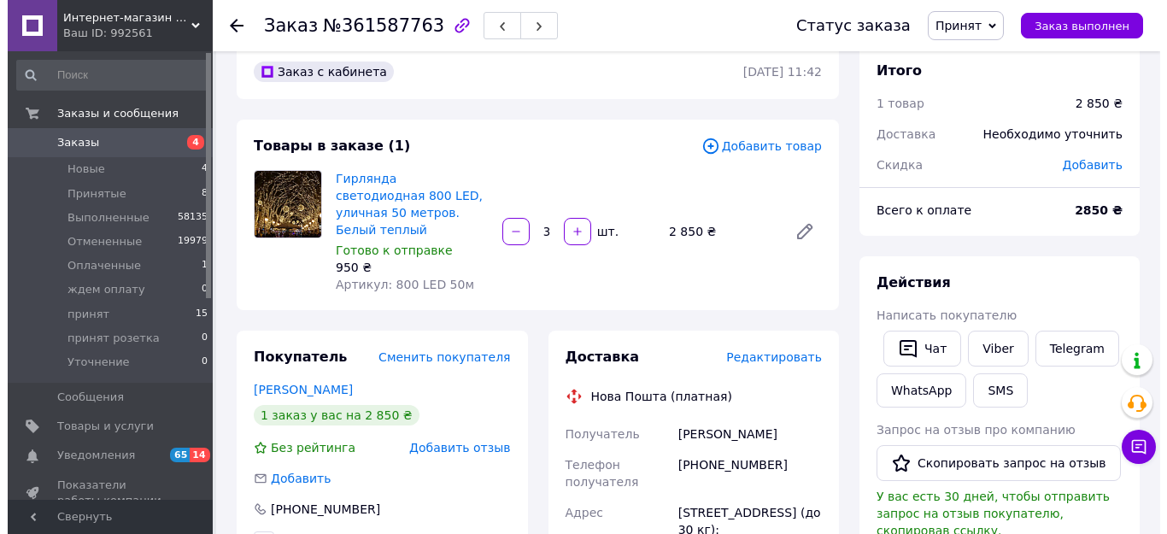
scroll to position [0, 0]
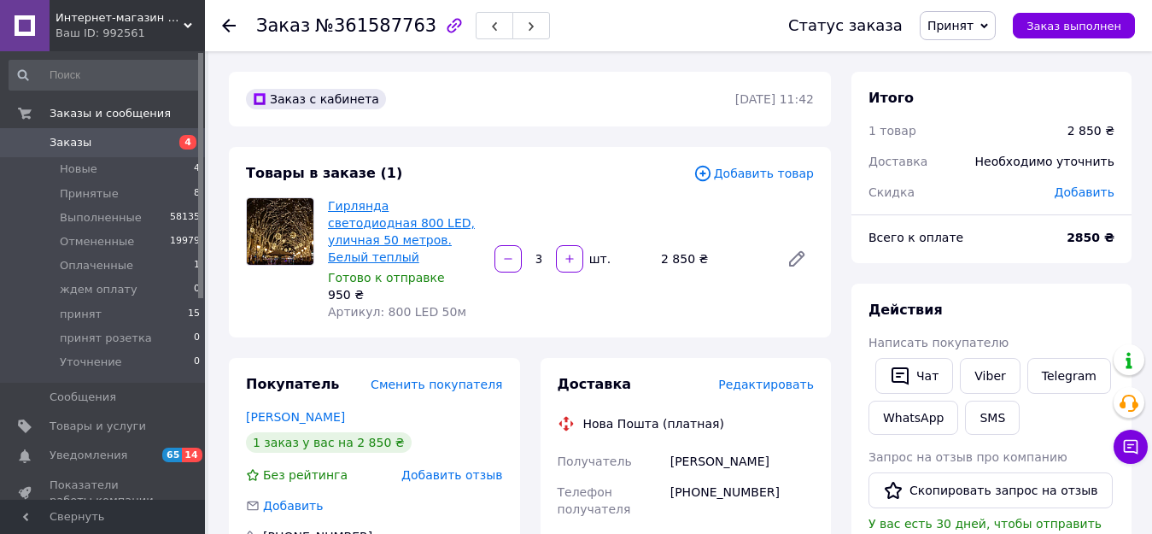
click at [383, 214] on link "Гирлянда светодиодная 800 LED, уличная 50 метров. Белый теплый" at bounding box center [401, 231] width 147 height 65
click at [757, 377] on span "Редактировать" at bounding box center [766, 384] width 96 height 14
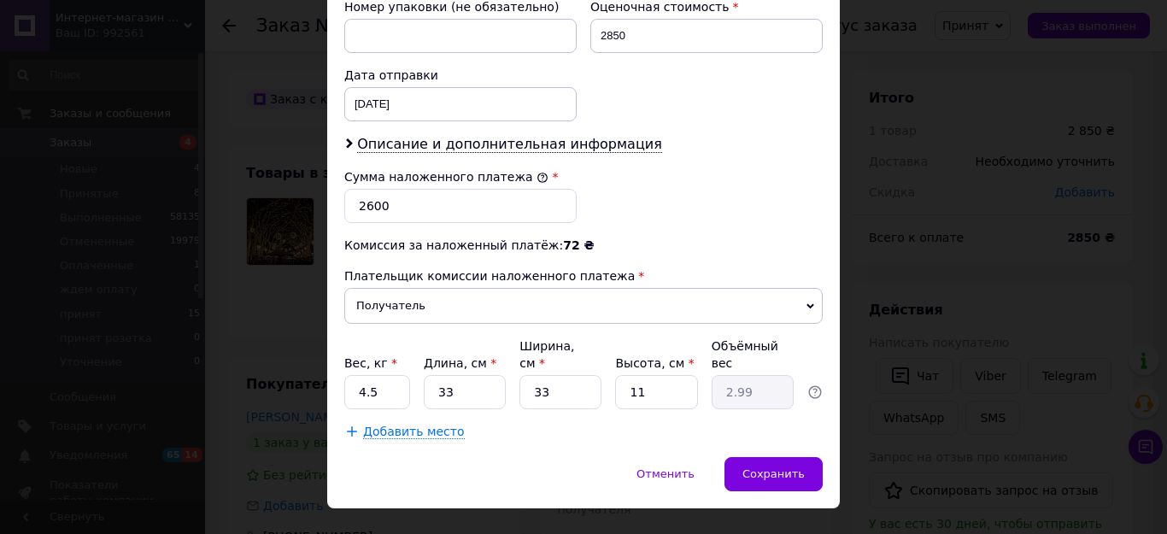
scroll to position [684, 0]
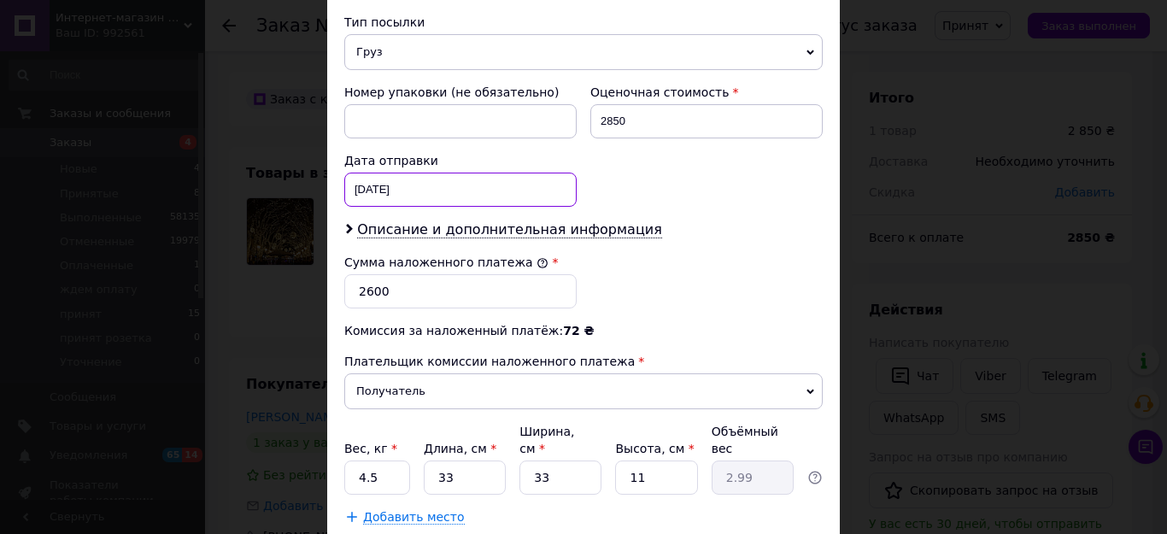
click at [430, 178] on div "[DATE] < 2025 > < Сентябрь > Пн Вт Ср Чт Пт Сб Вс 1 2 3 4 5 6 7 8 9 10 11 12 13…" at bounding box center [460, 190] width 232 height 34
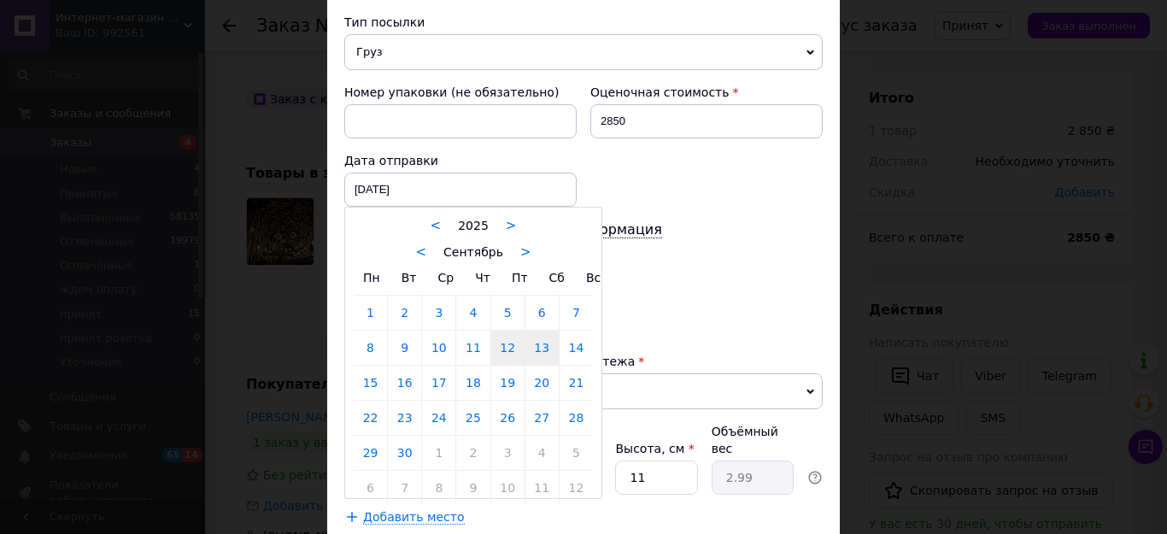
click at [541, 331] on link "13" at bounding box center [541, 347] width 33 height 34
type input "[DATE]"
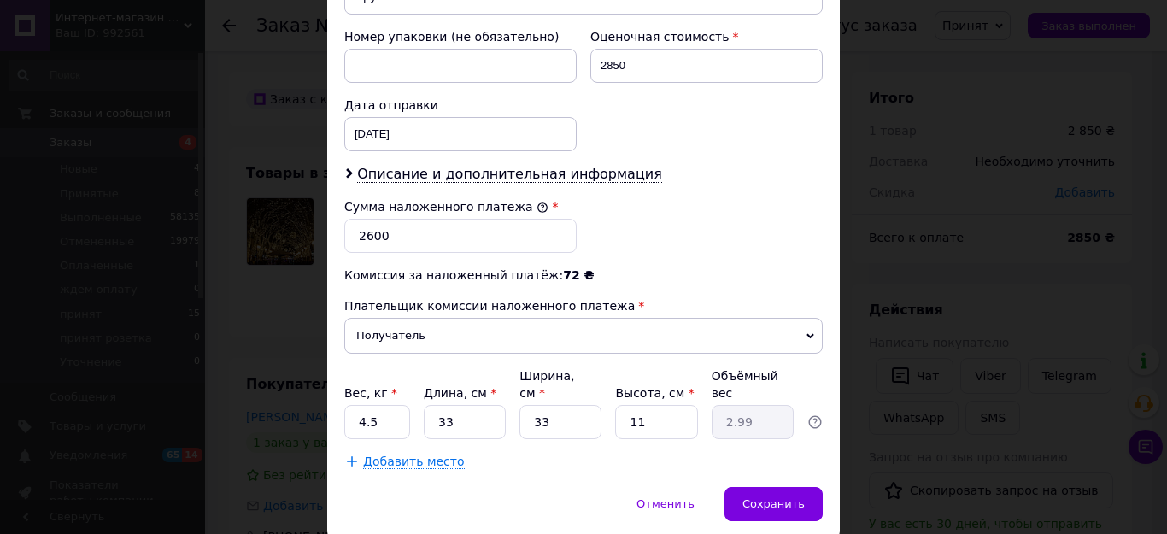
scroll to position [769, 0]
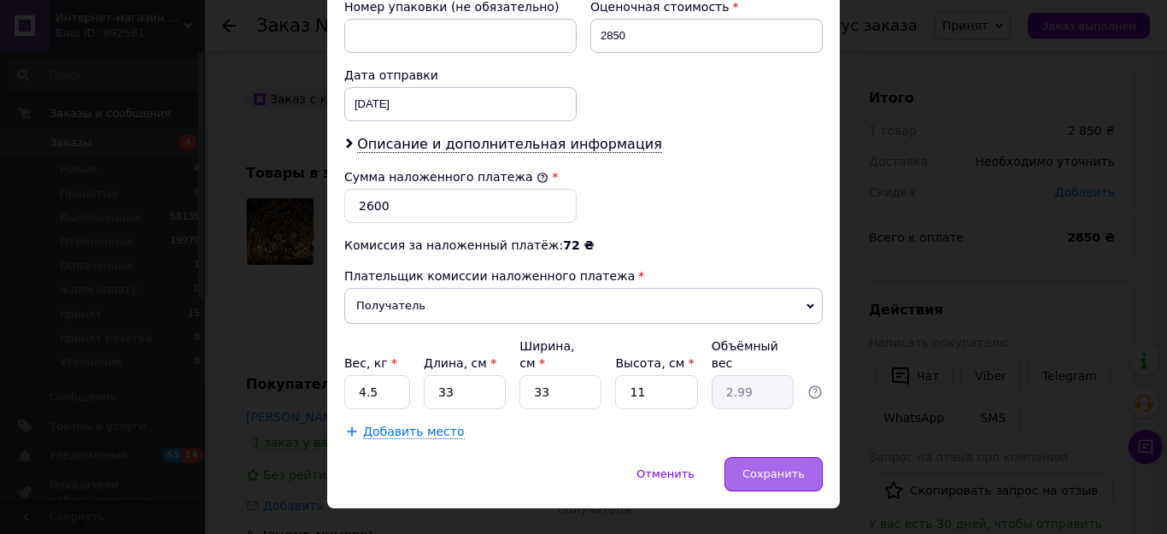
click at [781, 457] on div "Сохранить" at bounding box center [773, 474] width 98 height 34
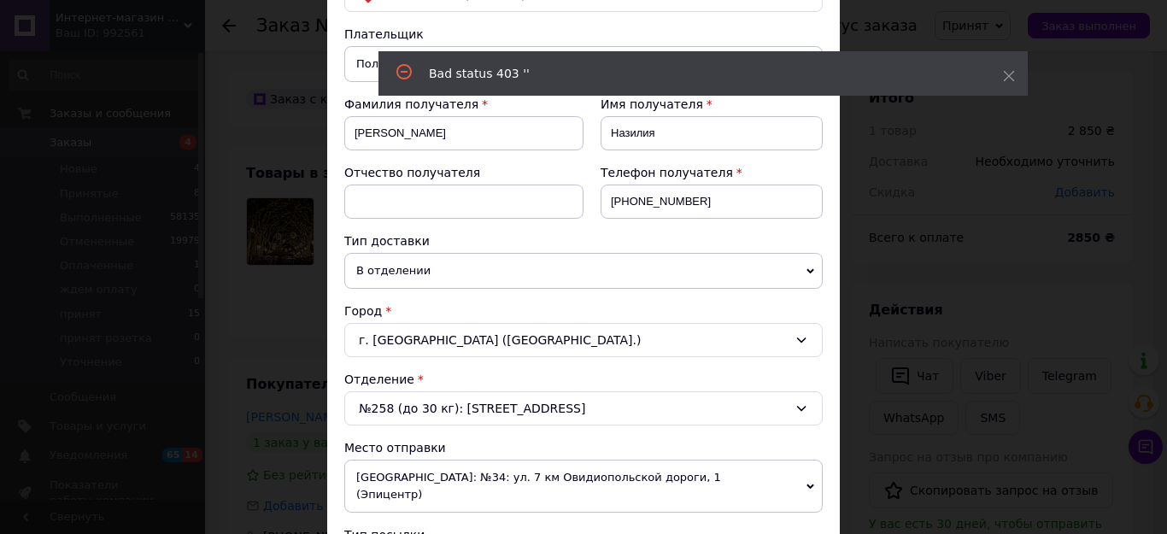
scroll to position [0, 0]
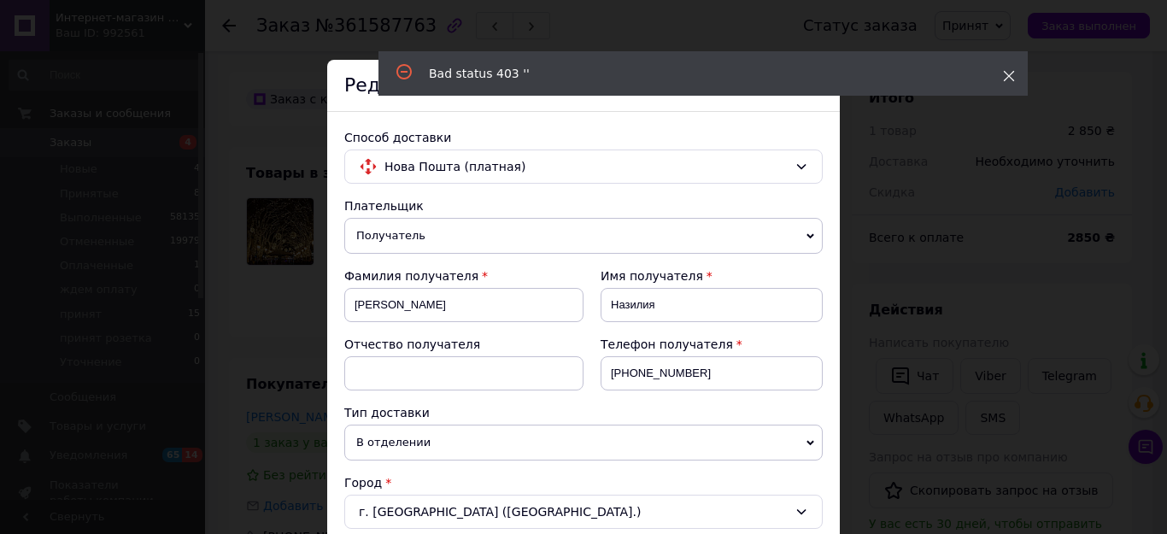
click at [1012, 81] on icon at bounding box center [1009, 76] width 12 height 12
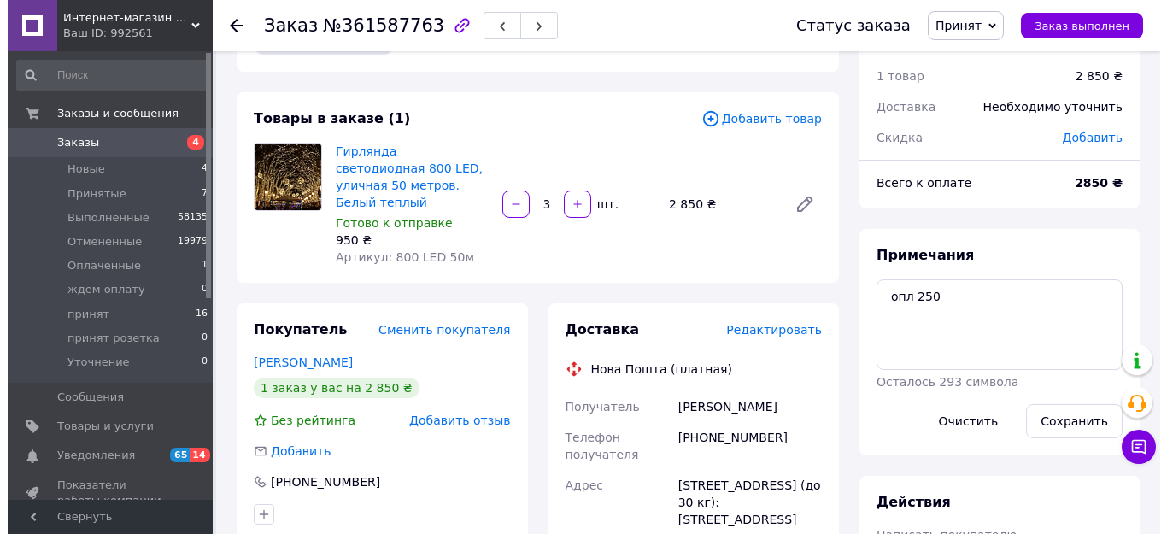
scroll to position [85, 0]
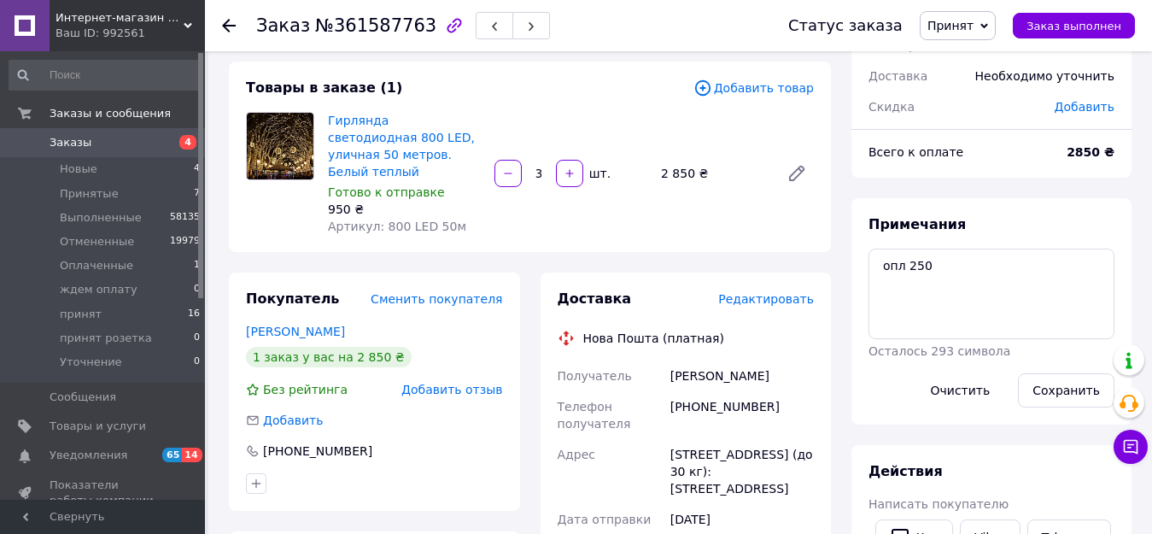
click at [745, 292] on span "Редактировать" at bounding box center [766, 299] width 96 height 14
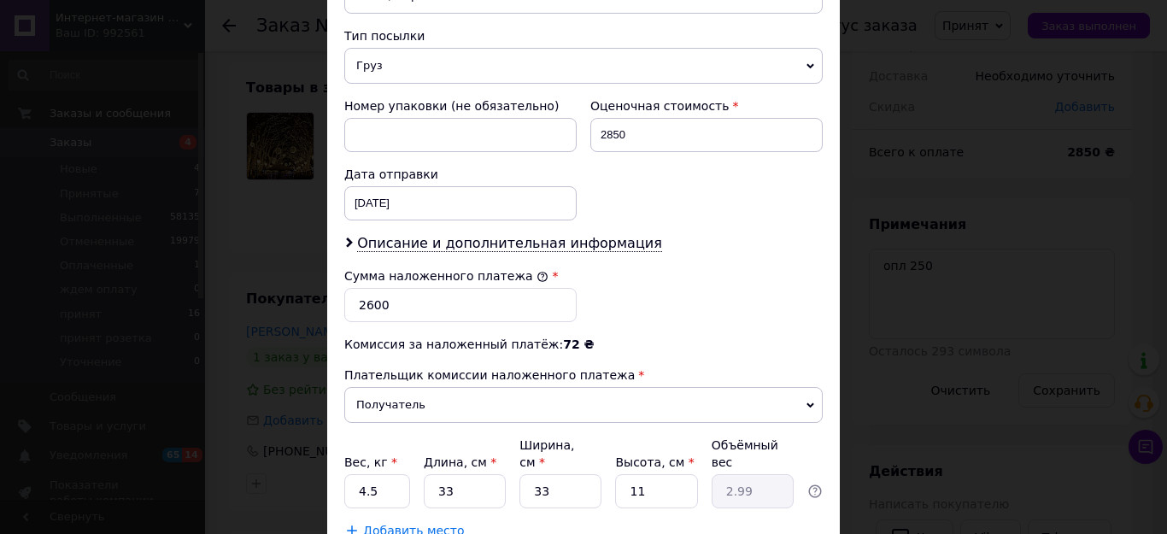
scroll to position [683, 0]
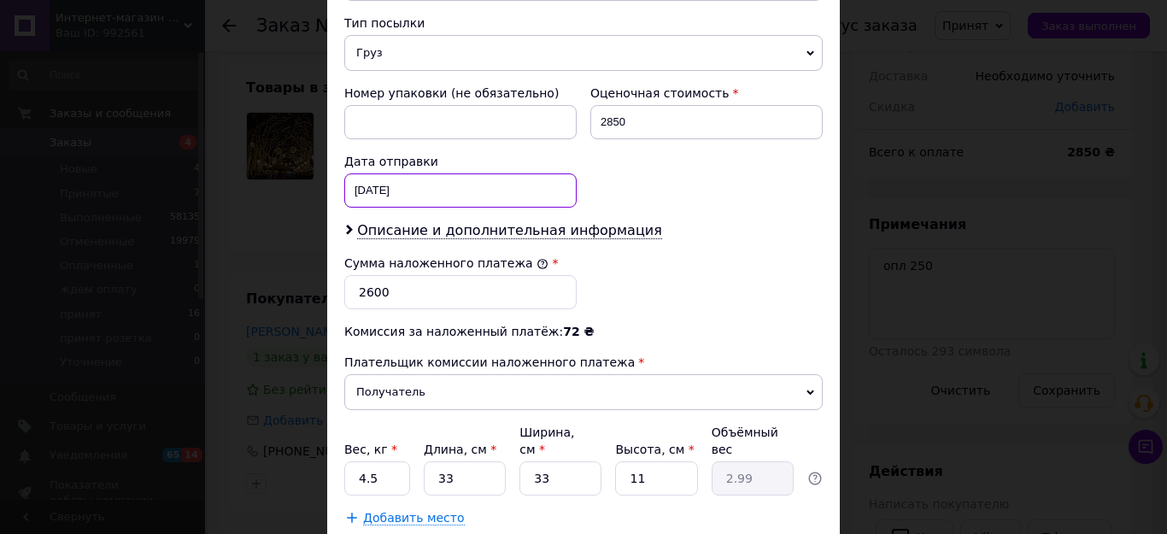
click at [427, 173] on div "[DATE] < 2025 > < Сентябрь > Пн Вт Ср Чт Пт Сб Вс 1 2 3 4 5 6 7 8 9 10 11 12 13…" at bounding box center [460, 190] width 232 height 34
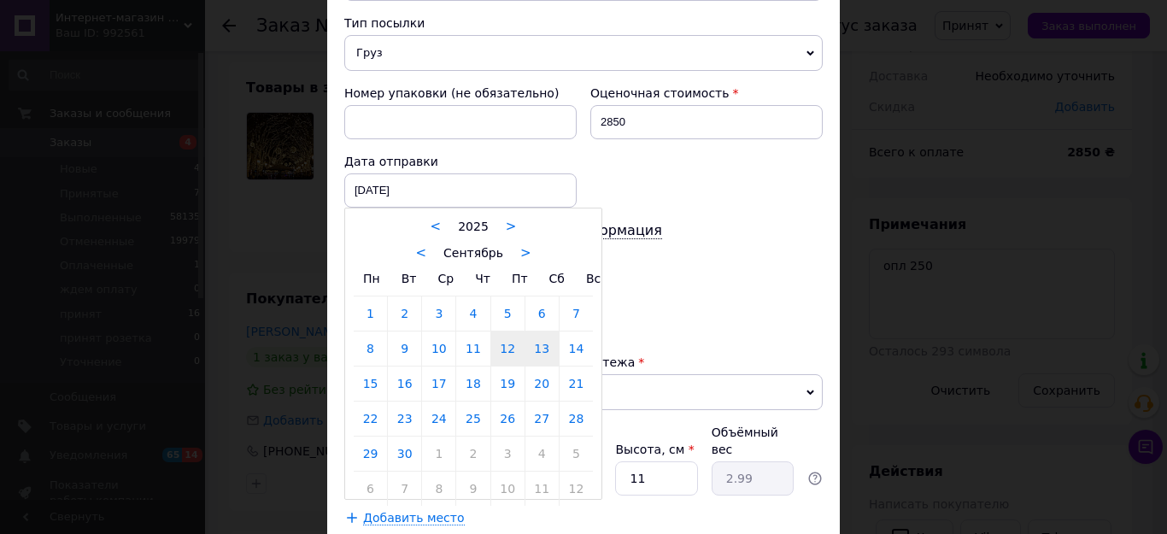
click at [538, 331] on link "13" at bounding box center [541, 348] width 33 height 34
type input "[DATE]"
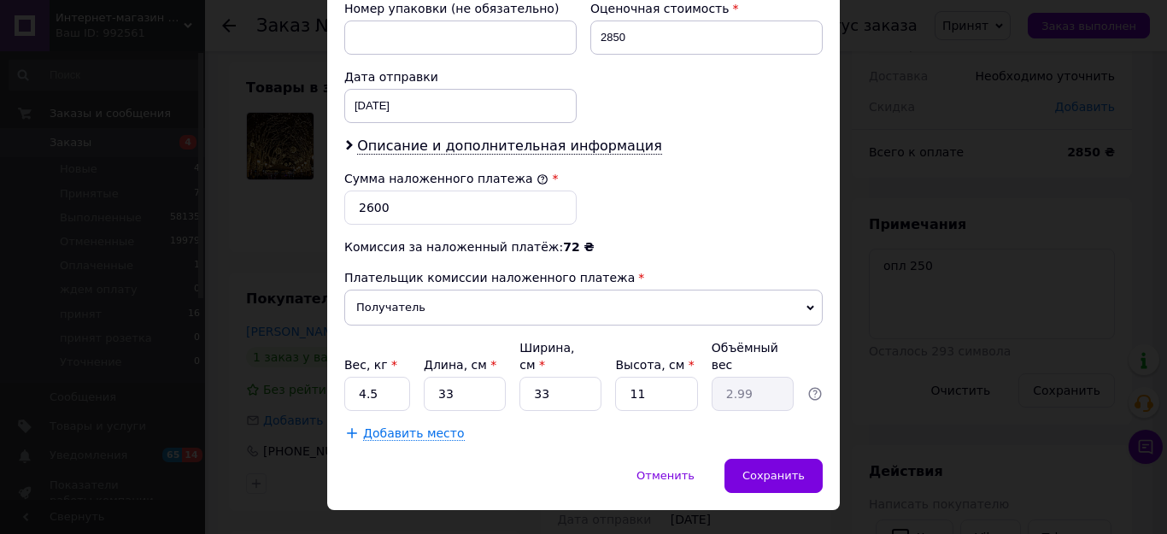
scroll to position [769, 0]
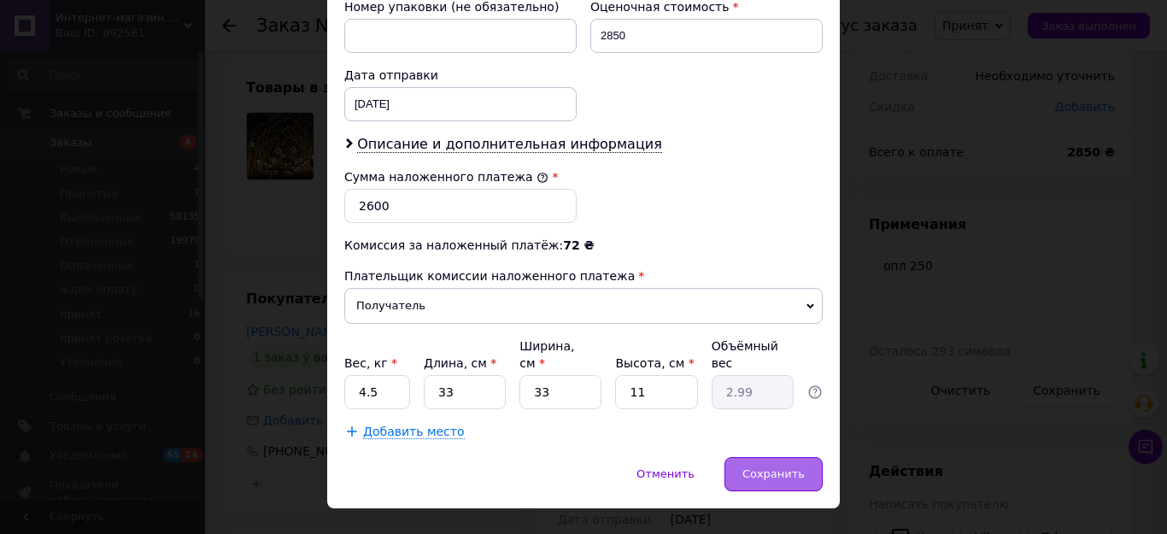
click at [772, 467] on span "Сохранить" at bounding box center [773, 473] width 62 height 13
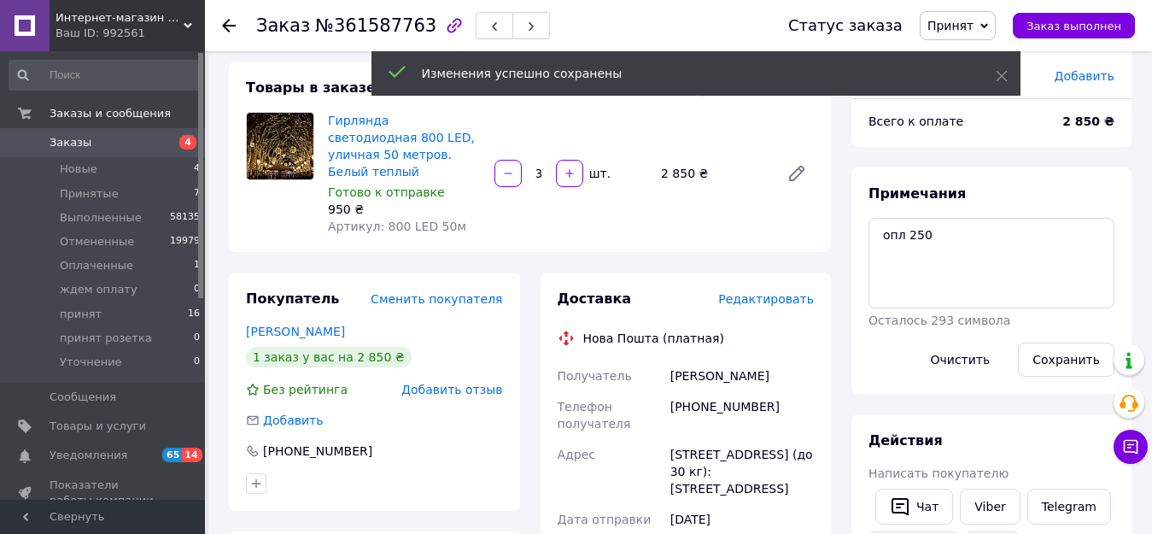
click at [766, 292] on span "Редактировать" at bounding box center [766, 299] width 96 height 14
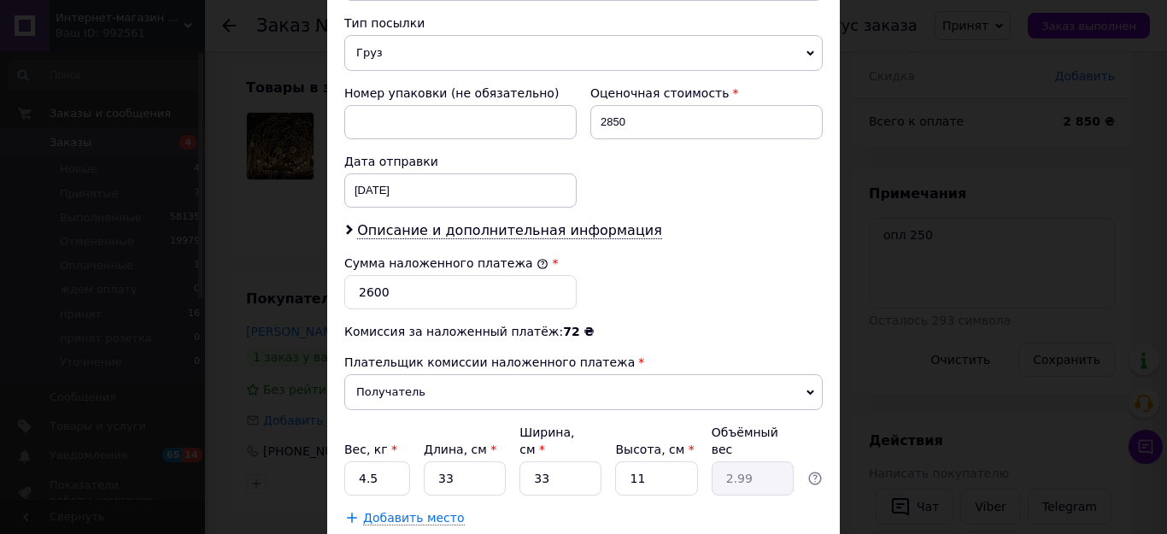
scroll to position [769, 0]
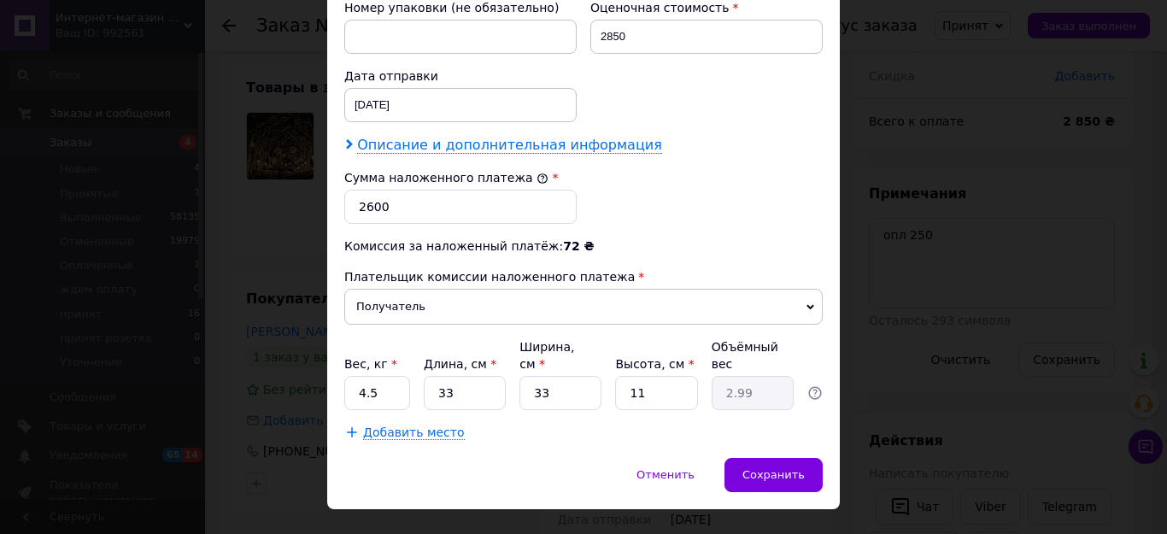
click at [444, 137] on span "Описание и дополнительная информация" at bounding box center [509, 145] width 305 height 17
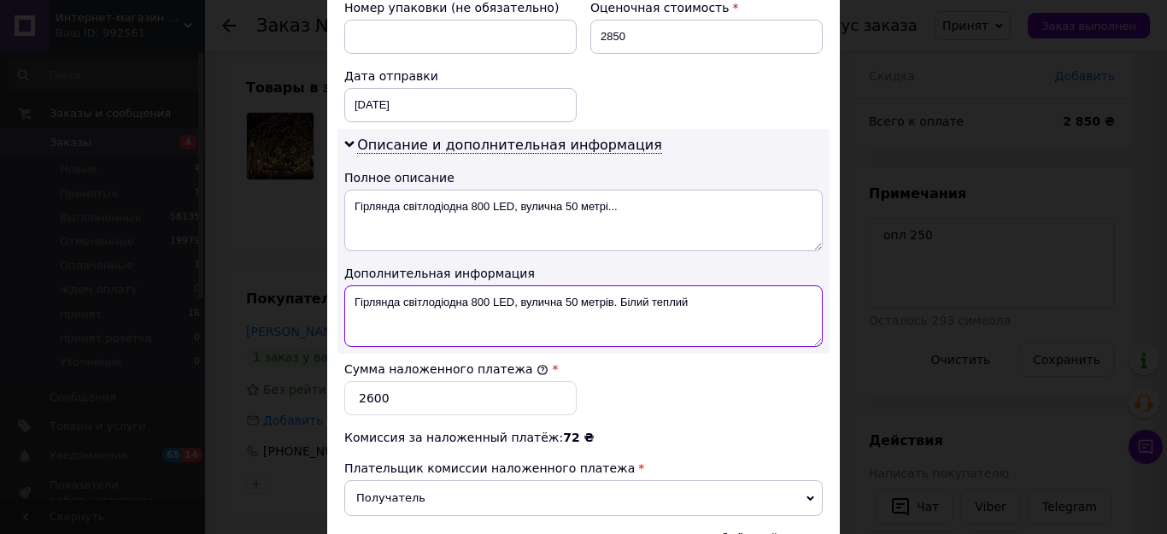
click at [695, 291] on textarea "Гірлянда світлодіодна 800 LED, вулична 50 метрів. Білий теплий" at bounding box center [583, 315] width 478 height 61
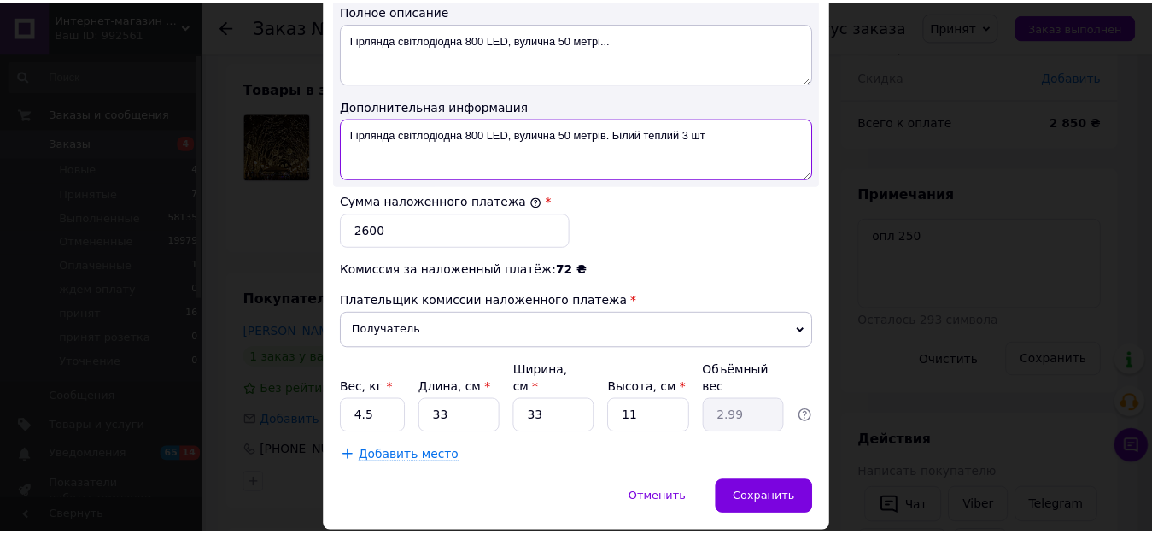
scroll to position [961, 0]
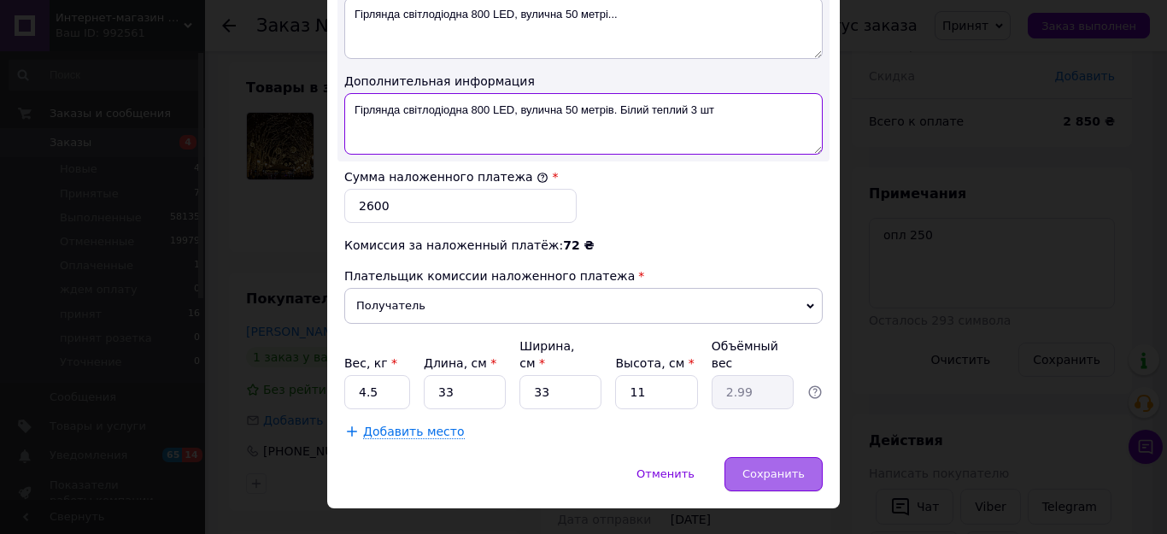
type textarea "Гірлянда світлодіодна 800 LED, вулична 50 метрів. Білий теплий 3 шт"
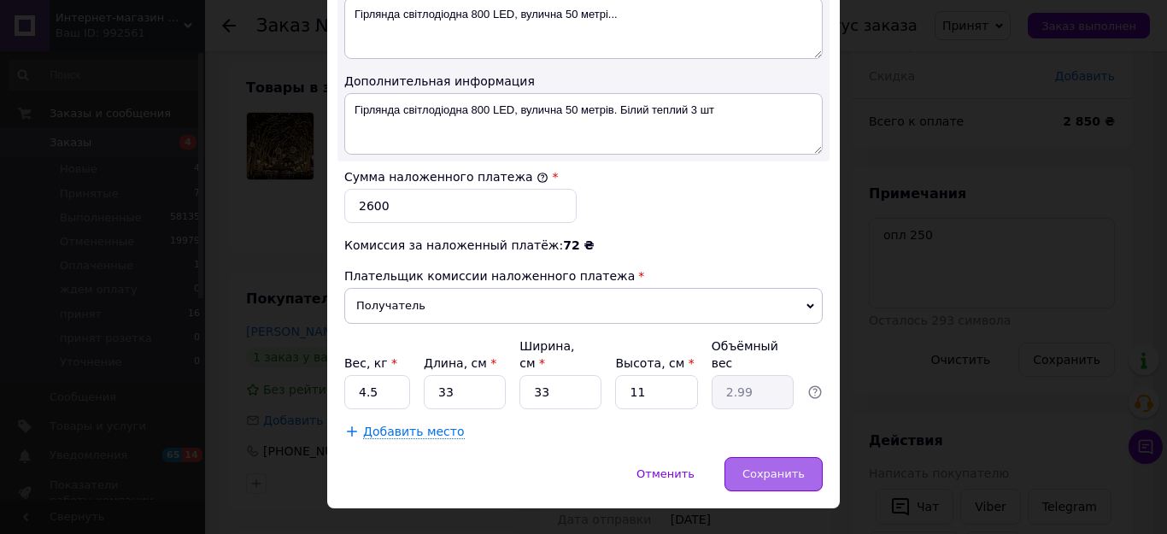
click at [779, 467] on span "Сохранить" at bounding box center [773, 473] width 62 height 13
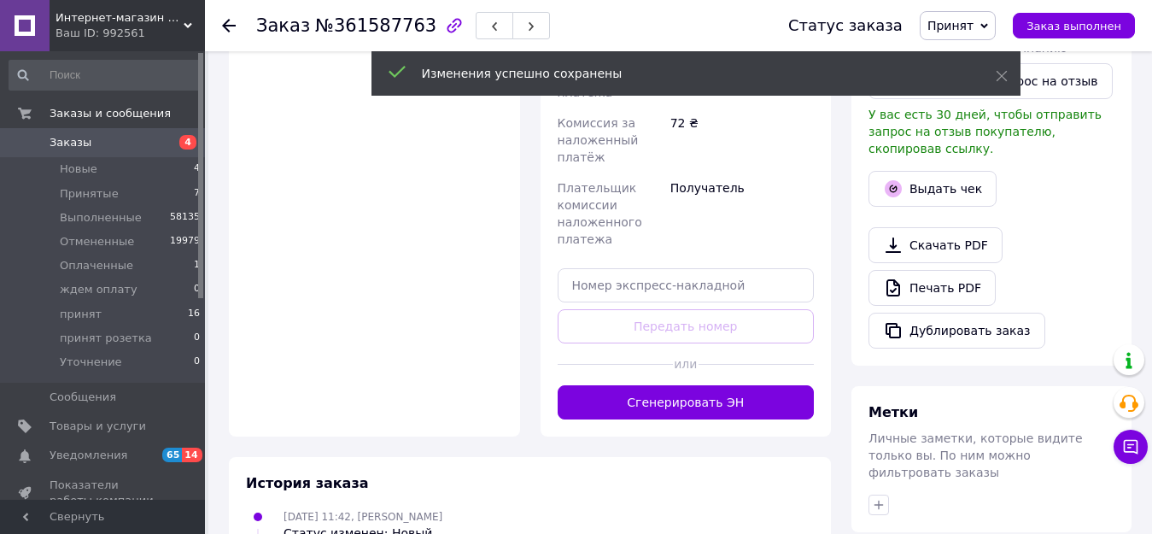
scroll to position [683, 0]
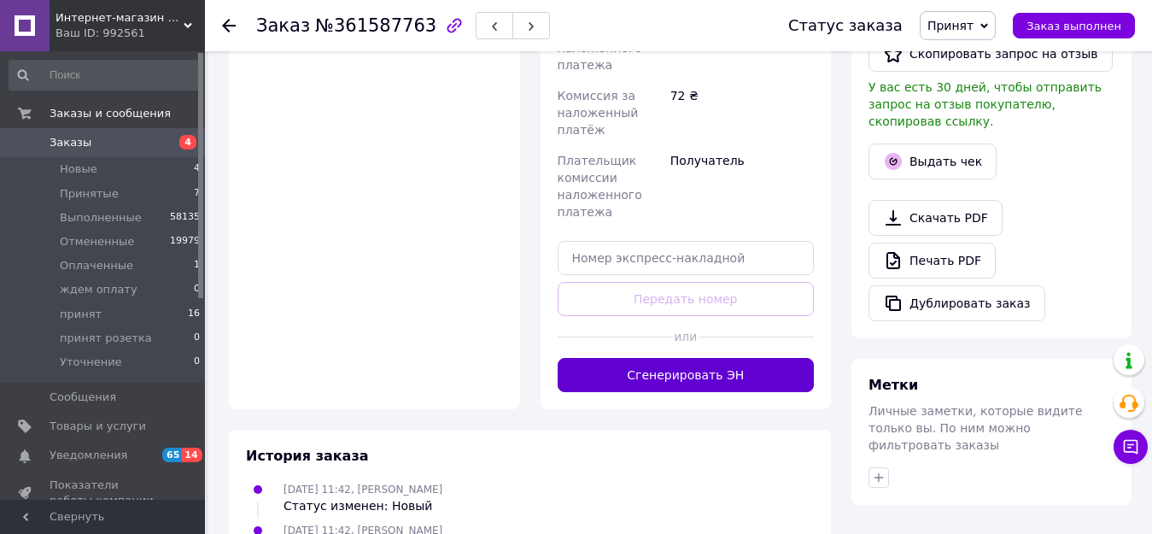
click at [723, 361] on button "Сгенерировать ЭН" at bounding box center [686, 375] width 257 height 34
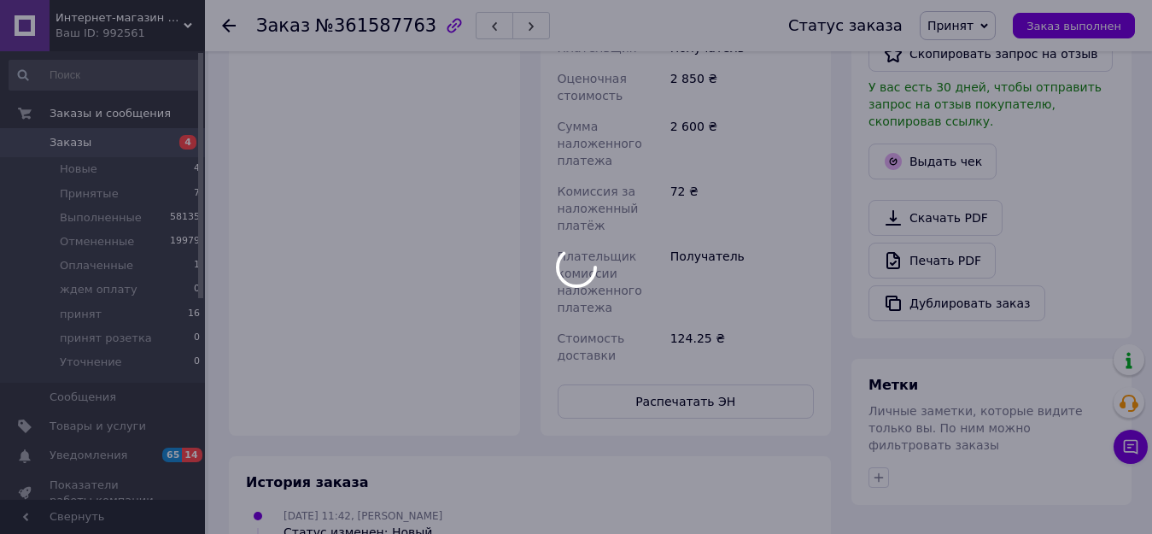
scroll to position [20, 0]
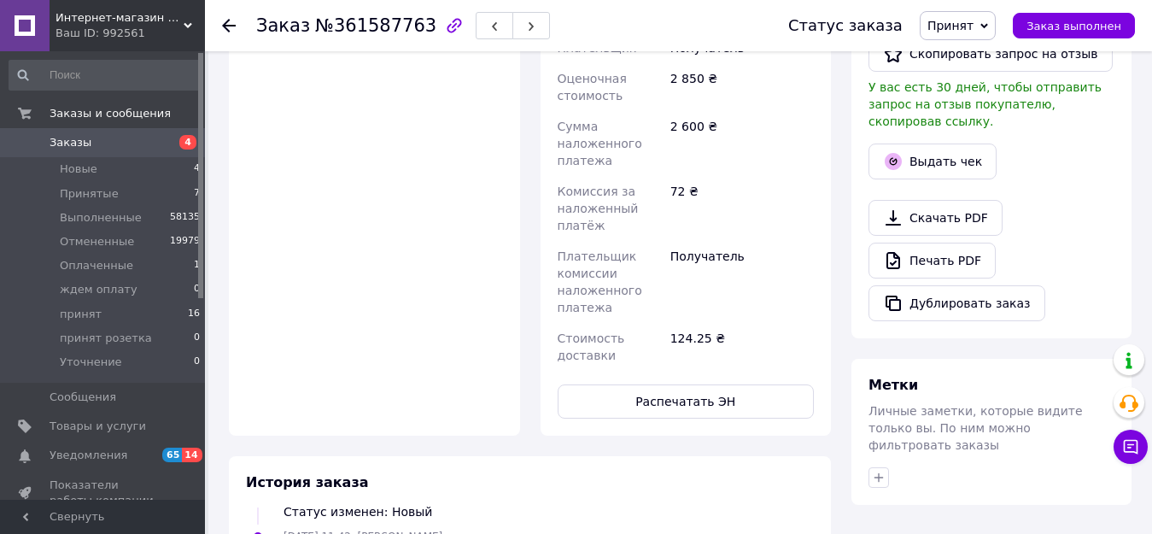
click at [974, 24] on span "Принят" at bounding box center [950, 26] width 46 height 14
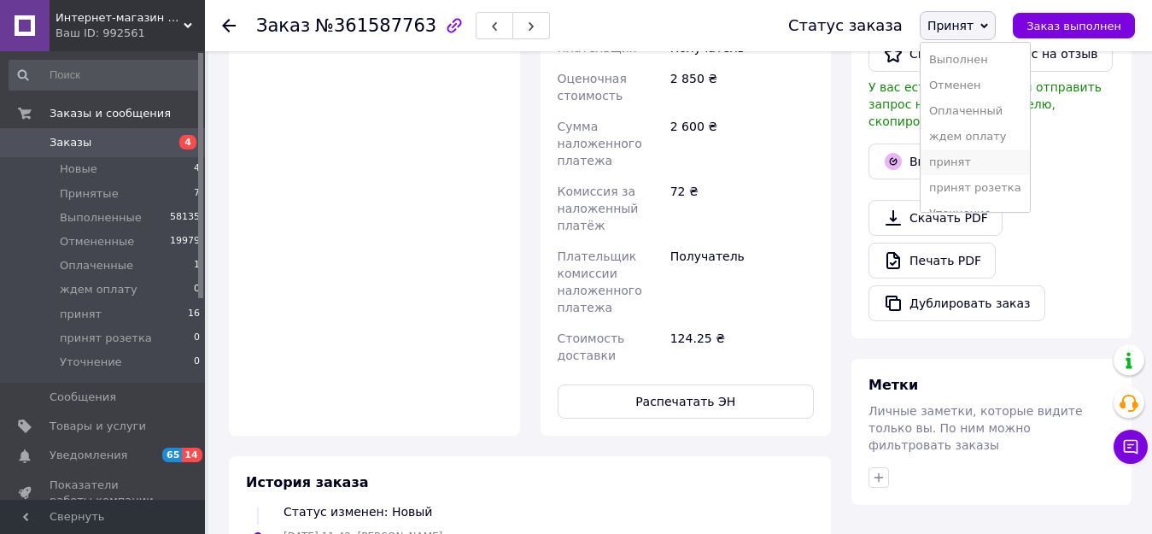
click at [969, 159] on li "принят" at bounding box center [975, 162] width 109 height 26
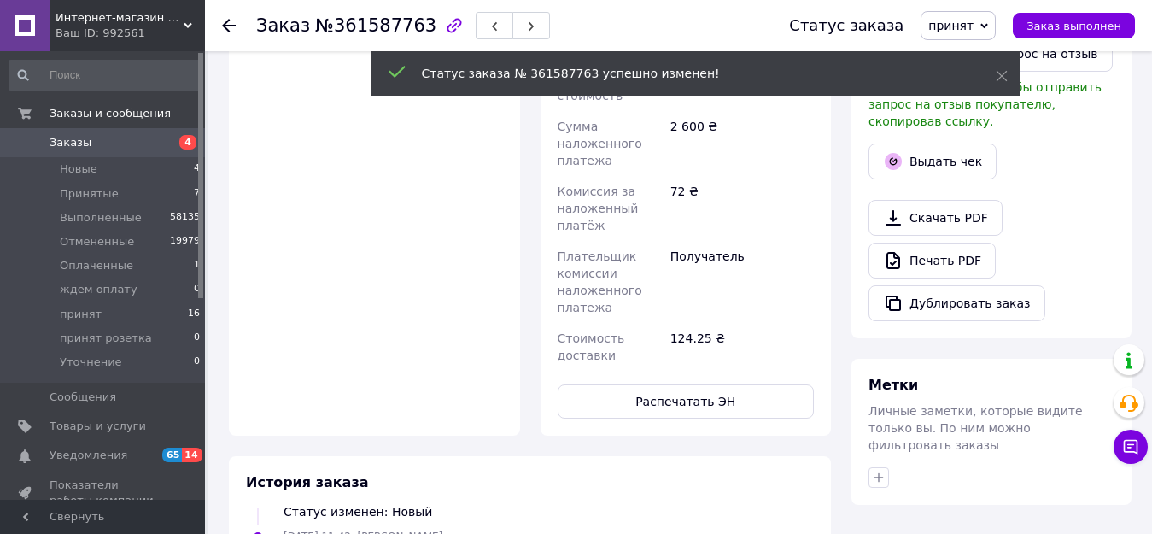
scroll to position [61, 0]
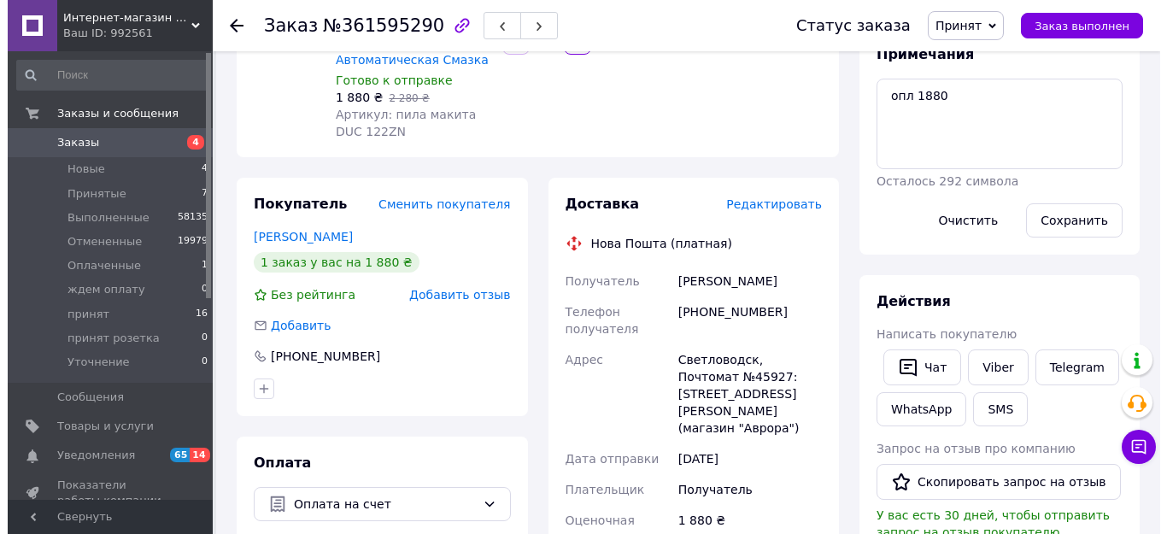
scroll to position [256, 0]
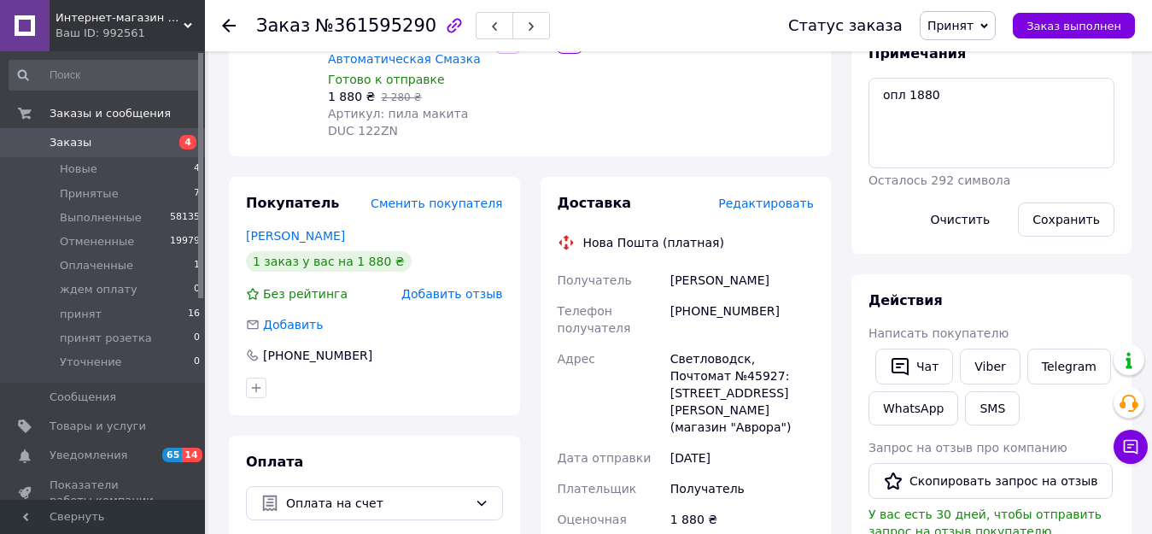
click at [763, 196] on span "Редактировать" at bounding box center [766, 203] width 96 height 14
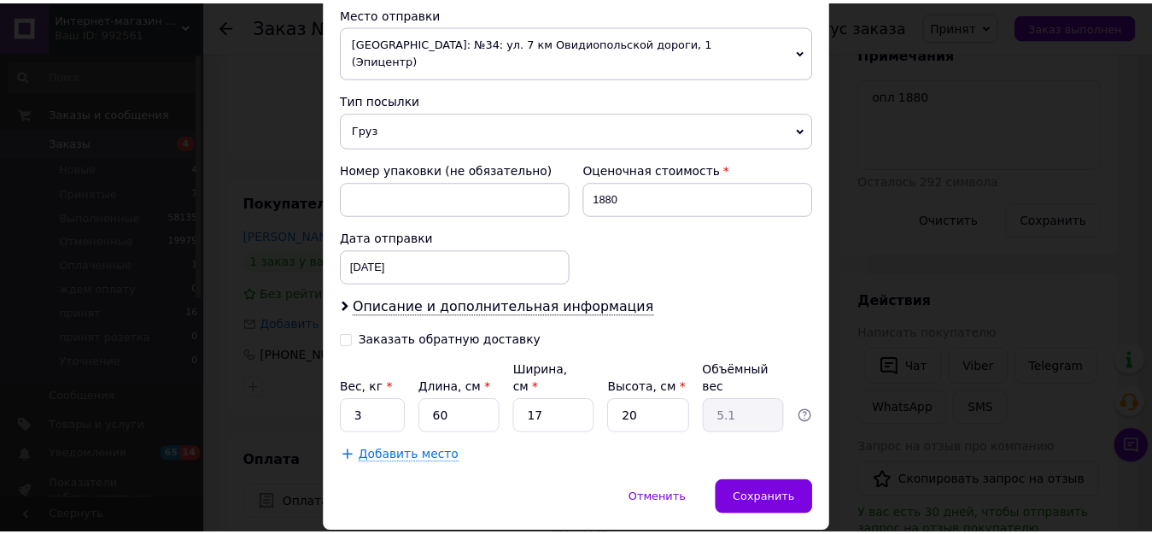
scroll to position [631, 0]
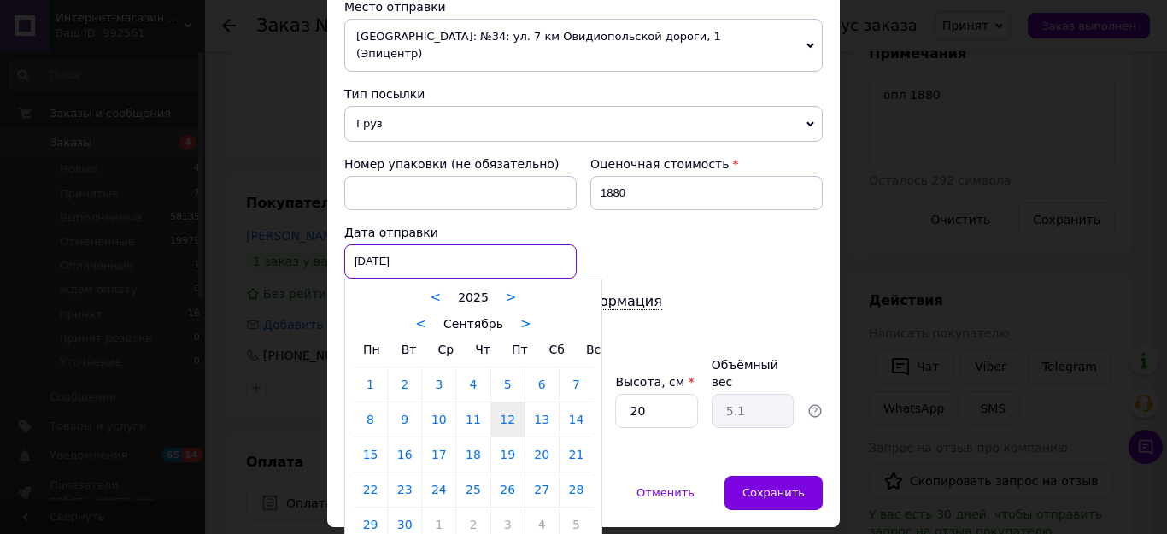
drag, startPoint x: 426, startPoint y: 225, endPoint x: 431, endPoint y: 238, distance: 14.6
click at [425, 244] on div "[DATE] < 2025 > < Сентябрь > Пн Вт Ср Чт Пт Сб Вс 1 2 3 4 5 6 7 8 9 10 11 12 13…" at bounding box center [460, 261] width 232 height 34
click at [540, 402] on link "13" at bounding box center [541, 419] width 33 height 34
type input "[DATE]"
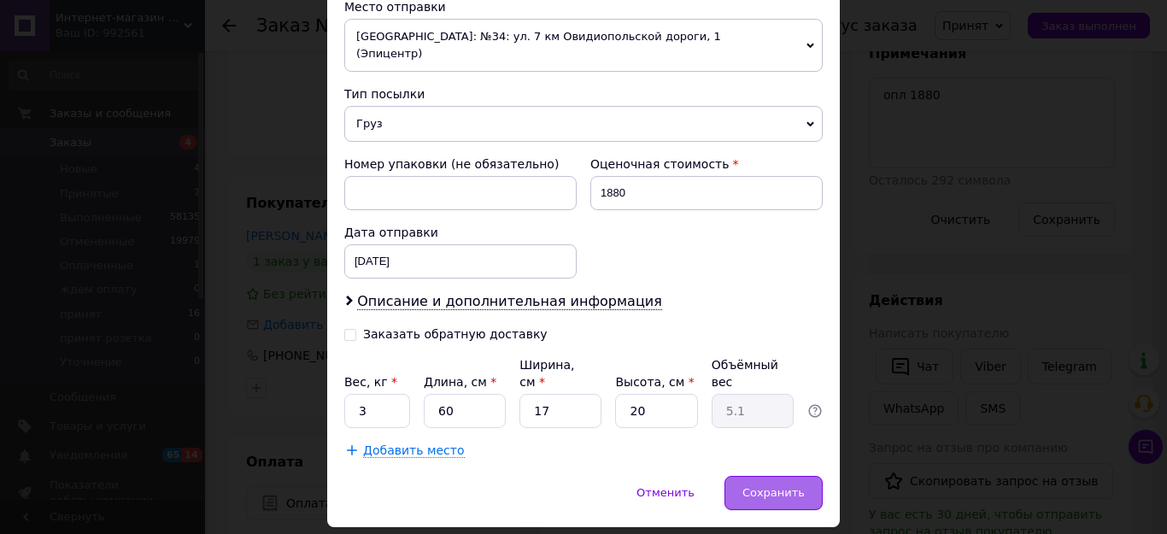
click at [779, 486] on span "Сохранить" at bounding box center [773, 492] width 62 height 13
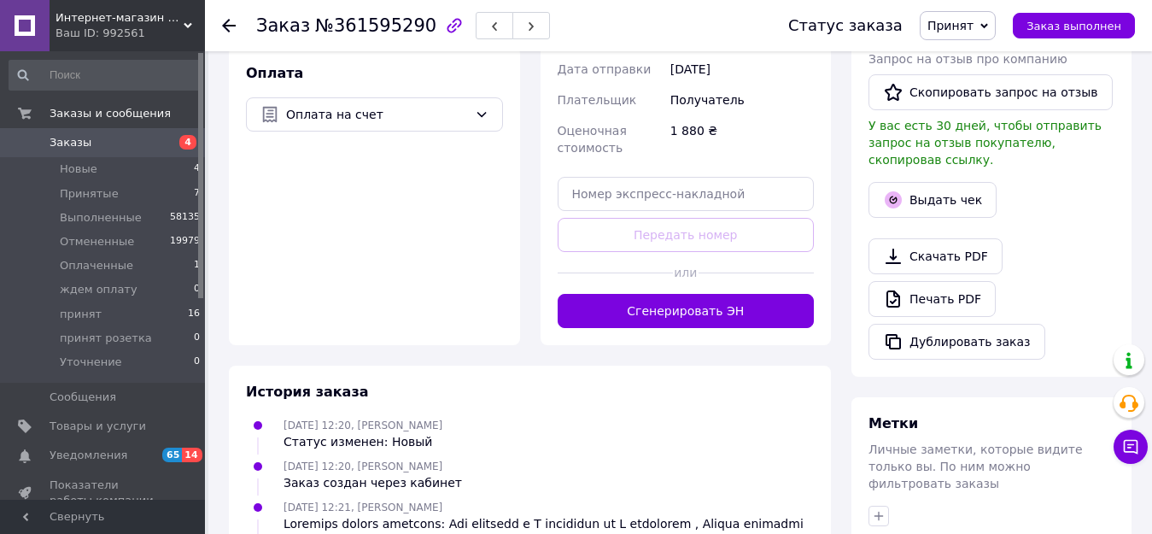
scroll to position [683, 0]
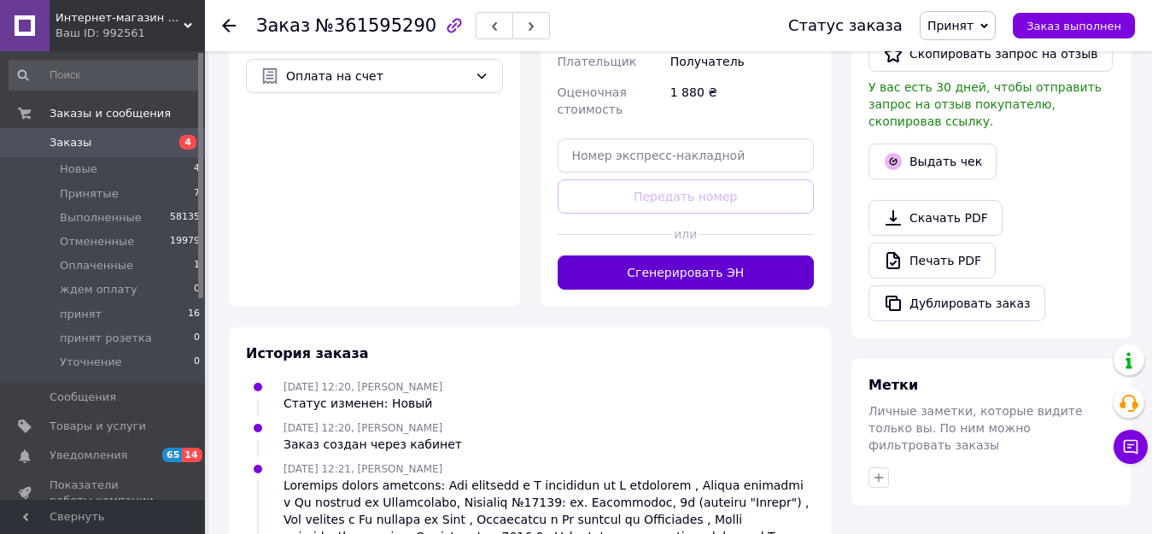
click at [734, 255] on button "Сгенерировать ЭН" at bounding box center [686, 272] width 257 height 34
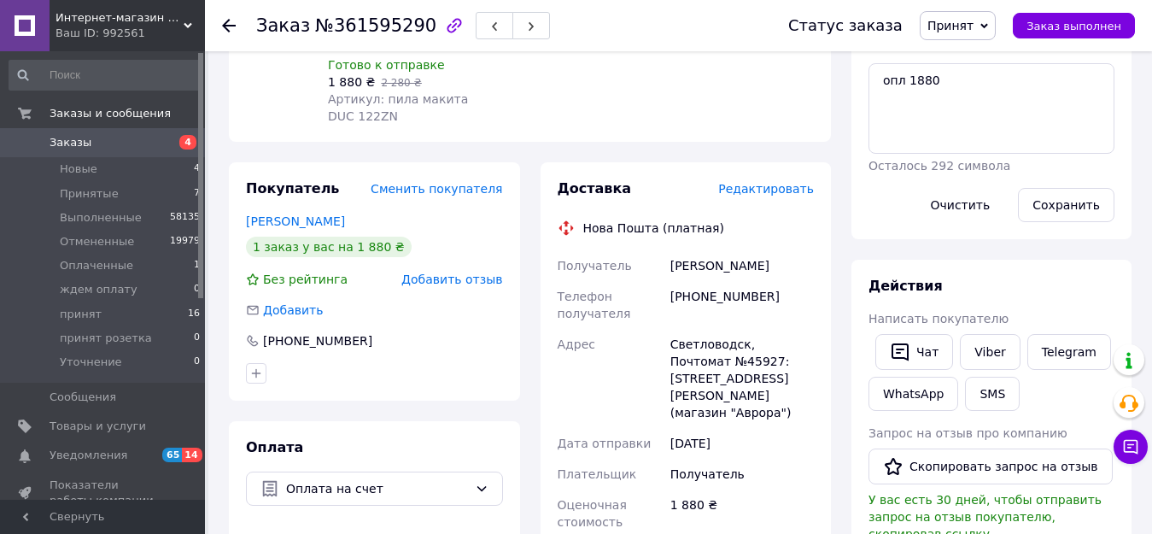
scroll to position [256, 0]
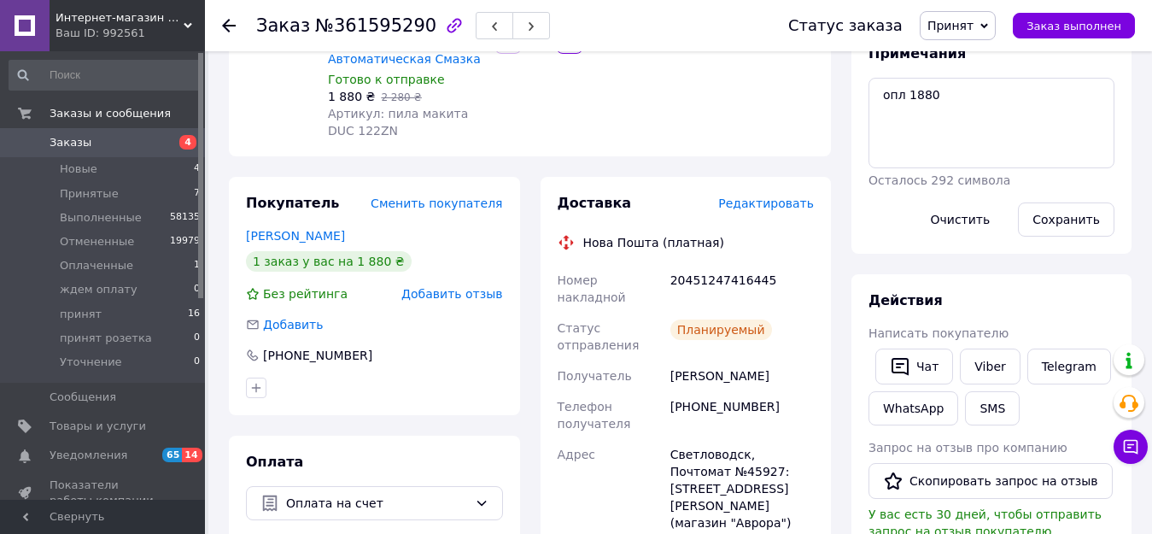
click at [990, 23] on span "Принят" at bounding box center [958, 25] width 76 height 29
click at [963, 161] on li "принят" at bounding box center [975, 162] width 109 height 26
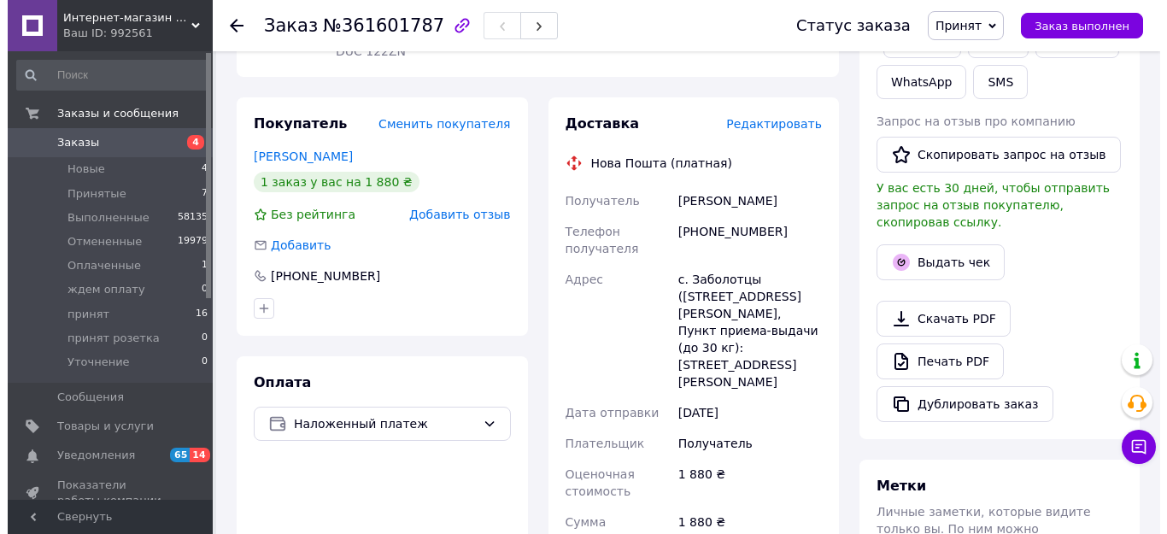
scroll to position [342, 0]
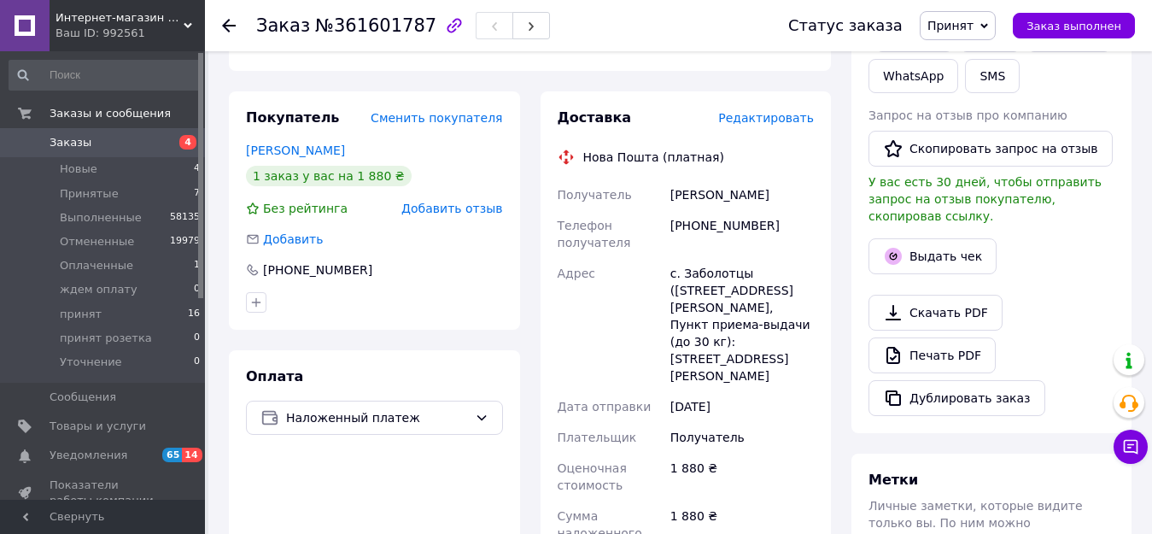
click at [769, 111] on span "Редактировать" at bounding box center [766, 118] width 96 height 14
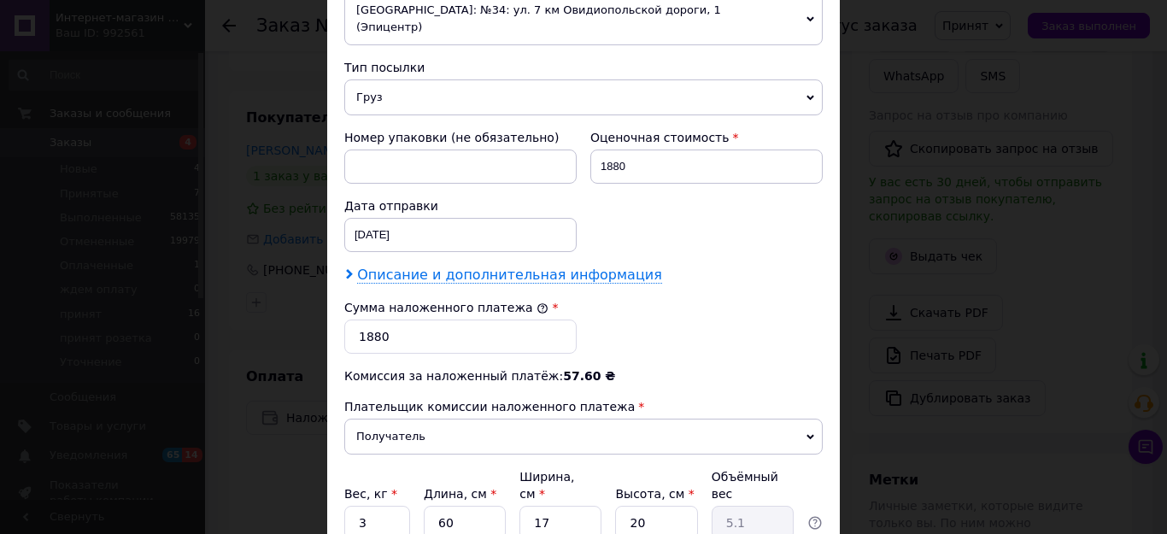
scroll to position [683, 0]
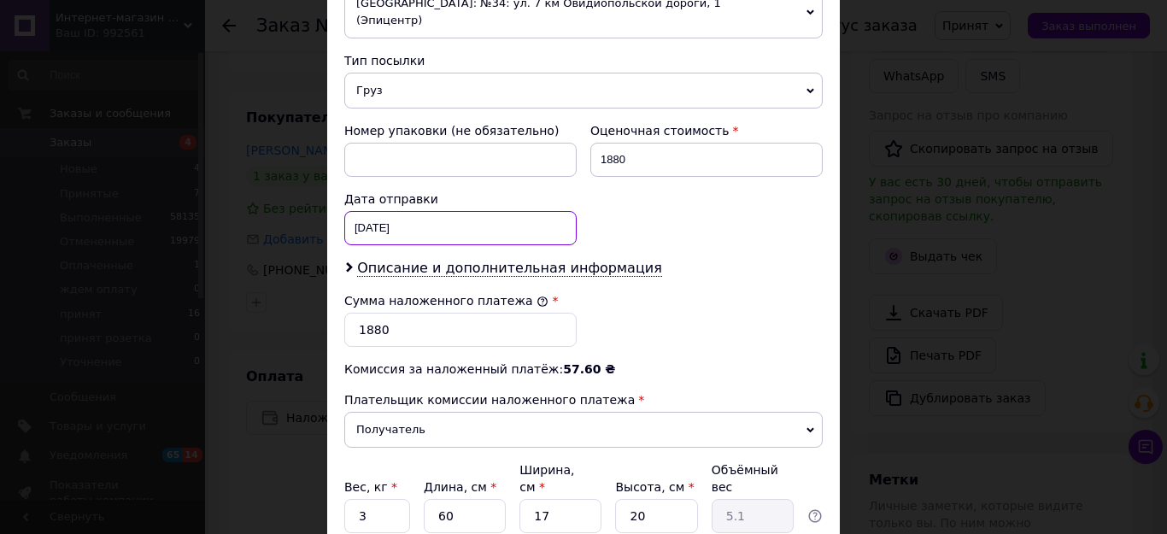
click at [426, 211] on div "[DATE] < 2025 > < Сентябрь > Пн Вт Ср Чт Пт Сб Вс 1 2 3 4 5 6 7 8 9 10 11 12 13…" at bounding box center [460, 228] width 232 height 34
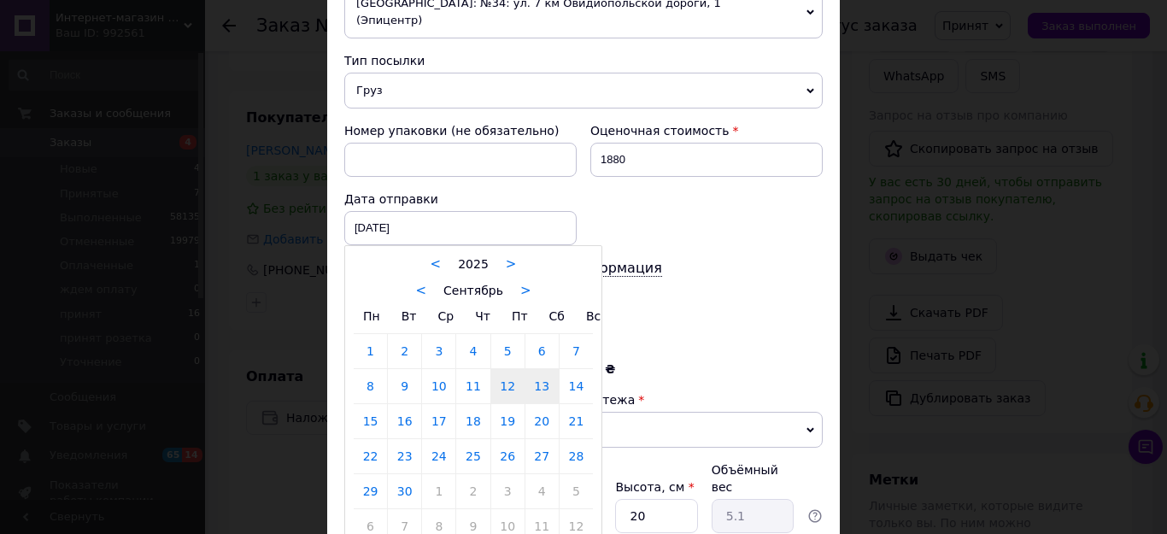
click at [536, 369] on link "13" at bounding box center [541, 386] width 33 height 34
type input "[DATE]"
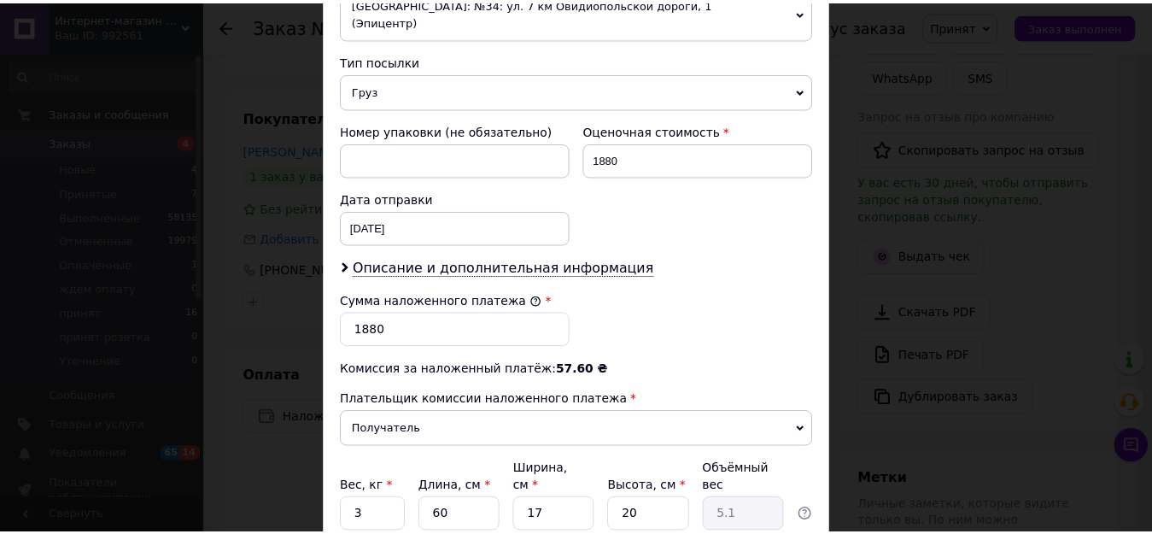
scroll to position [769, 0]
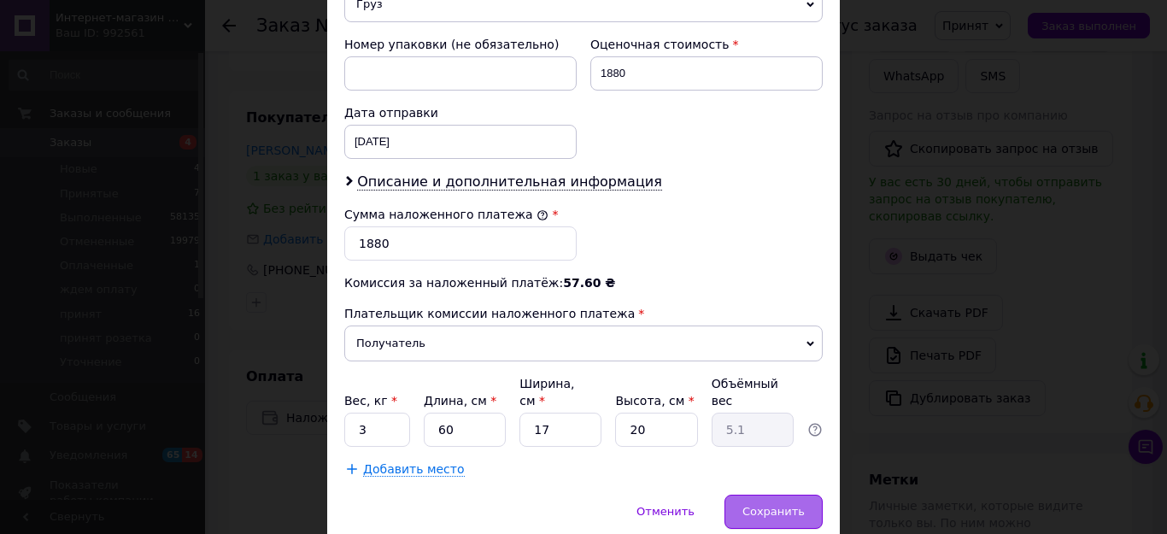
click at [763, 505] on span "Сохранить" at bounding box center [773, 511] width 62 height 13
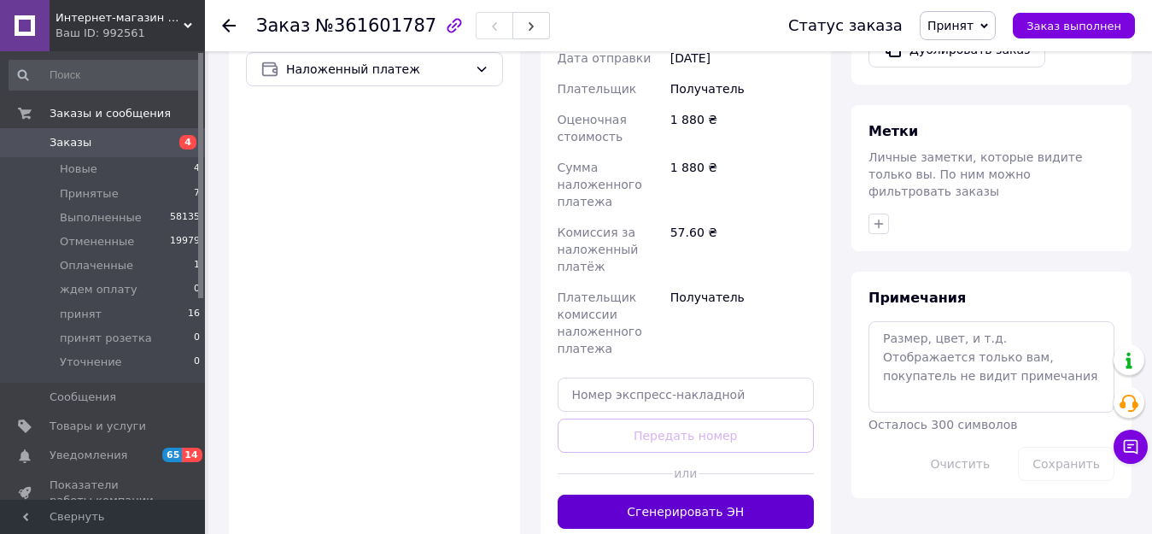
scroll to position [769, 0]
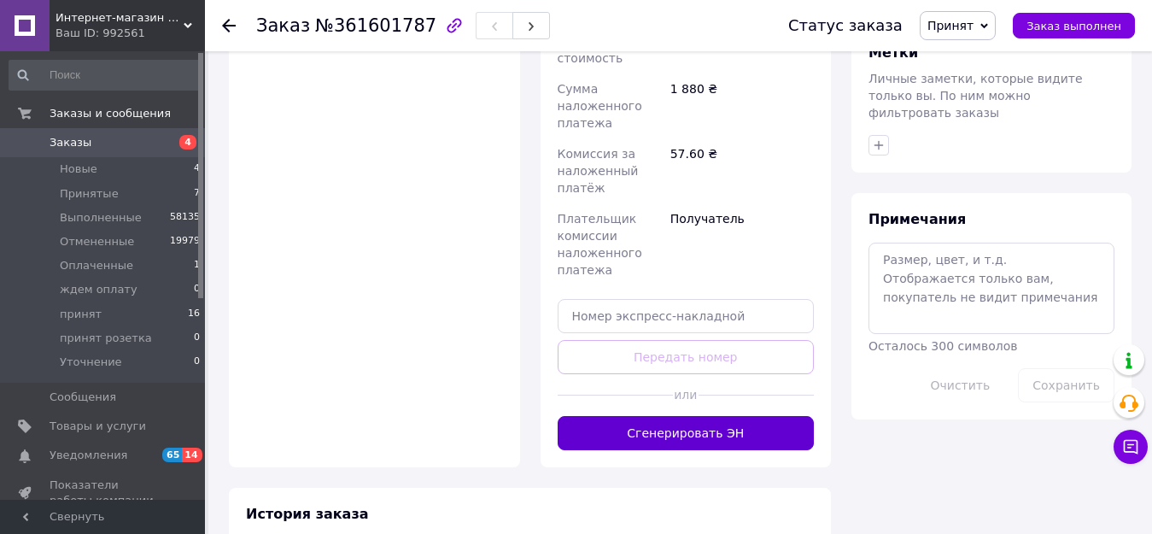
click at [711, 416] on button "Сгенерировать ЭН" at bounding box center [686, 433] width 257 height 34
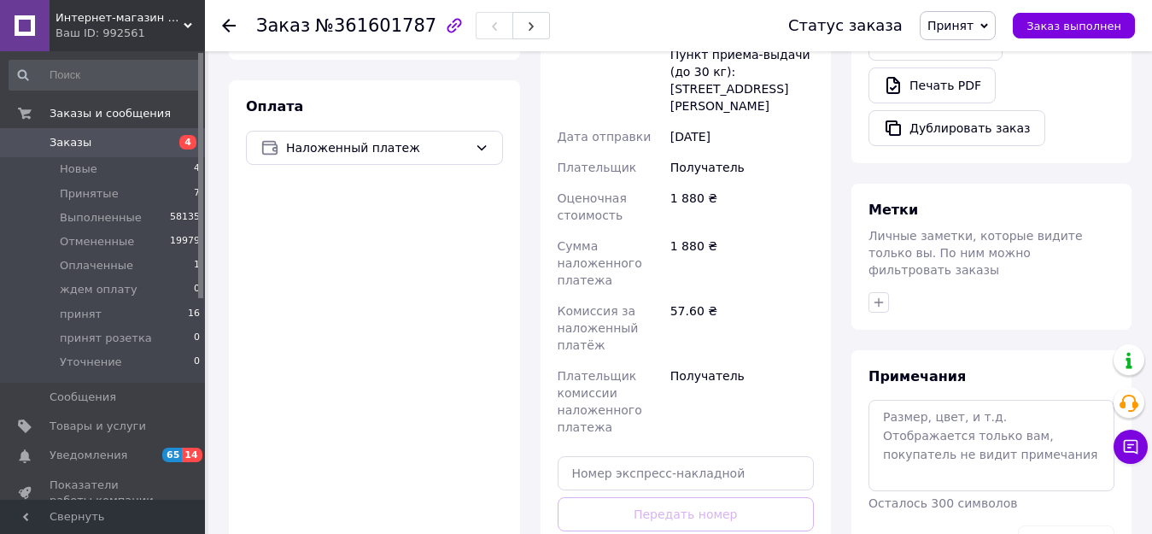
scroll to position [598, 0]
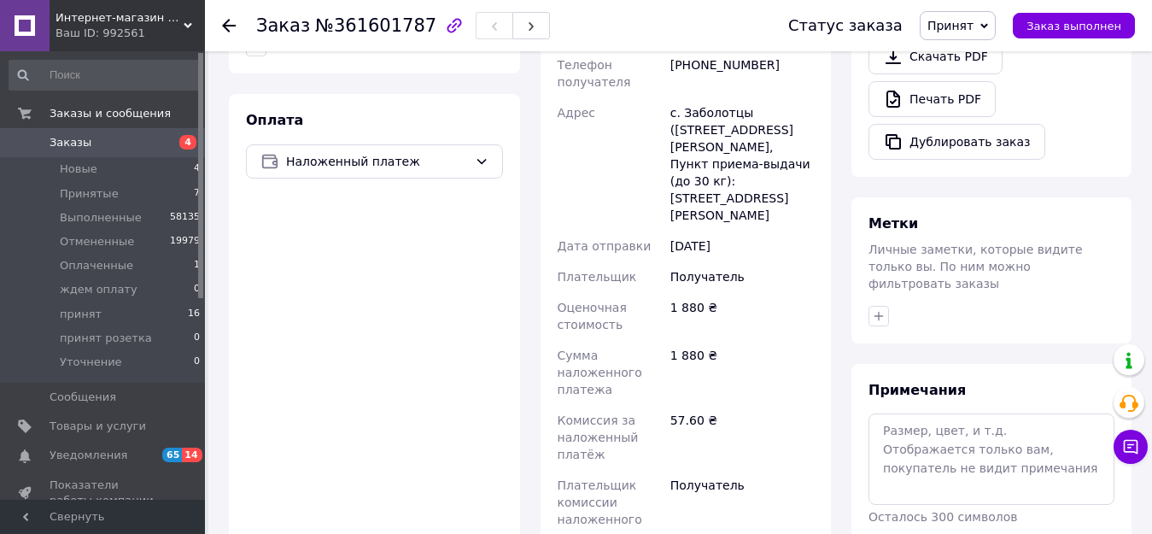
click at [974, 25] on span "Принят" at bounding box center [950, 26] width 46 height 14
click at [968, 164] on li "принят" at bounding box center [975, 162] width 109 height 26
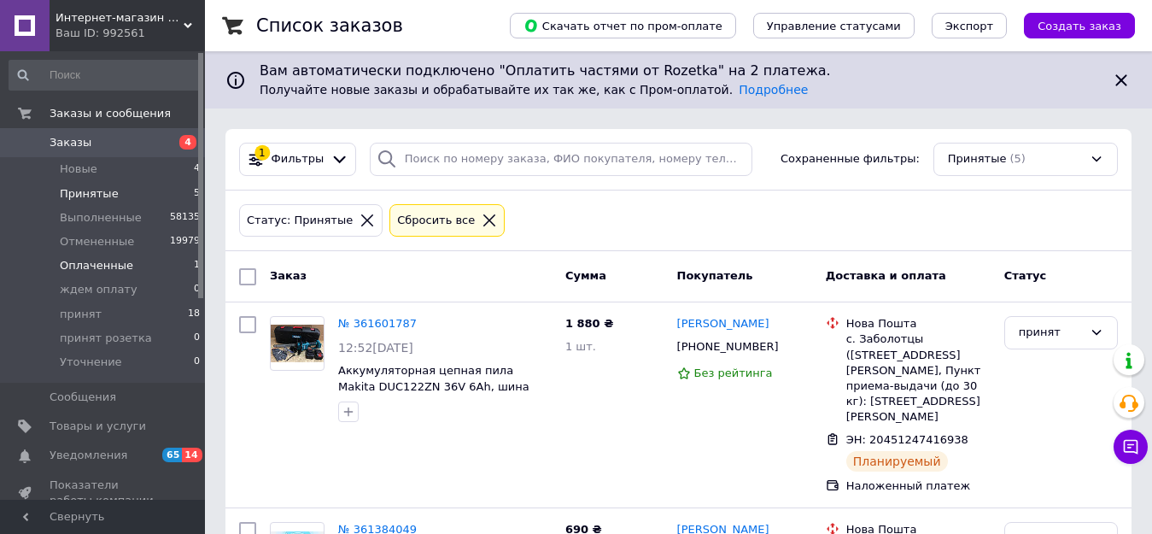
click at [139, 267] on li "Оплаченные 1" at bounding box center [105, 266] width 210 height 24
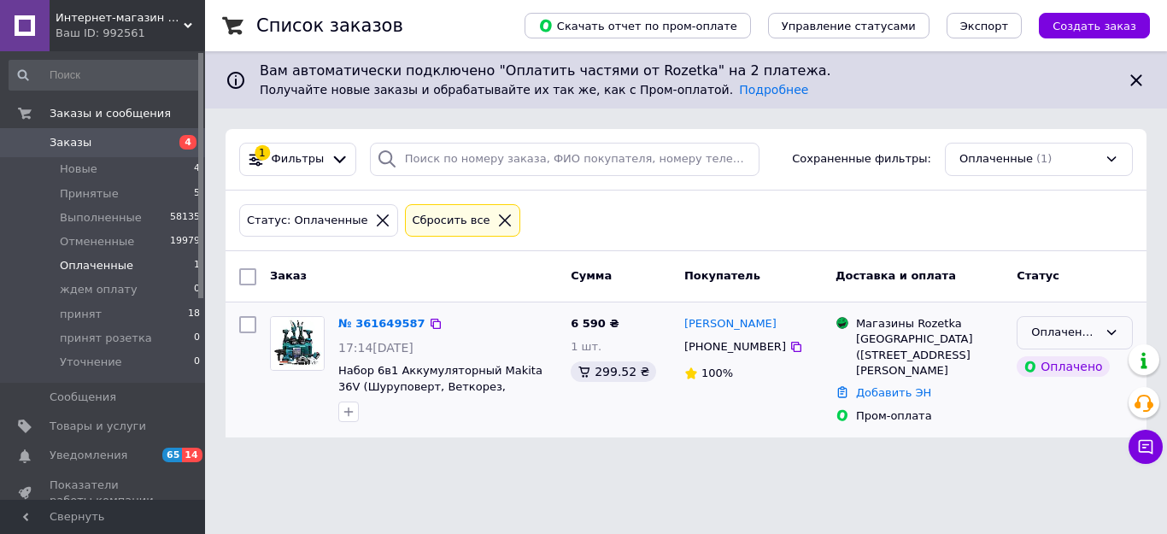
click at [1114, 335] on icon at bounding box center [1111, 332] width 14 height 14
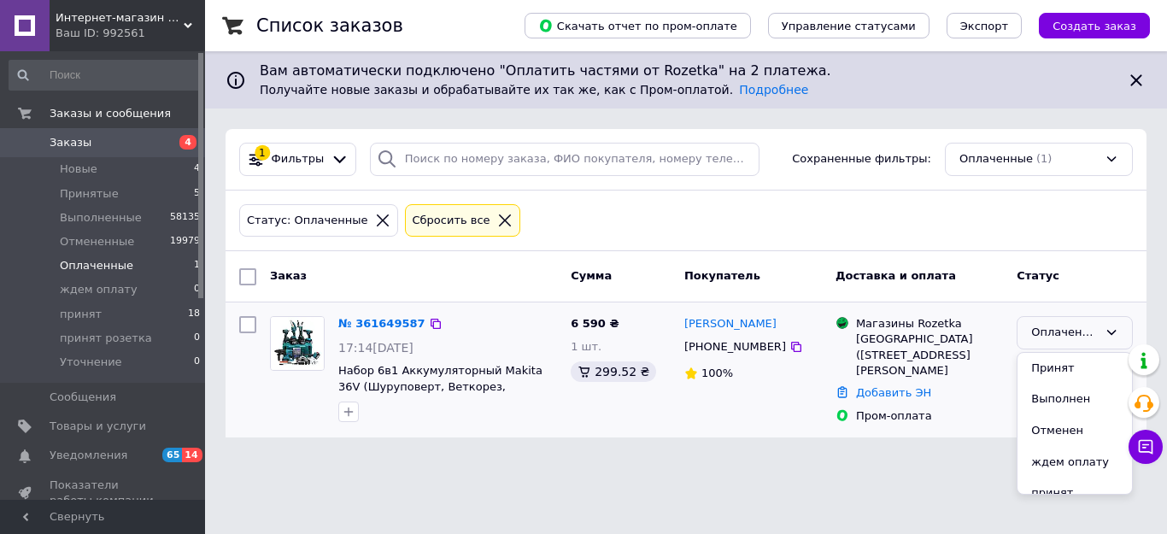
click at [1065, 366] on li "Принят" at bounding box center [1074, 369] width 114 height 32
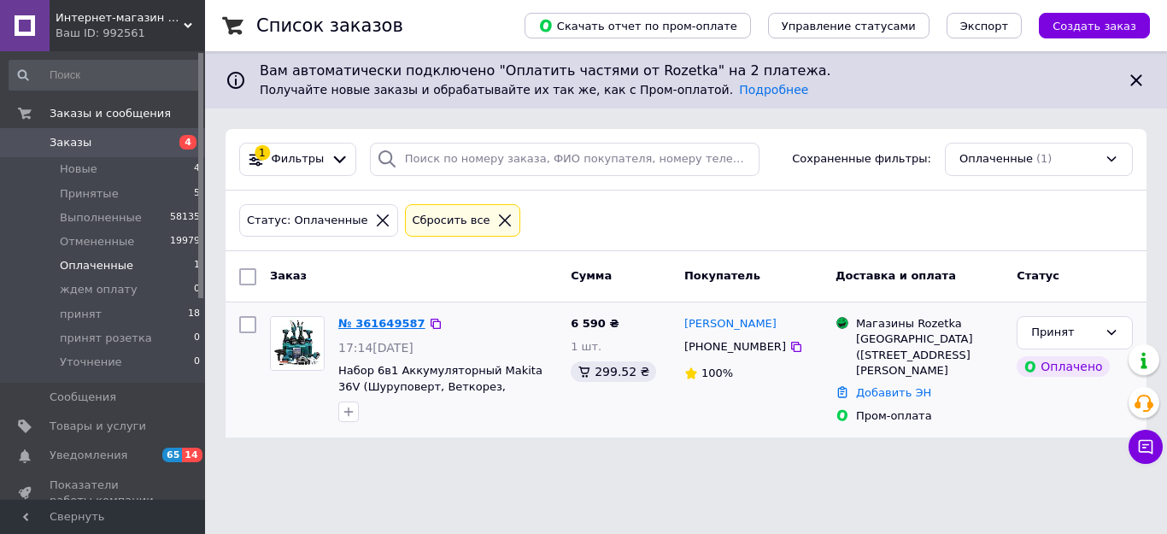
click at [380, 321] on link "№ 361649587" at bounding box center [381, 323] width 87 height 13
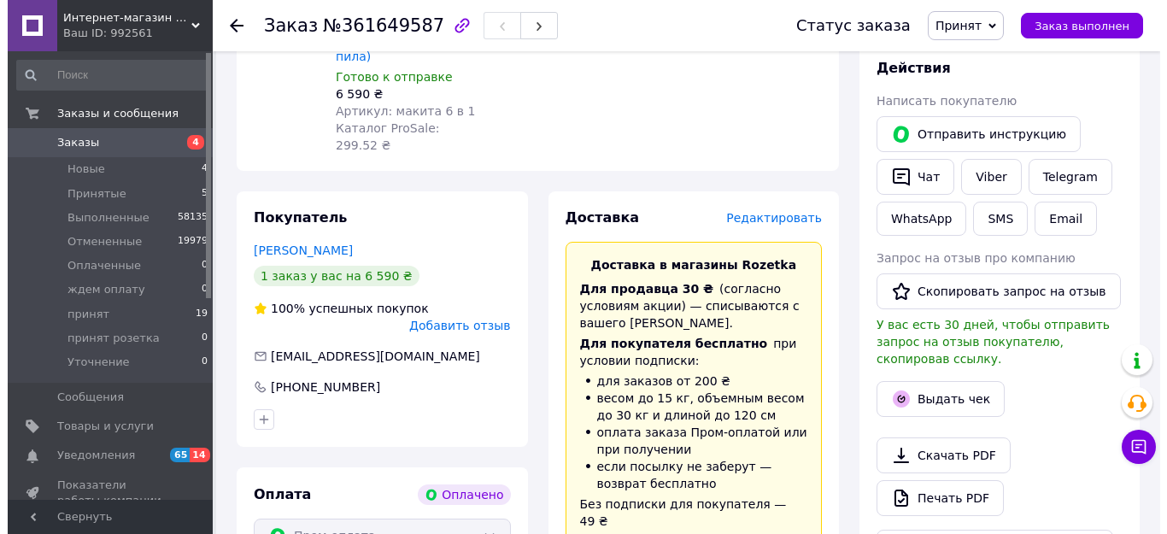
scroll to position [342, 0]
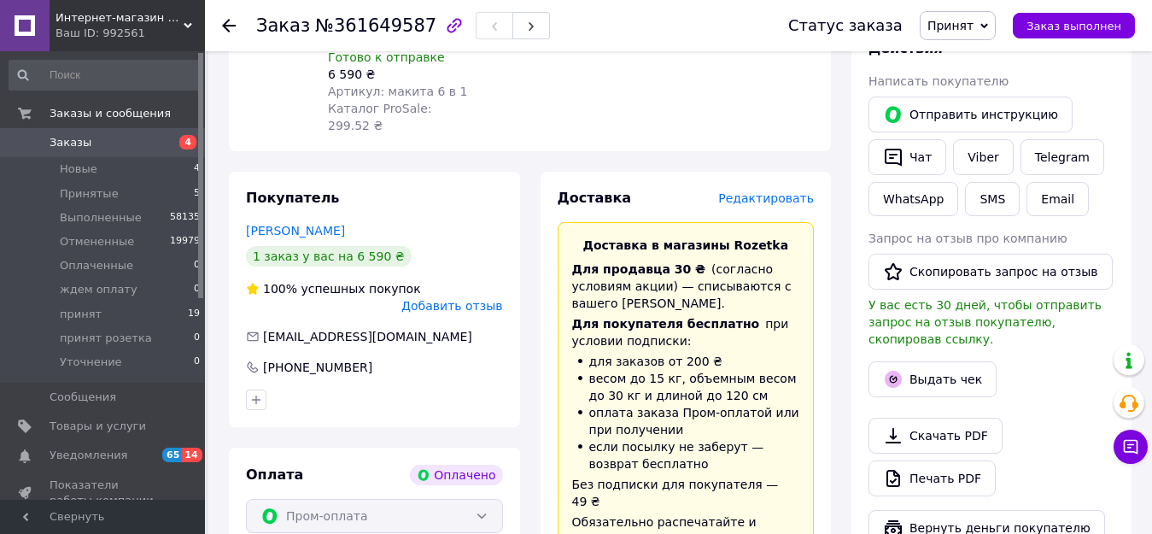
click at [763, 191] on span "Редактировать" at bounding box center [766, 198] width 96 height 14
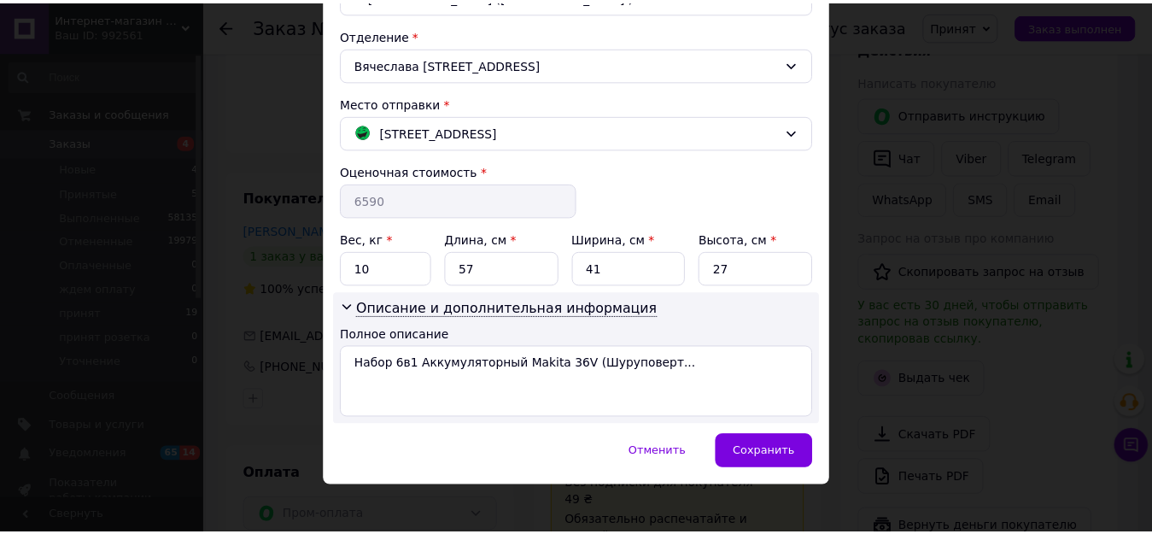
scroll to position [525, 0]
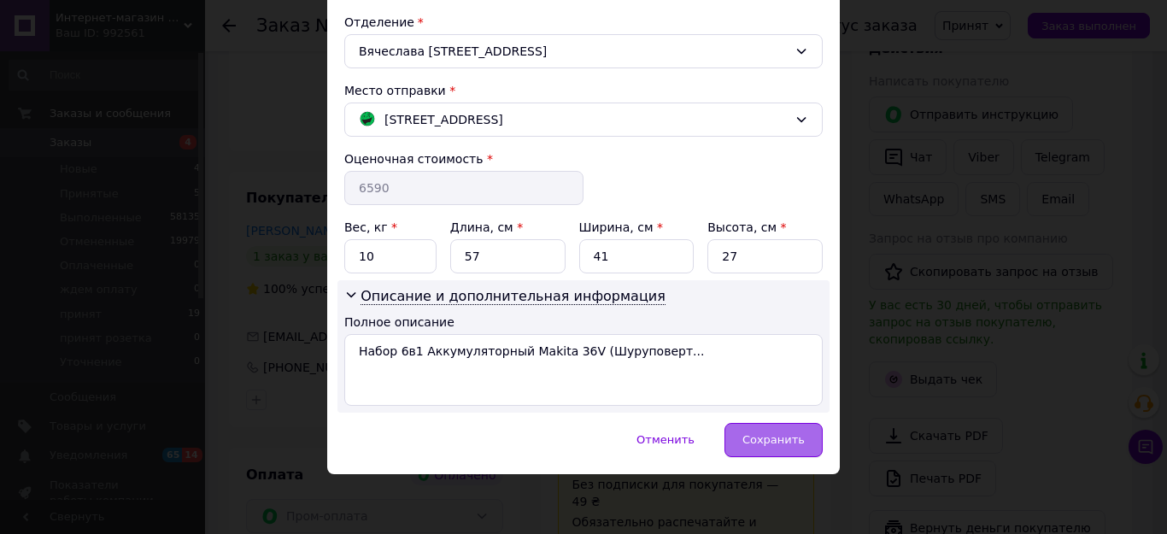
click at [769, 437] on span "Сохранить" at bounding box center [773, 439] width 62 height 13
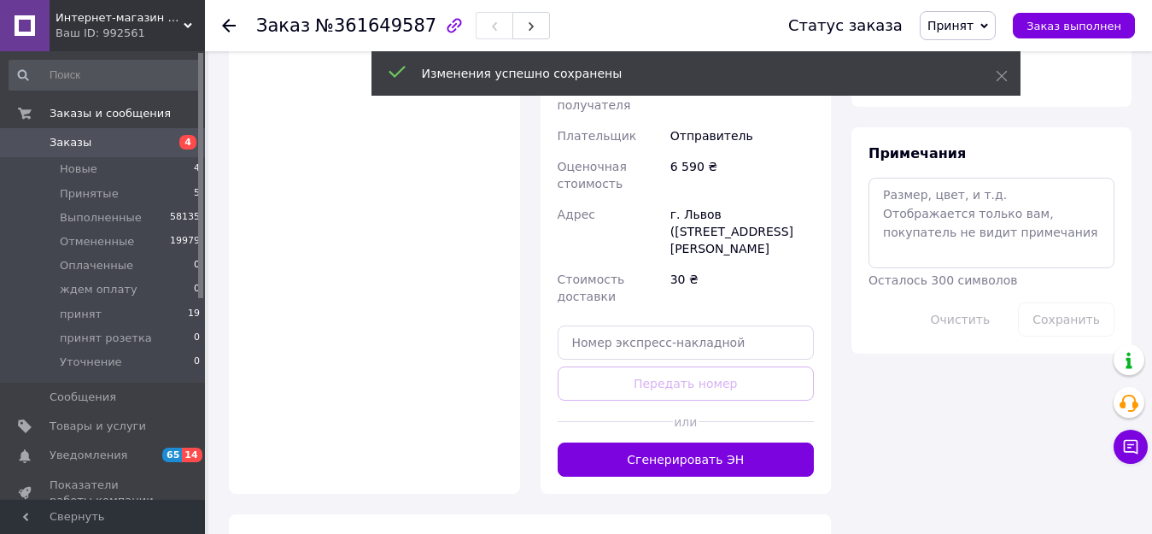
scroll to position [939, 0]
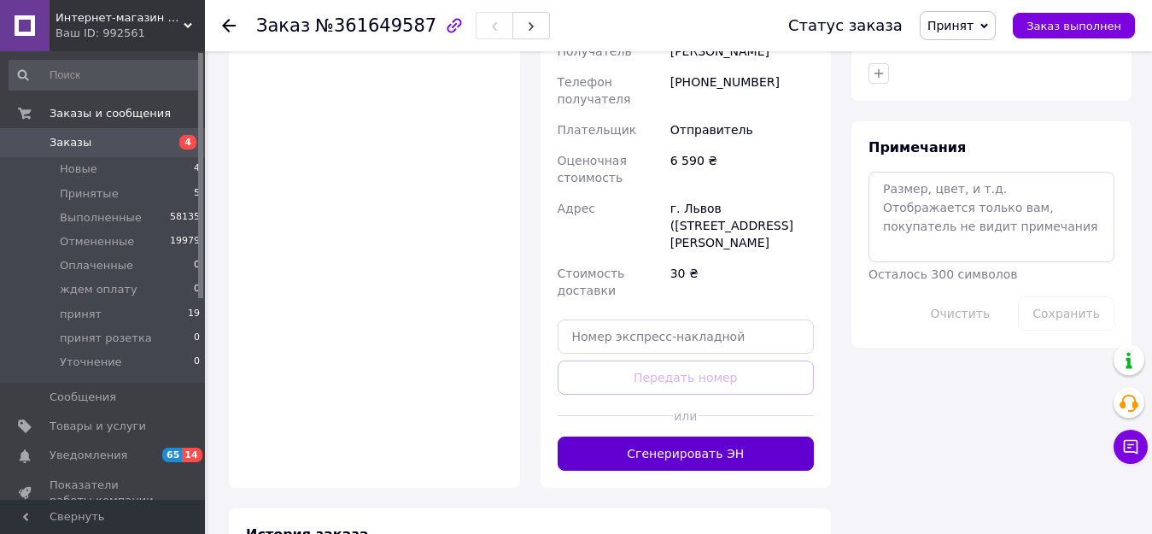
click at [711, 436] on button "Сгенерировать ЭН" at bounding box center [686, 453] width 257 height 34
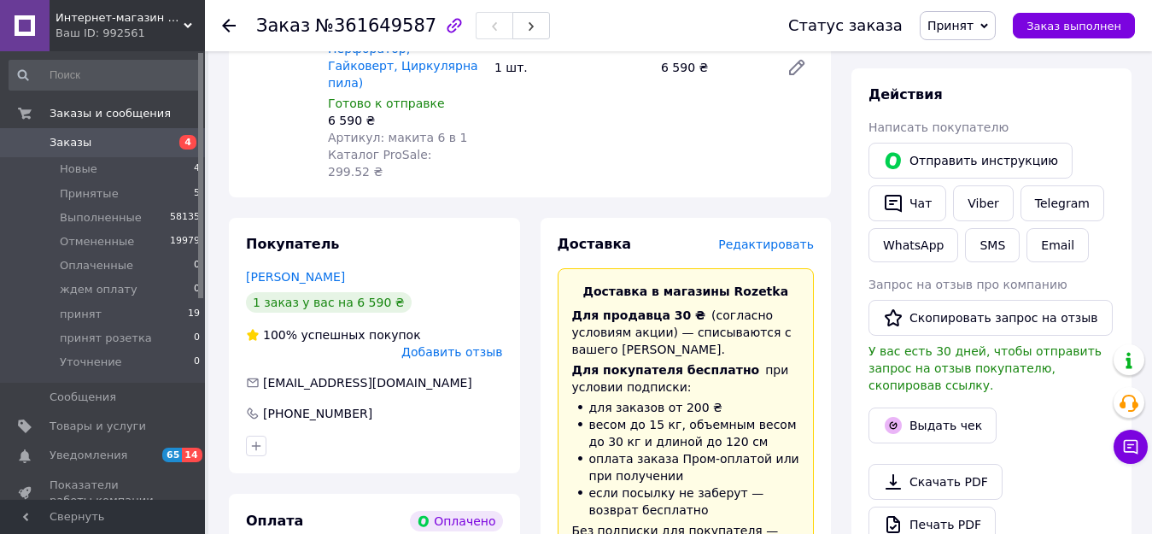
scroll to position [256, 0]
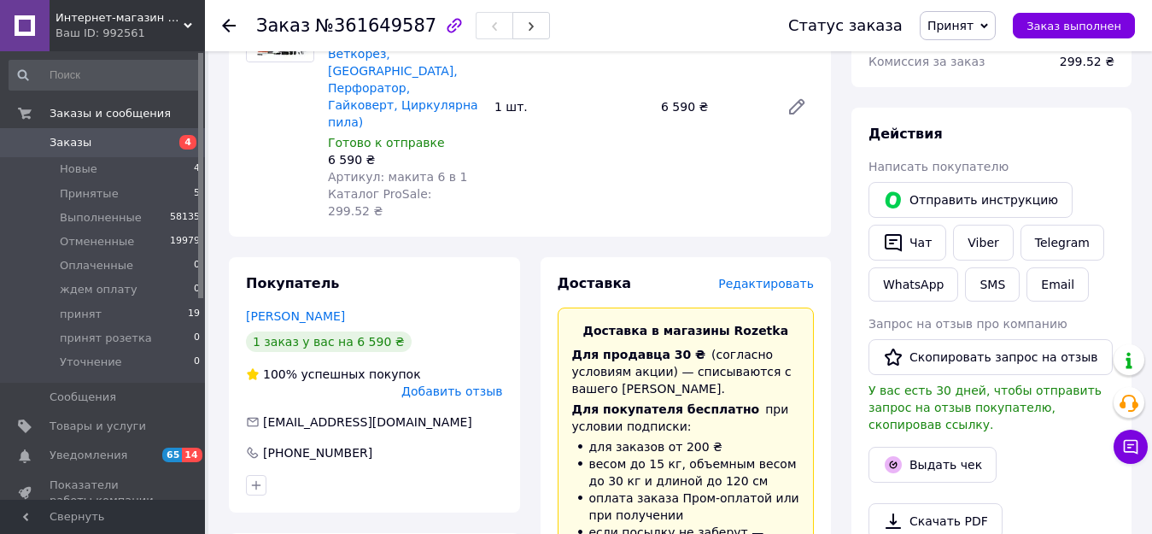
click at [973, 23] on span "Принят" at bounding box center [950, 26] width 46 height 14
click at [964, 163] on li "принят" at bounding box center [975, 162] width 109 height 26
click at [91, 171] on span "Новые" at bounding box center [79, 168] width 38 height 15
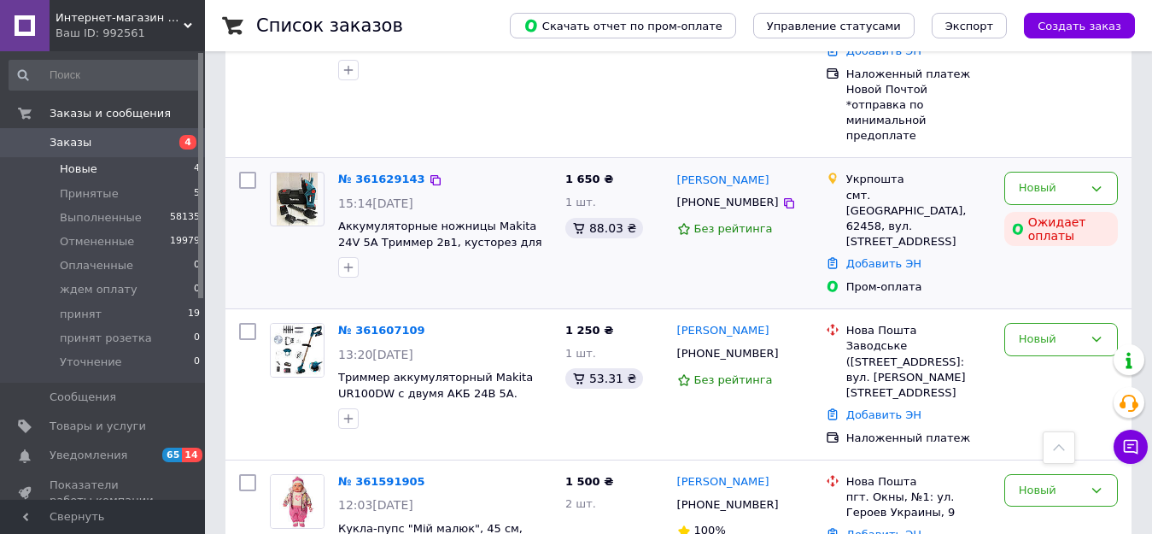
scroll to position [373, 0]
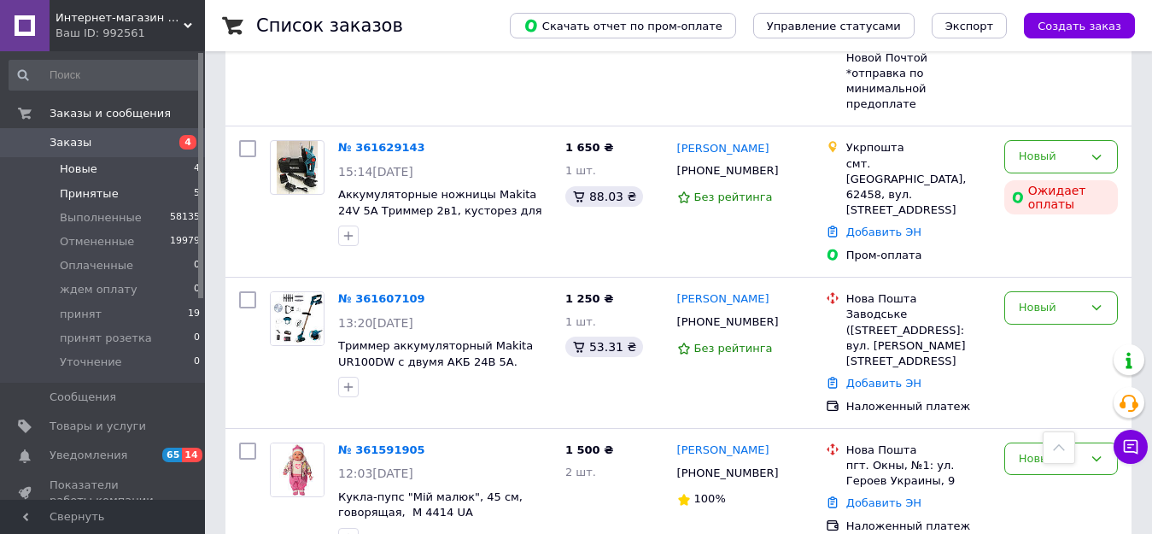
click at [94, 195] on span "Принятые" at bounding box center [89, 193] width 59 height 15
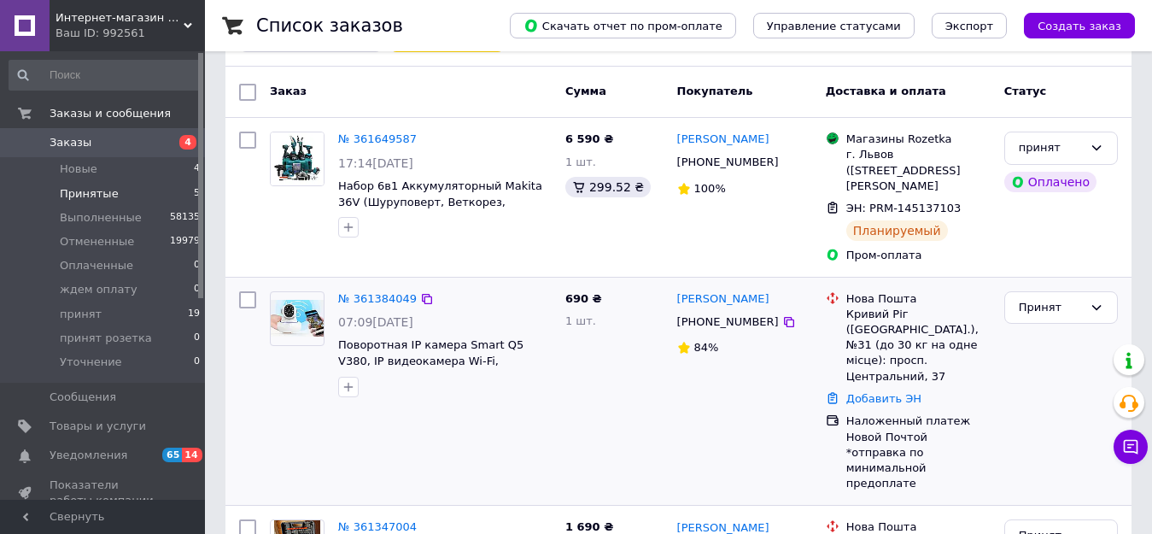
scroll to position [256, 0]
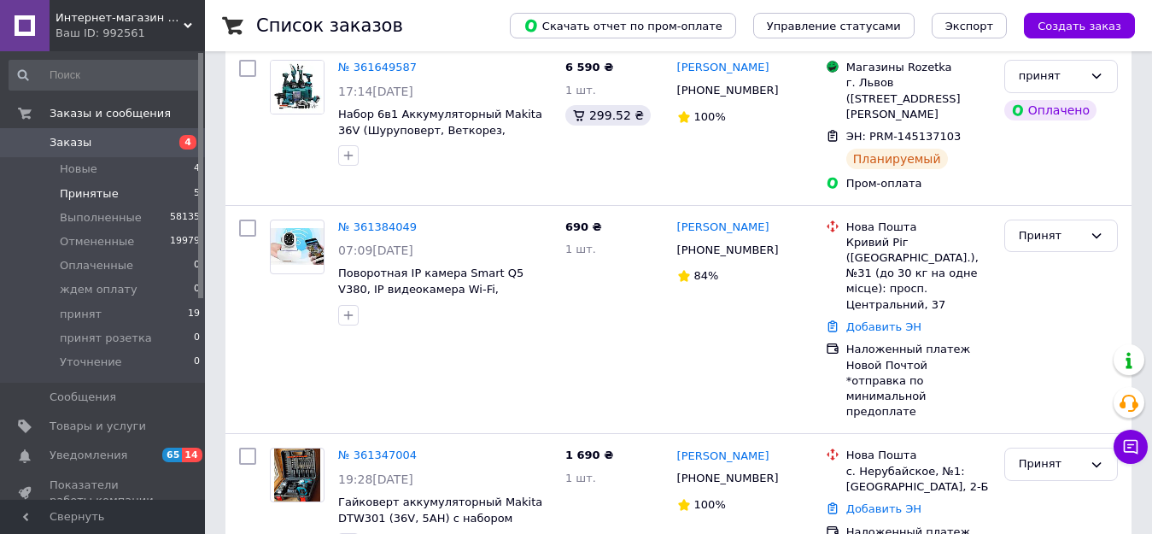
click at [100, 190] on span "Принятые" at bounding box center [89, 193] width 59 height 15
click at [97, 230] on li "Отмененные 19979" at bounding box center [105, 242] width 210 height 24
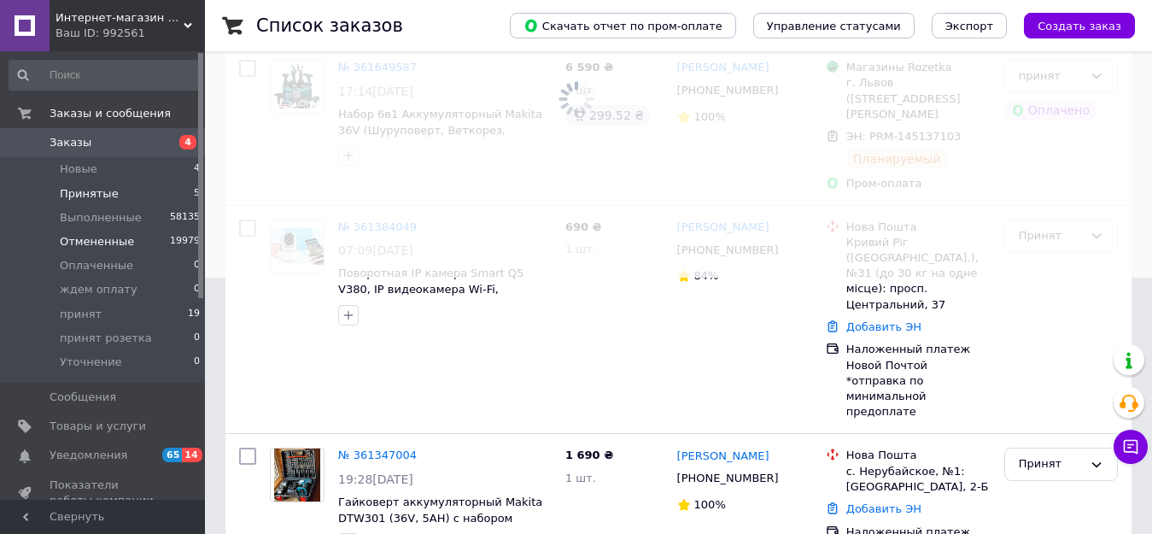
click at [91, 191] on span "Принятые" at bounding box center [89, 193] width 59 height 15
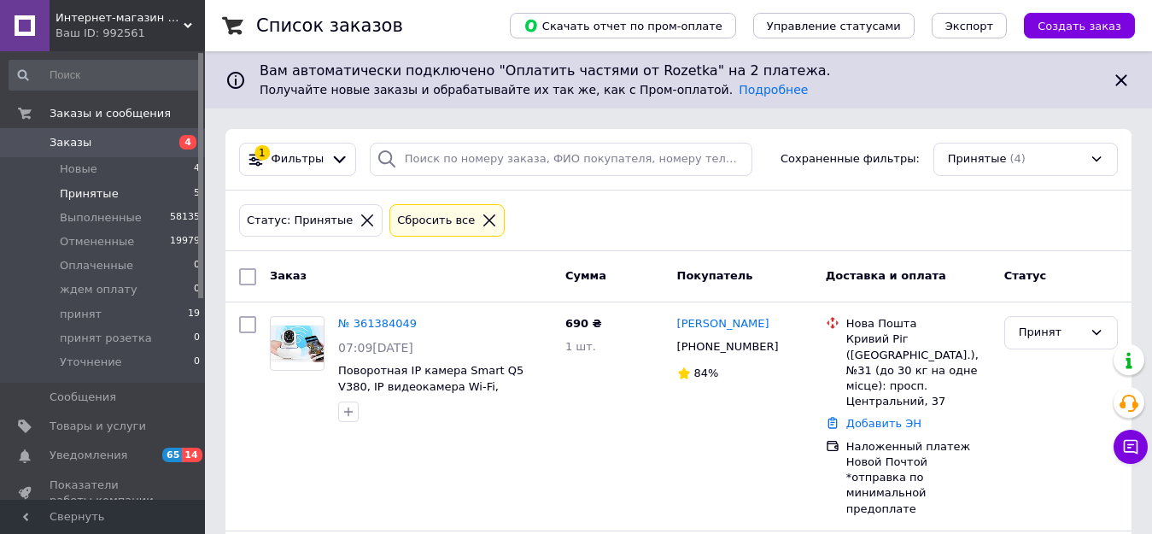
click at [91, 191] on span "Принятые" at bounding box center [89, 193] width 59 height 15
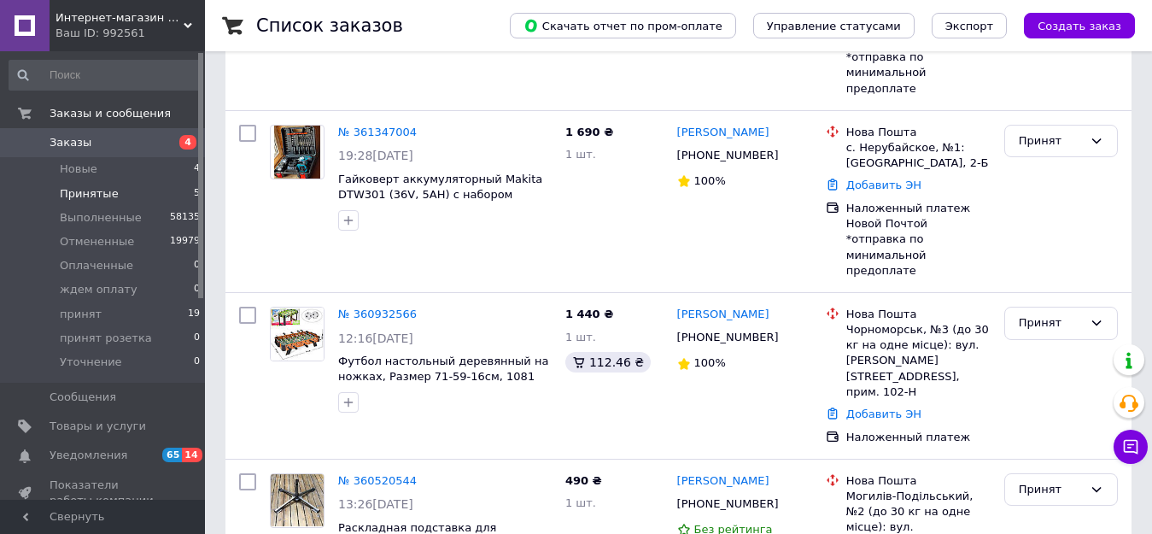
scroll to position [423, 0]
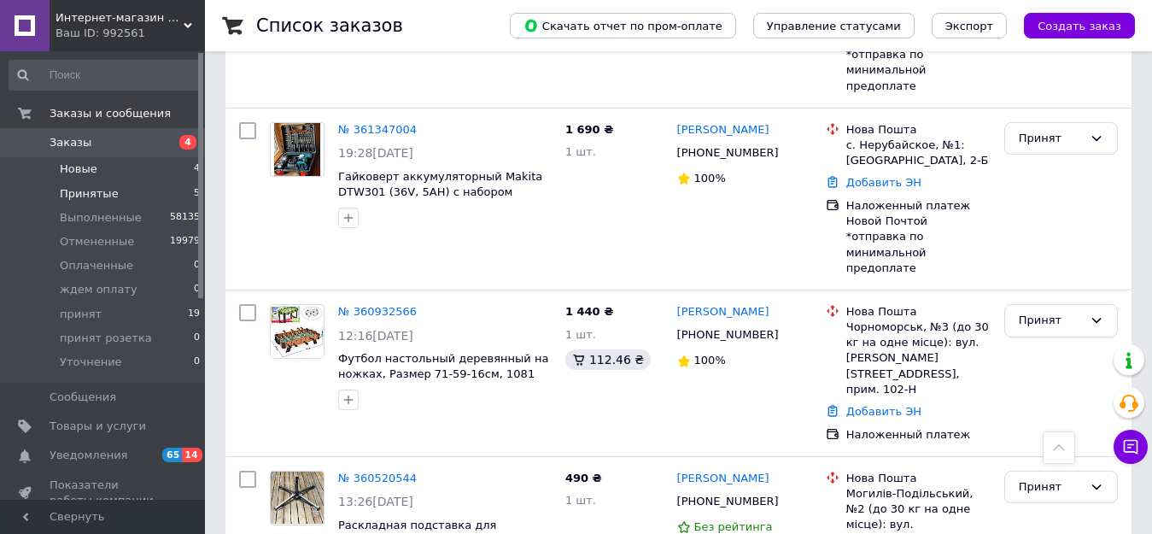
click at [91, 171] on span "Новые" at bounding box center [79, 168] width 38 height 15
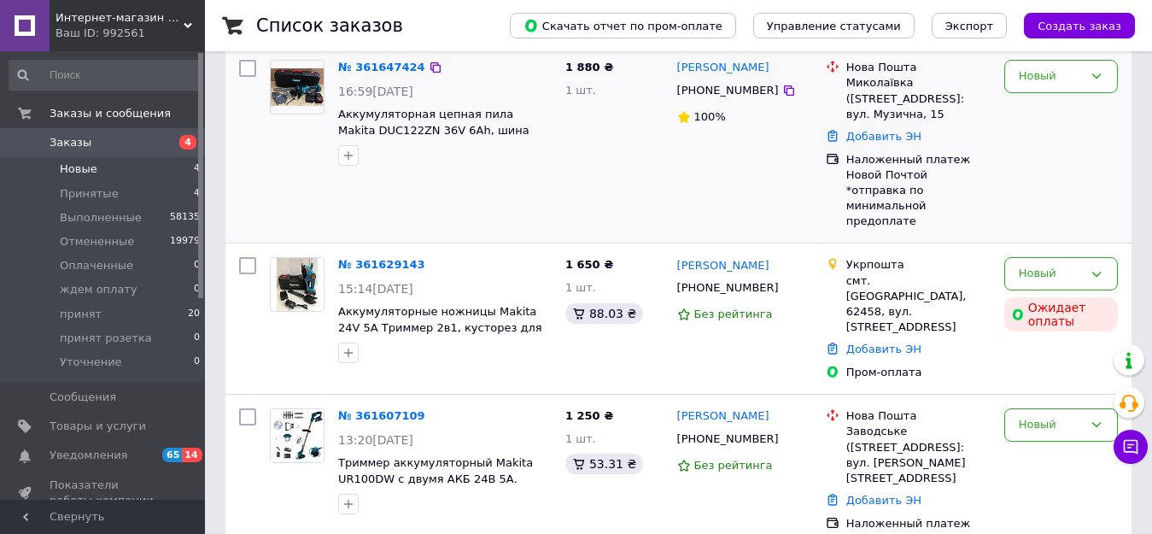
scroll to position [171, 0]
